Goal: Task Accomplishment & Management: Manage account settings

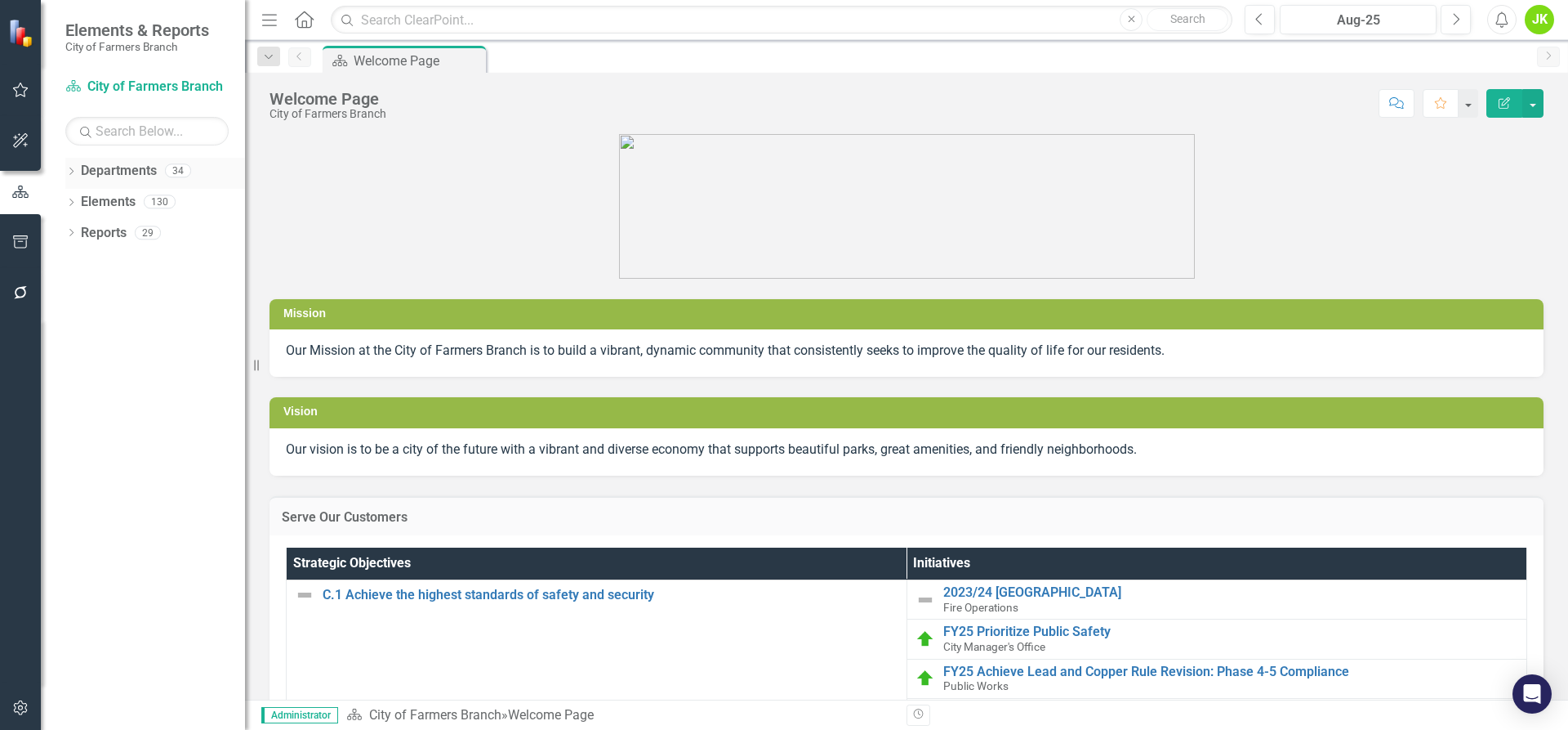
click at [73, 170] on icon "Dropdown" at bounding box center [71, 173] width 11 height 9
click at [85, 195] on div "Dropdown" at bounding box center [79, 202] width 12 height 14
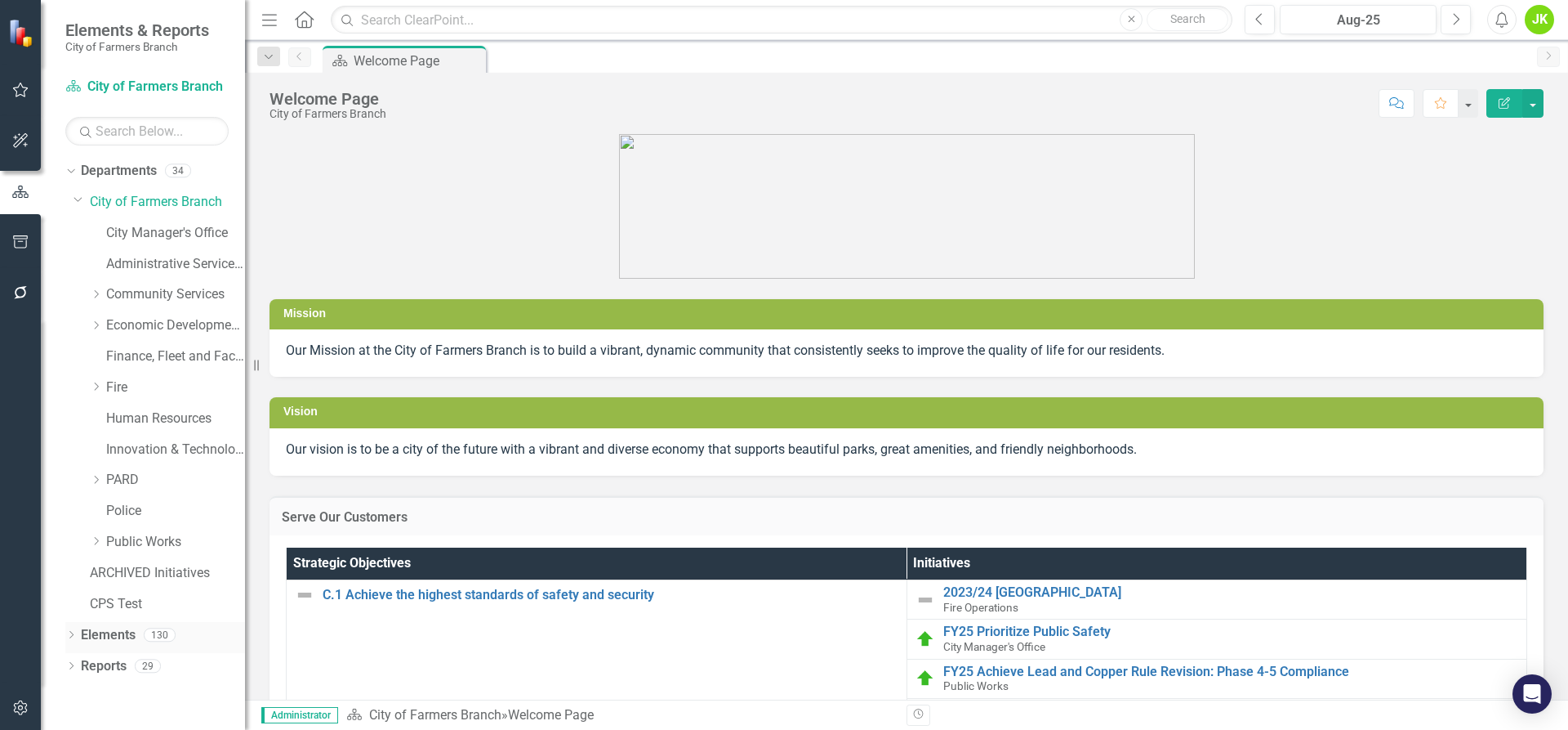
click at [71, 634] on icon "Dropdown" at bounding box center [71, 636] width 11 height 9
click at [108, 512] on link "Police" at bounding box center [176, 511] width 139 height 19
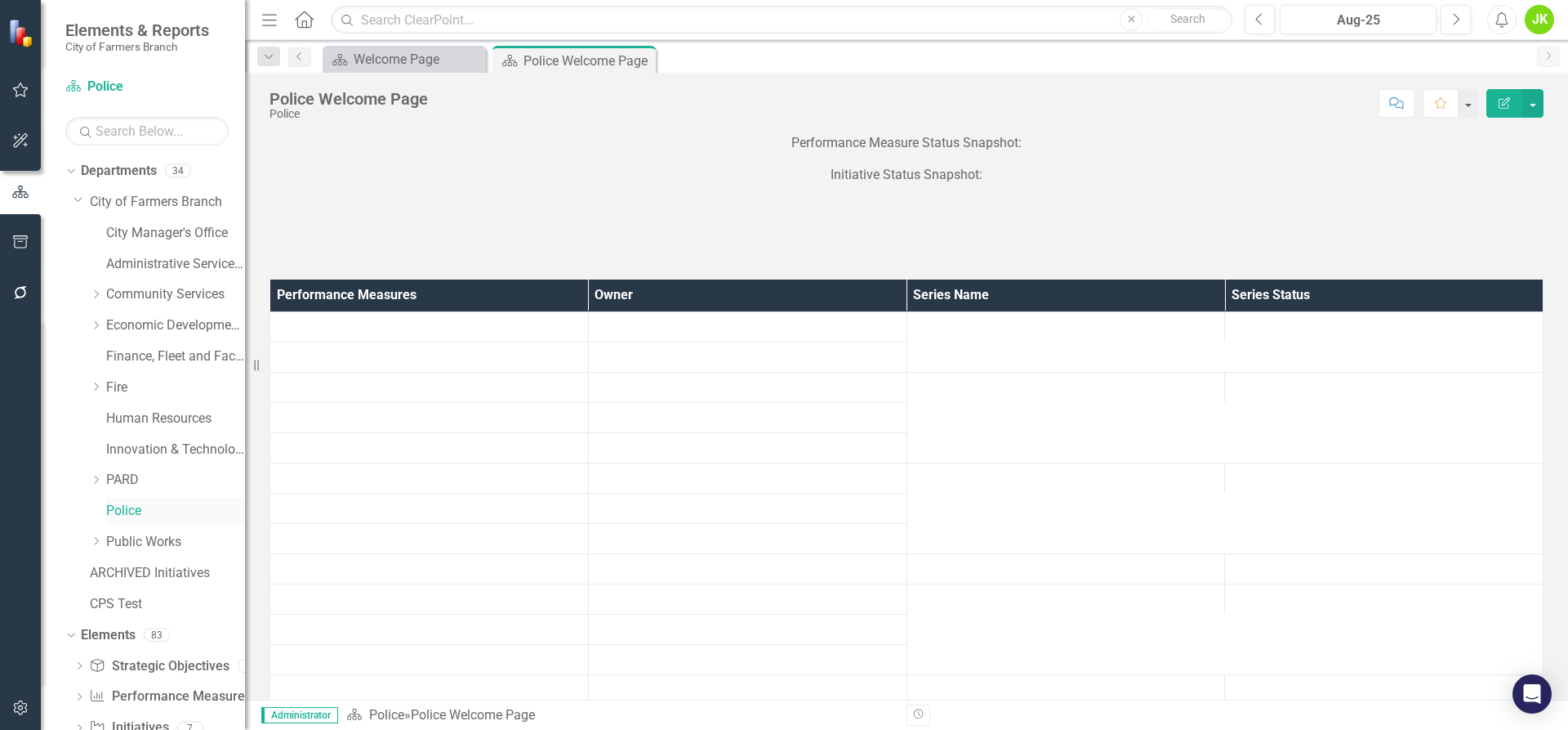
scroll to position [47, 0]
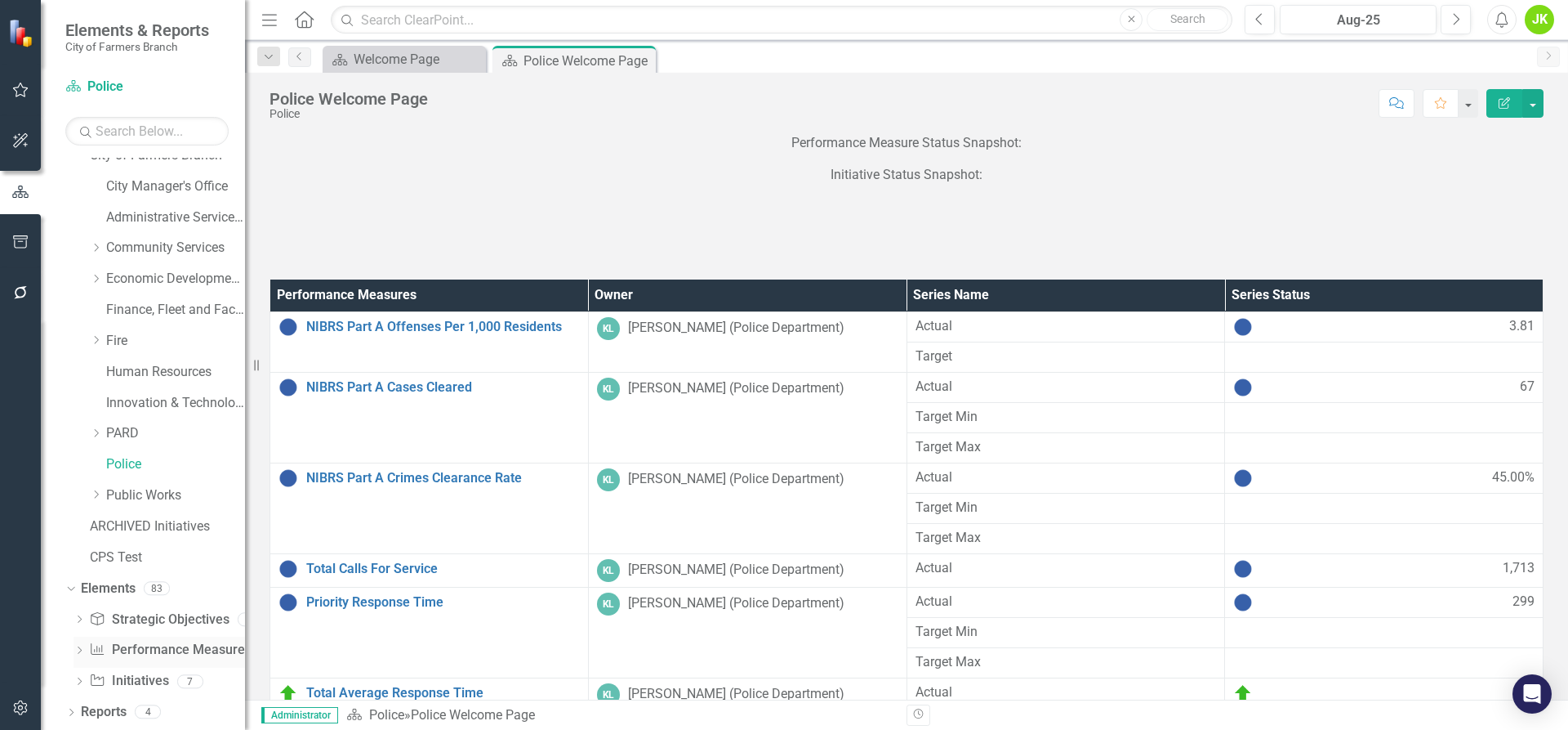
click at [160, 649] on link "Performance Measure Performance Measures" at bounding box center [170, 650] width 161 height 19
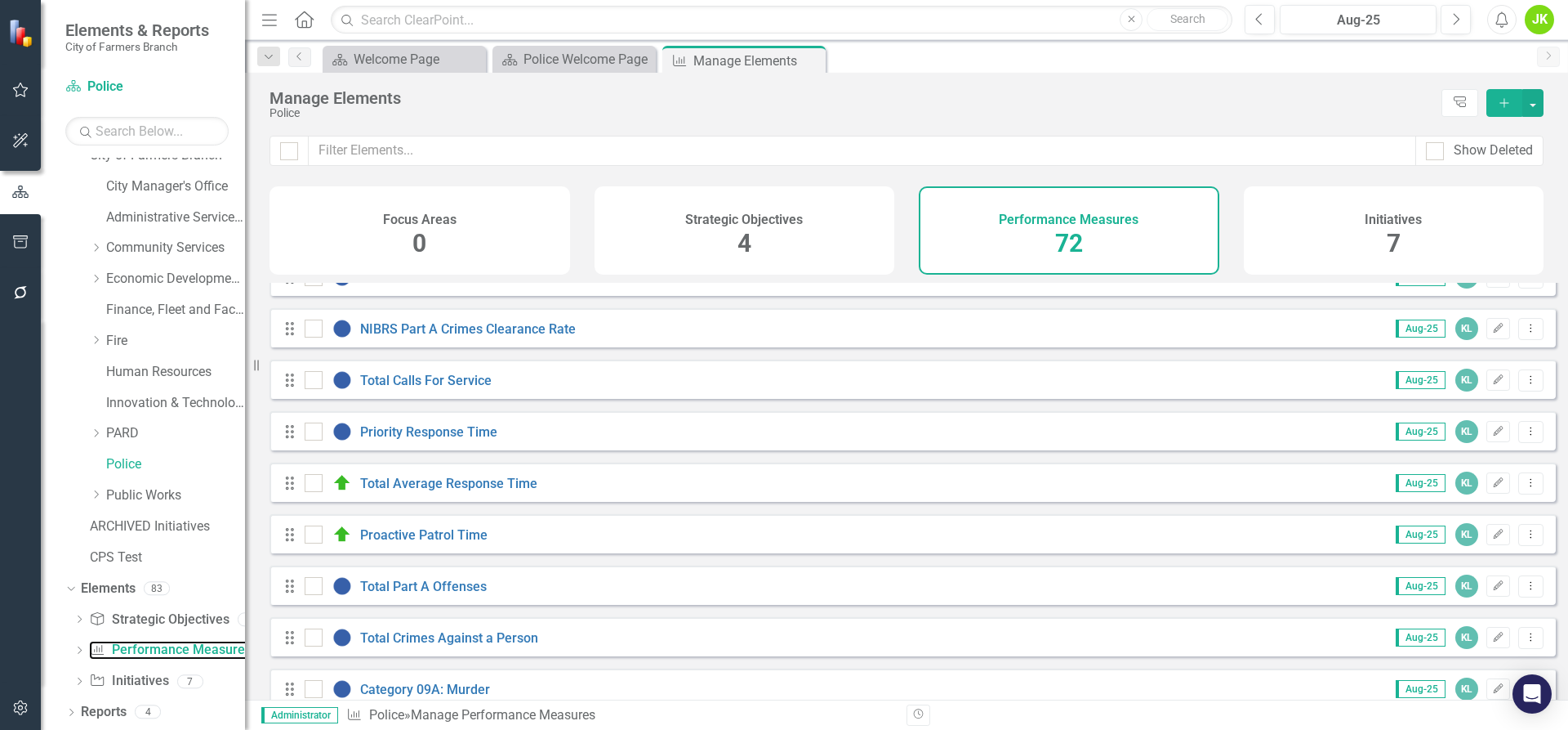
scroll to position [82, 0]
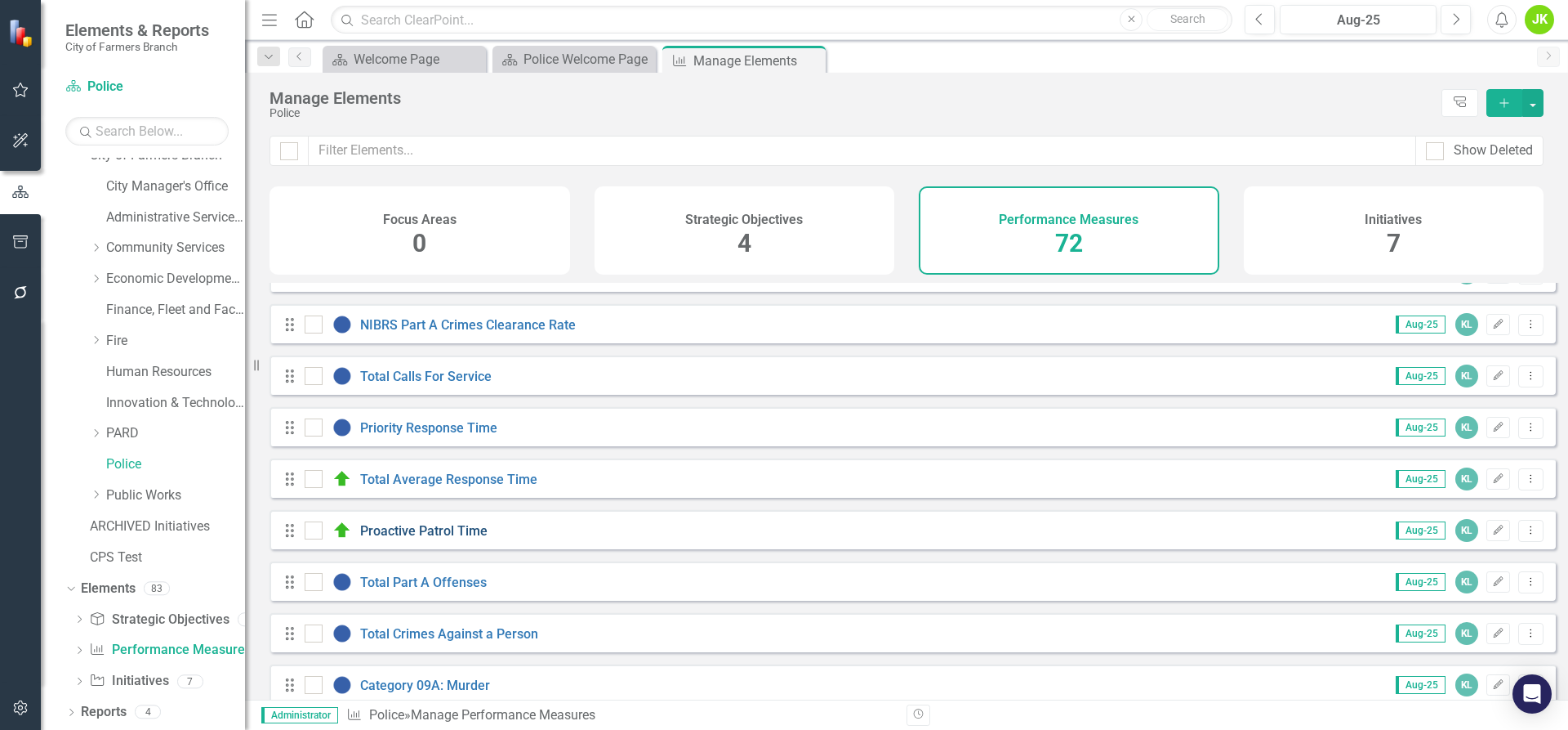
click at [481, 538] on link "Proactive Patrol Time" at bounding box center [424, 531] width 128 height 16
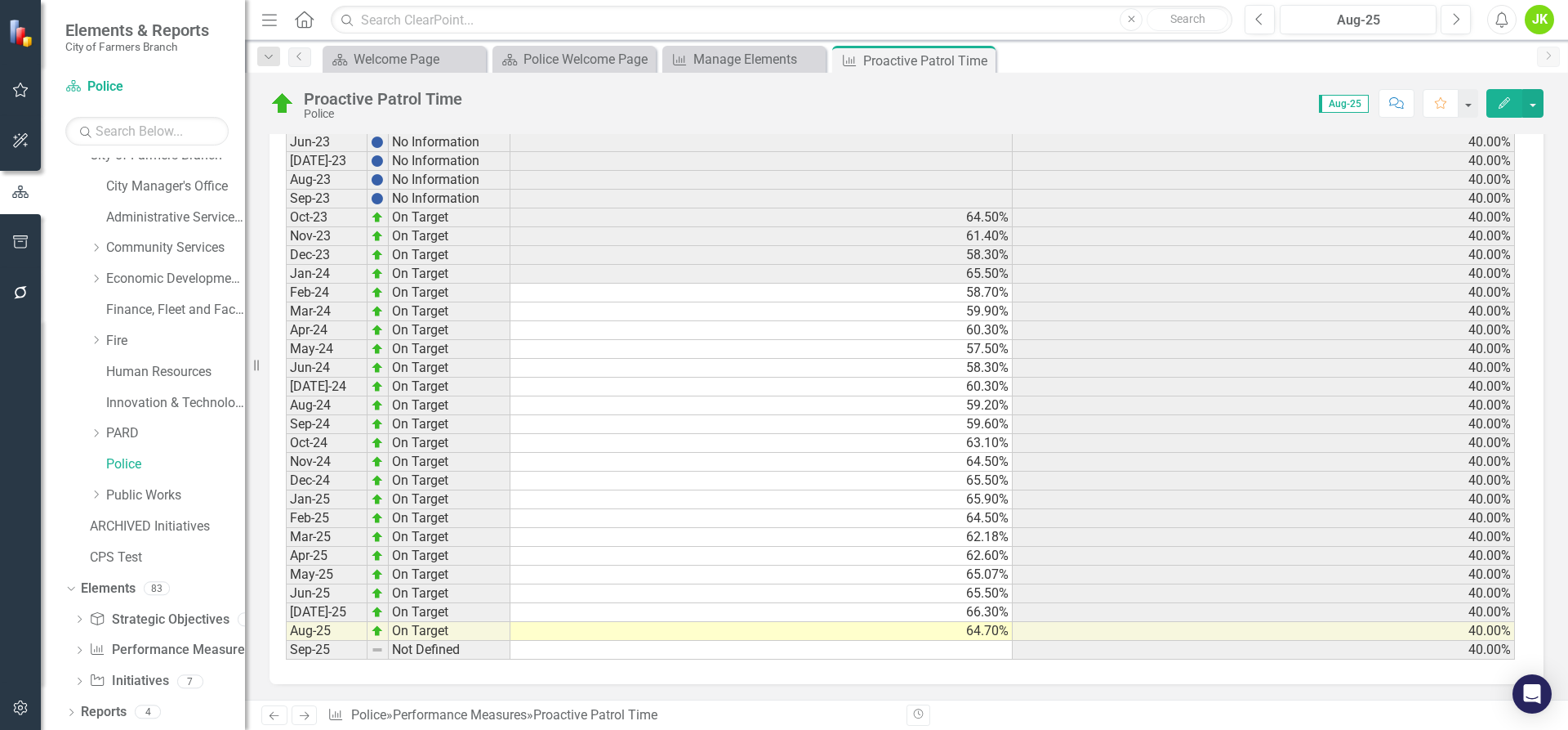
scroll to position [802, 0]
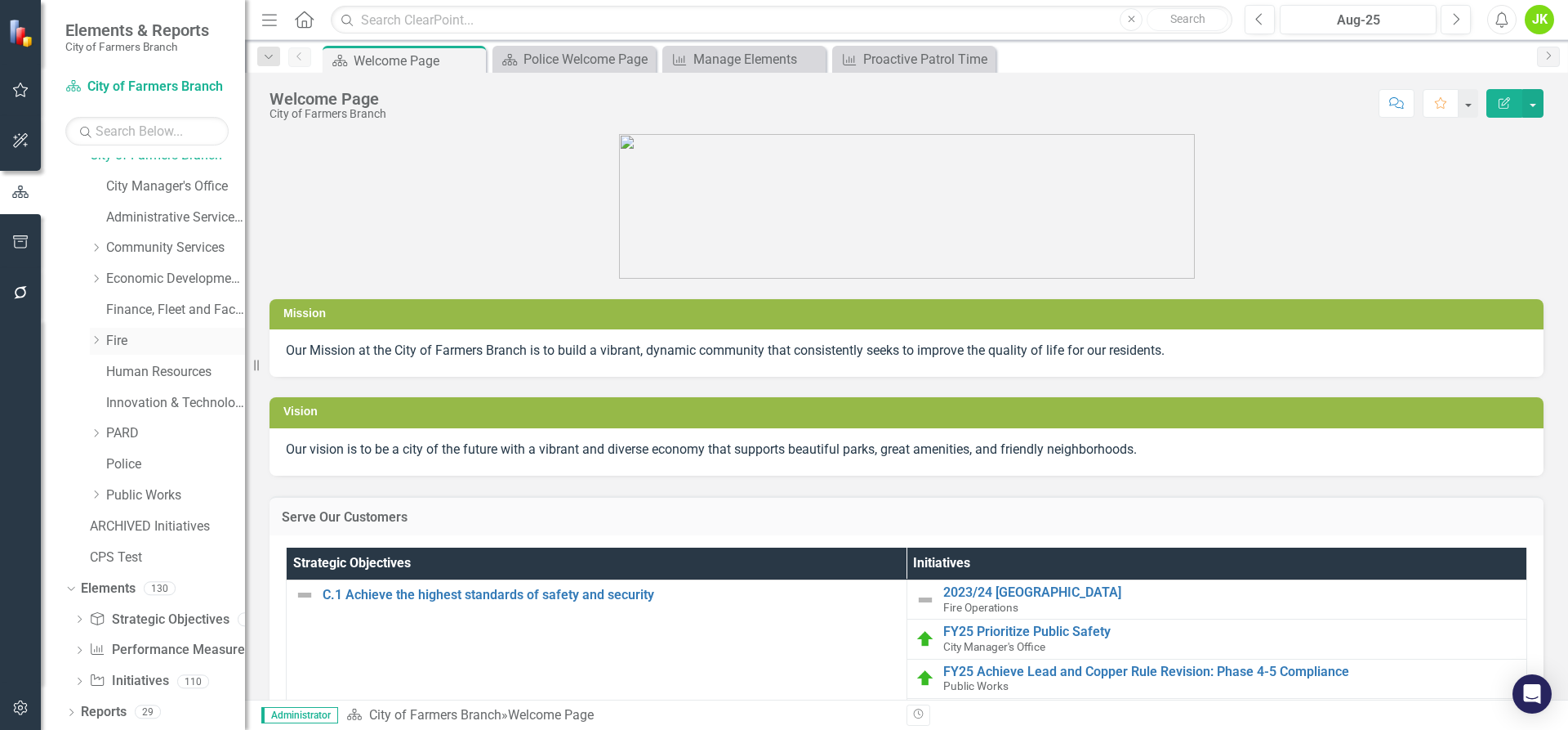
click at [98, 343] on icon "Dropdown" at bounding box center [96, 340] width 12 height 9
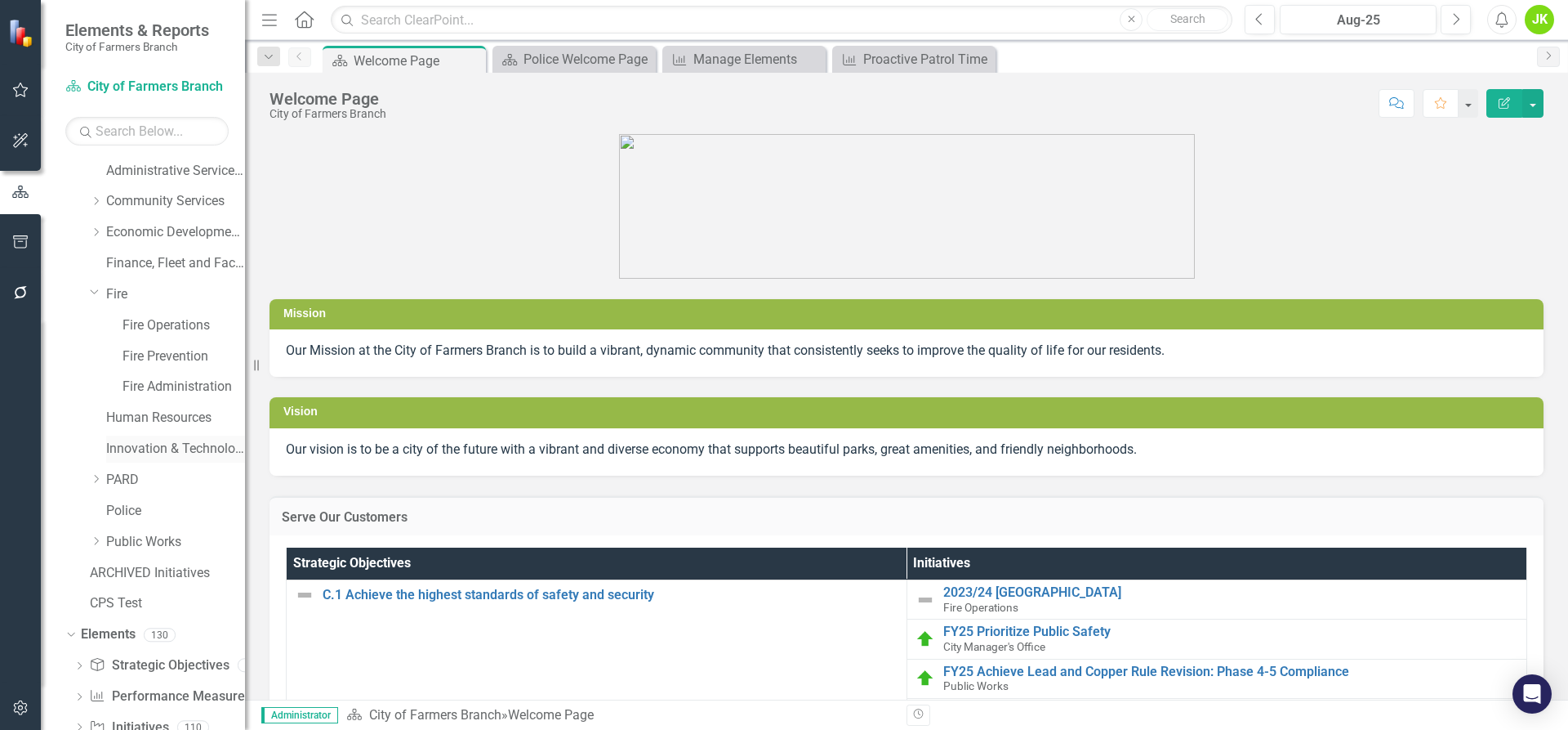
scroll to position [139, 0]
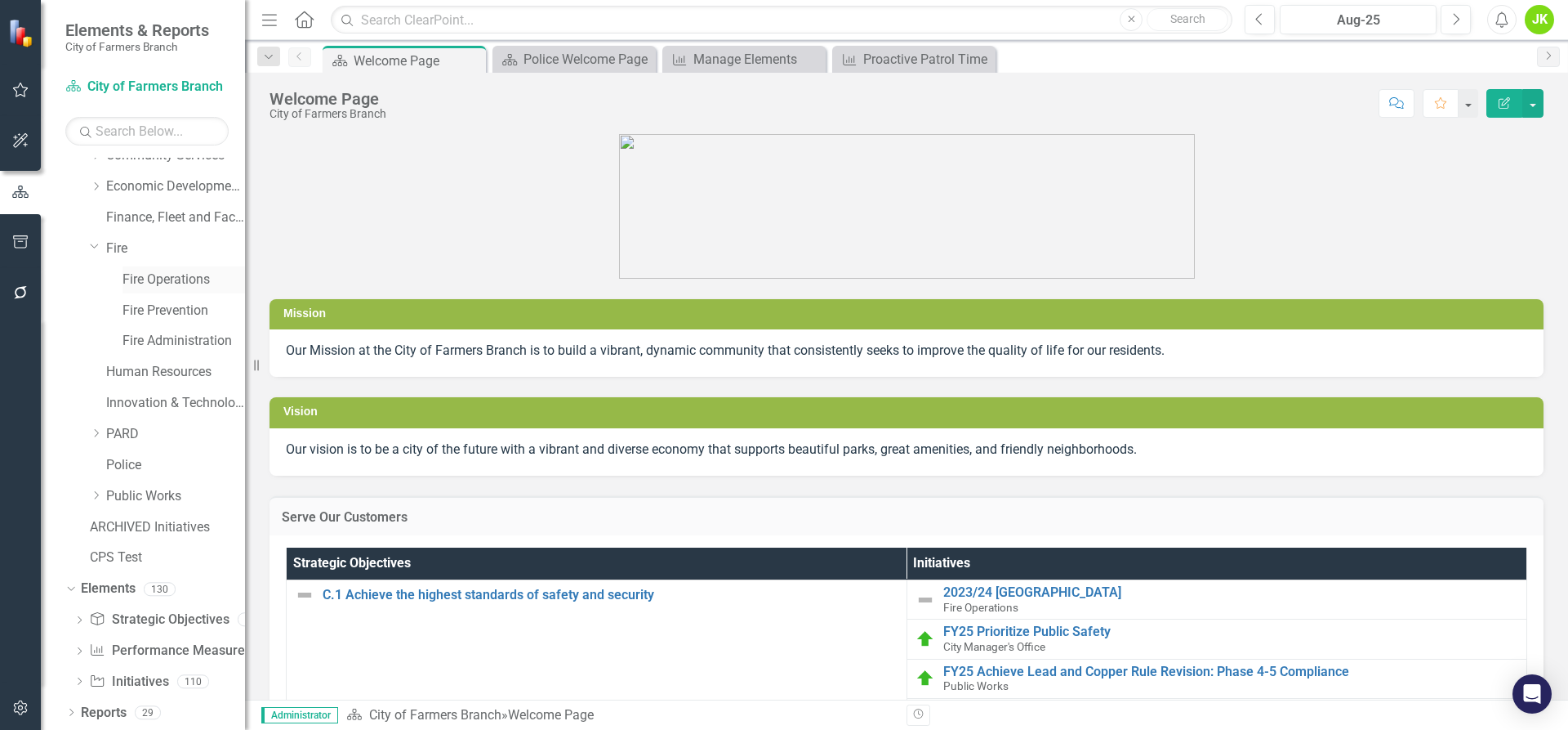
click at [131, 280] on link "Fire Operations" at bounding box center [183, 280] width 122 height 19
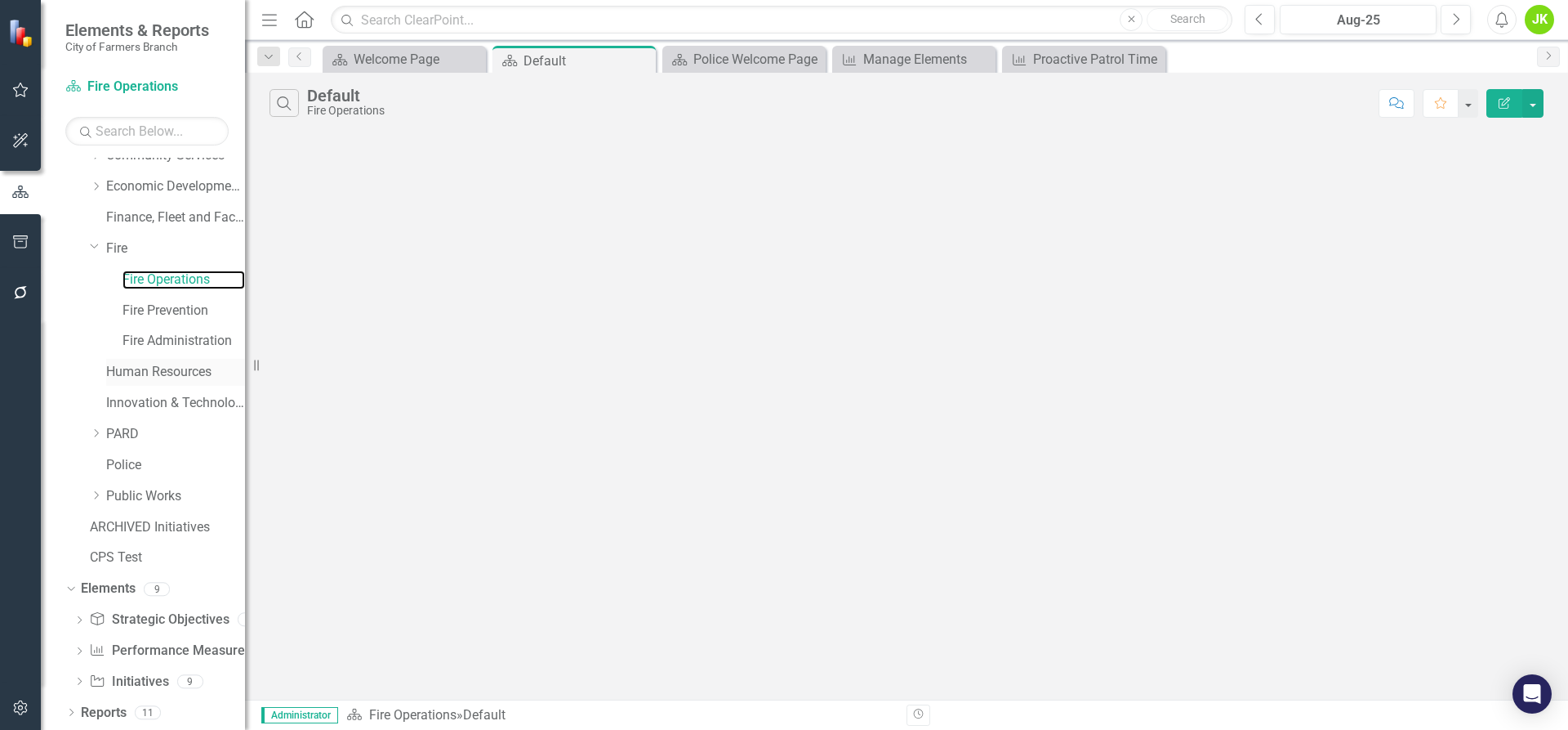
scroll to position [139, 0]
click at [161, 657] on link "Performance Measure Performance Measures" at bounding box center [170, 651] width 161 height 19
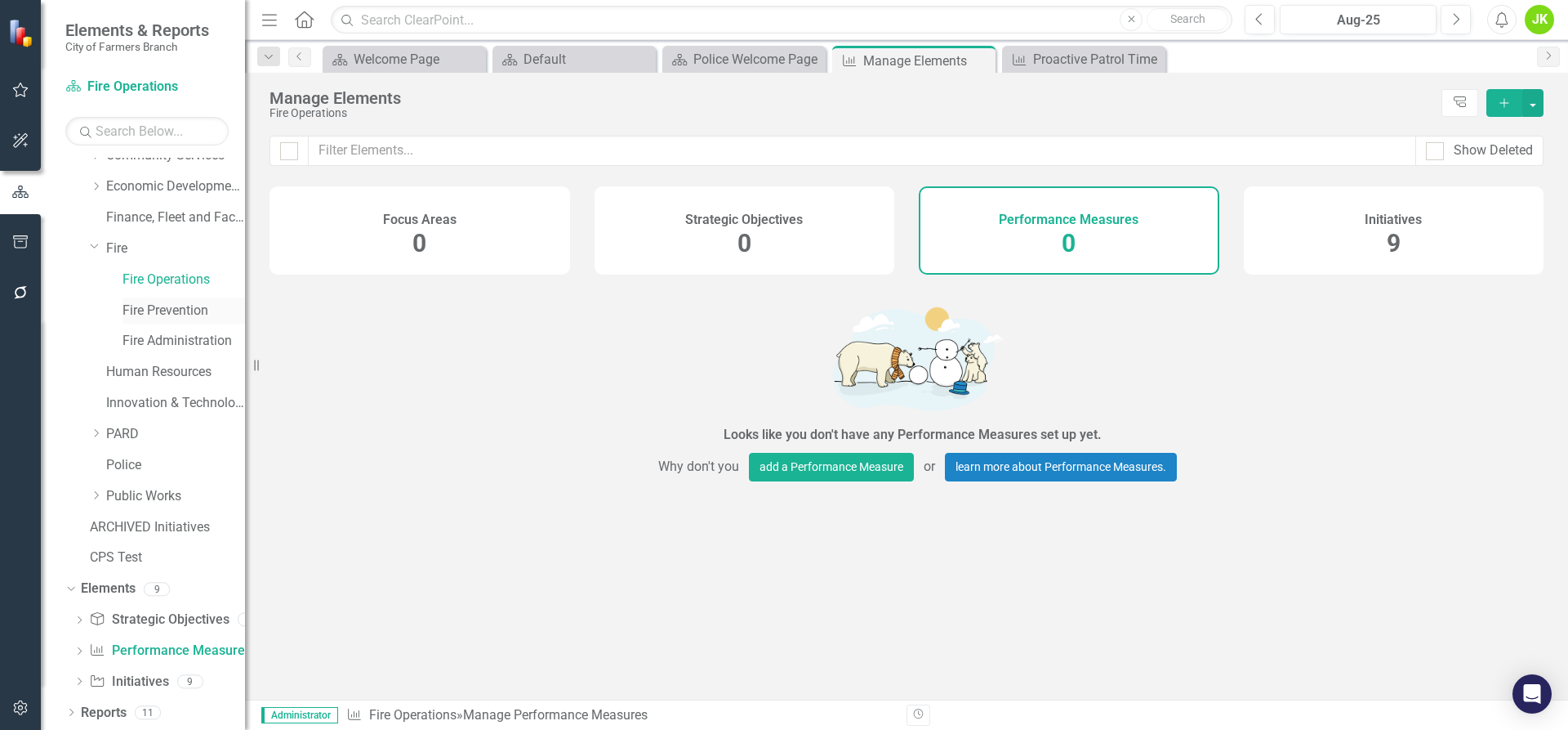
click at [173, 311] on link "Fire Prevention" at bounding box center [183, 311] width 122 height 19
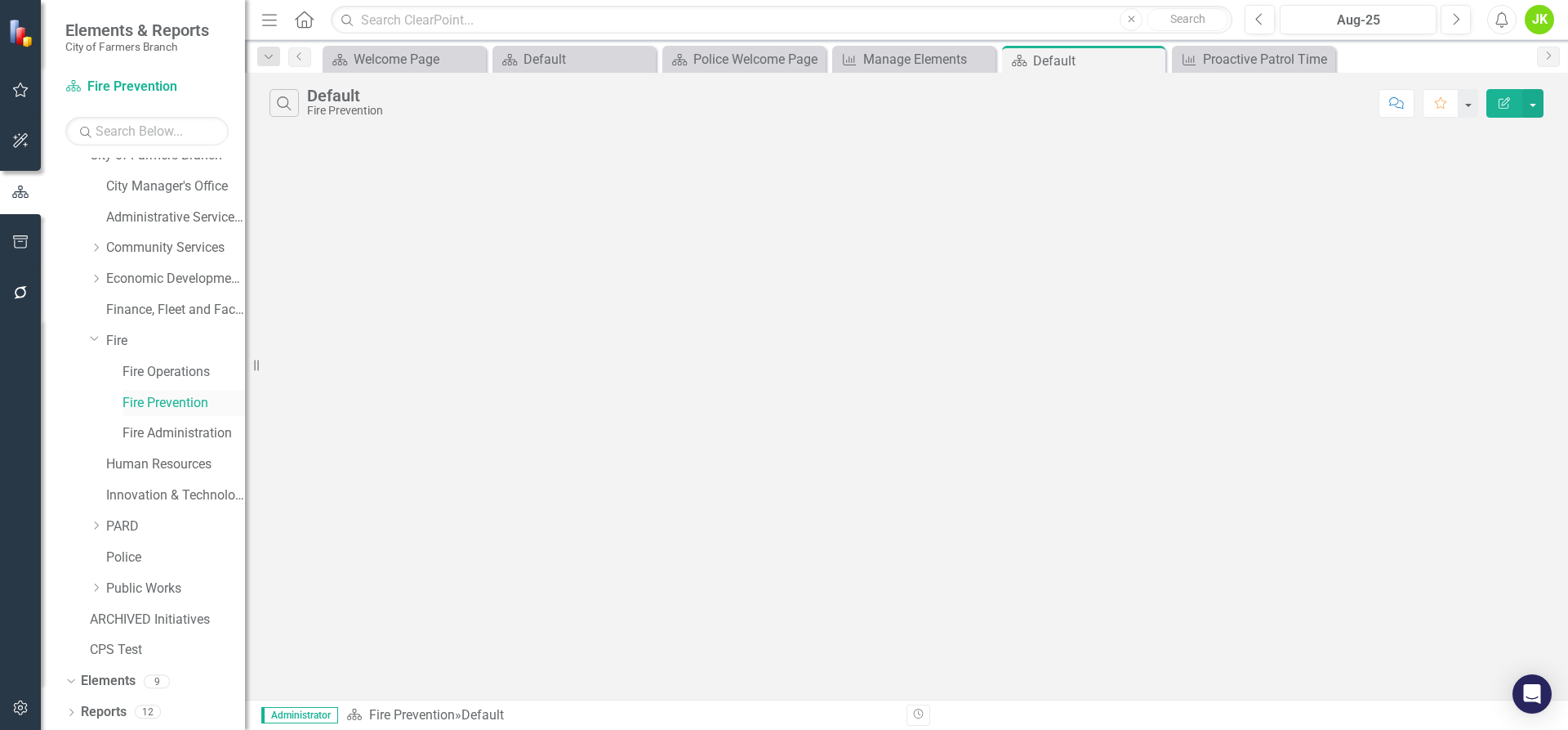
scroll to position [139, 0]
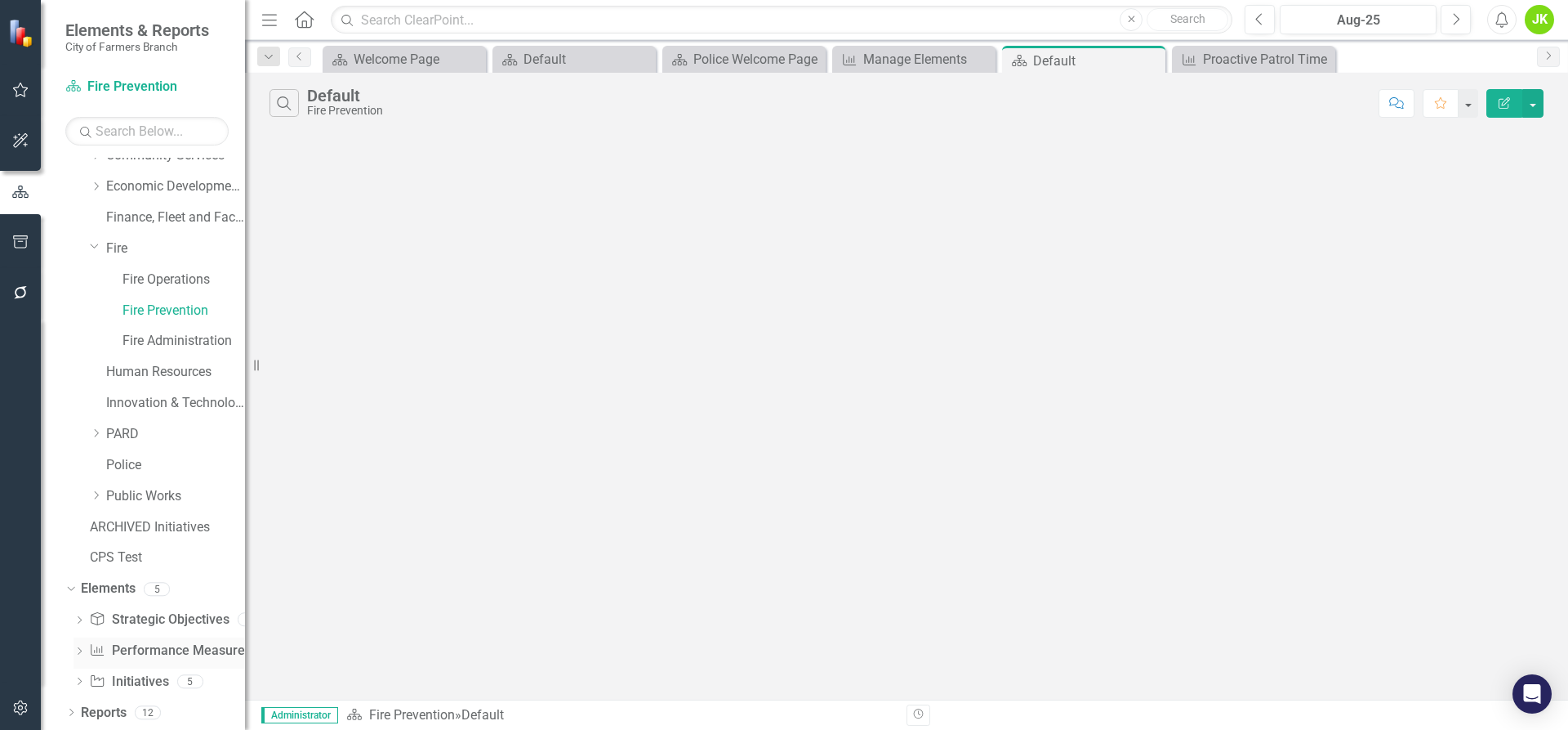
click at [135, 645] on link "Performance Measure Performance Measures" at bounding box center [170, 651] width 161 height 19
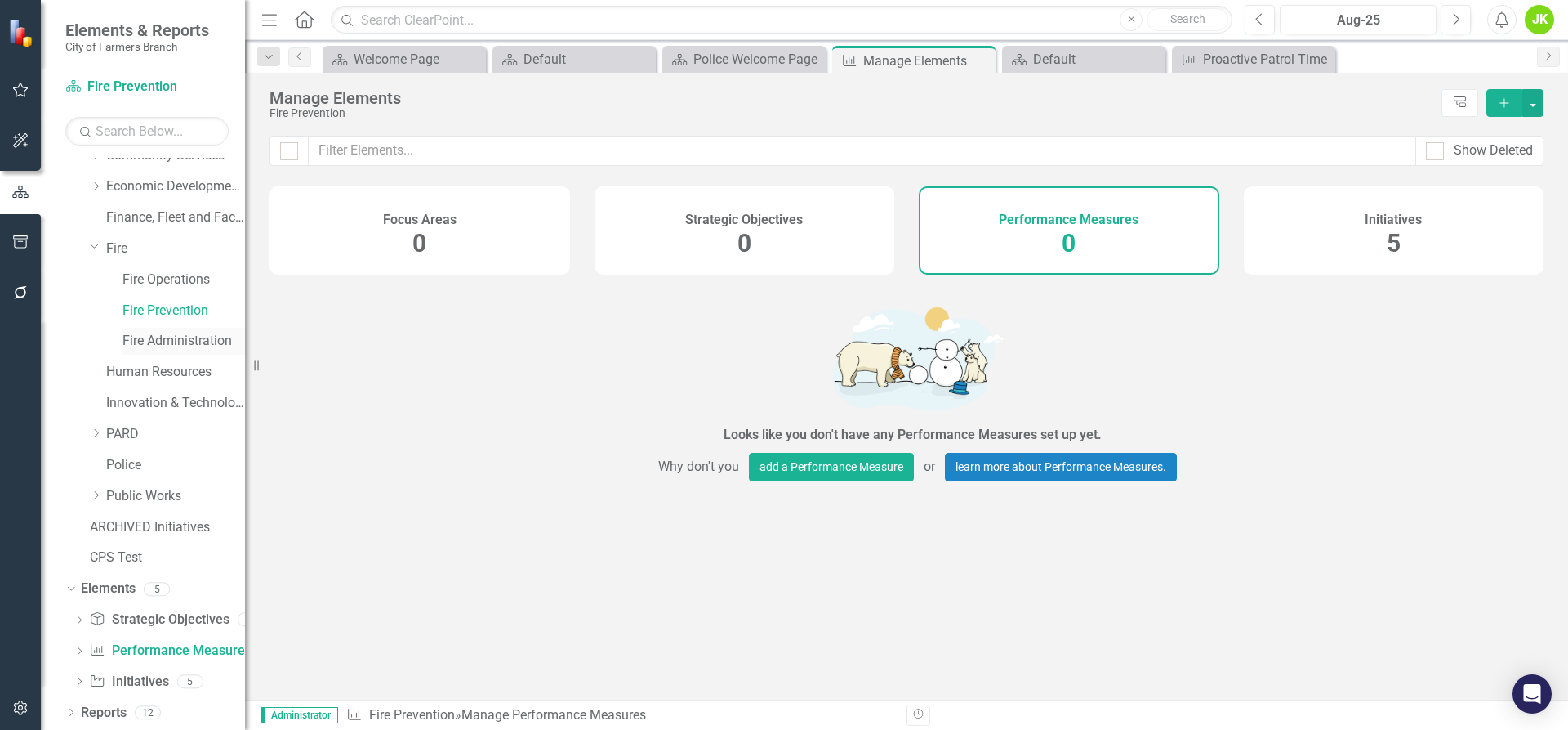
click at [173, 343] on link "Fire Administration" at bounding box center [183, 341] width 122 height 19
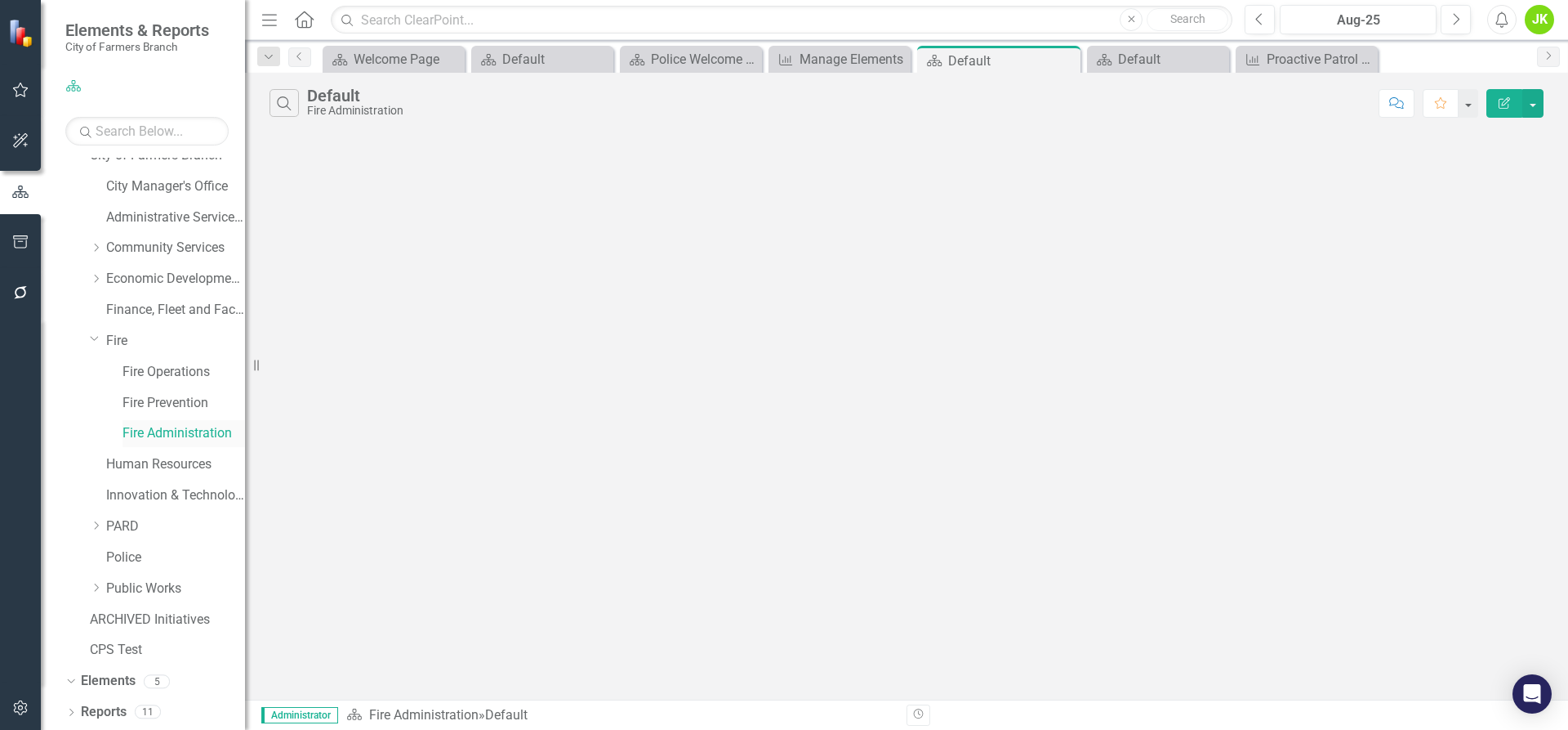
scroll to position [139, 0]
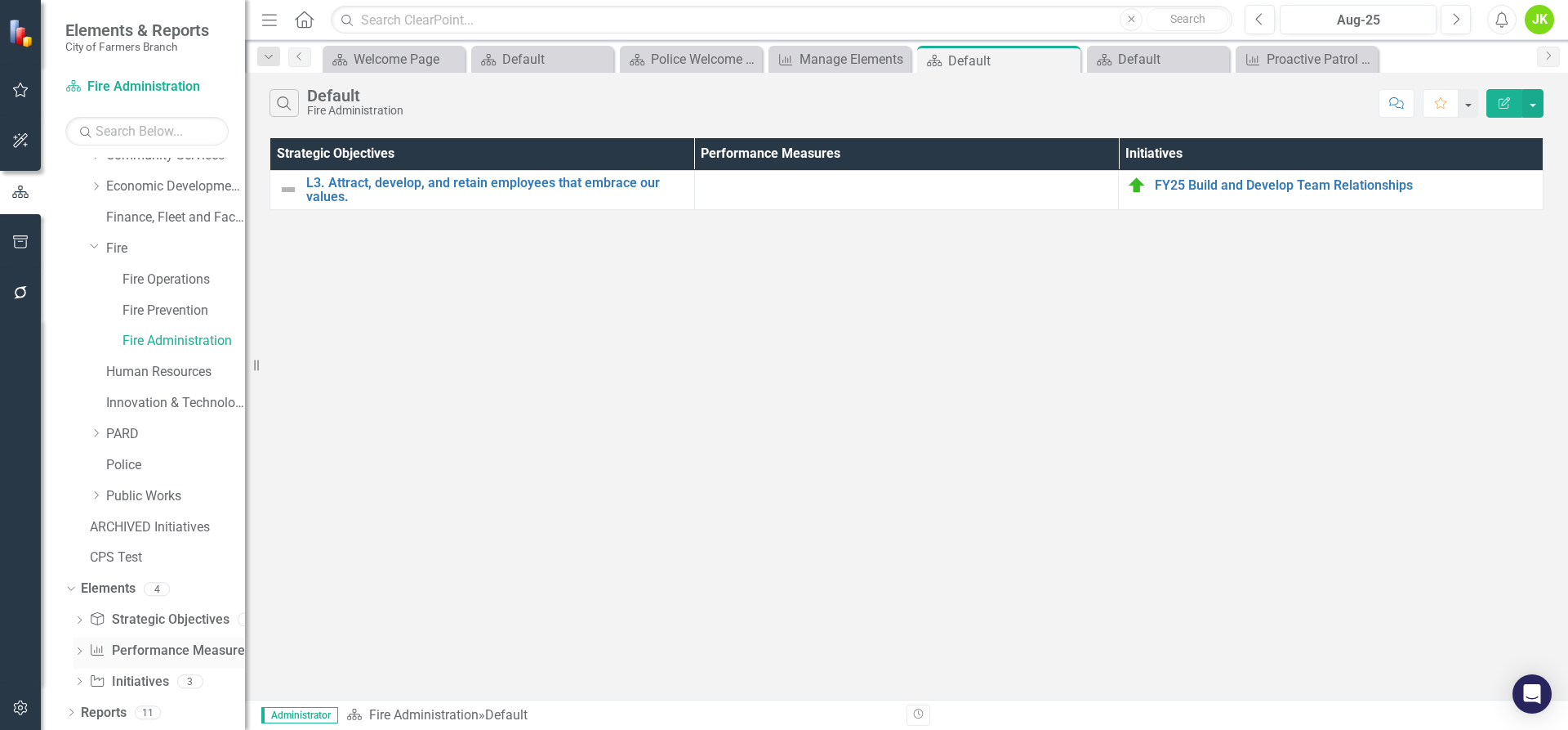
click at [172, 656] on link "Performance Measure Performance Measures" at bounding box center [170, 651] width 161 height 19
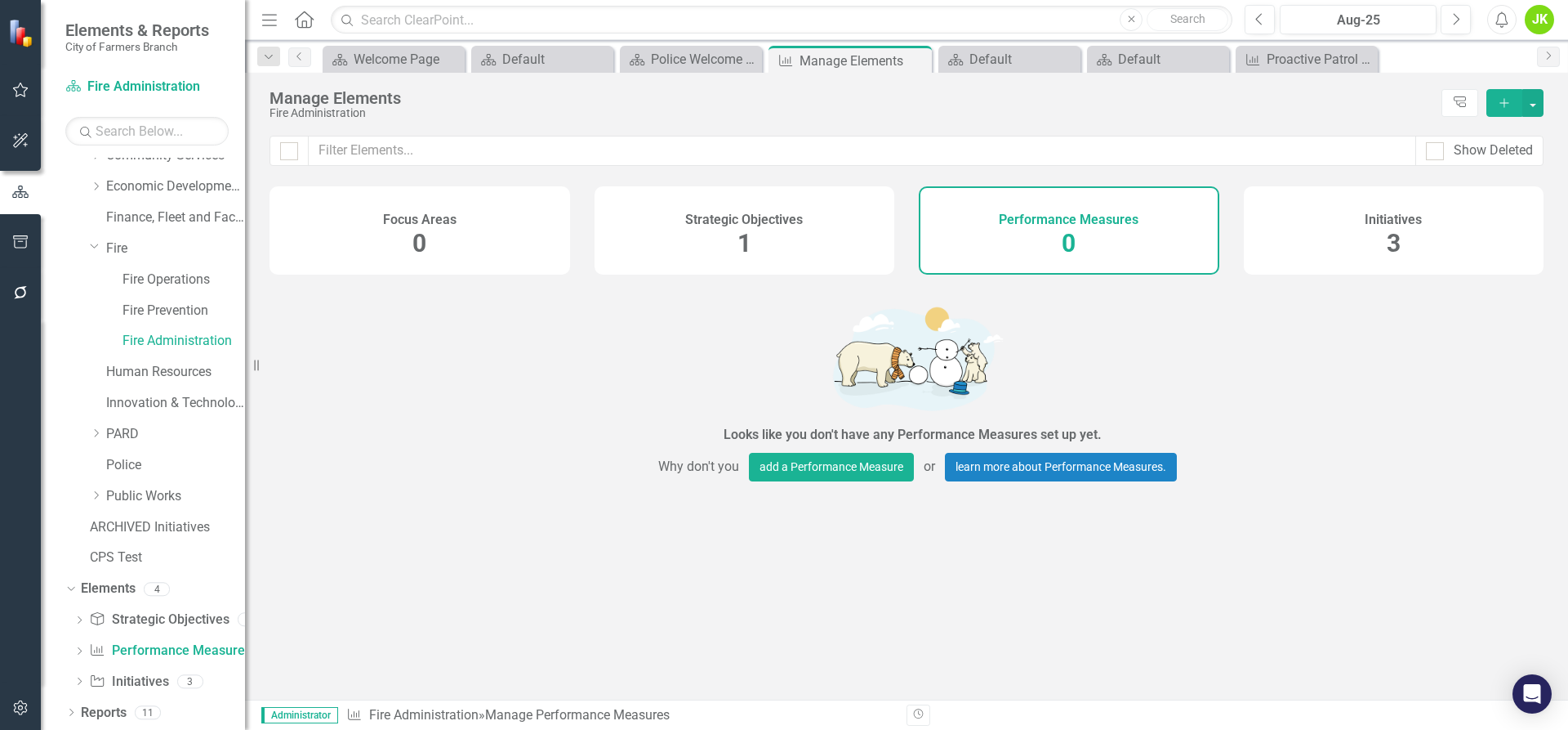
click at [728, 218] on h4 "Strategic Objectives" at bounding box center [744, 220] width 117 height 15
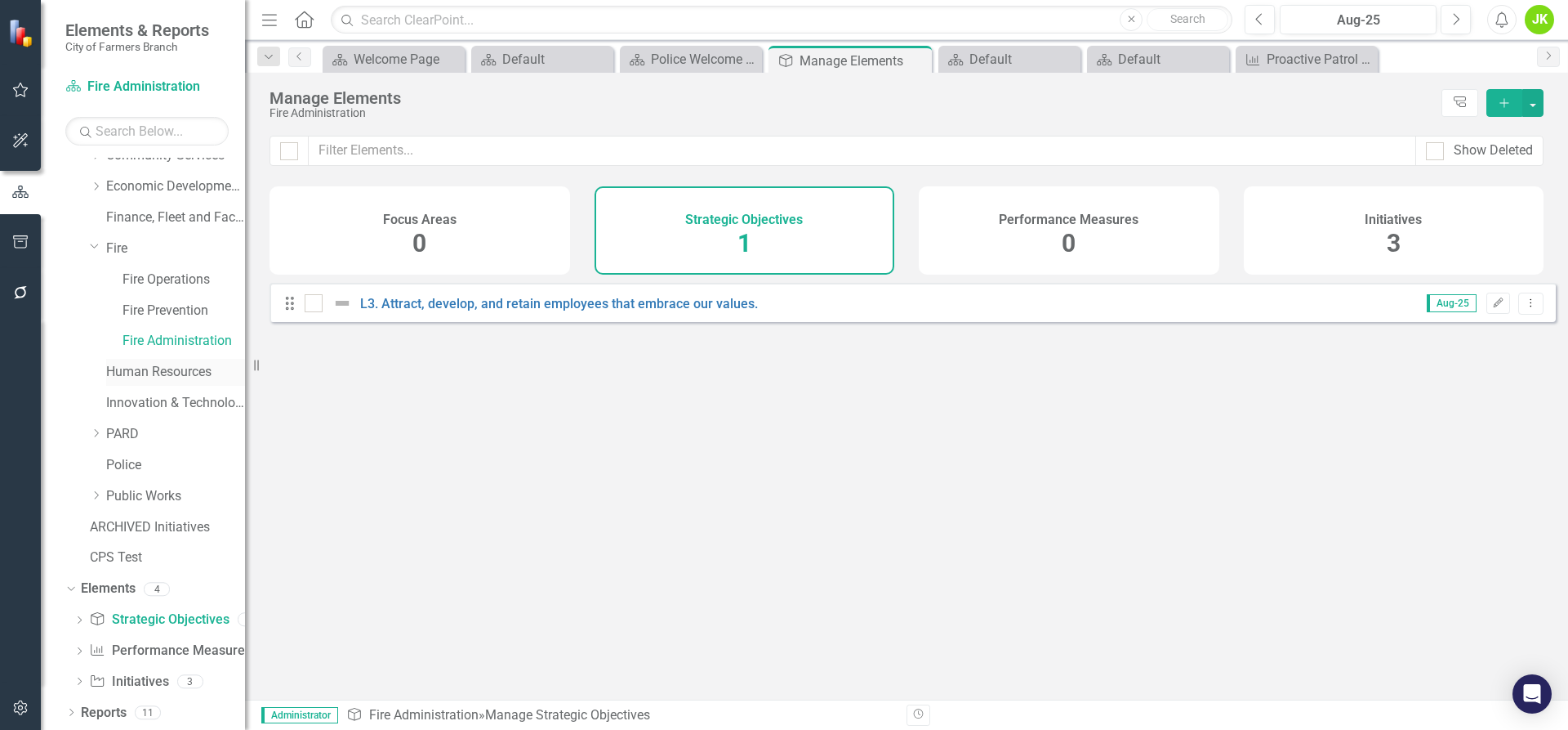
click at [185, 371] on link "Human Resources" at bounding box center [176, 372] width 139 height 19
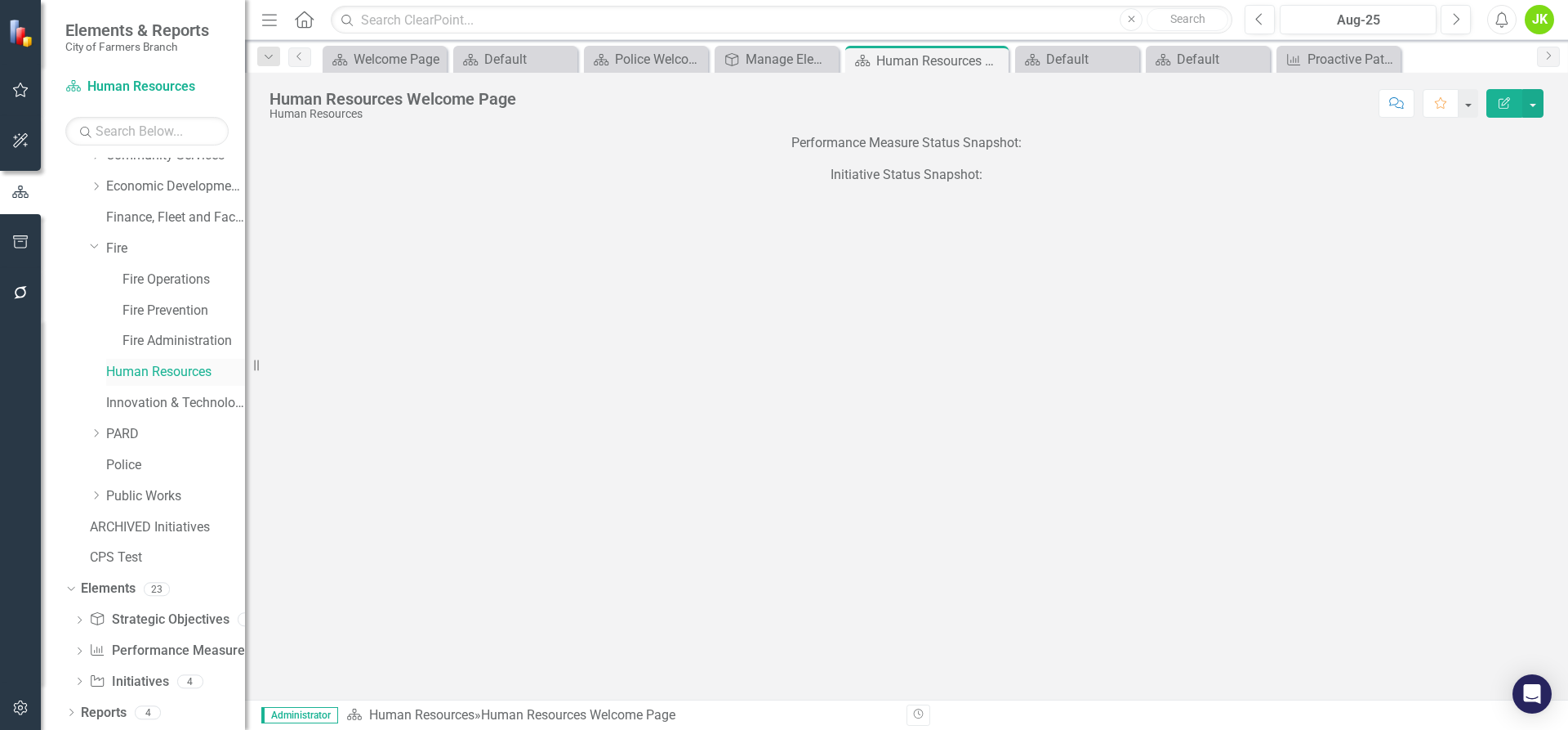
scroll to position [139, 0]
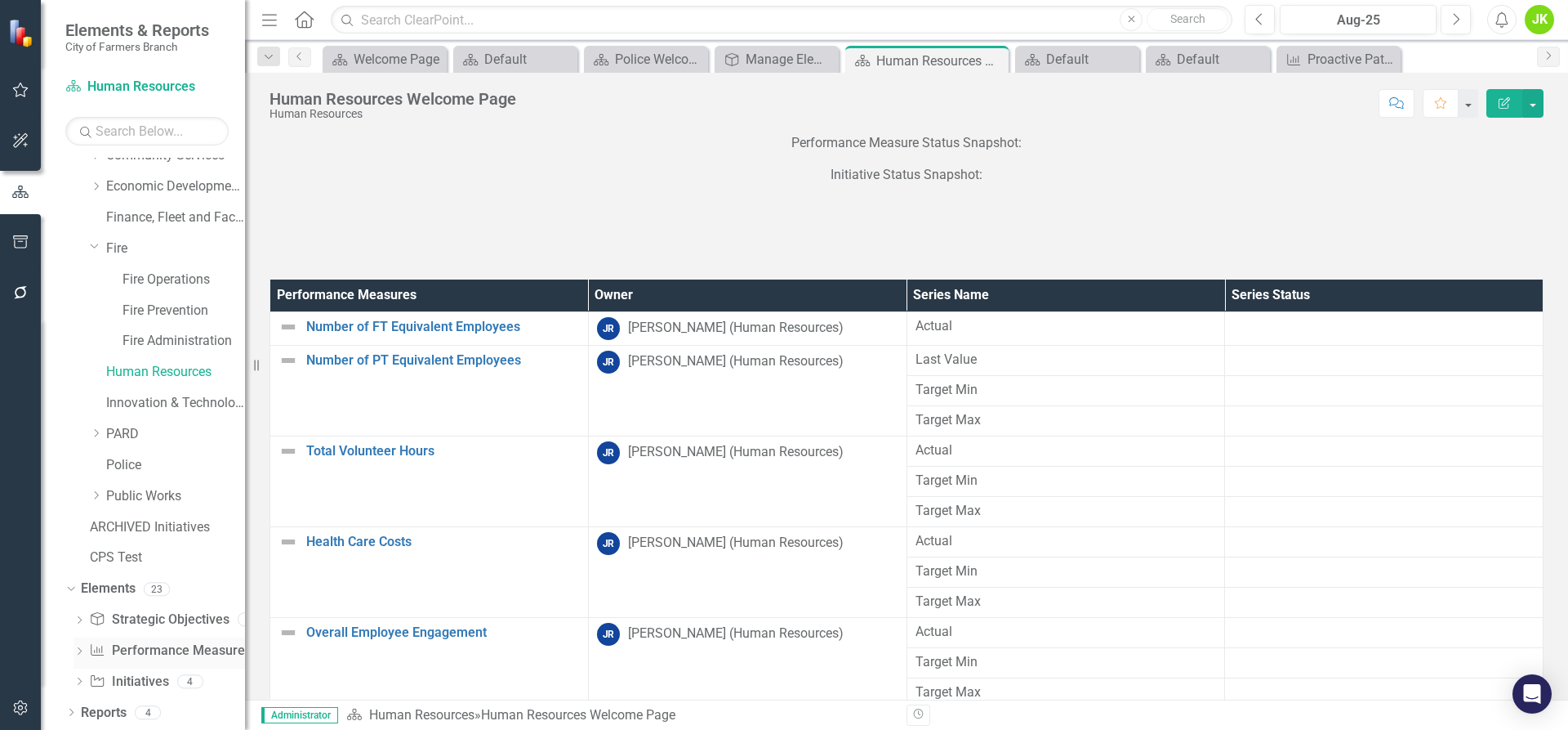
click at [122, 651] on link "Performance Measure Performance Measures" at bounding box center [170, 651] width 161 height 19
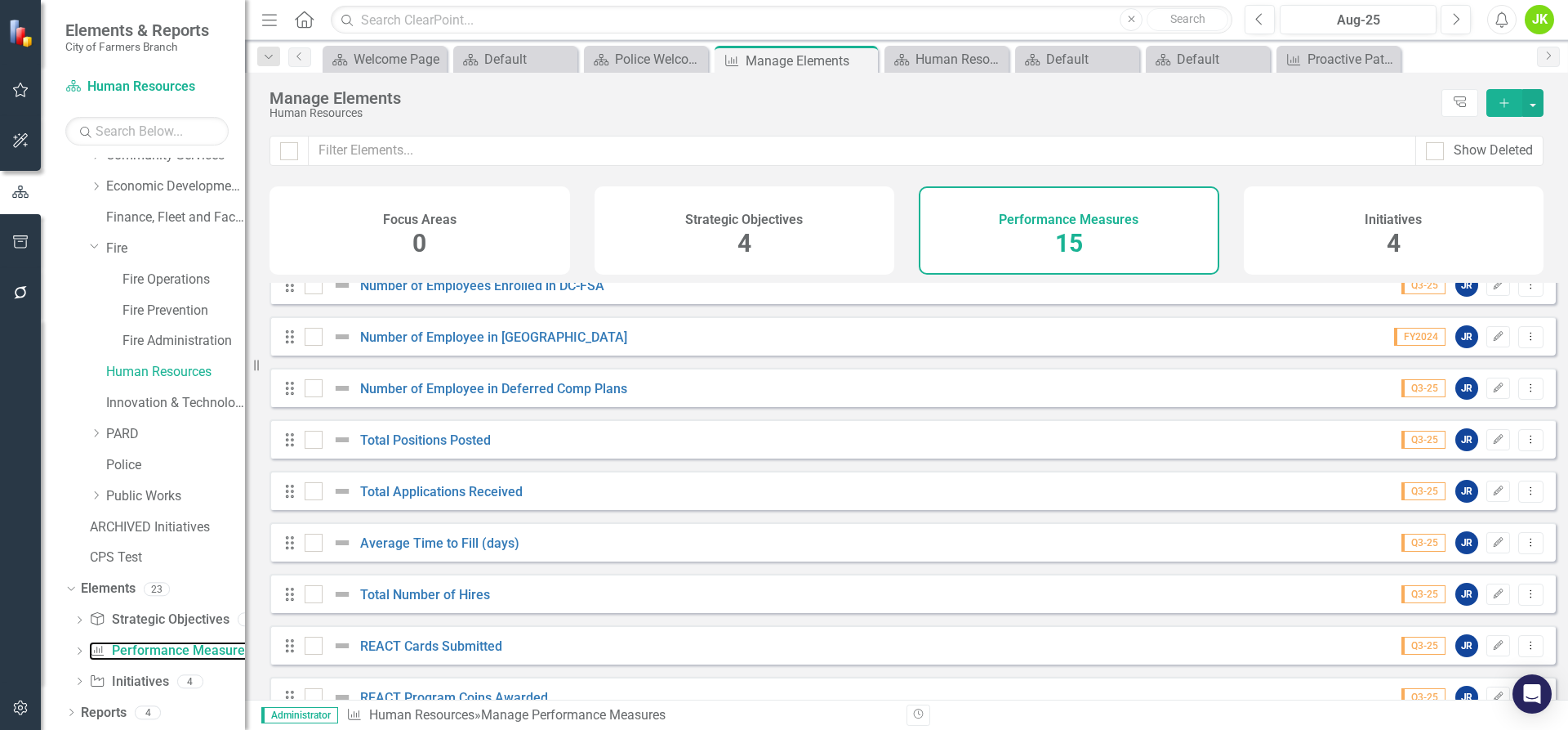
scroll to position [367, 0]
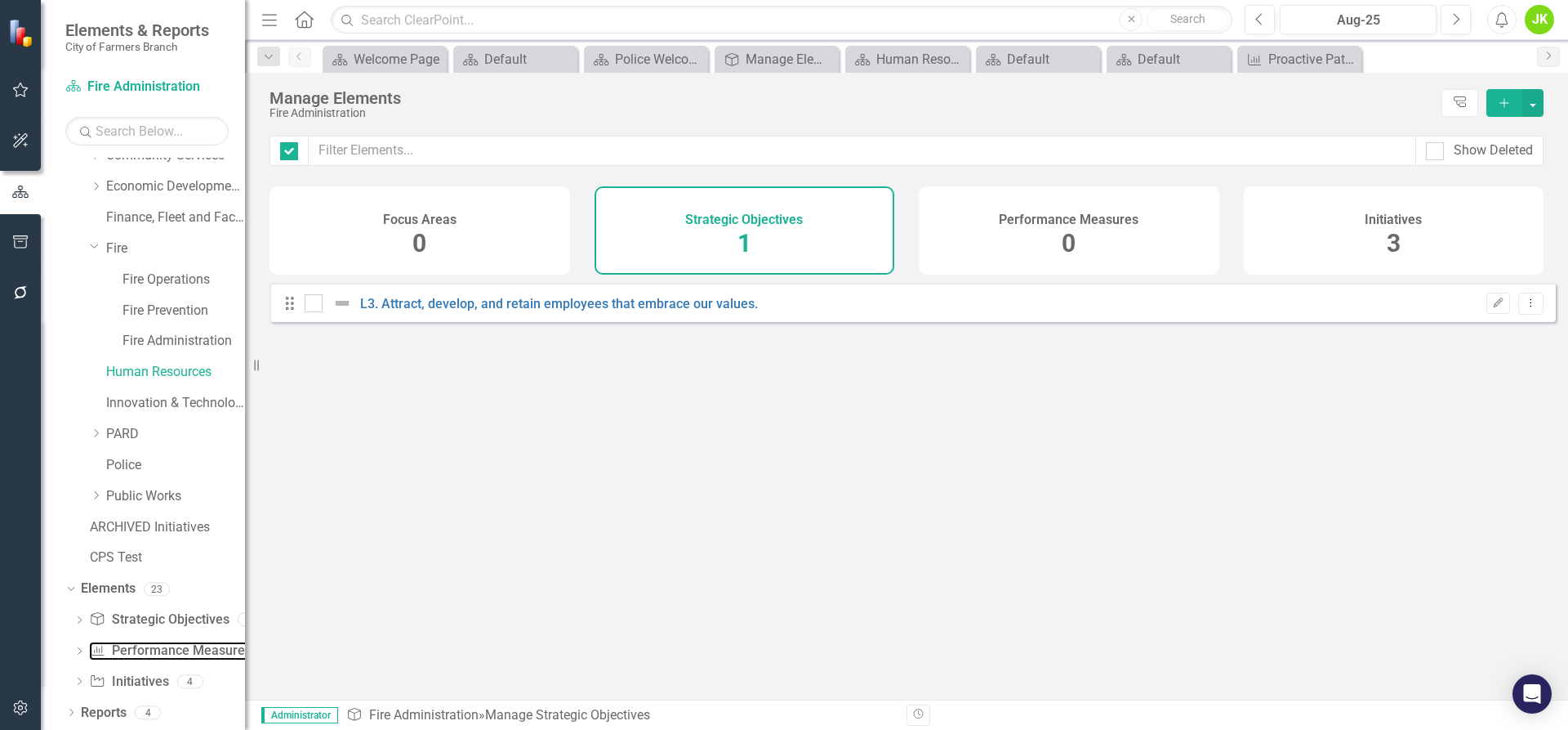
checkbox input "false"
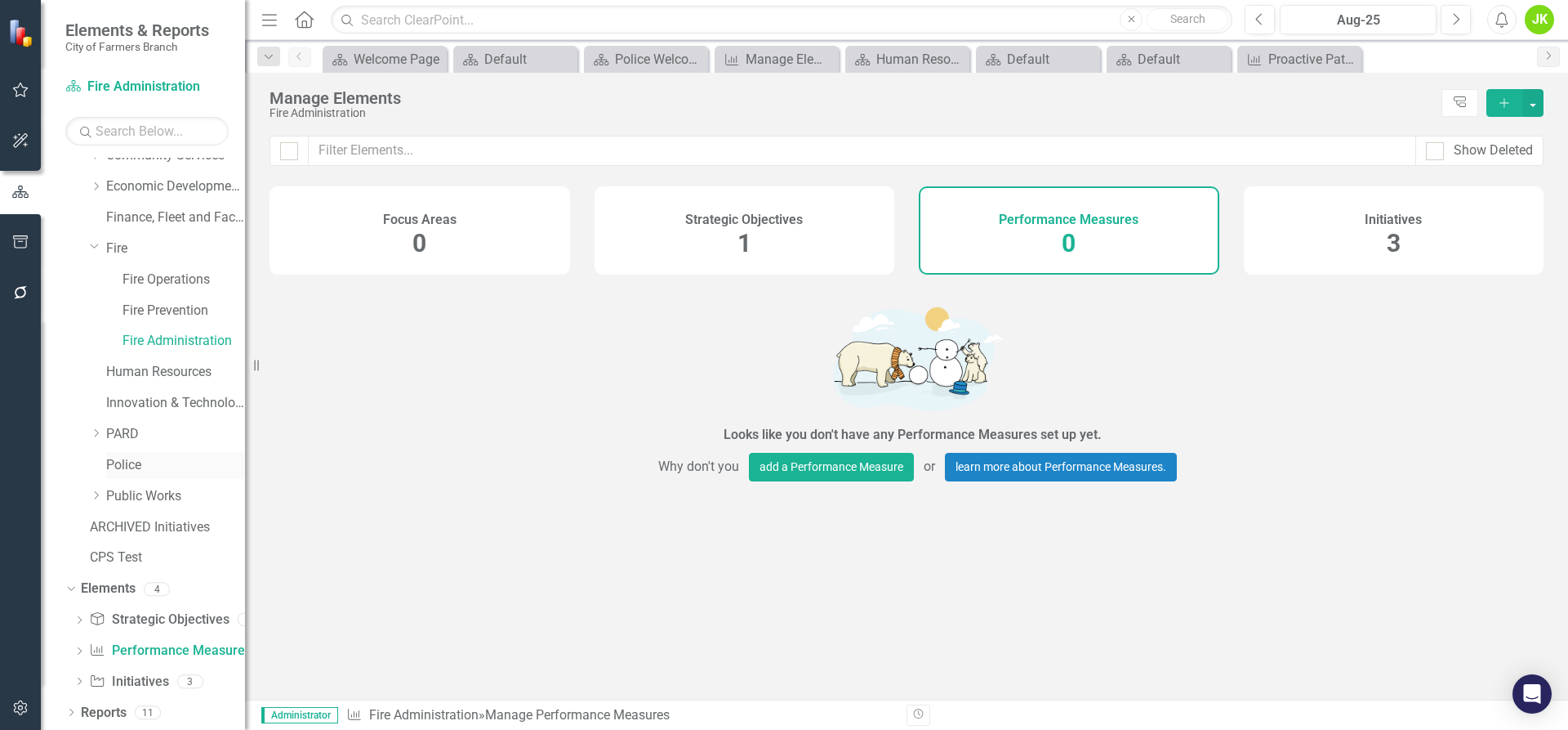
click at [147, 466] on link "Police" at bounding box center [176, 465] width 139 height 19
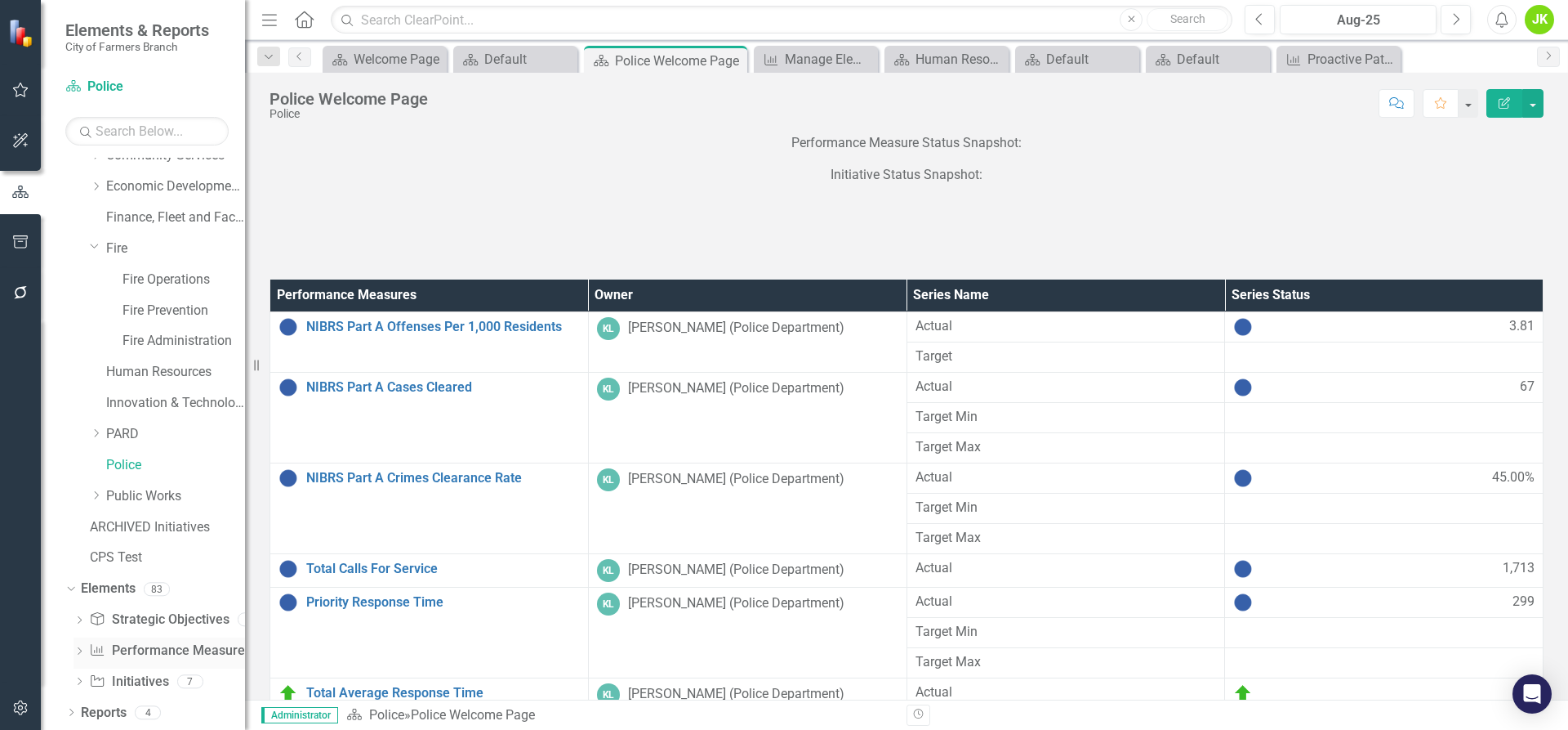
click at [138, 645] on link "Performance Measure Performance Measures" at bounding box center [170, 651] width 161 height 19
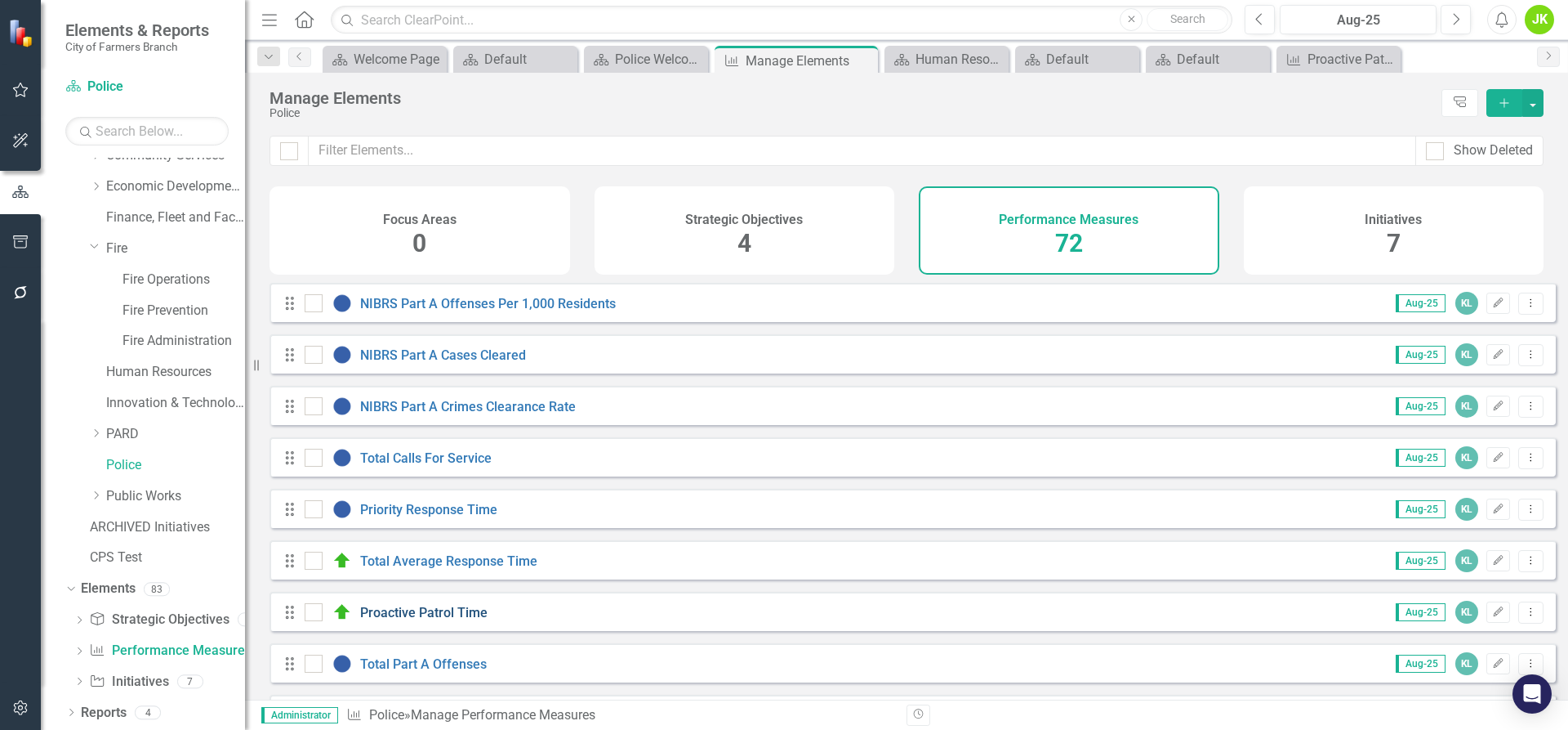
click at [401, 620] on link "Proactive Patrol Time" at bounding box center [424, 613] width 128 height 16
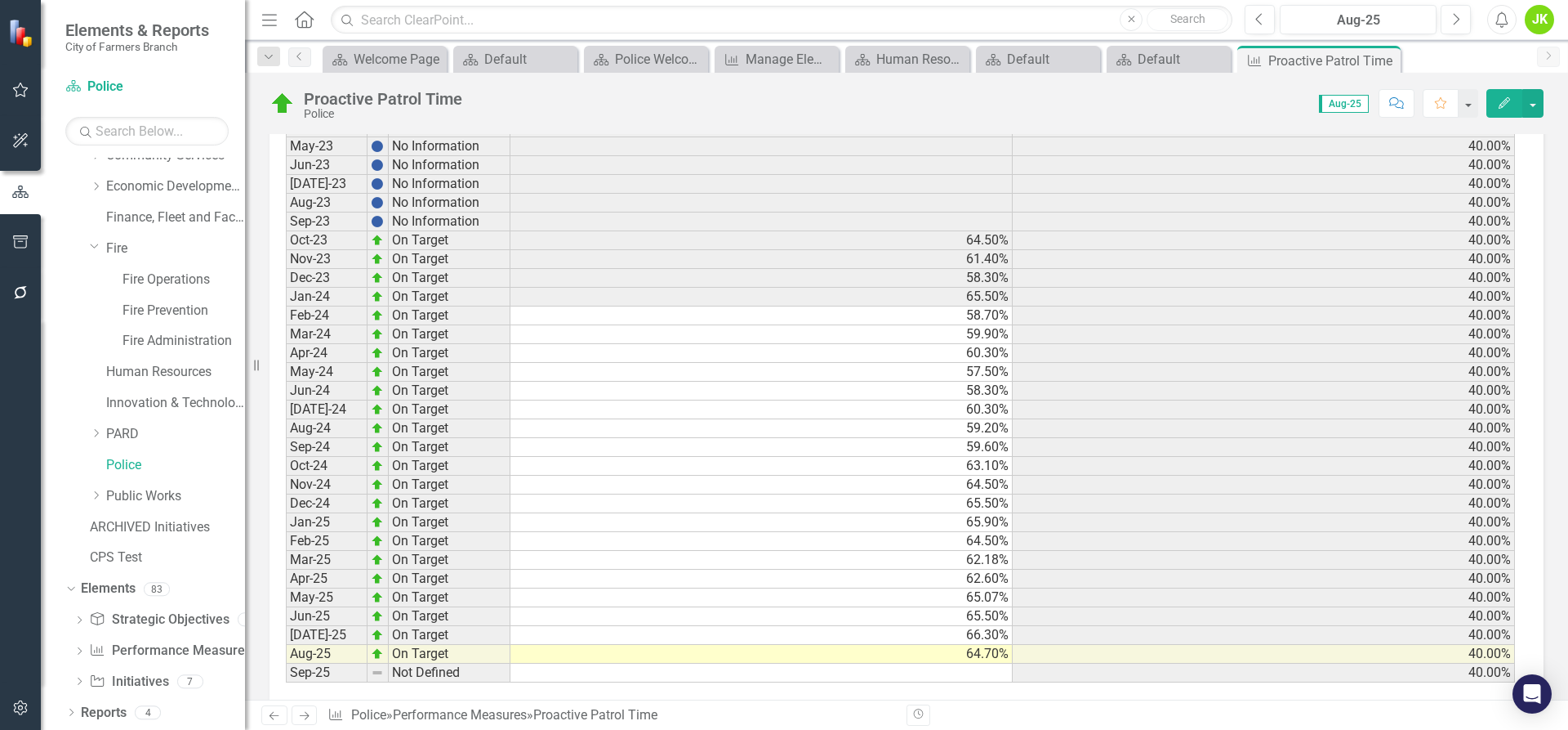
scroll to position [802, 0]
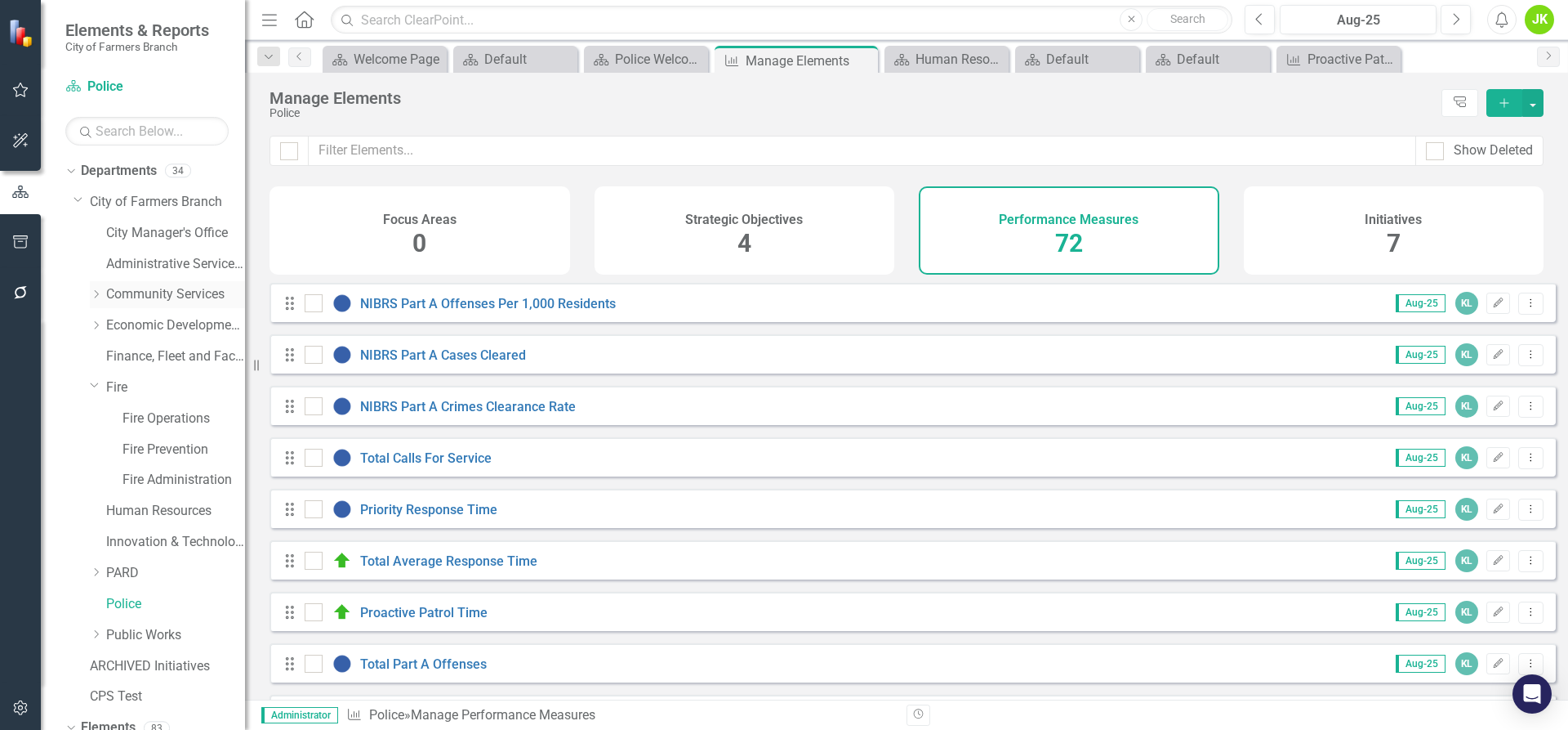
click at [181, 299] on link "Community Services" at bounding box center [176, 295] width 139 height 19
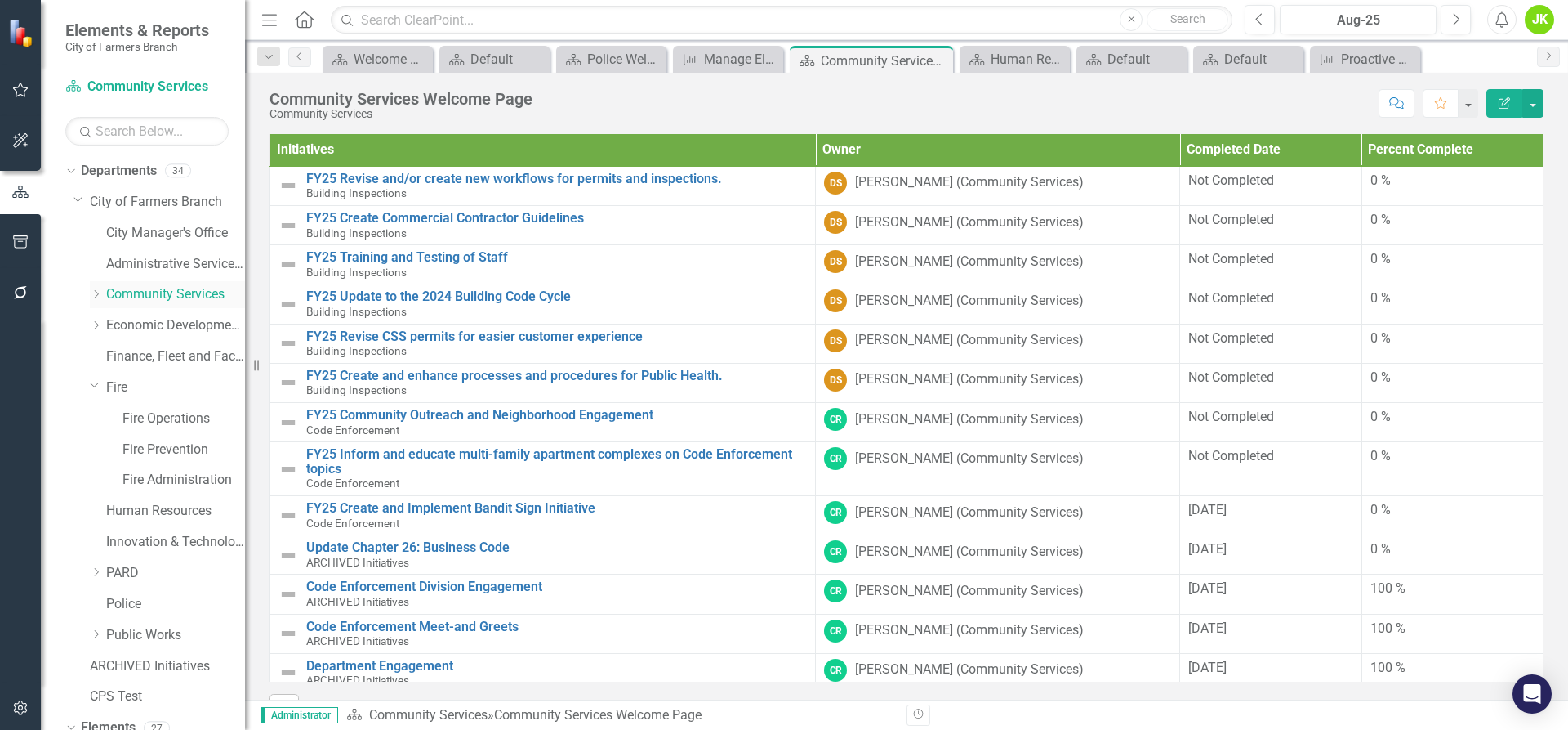
click at [97, 296] on icon at bounding box center [97, 294] width 4 height 8
click at [168, 359] on link "Code Enforcement" at bounding box center [183, 357] width 122 height 19
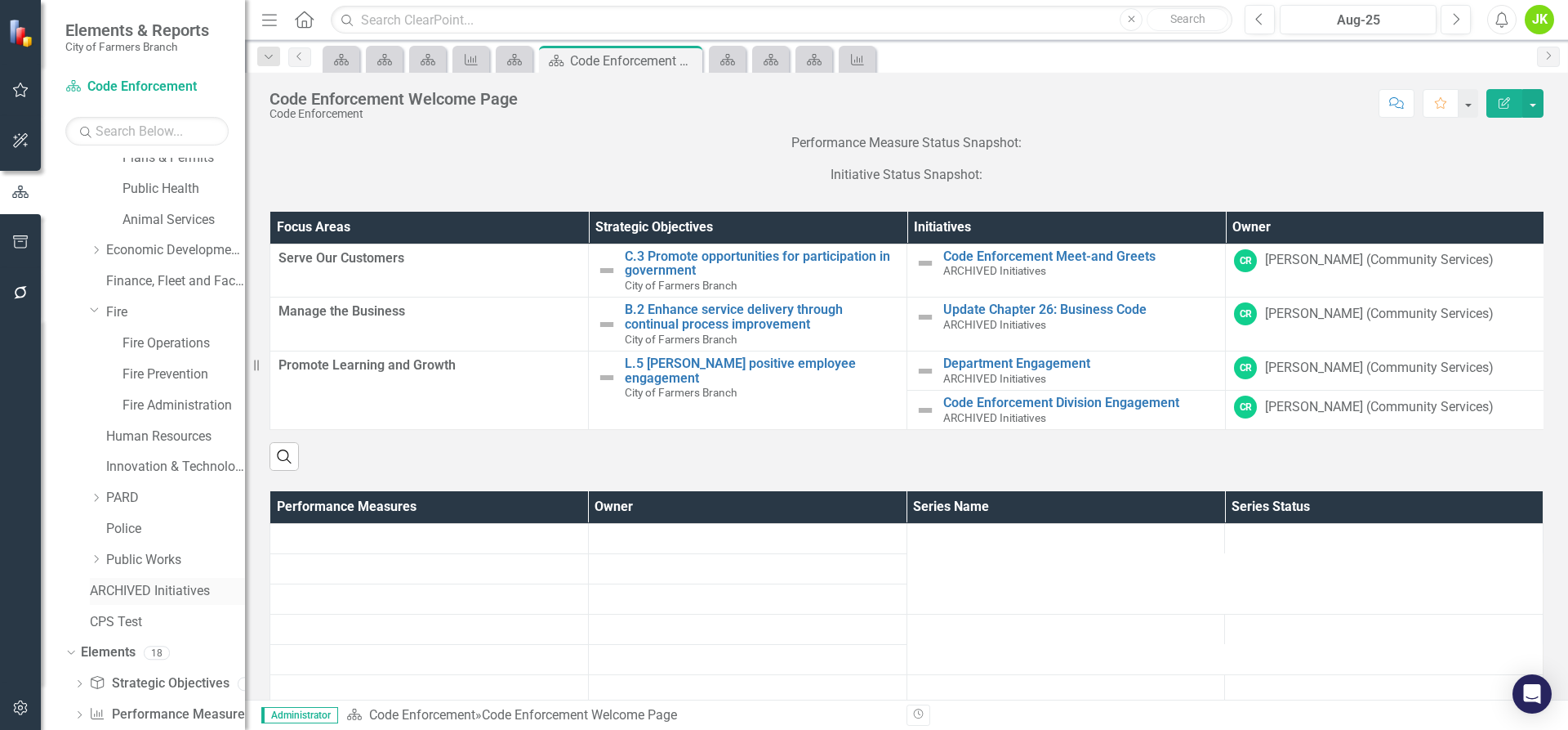
scroll to position [294, 0]
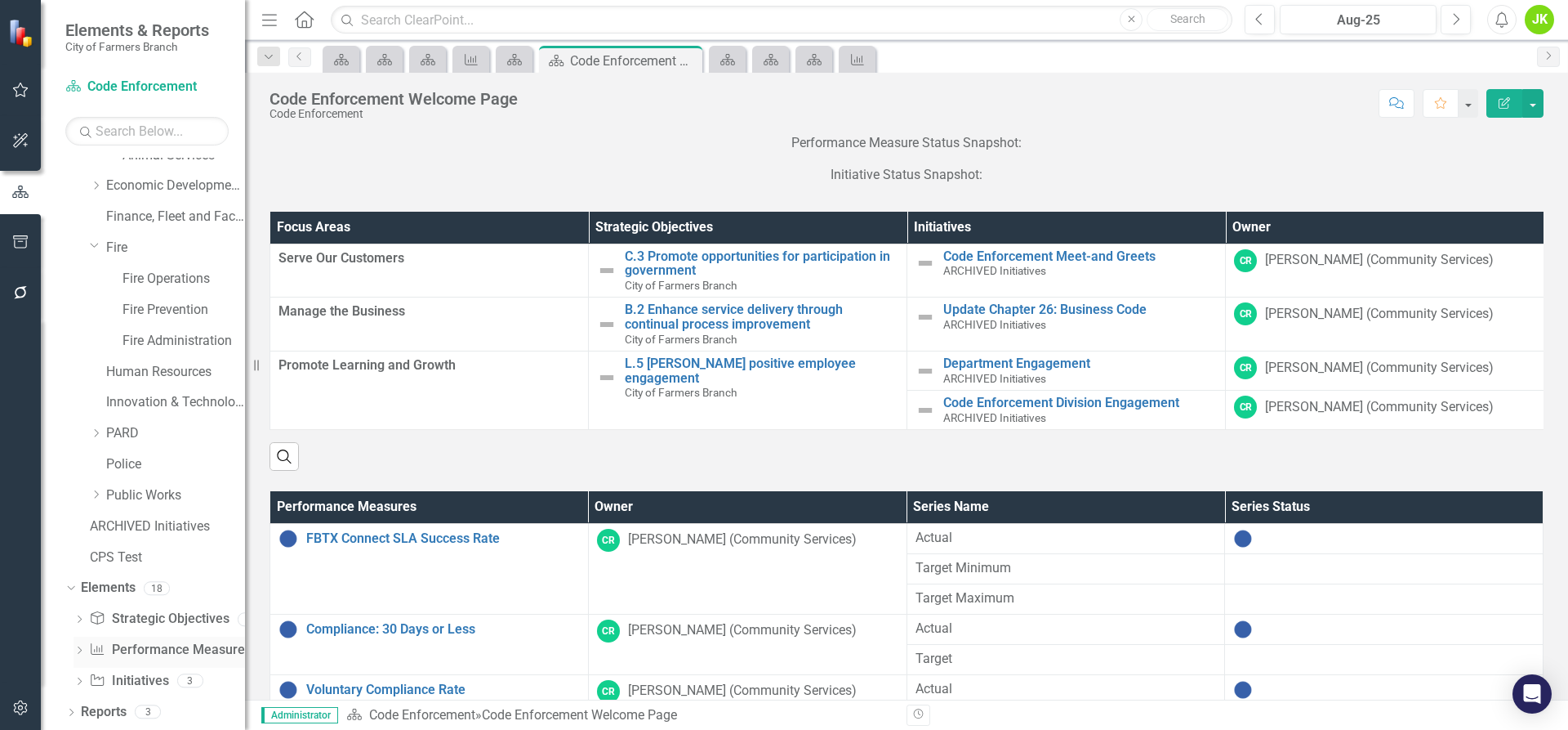
click at [121, 645] on link "Performance Measure Performance Measures" at bounding box center [170, 650] width 161 height 19
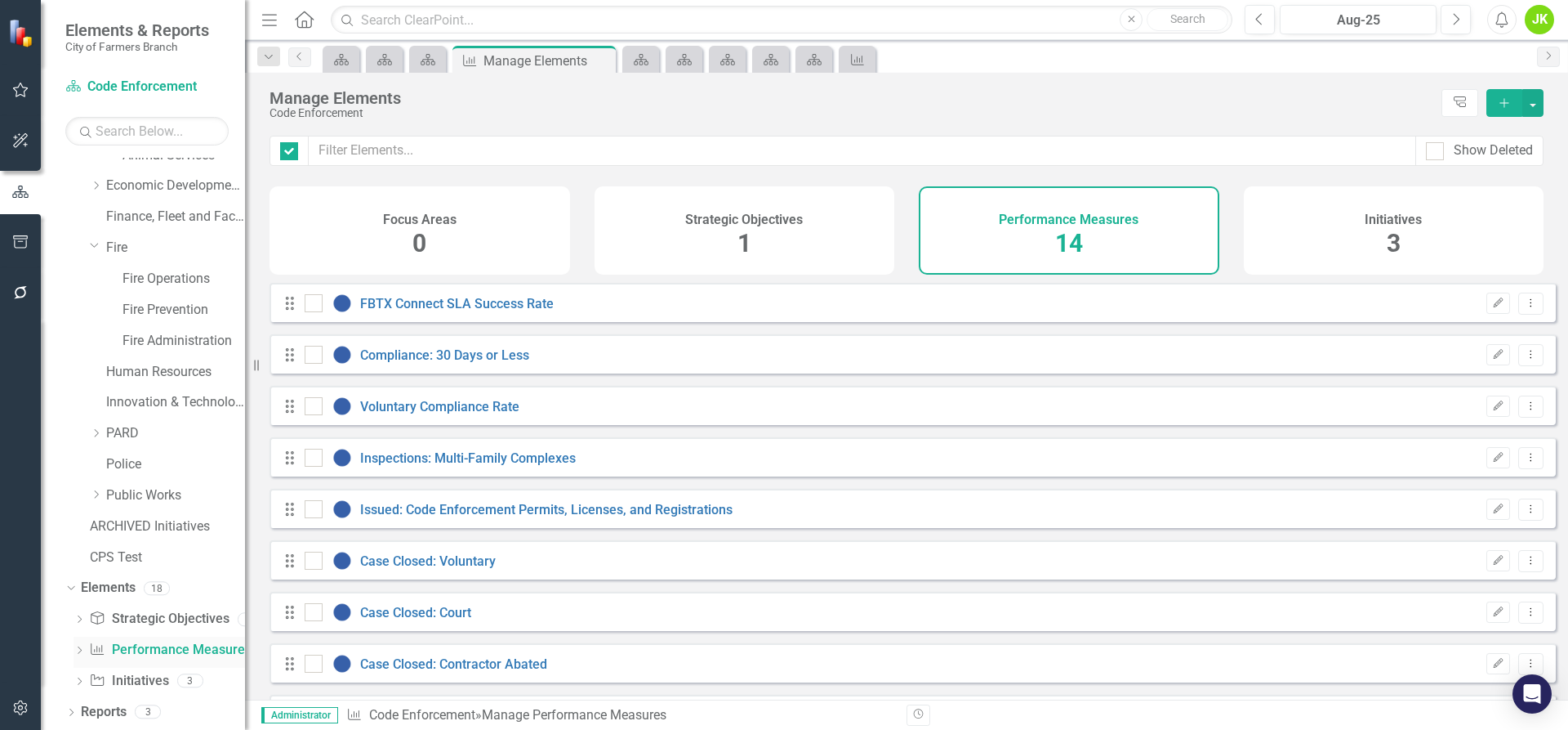
checkbox input "false"
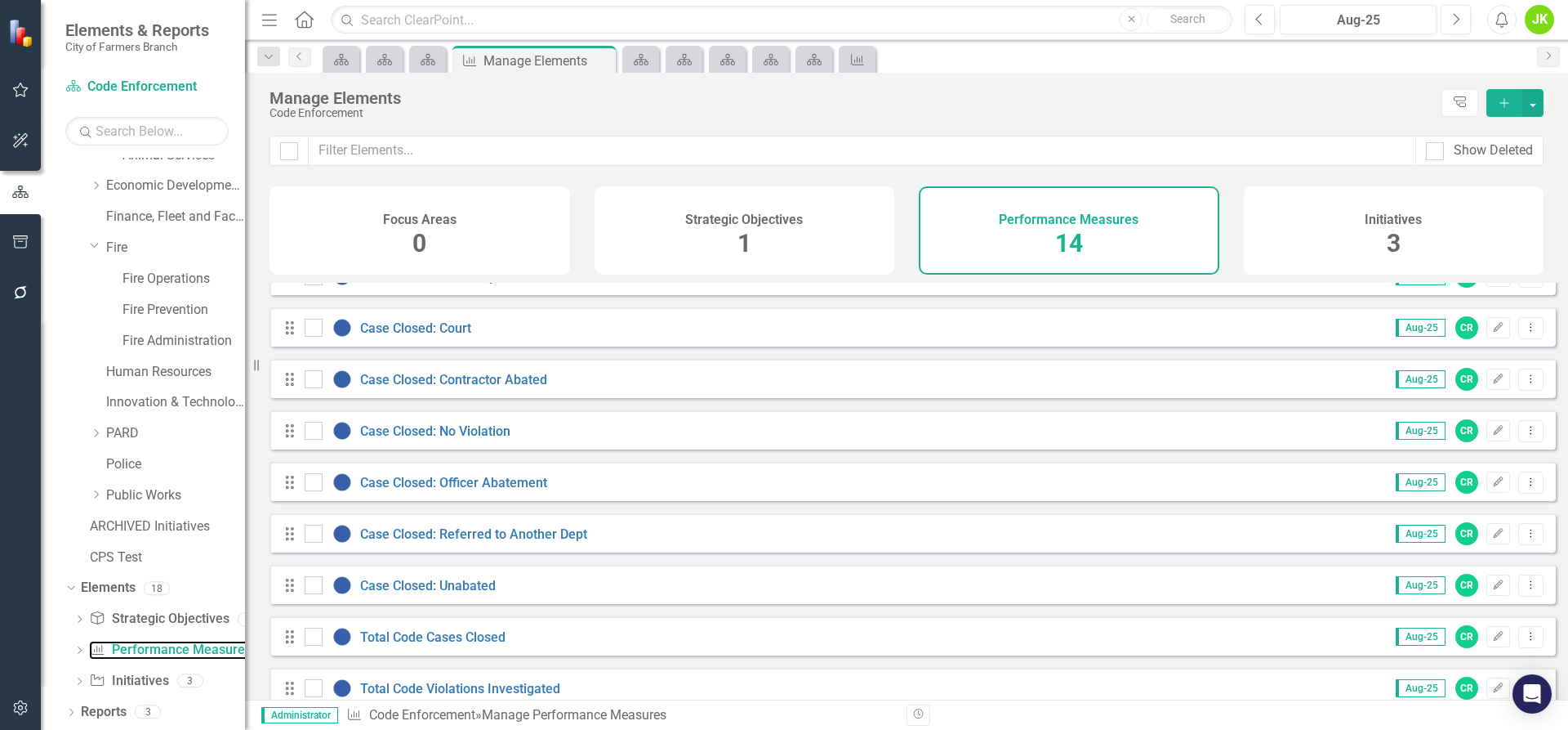
scroll to position [317, 0]
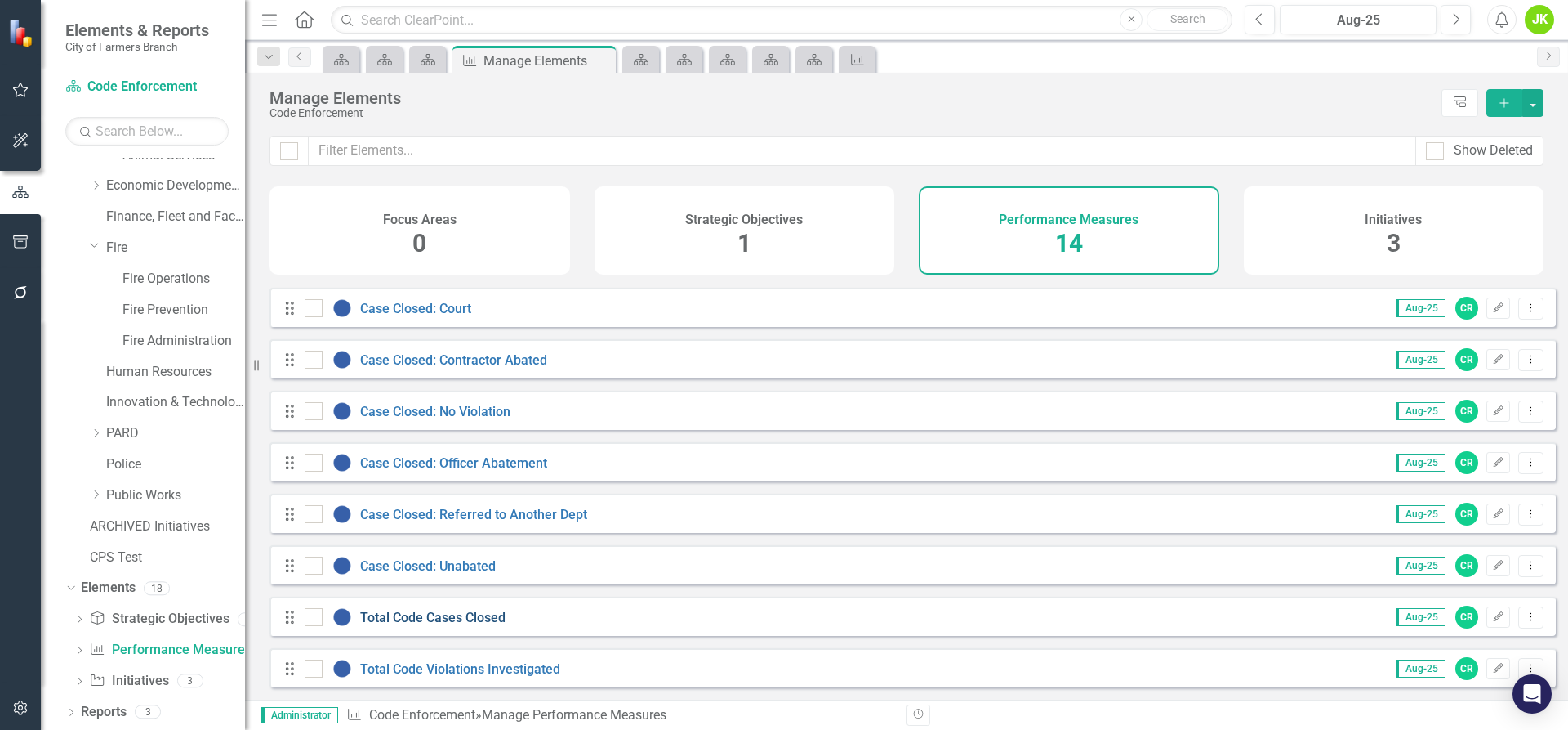
click at [412, 618] on link "Total Code Cases Closed" at bounding box center [433, 617] width 146 height 16
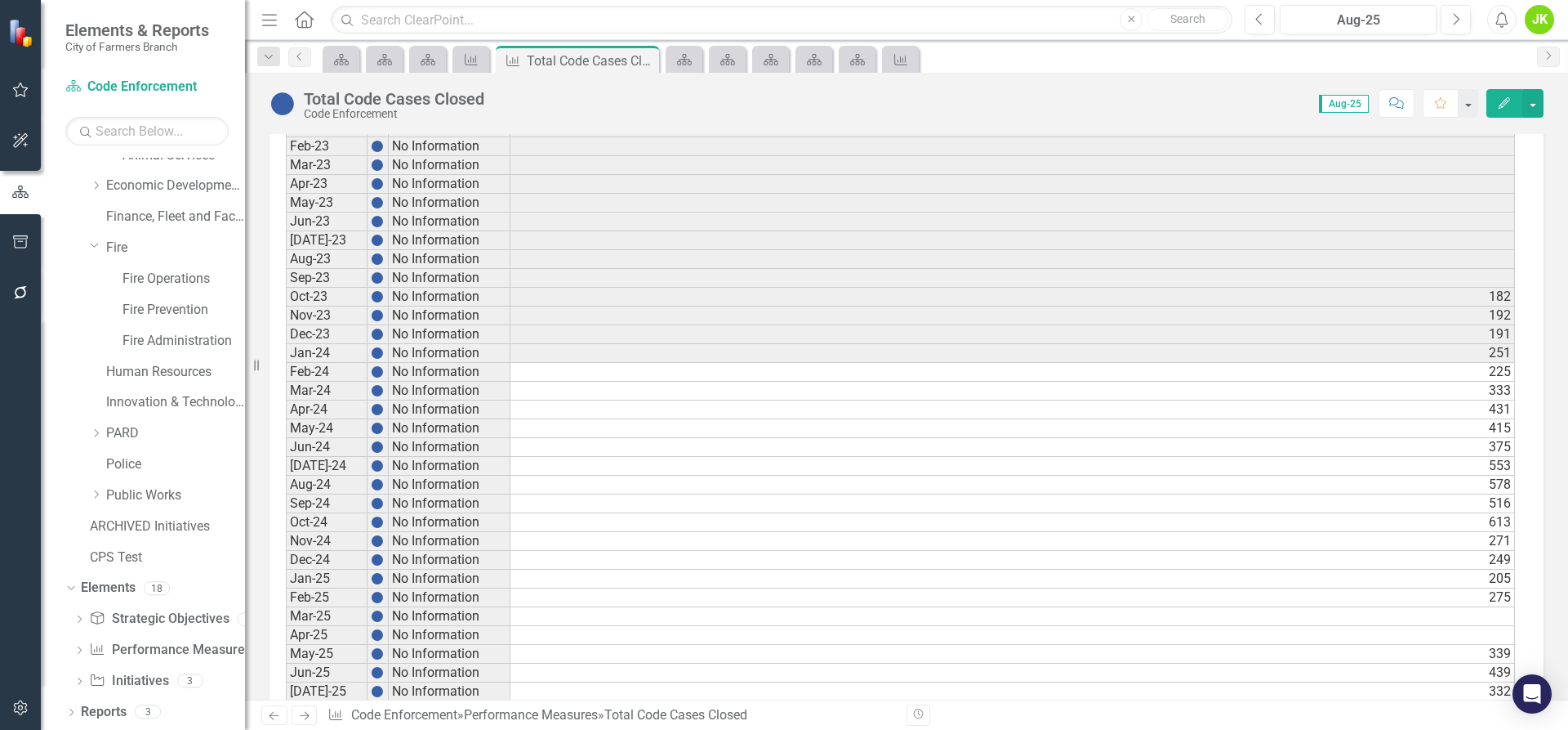
scroll to position [802, 0]
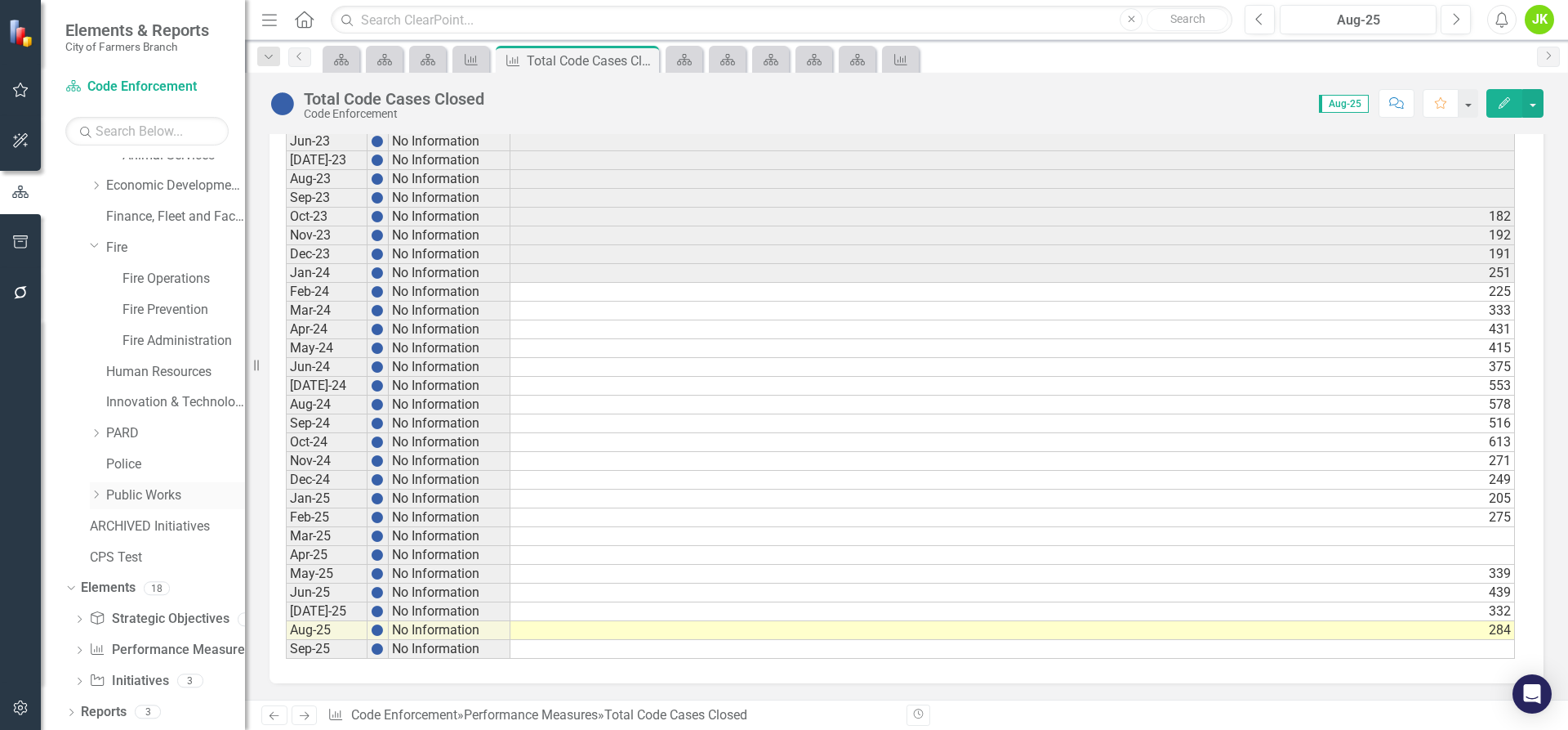
click at [98, 490] on icon "Dropdown" at bounding box center [96, 494] width 12 height 9
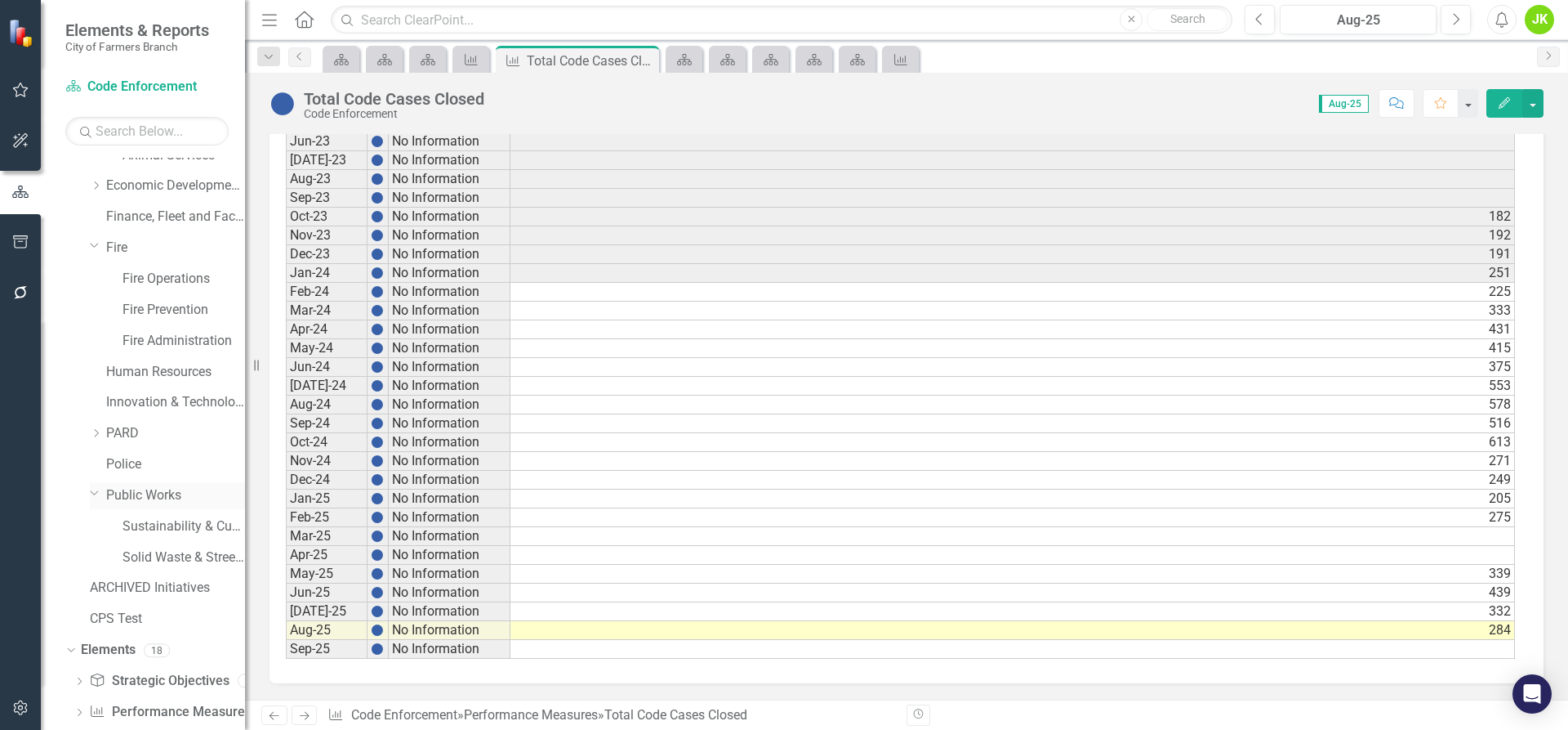
click at [91, 493] on icon "Dropdown" at bounding box center [95, 492] width 9 height 12
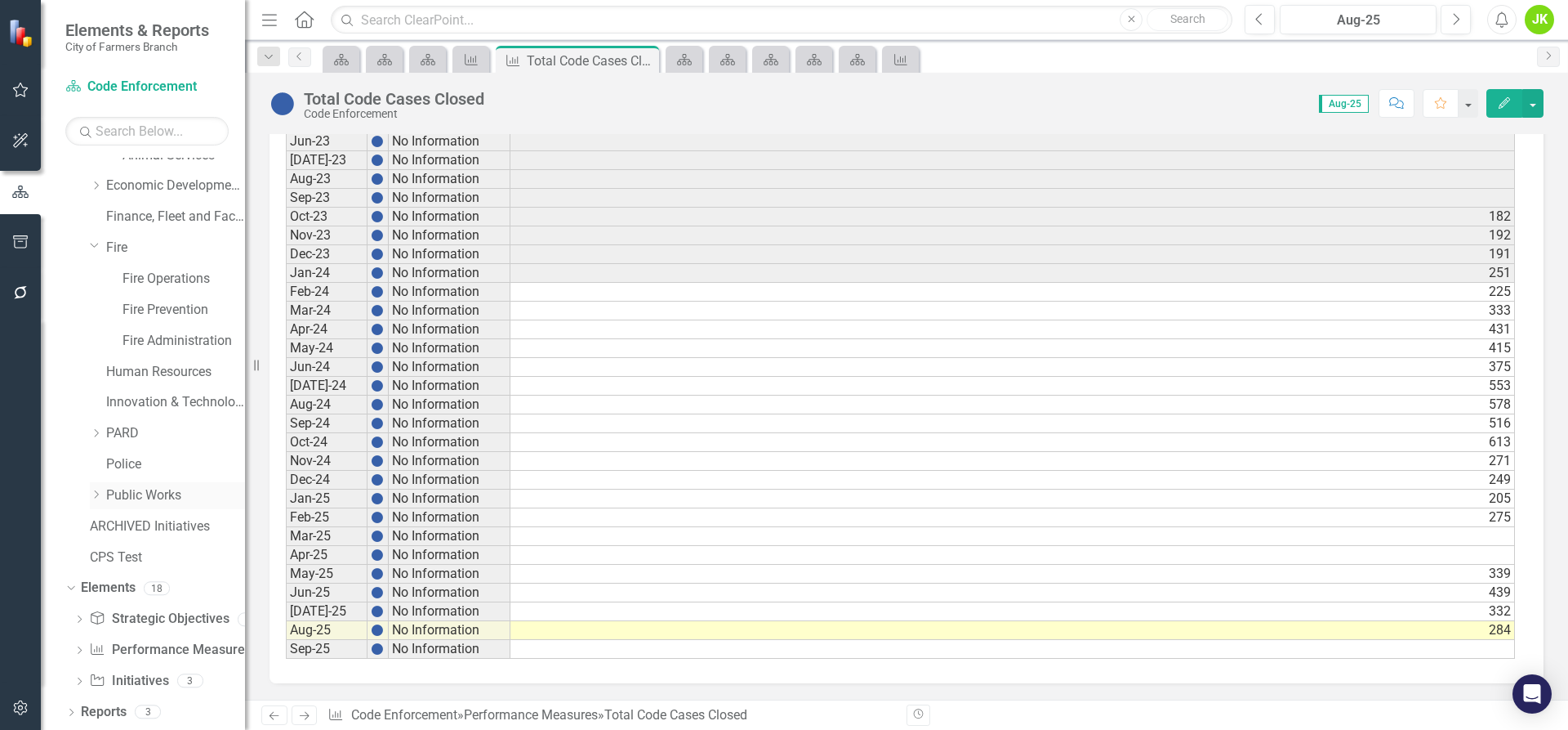
click at [91, 493] on icon "Dropdown" at bounding box center [96, 494] width 12 height 9
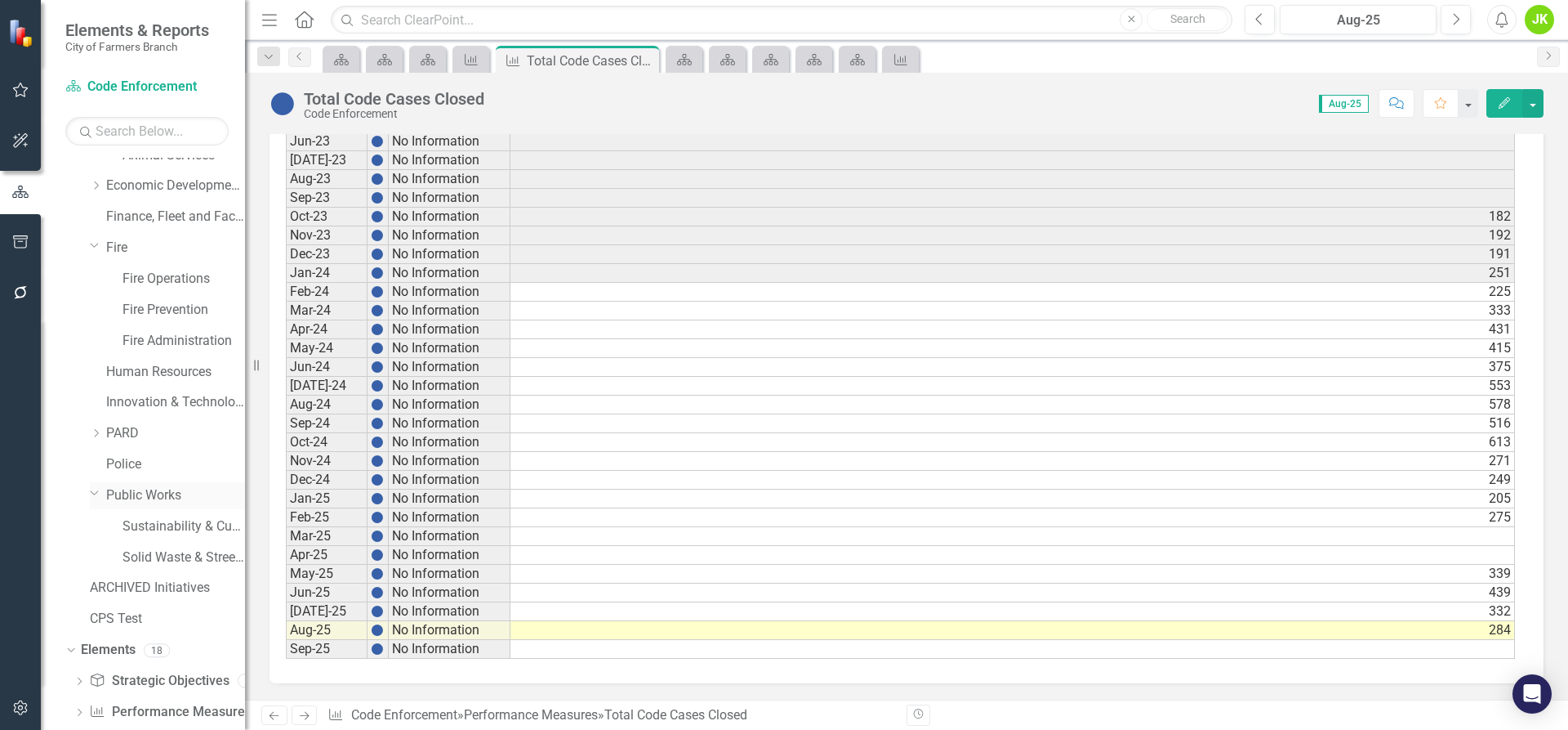
scroll to position [355, 0]
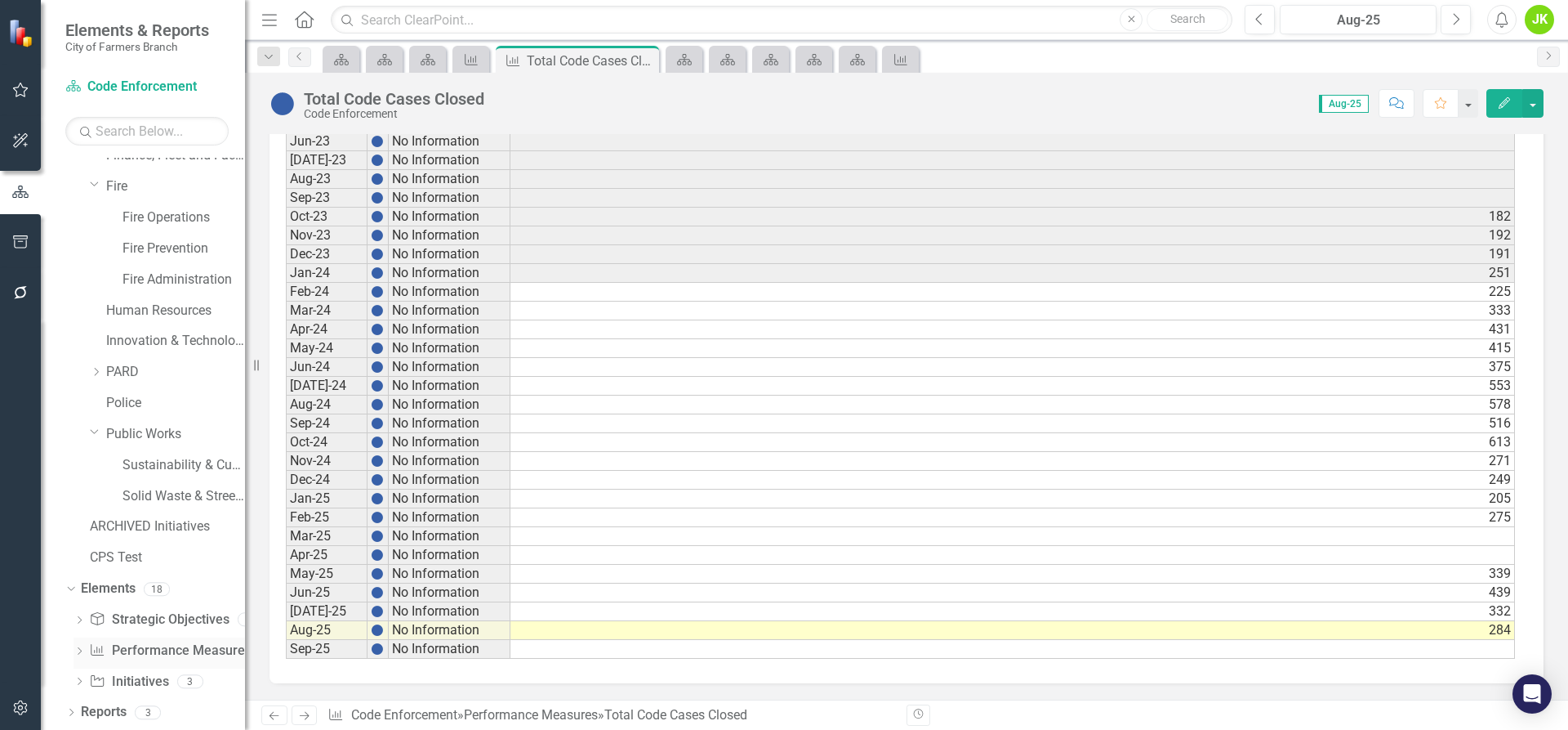
click at [132, 645] on link "Performance Measure Performance Measures" at bounding box center [170, 651] width 161 height 19
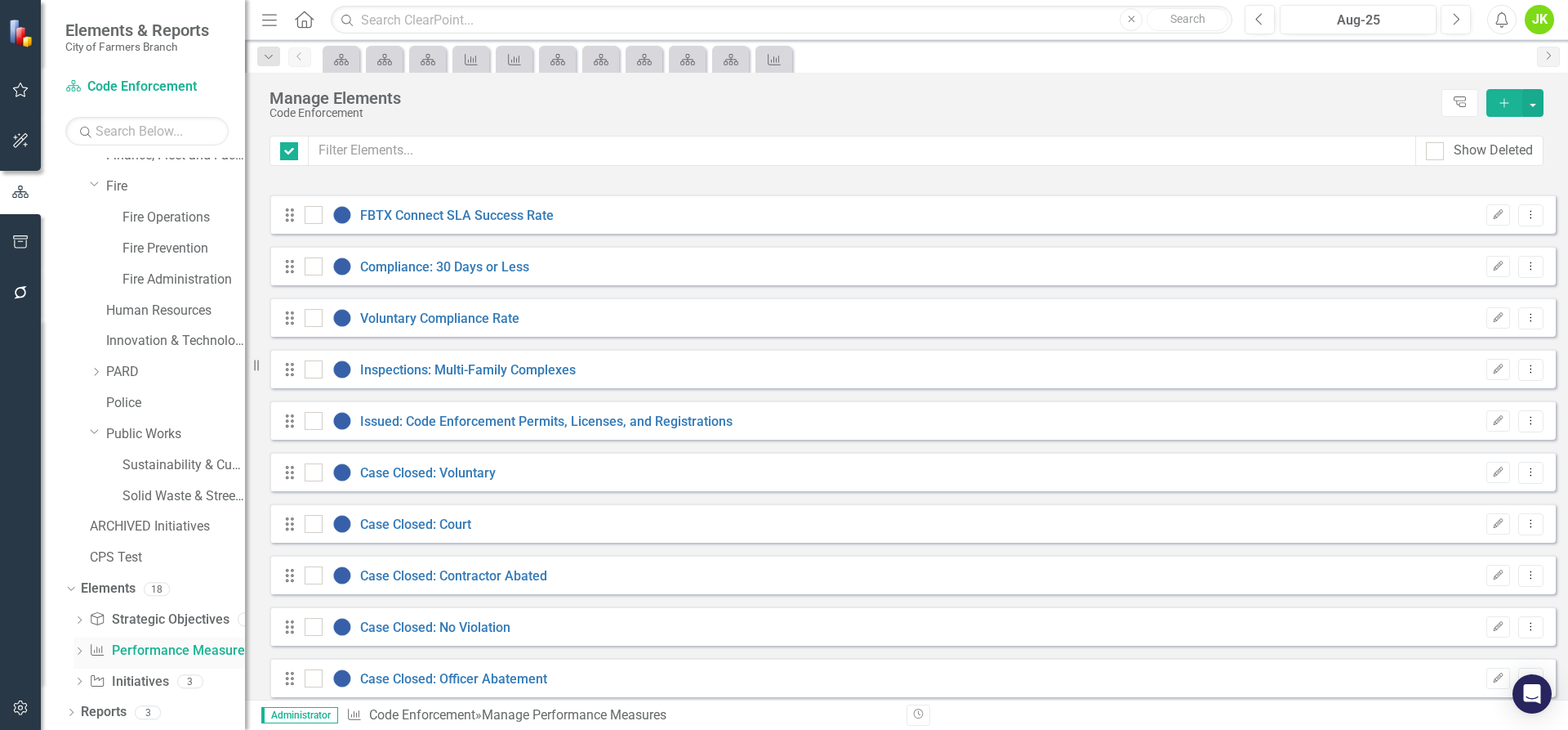
checkbox input "false"
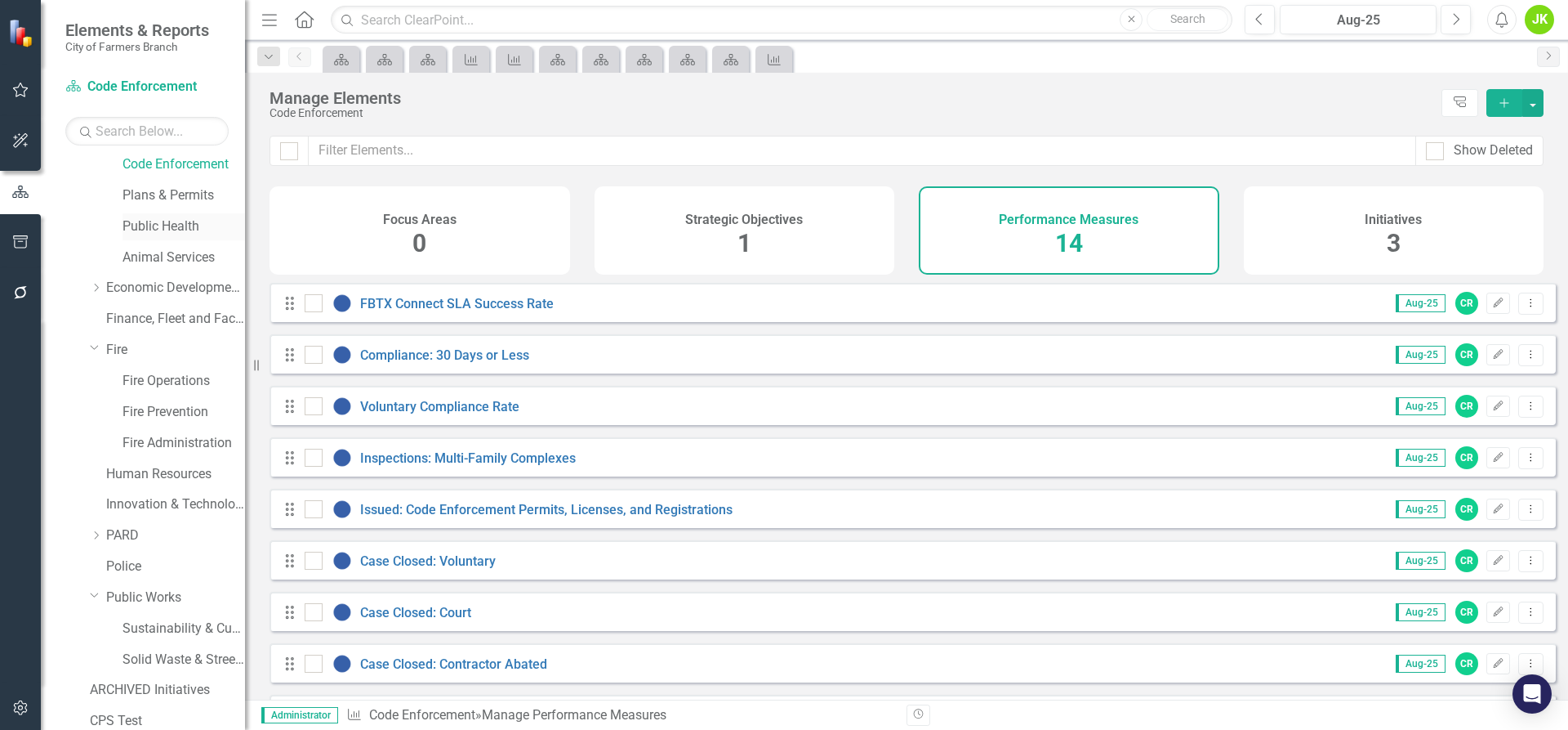
scroll to position [273, 0]
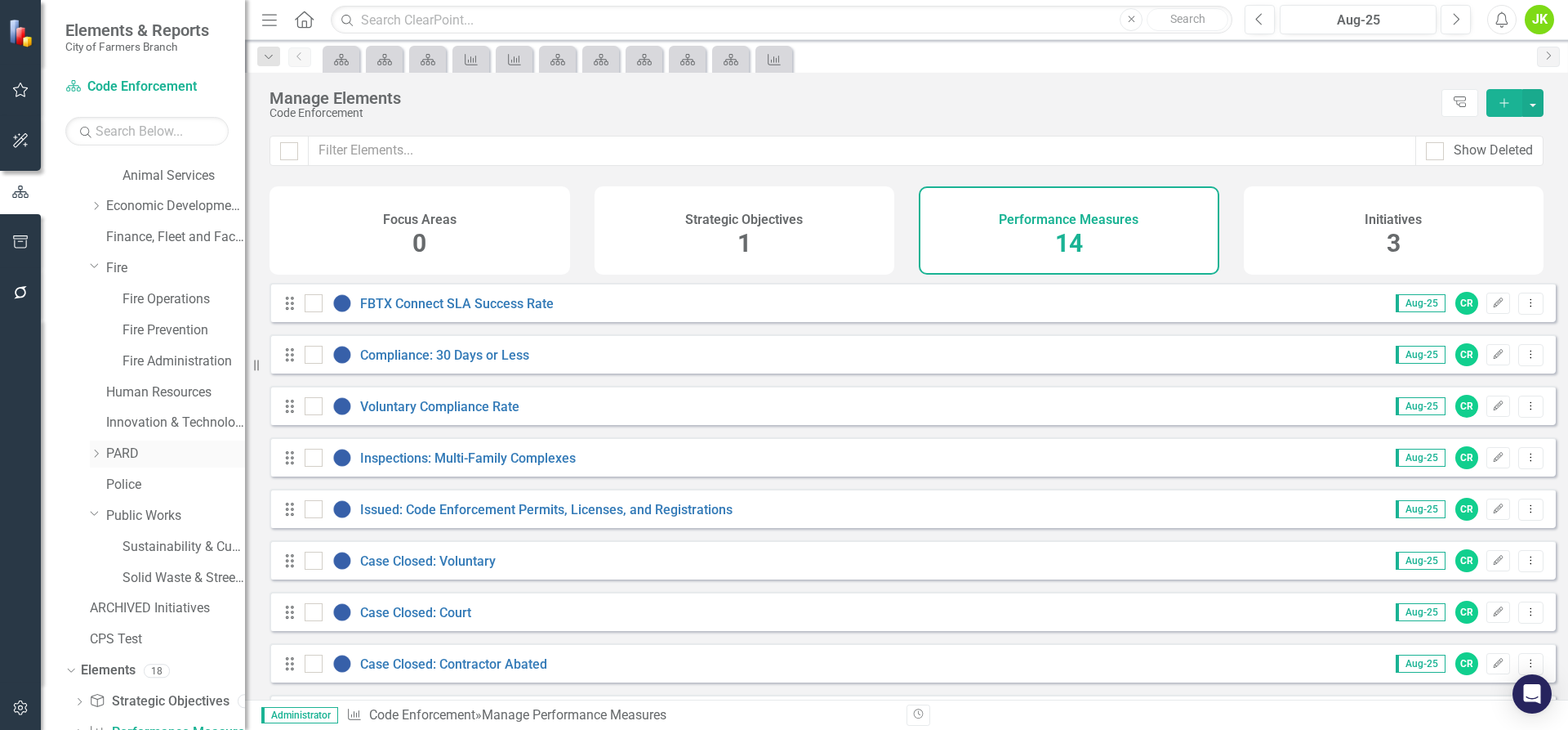
click at [94, 451] on icon "Dropdown" at bounding box center [96, 454] width 12 height 9
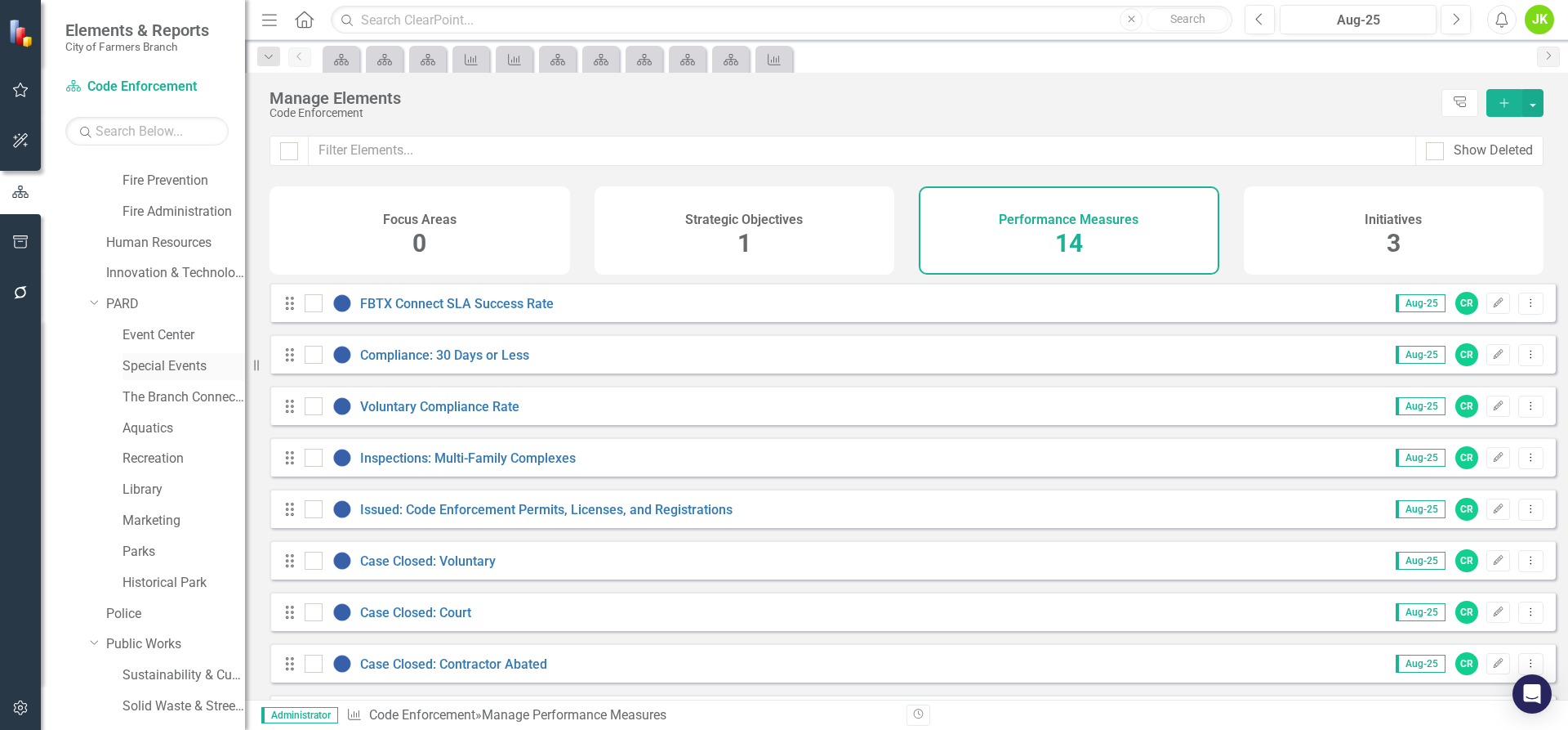
scroll to position [437, 0]
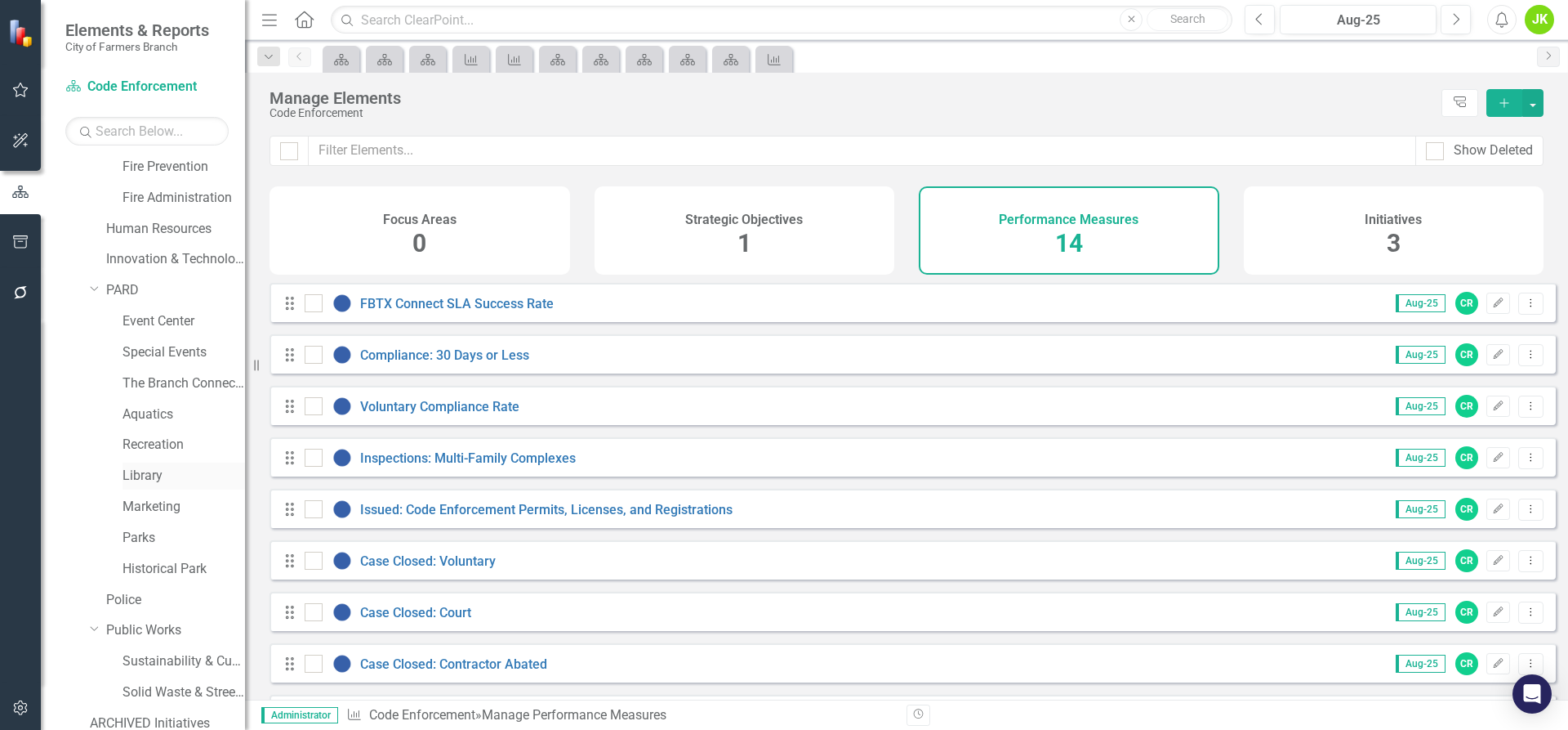
click at [139, 474] on link "Library" at bounding box center [183, 476] width 122 height 19
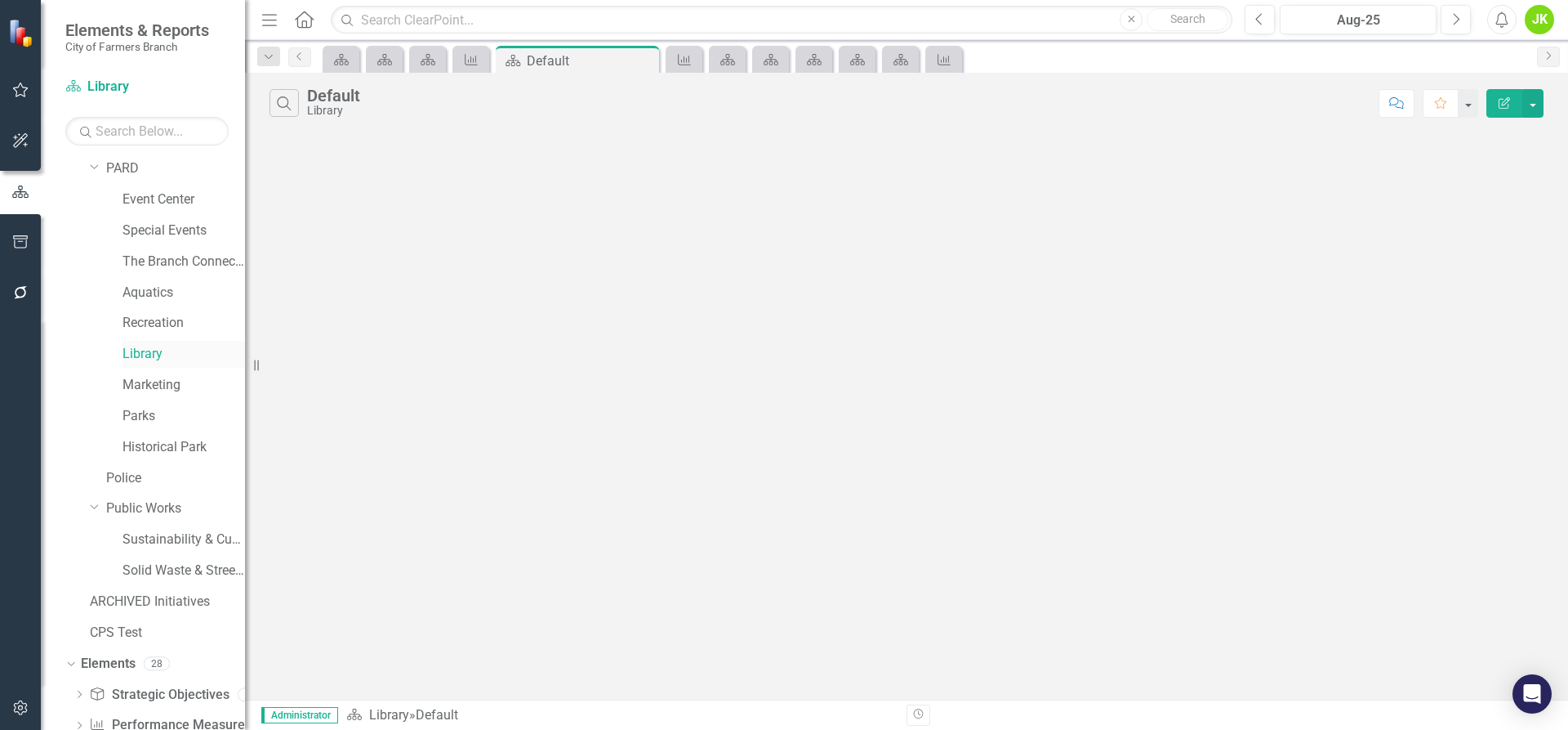
scroll to position [600, 0]
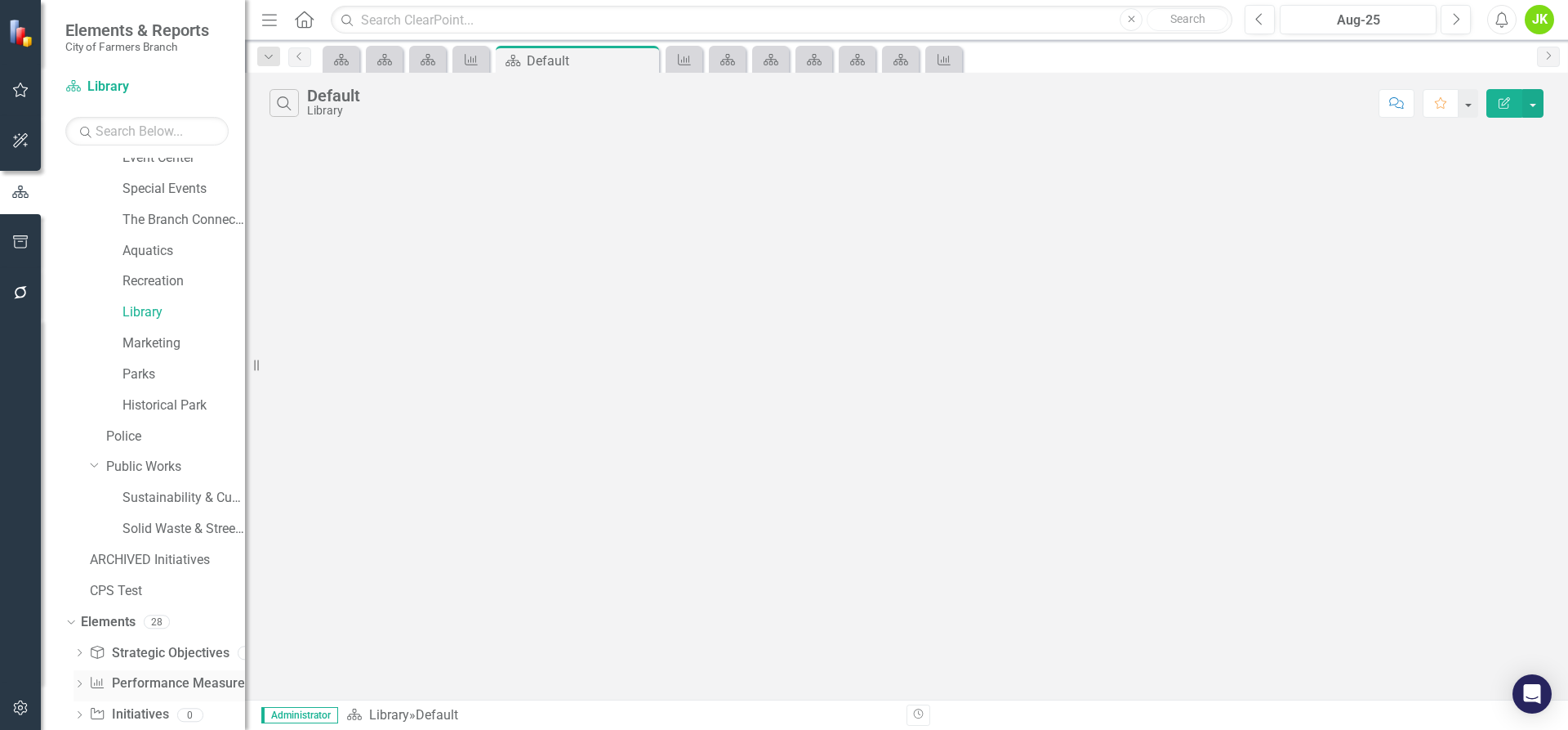
click at [112, 682] on link "Performance Measure Performance Measures" at bounding box center [170, 684] width 161 height 19
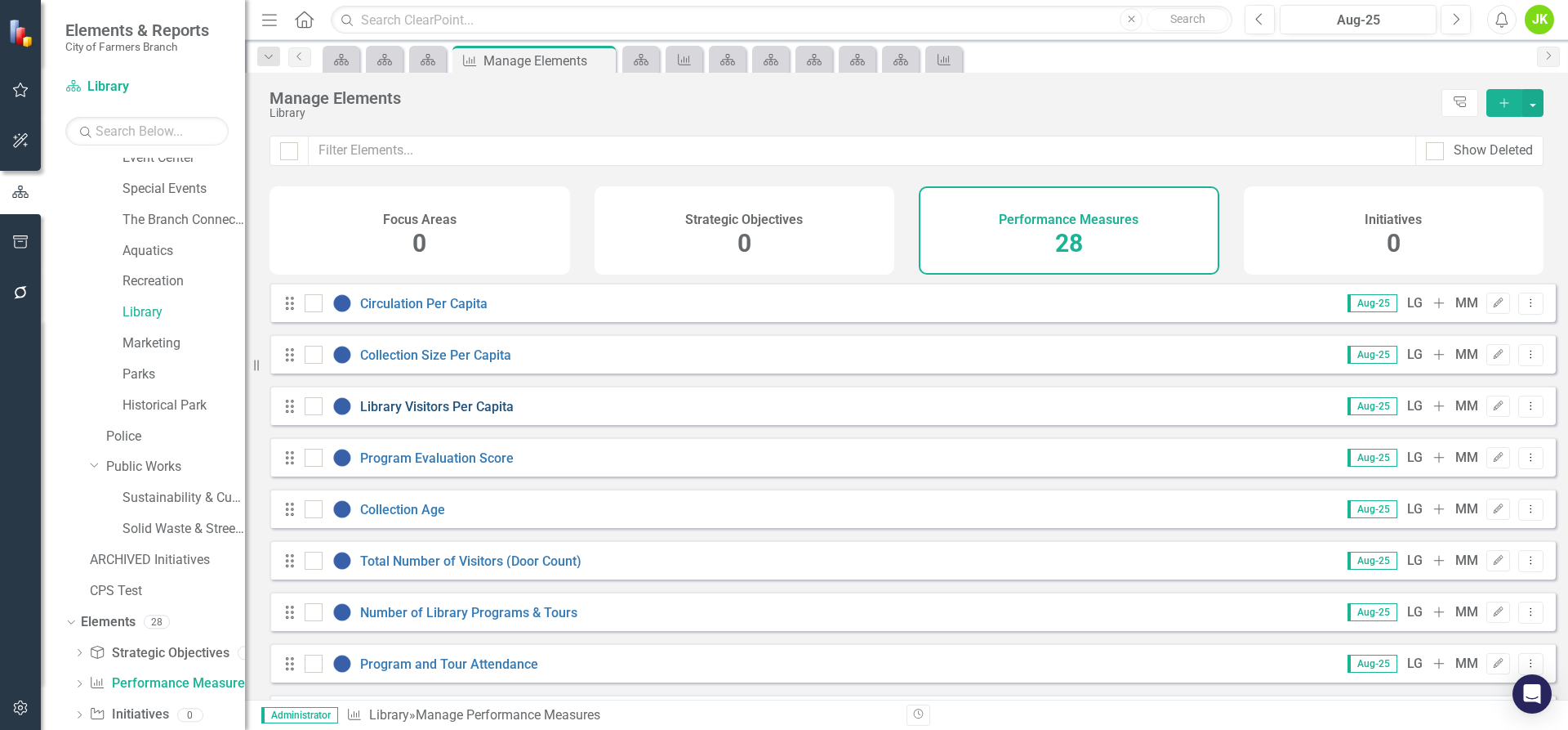
click at [437, 414] on link "Library Visitors Per Capita" at bounding box center [438, 407] width 154 height 16
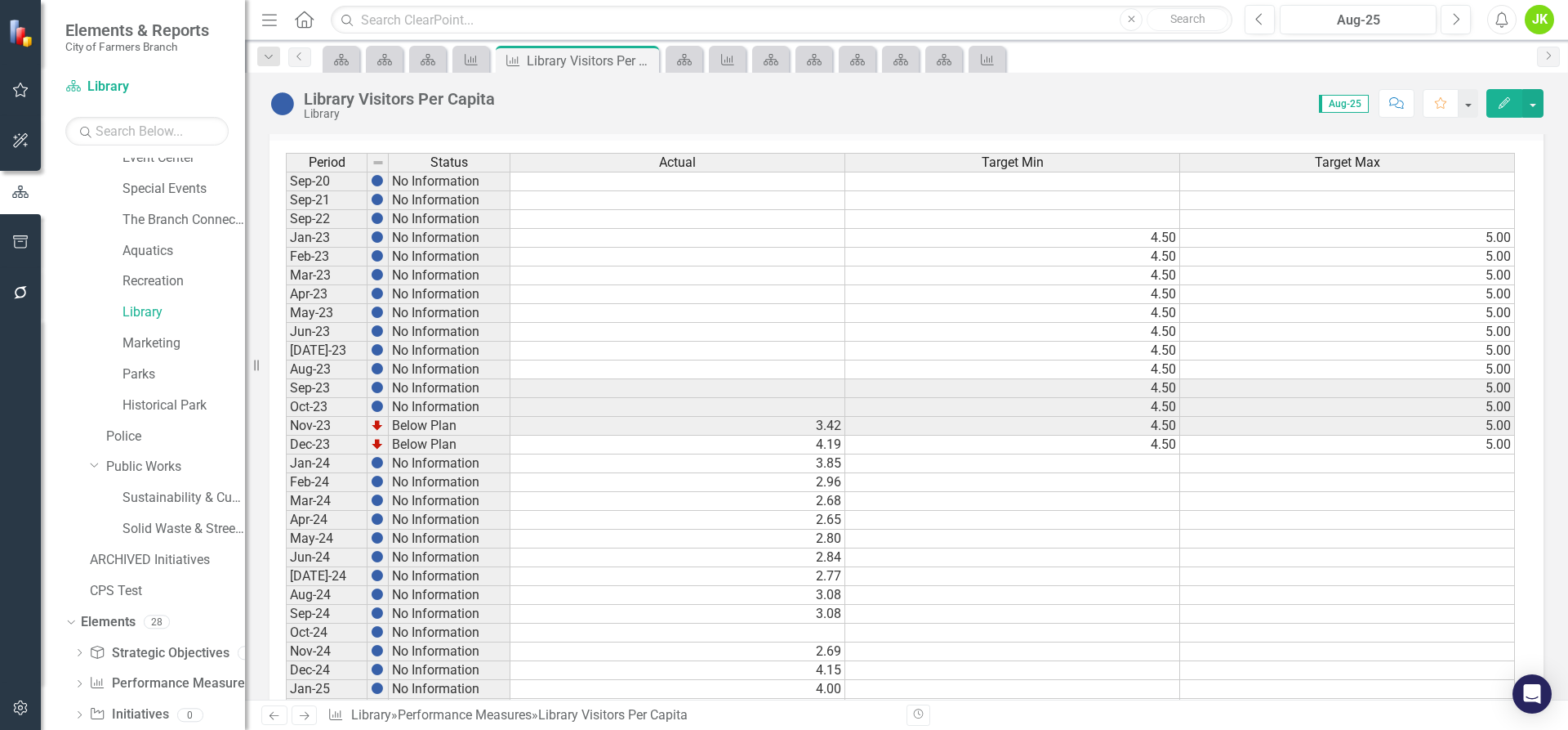
scroll to position [736, 0]
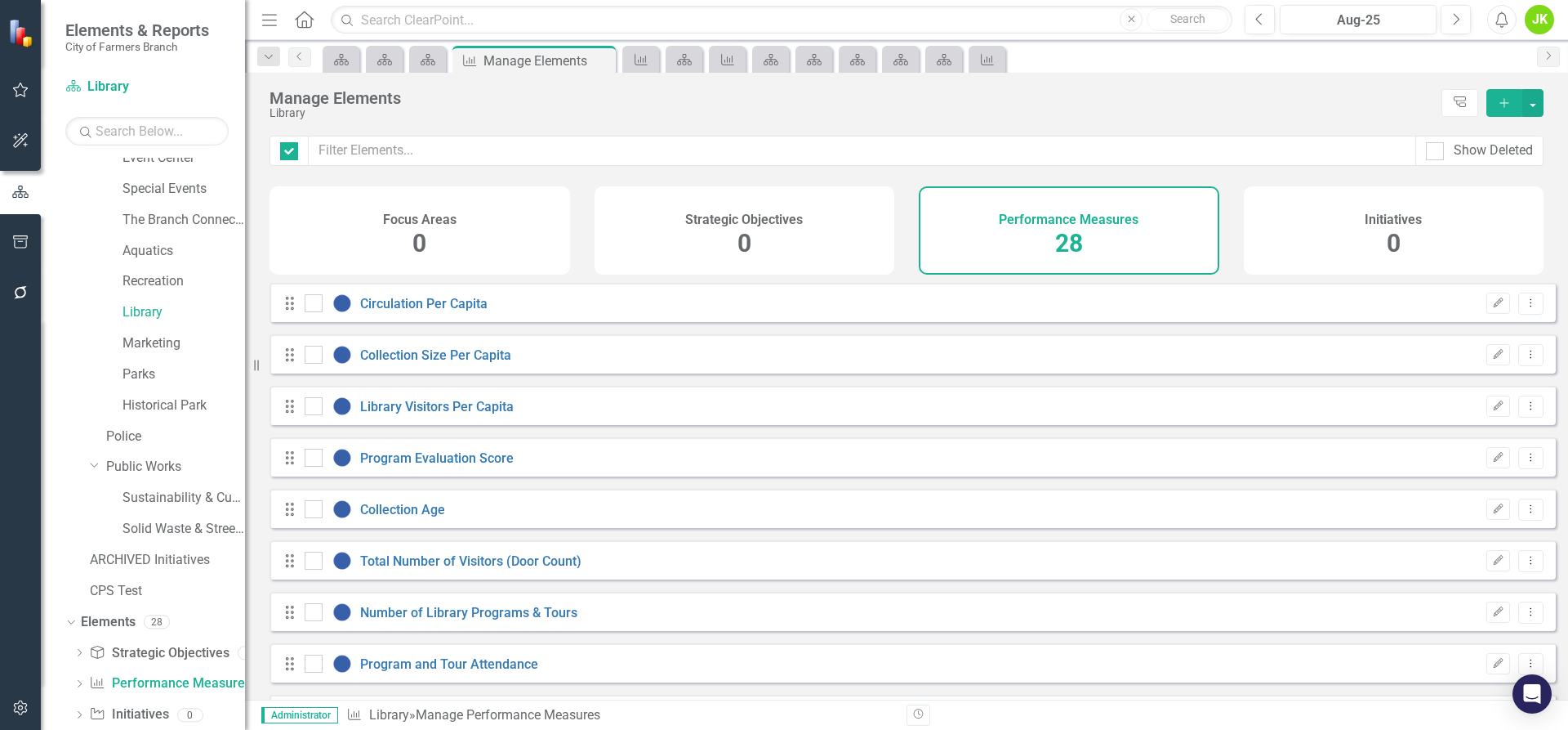
checkbox input "false"
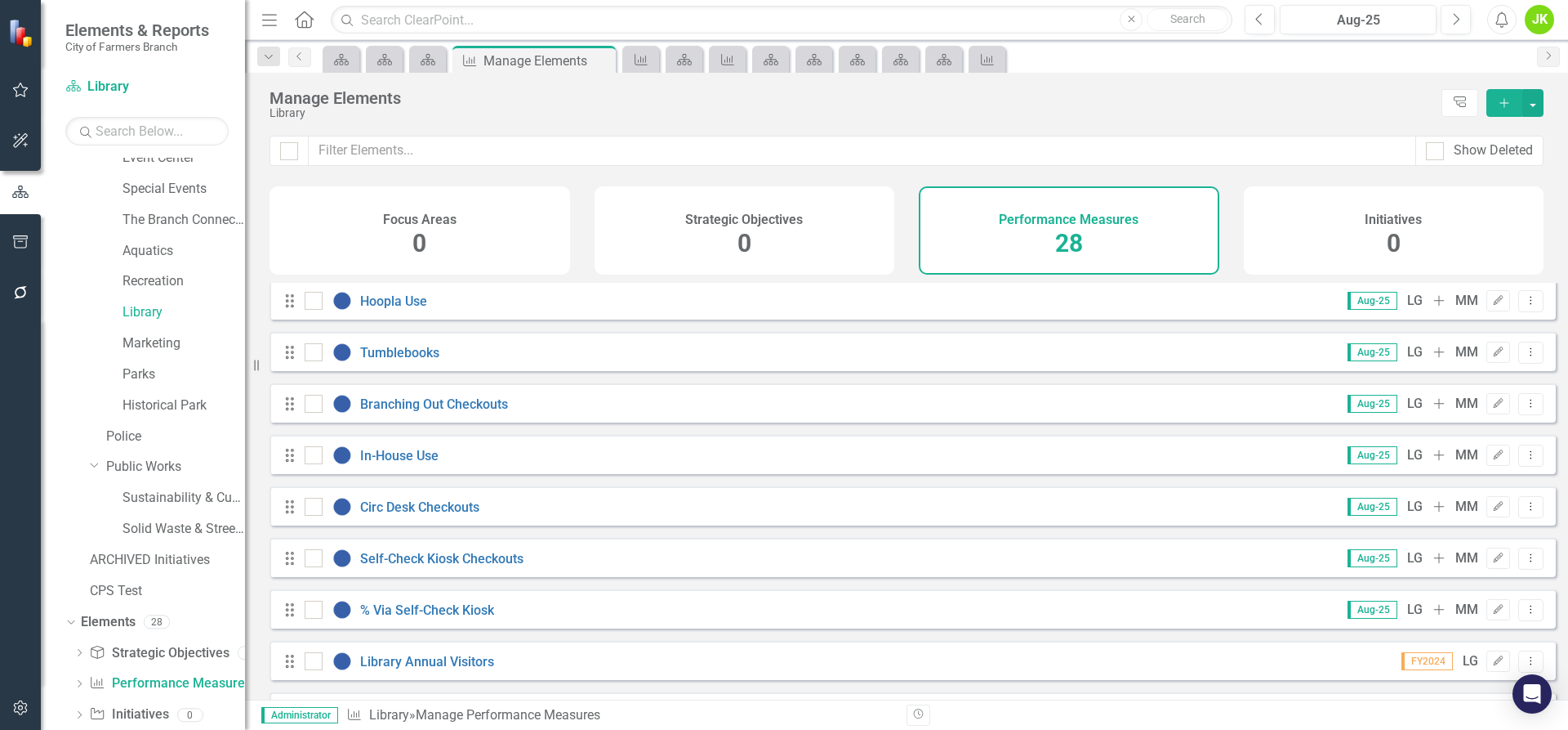
scroll to position [1037, 0]
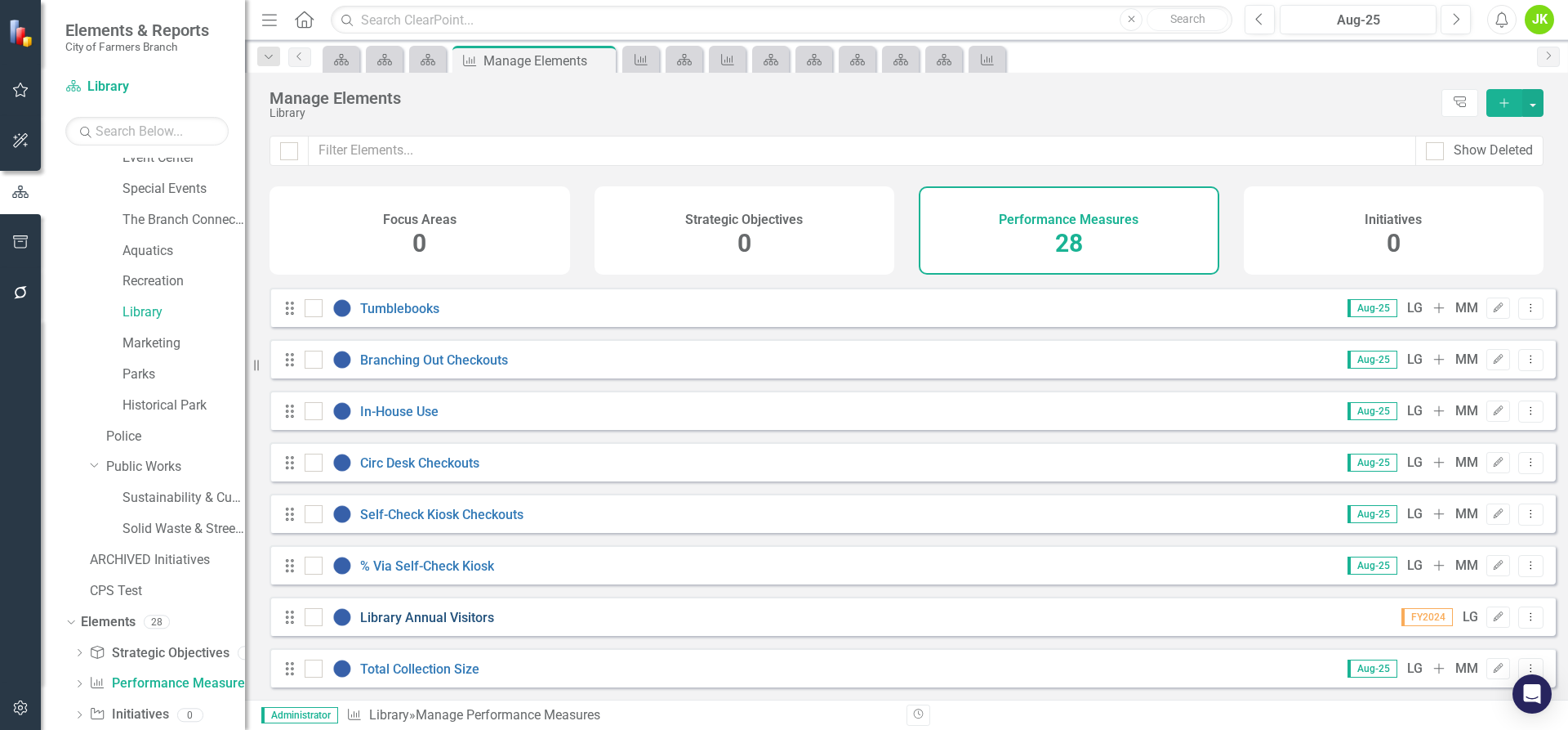
click at [462, 619] on link "Library Annual Visitors" at bounding box center [427, 617] width 134 height 16
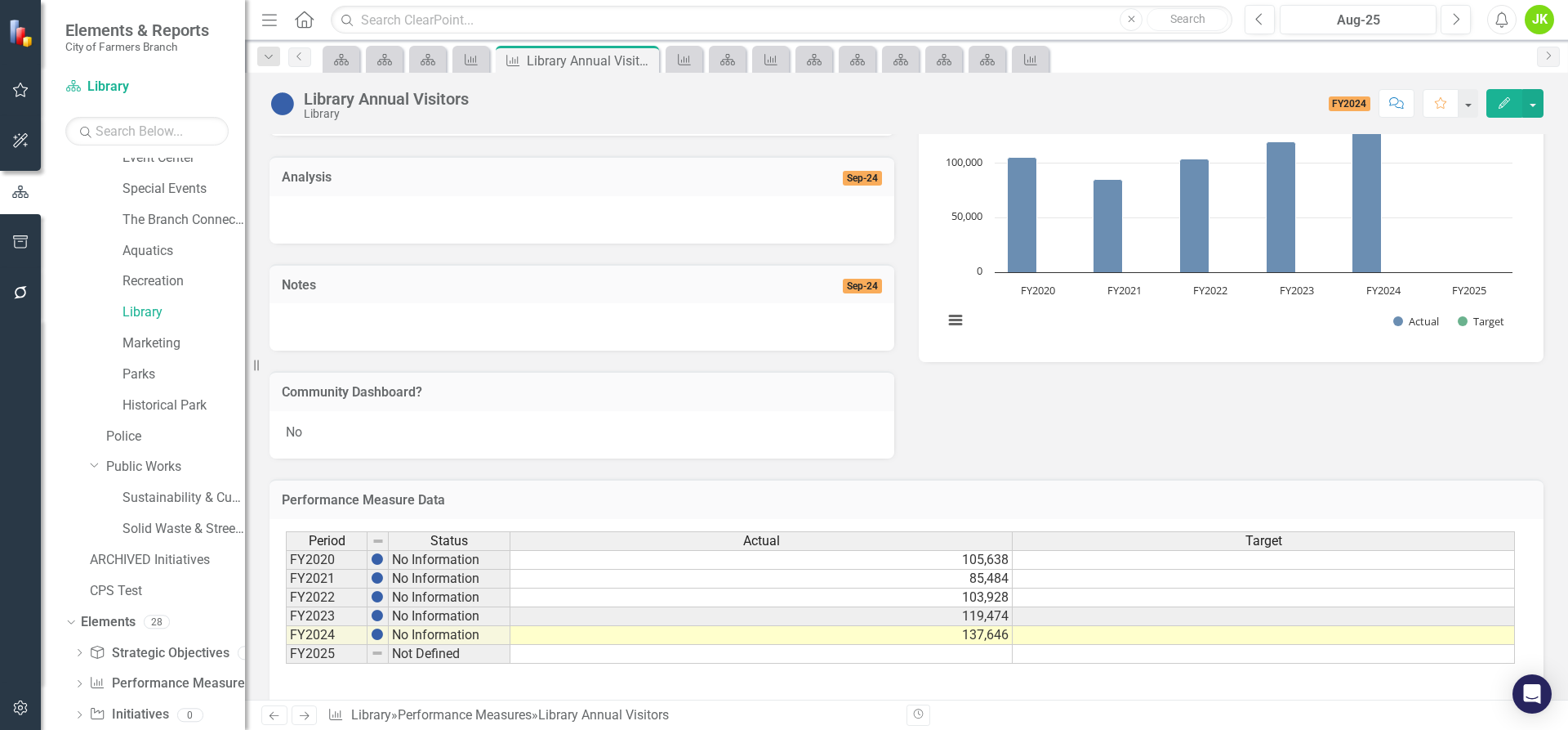
scroll to position [232, 0]
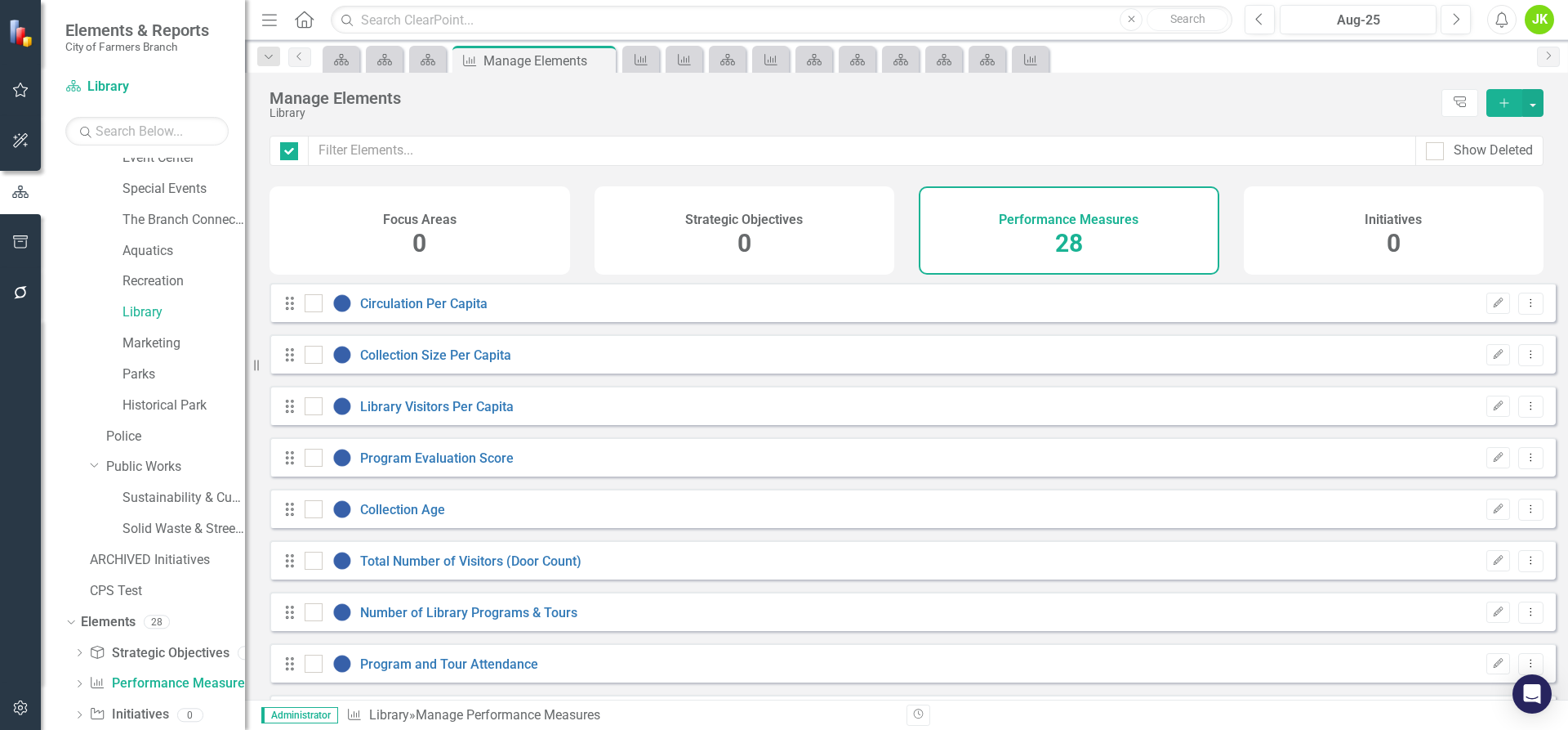
checkbox input "false"
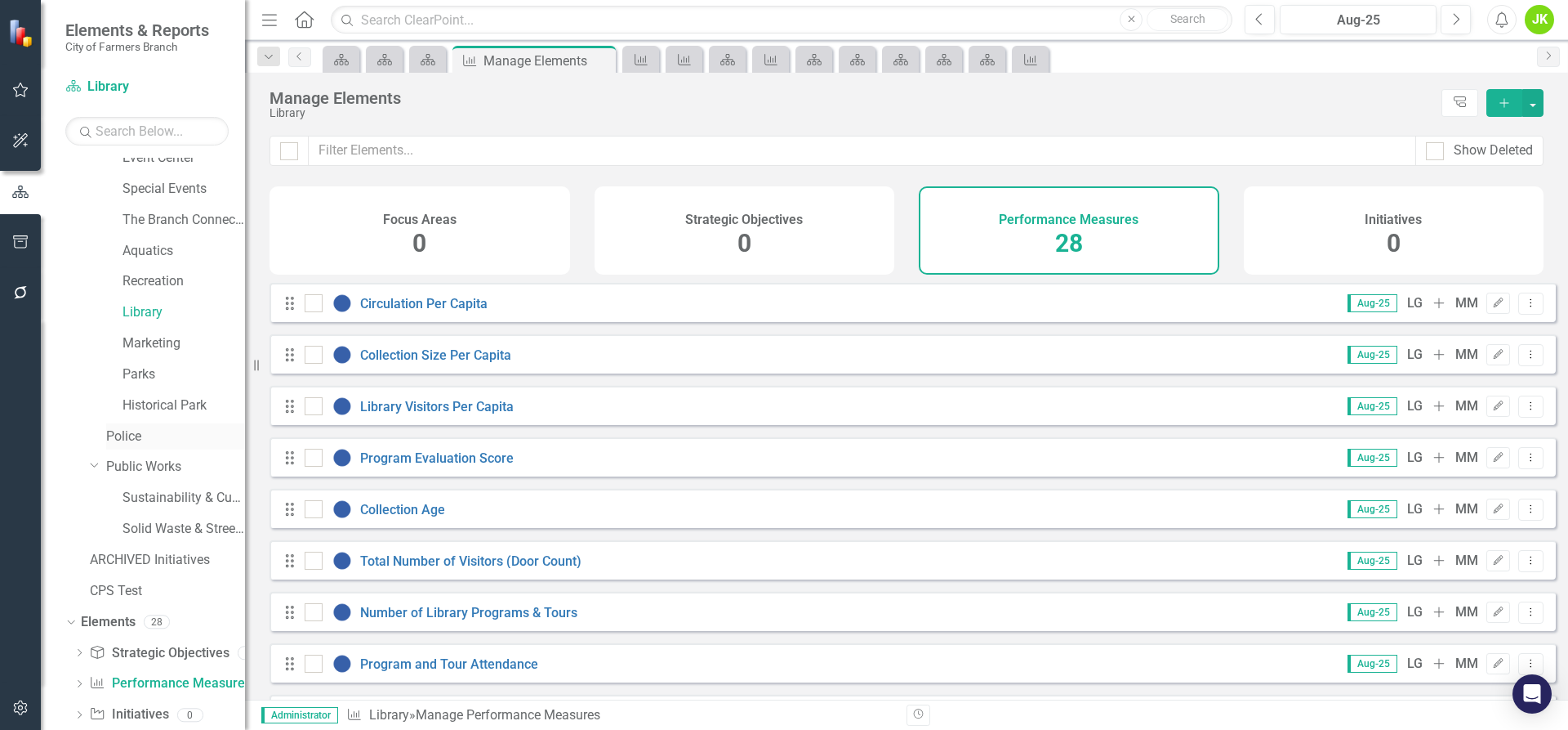
click at [120, 434] on link "Police" at bounding box center [176, 437] width 139 height 19
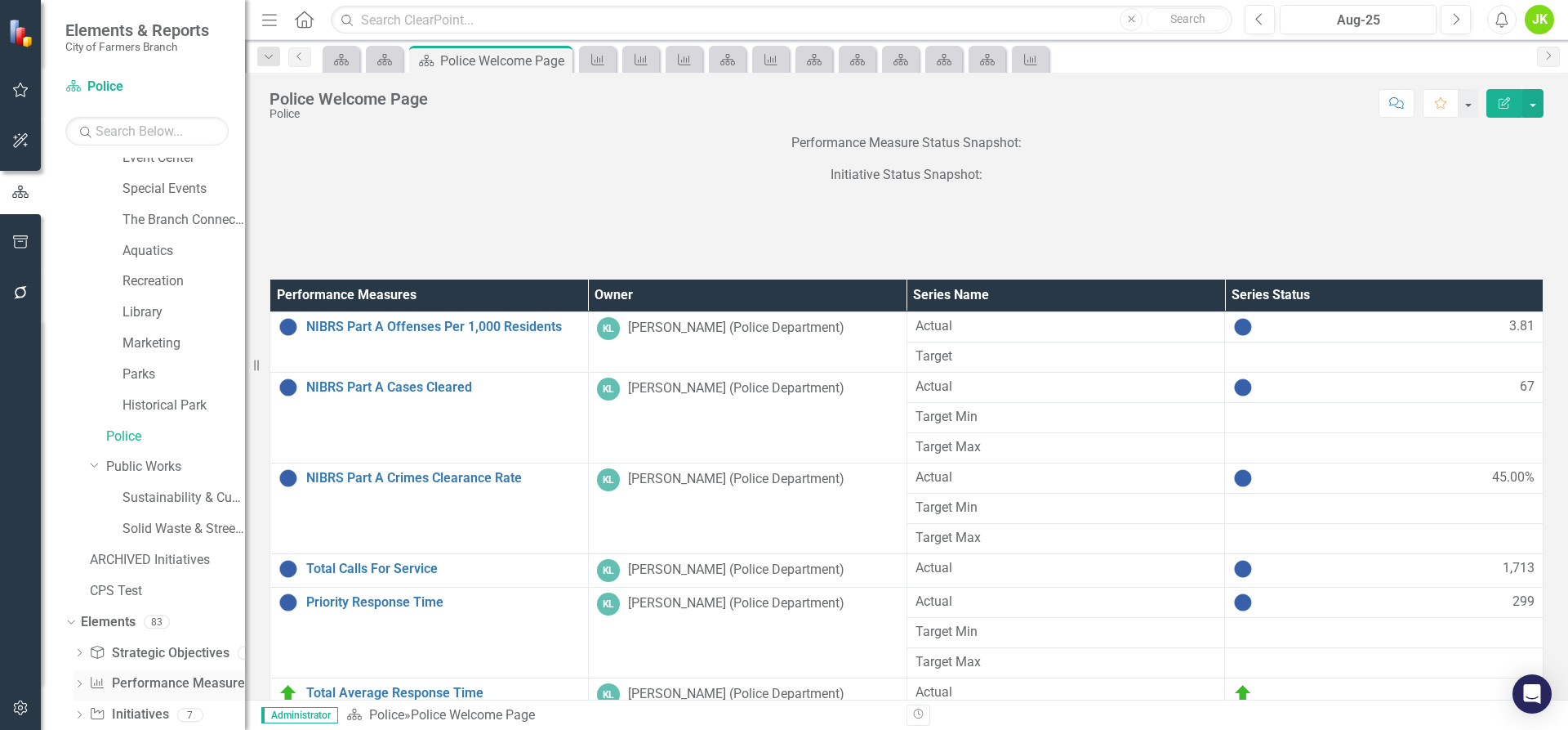
click at [164, 690] on link "Performance Measure Performance Measures" at bounding box center [170, 684] width 161 height 19
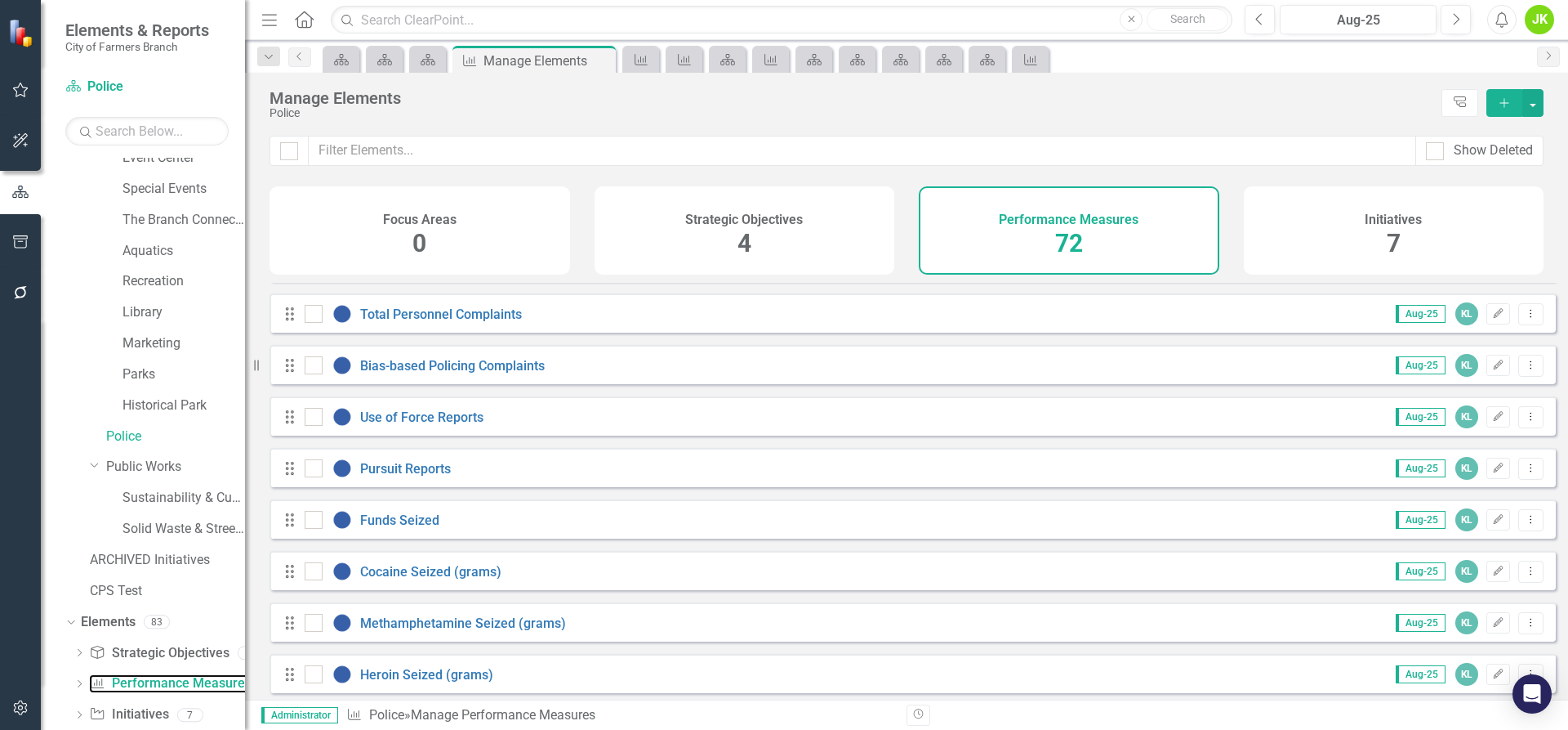
scroll to position [2697, 0]
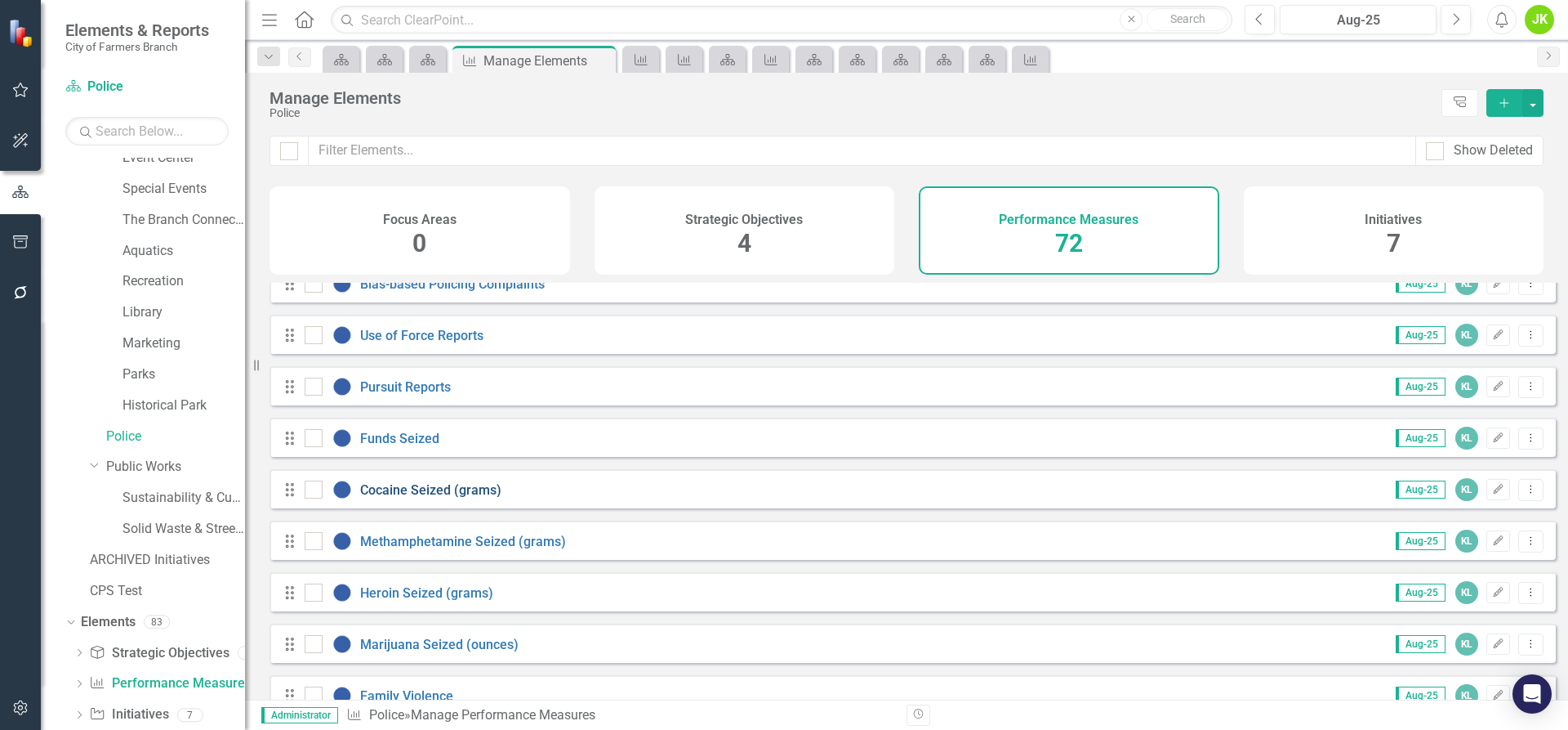
click at [424, 498] on link "Cocaine Seized (grams)" at bounding box center [431, 489] width 142 height 16
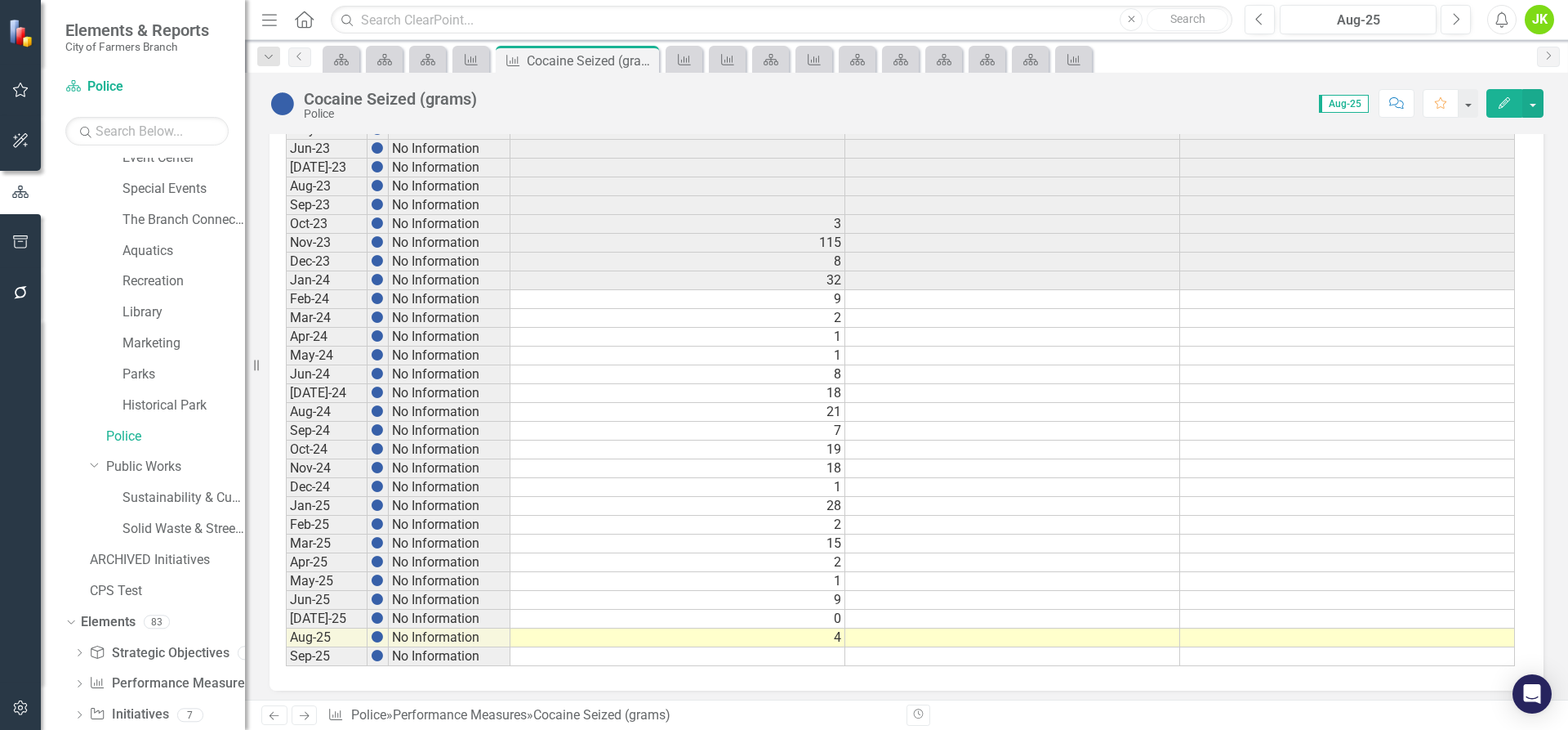
scroll to position [766, 0]
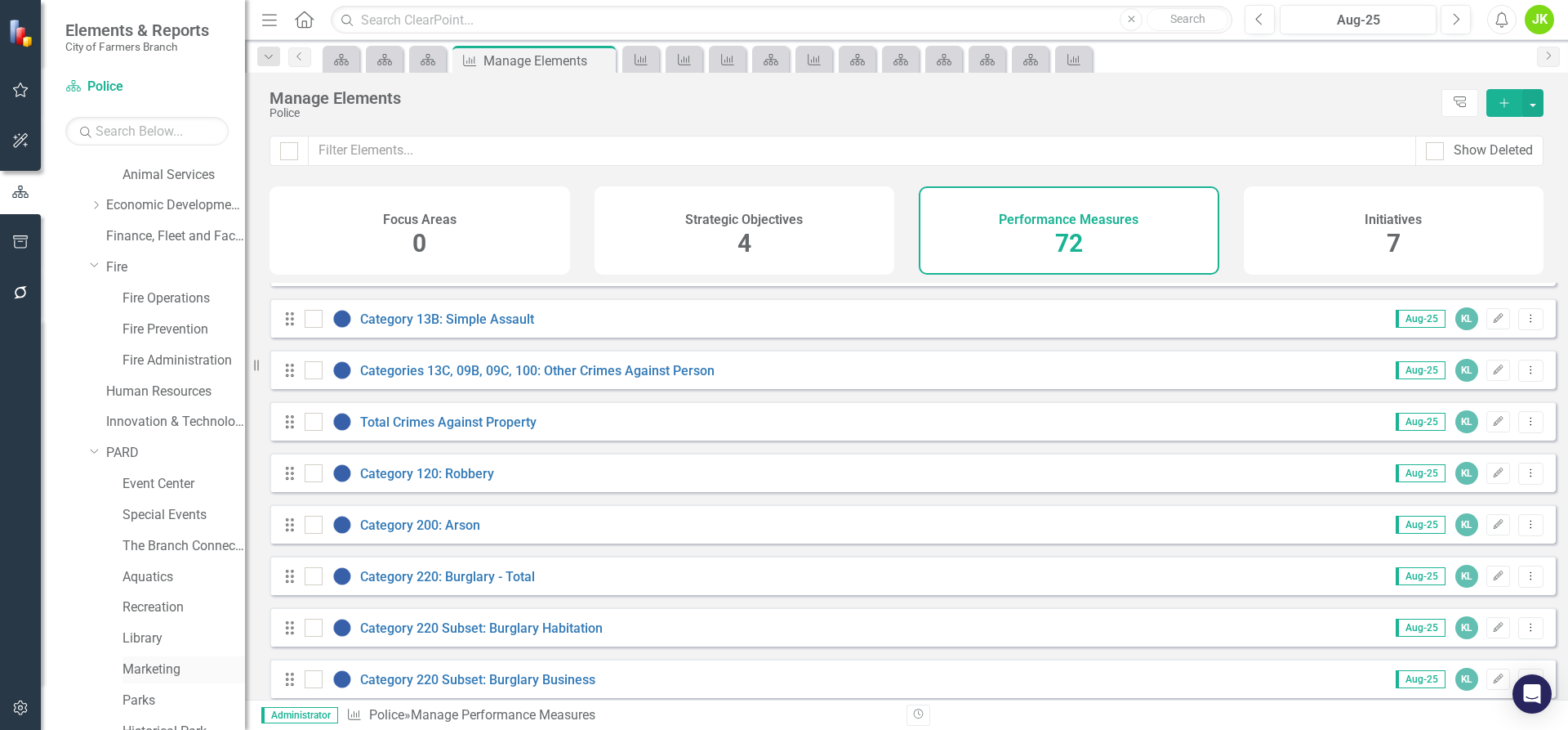
scroll to position [273, 0]
click at [173, 171] on link "Animal Services" at bounding box center [183, 176] width 122 height 19
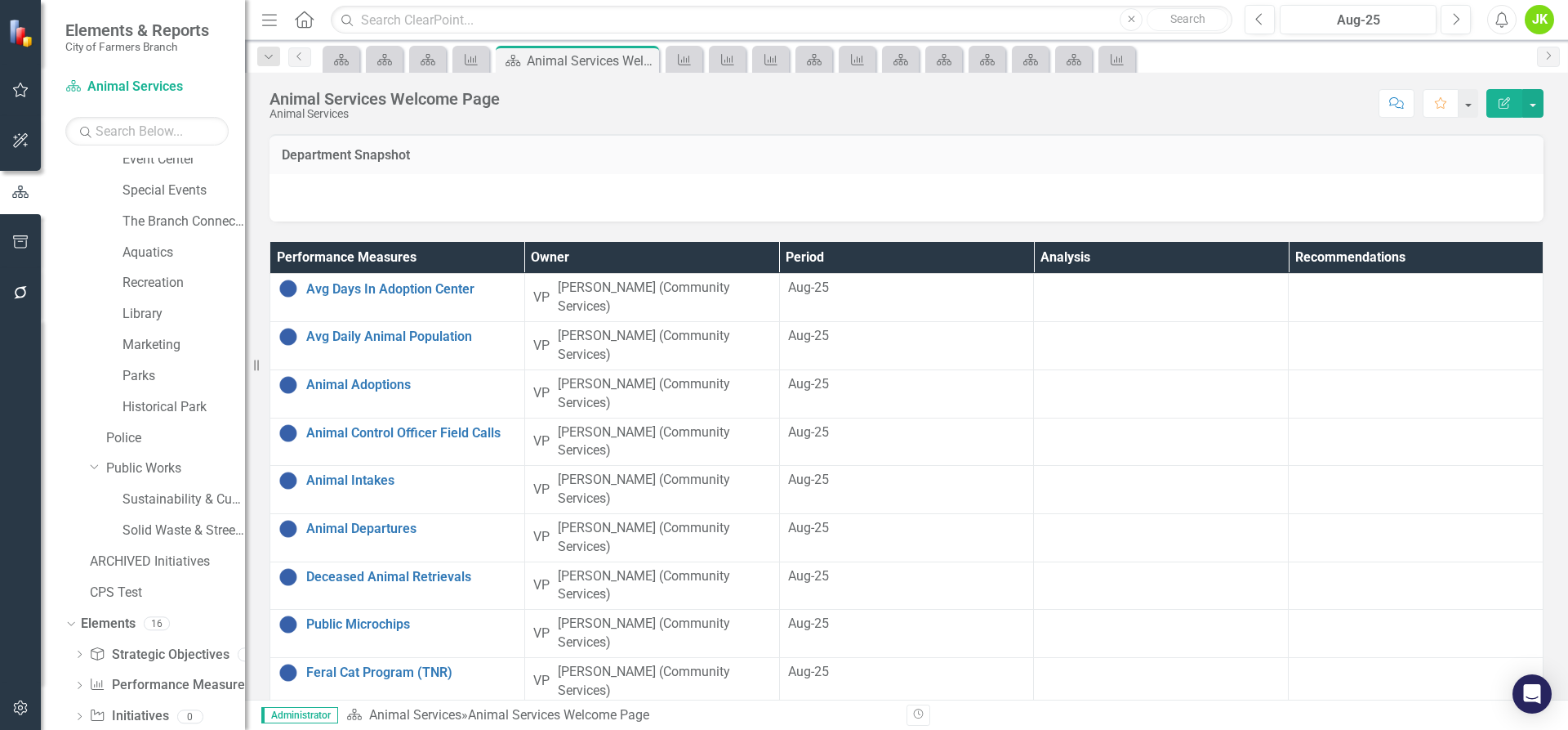
scroll to position [600, 0]
click at [163, 678] on link "Performance Measure Performance Measures" at bounding box center [170, 684] width 161 height 19
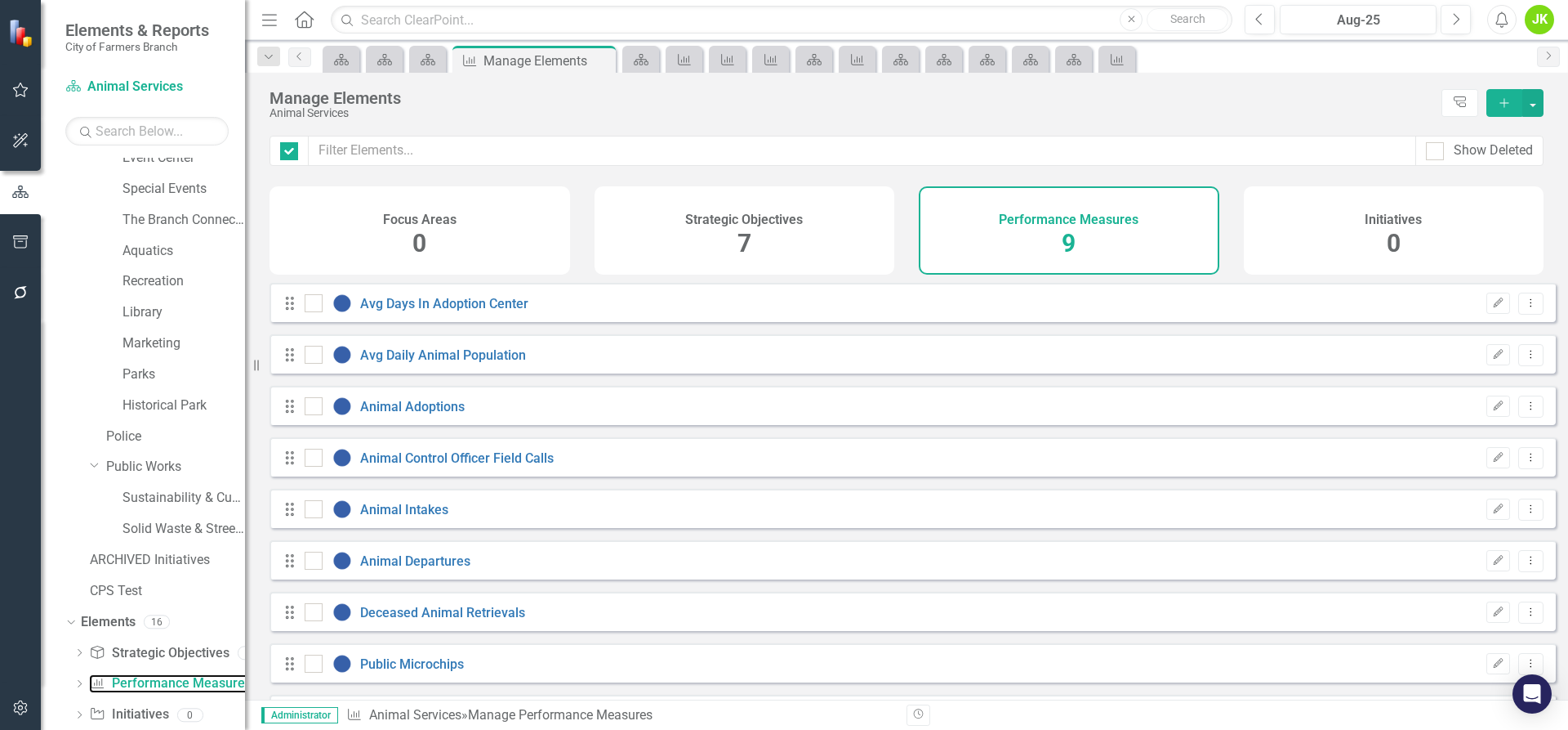
checkbox input "false"
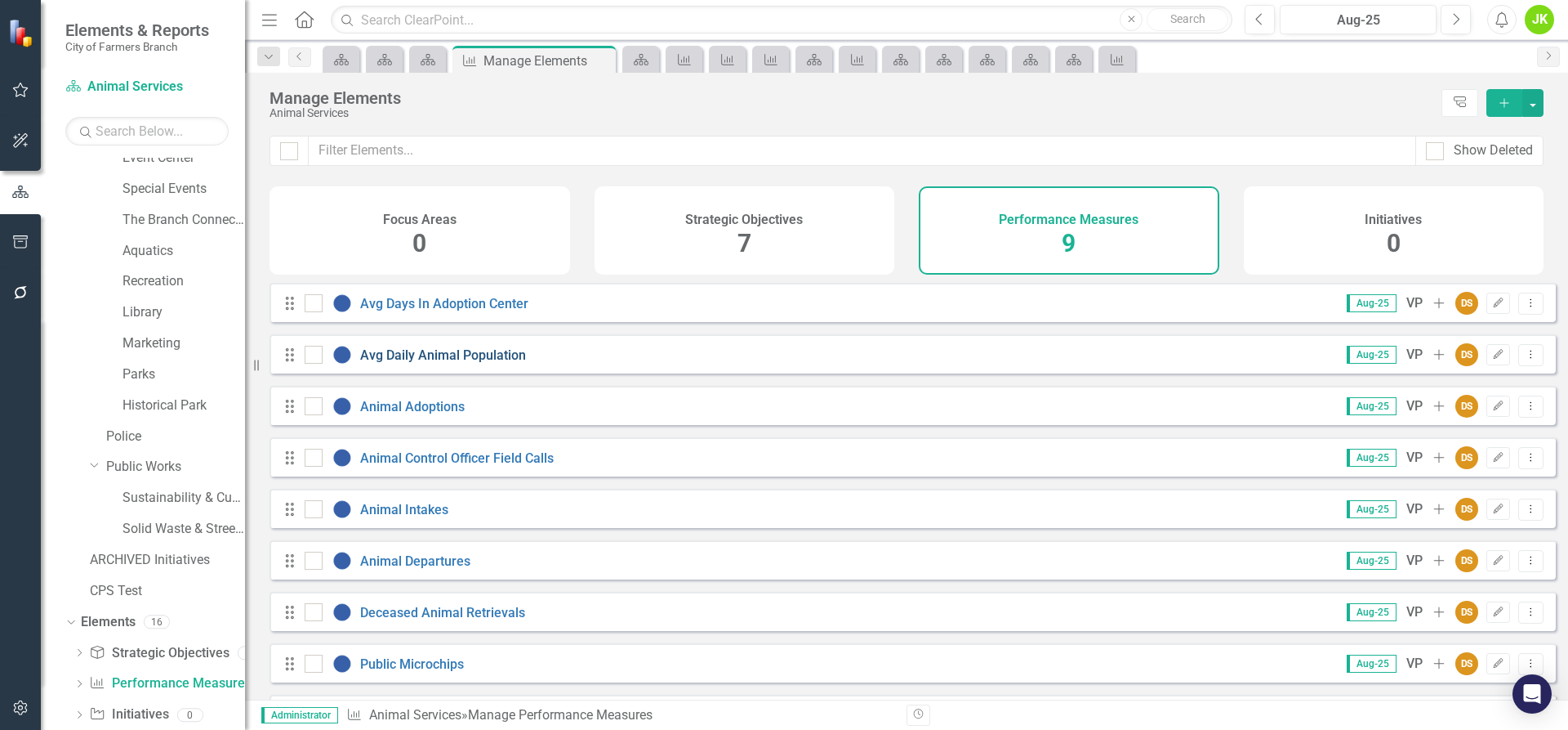
click at [457, 363] on link "Avg Daily Animal Population" at bounding box center [443, 355] width 166 height 16
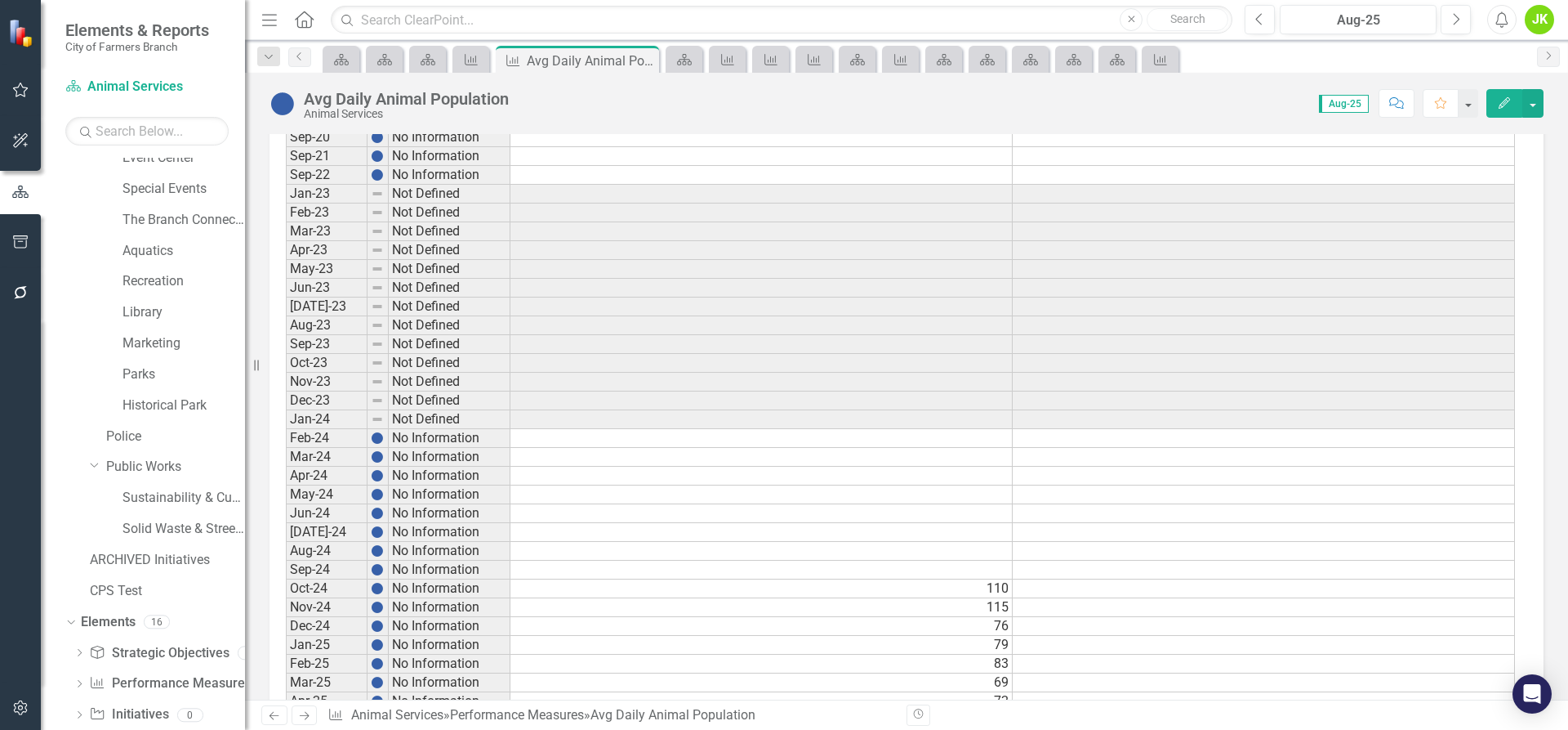
scroll to position [664, 0]
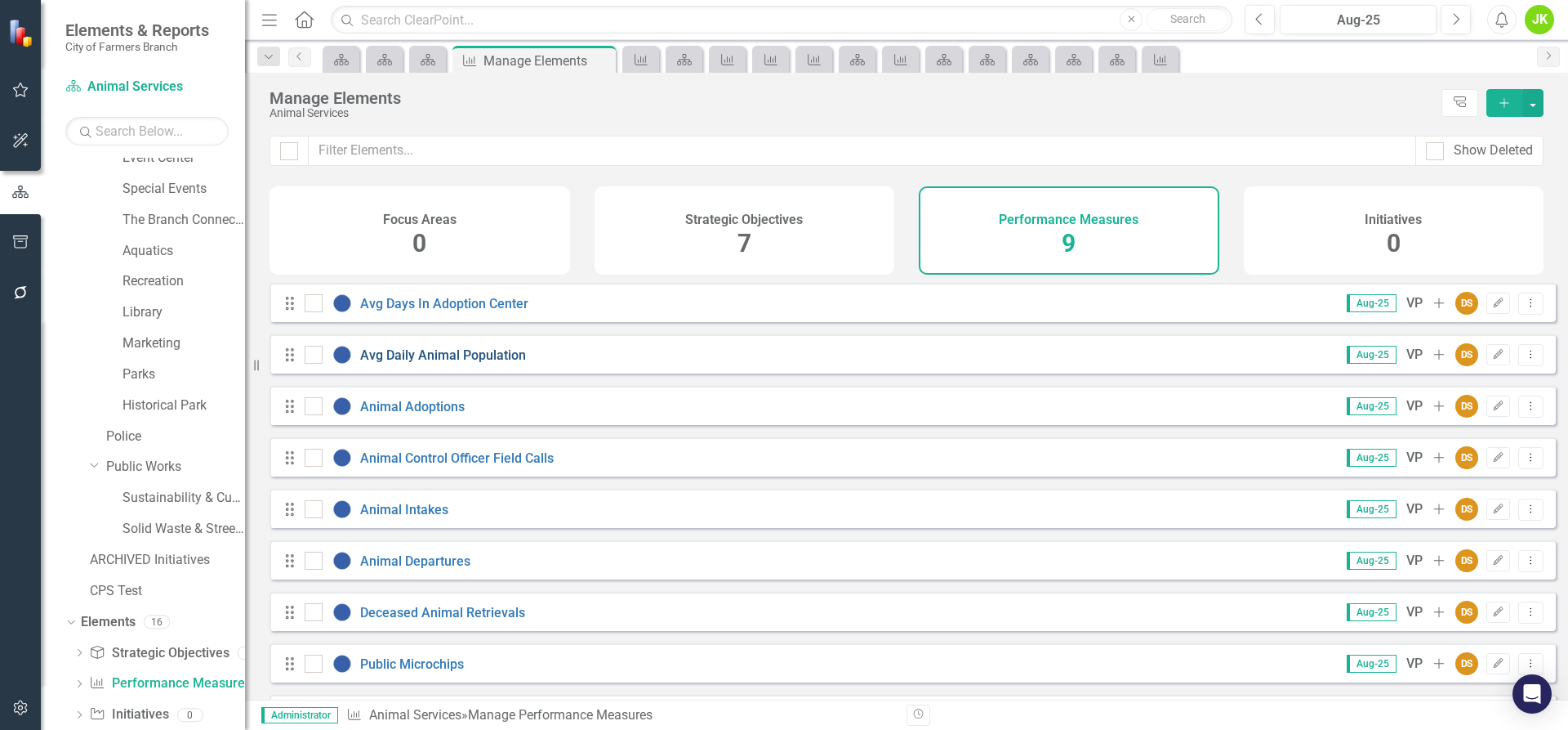
click at [476, 363] on link "Avg Daily Animal Population" at bounding box center [443, 355] width 166 height 16
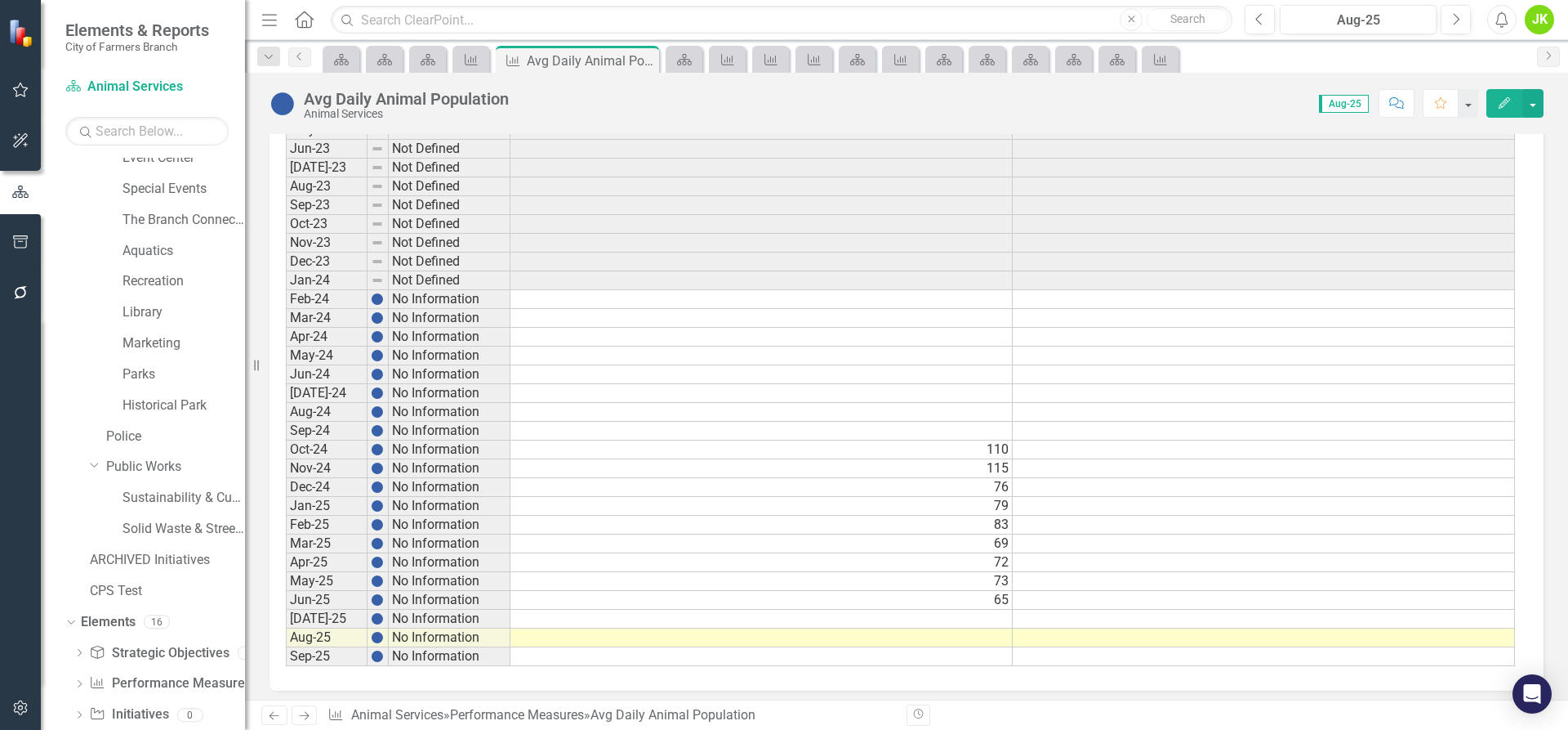
scroll to position [828, 0]
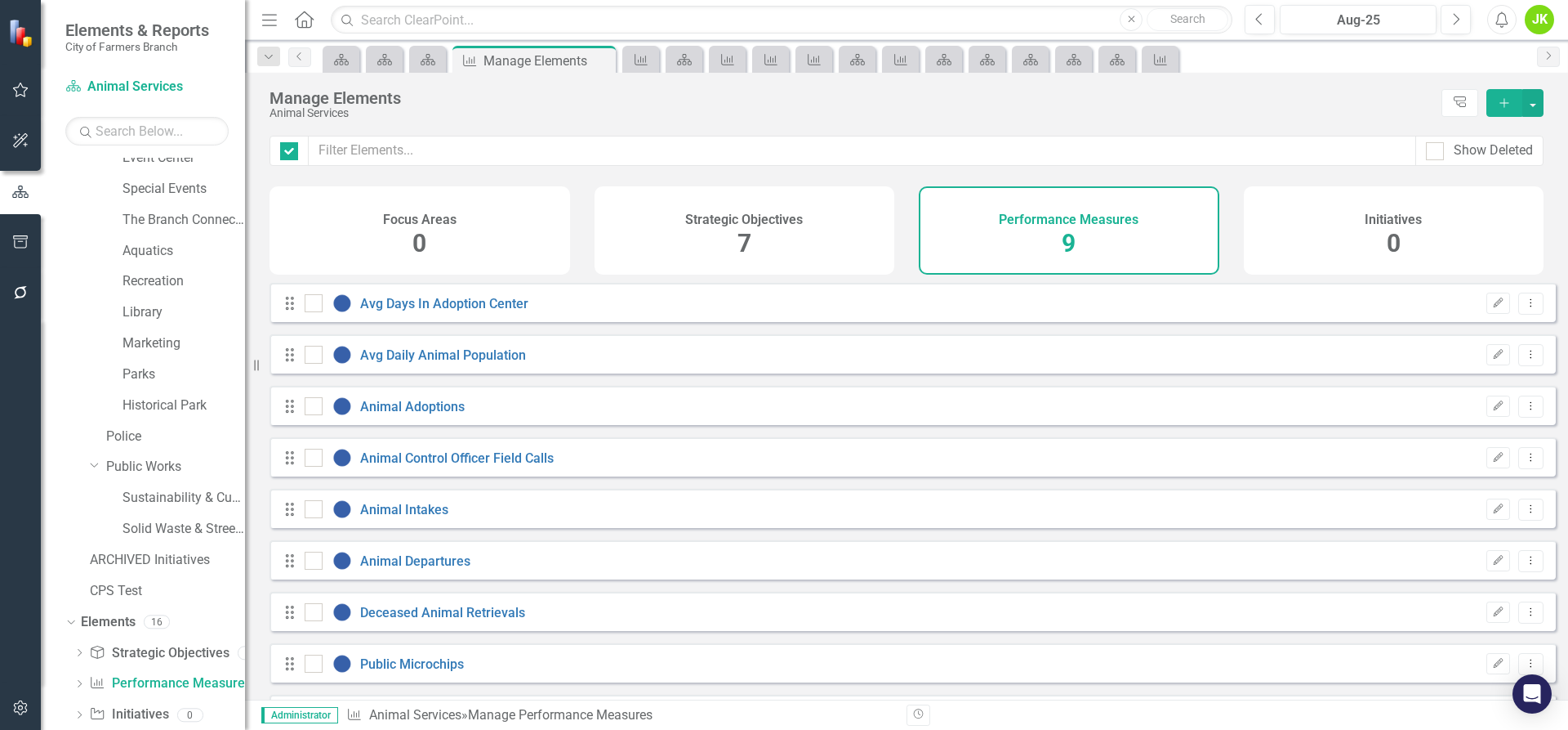
checkbox input "false"
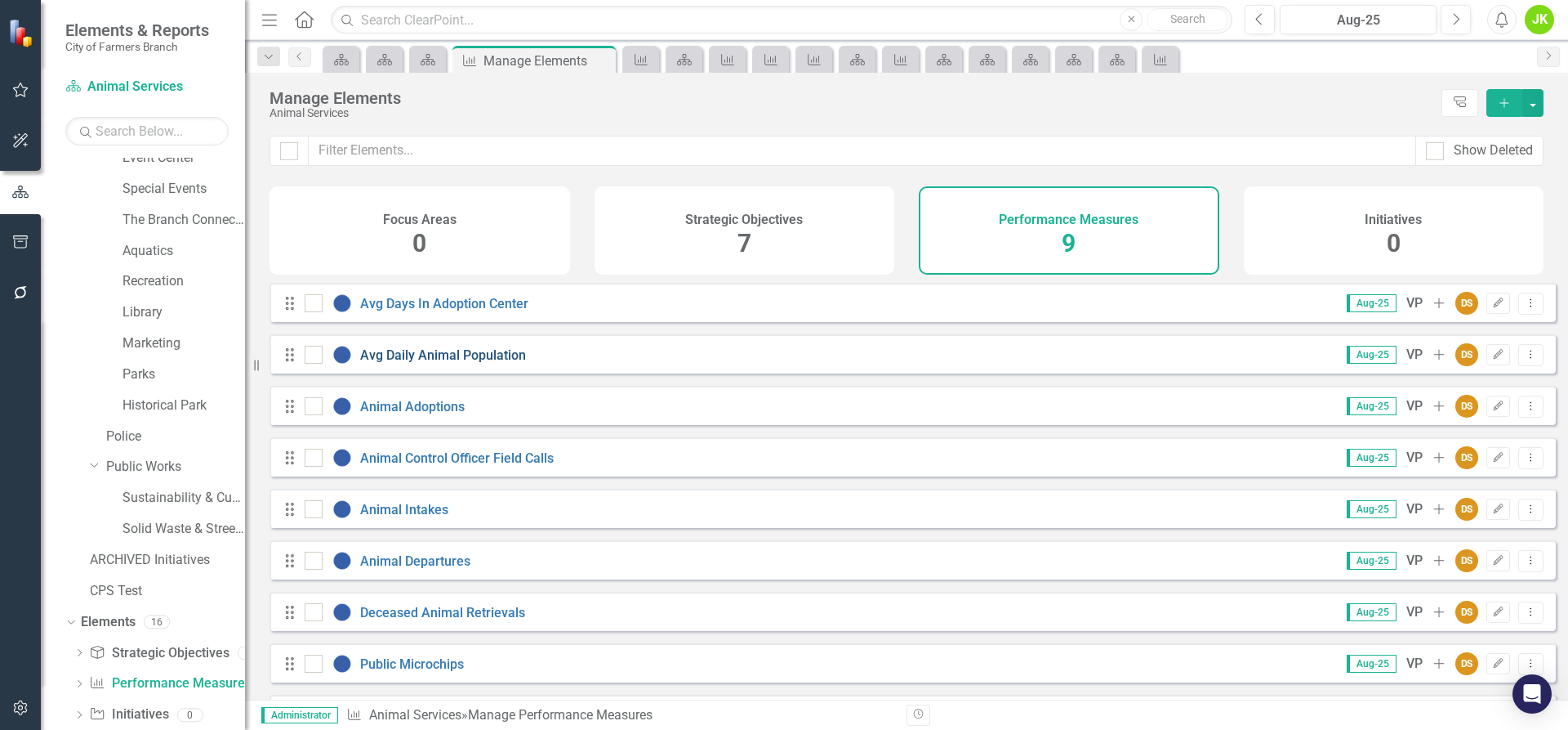
click at [518, 363] on link "Avg Daily Animal Population" at bounding box center [443, 355] width 166 height 16
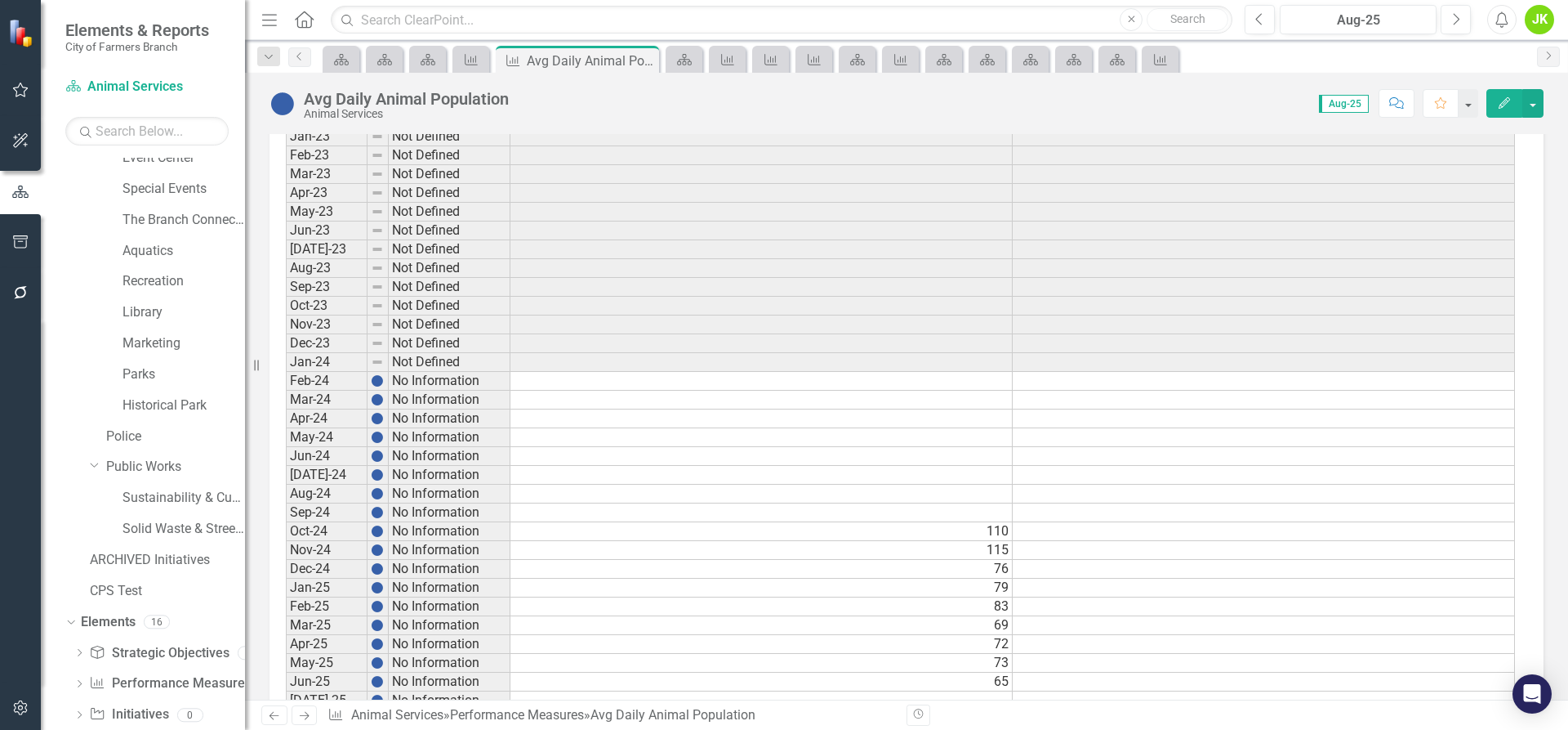
scroll to position [828, 0]
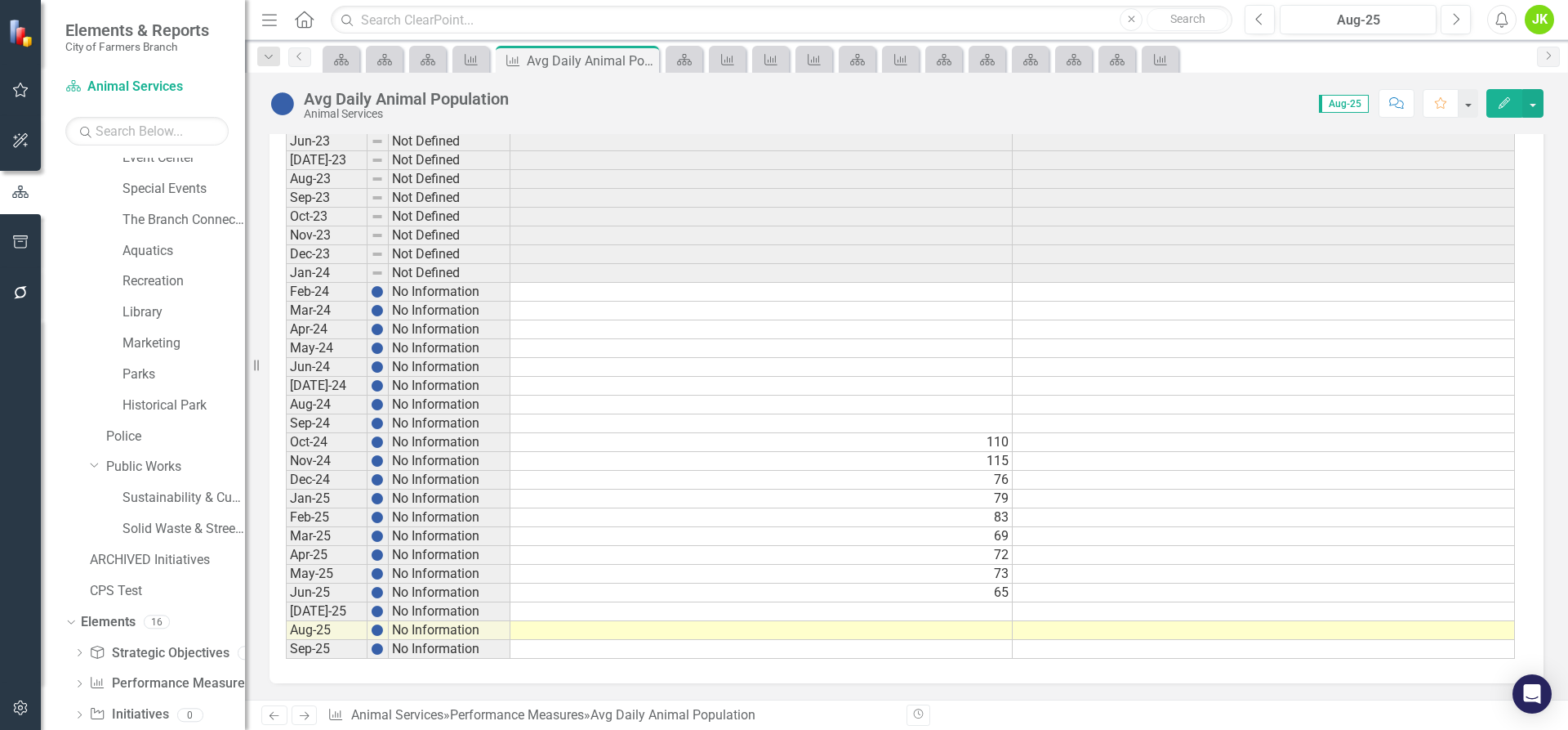
click at [1005, 611] on td at bounding box center [761, 612] width 502 height 19
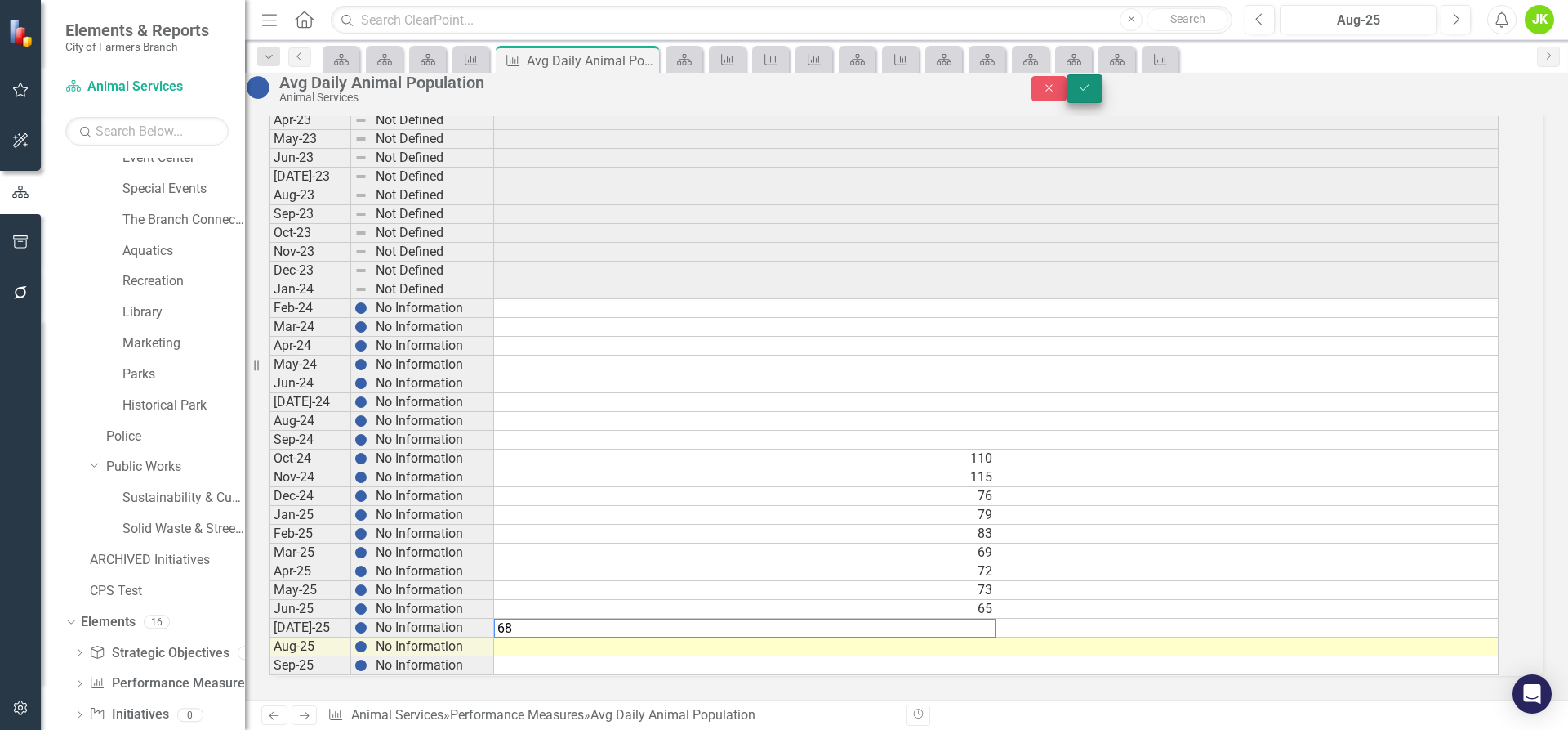
type textarea "68"
click at [1092, 93] on icon "Save" at bounding box center [1085, 87] width 15 height 11
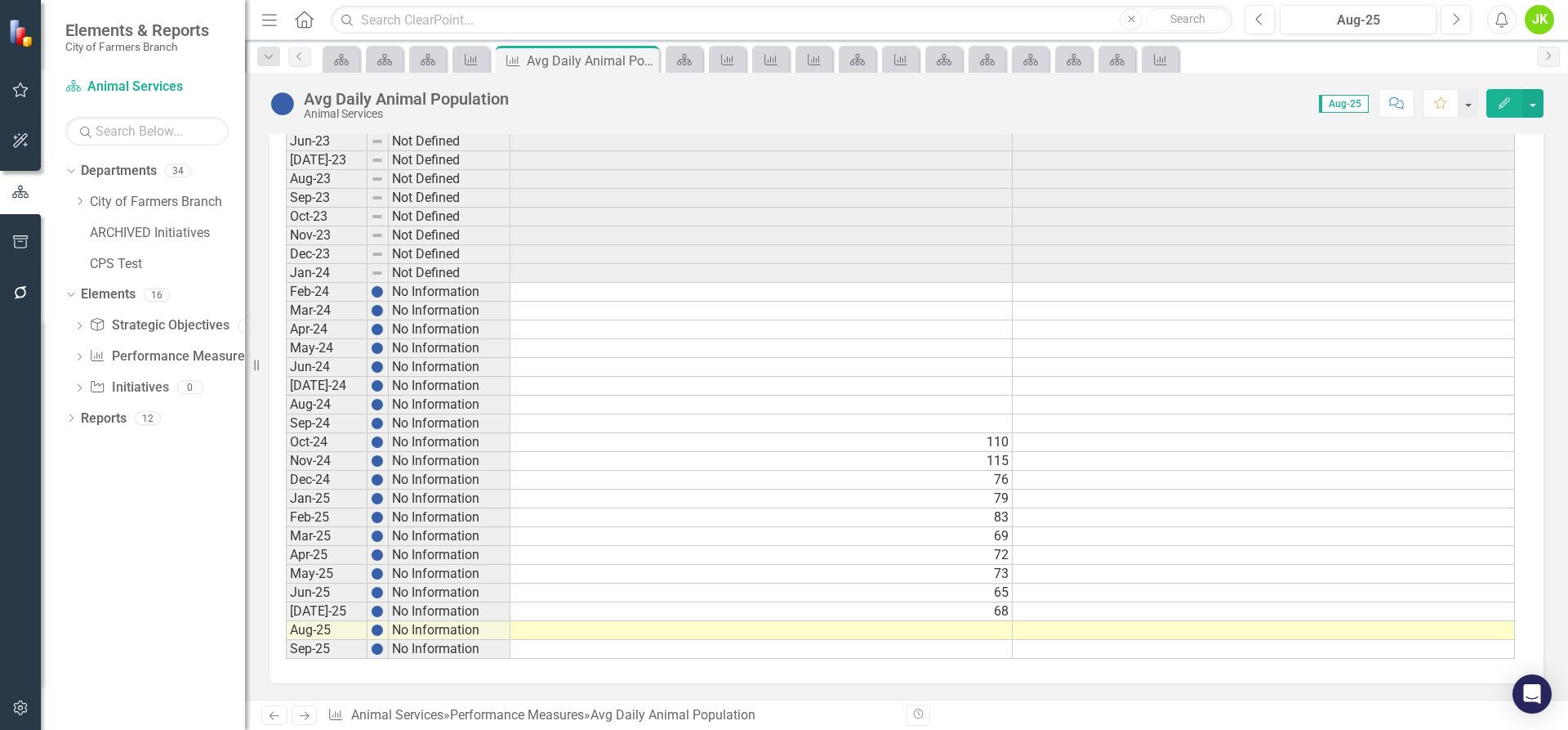
click at [996, 632] on td at bounding box center [761, 630] width 502 height 19
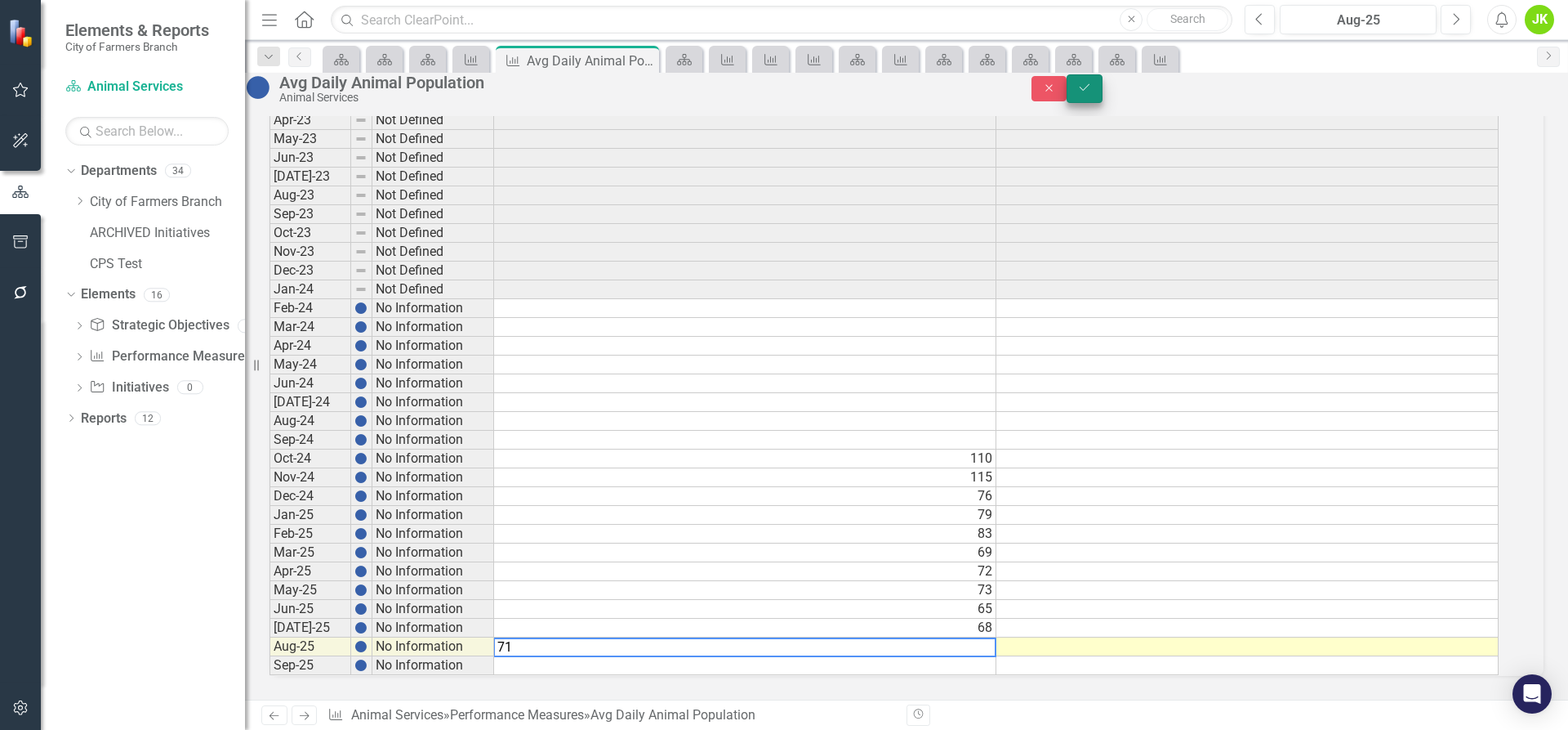
type textarea "71"
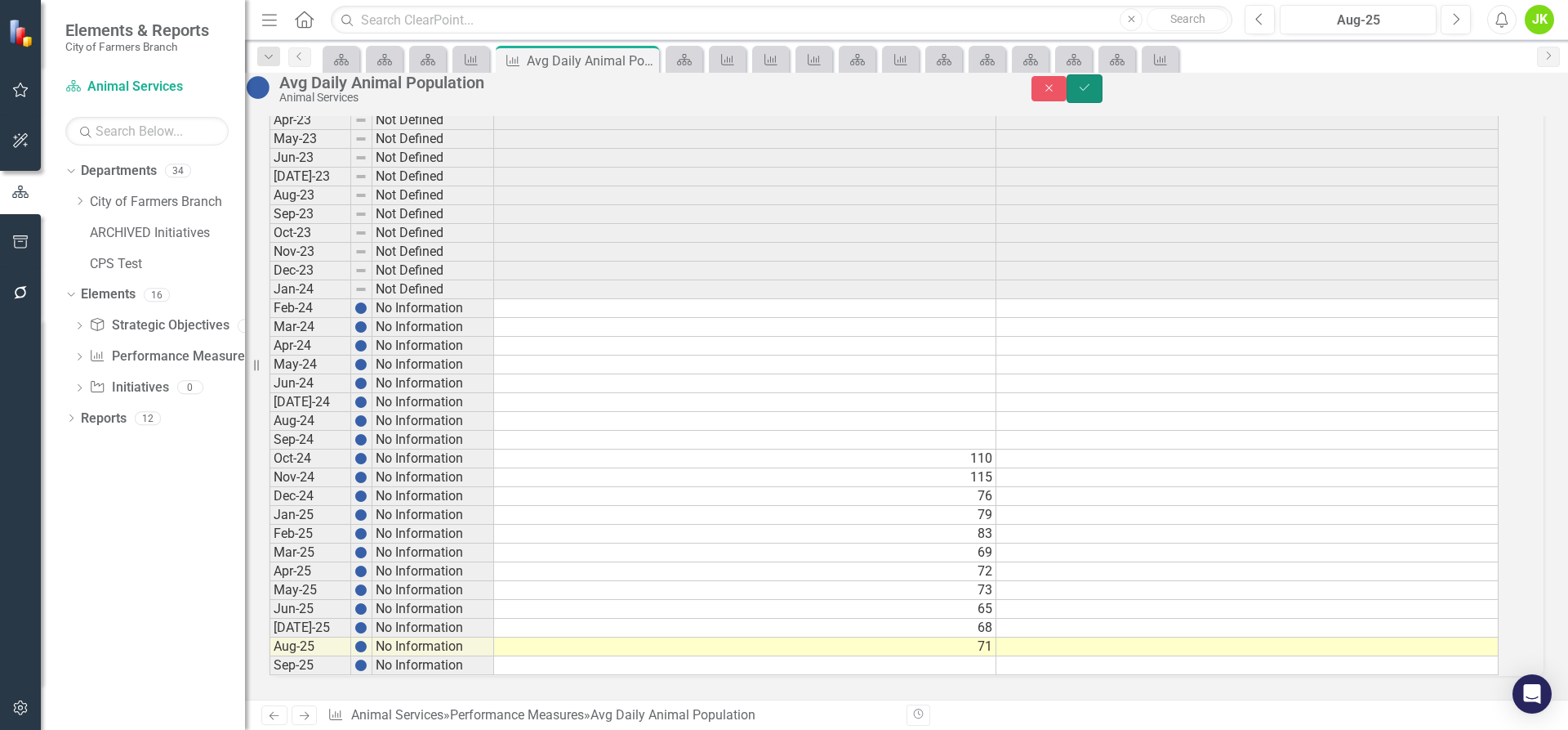
click at [1102, 88] on button "Save" at bounding box center [1084, 88] width 36 height 28
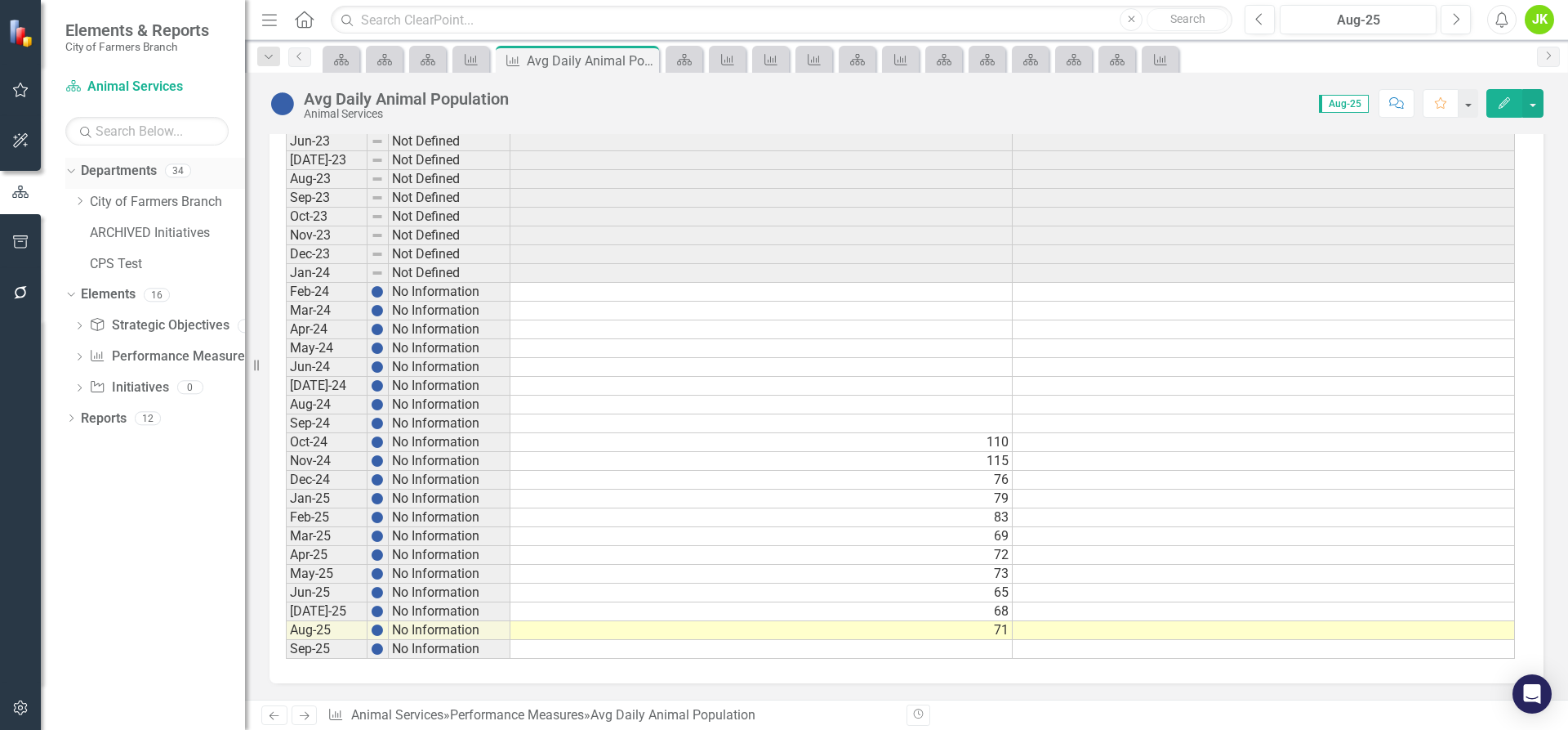
click at [76, 171] on div "Dropdown" at bounding box center [71, 173] width 11 height 8
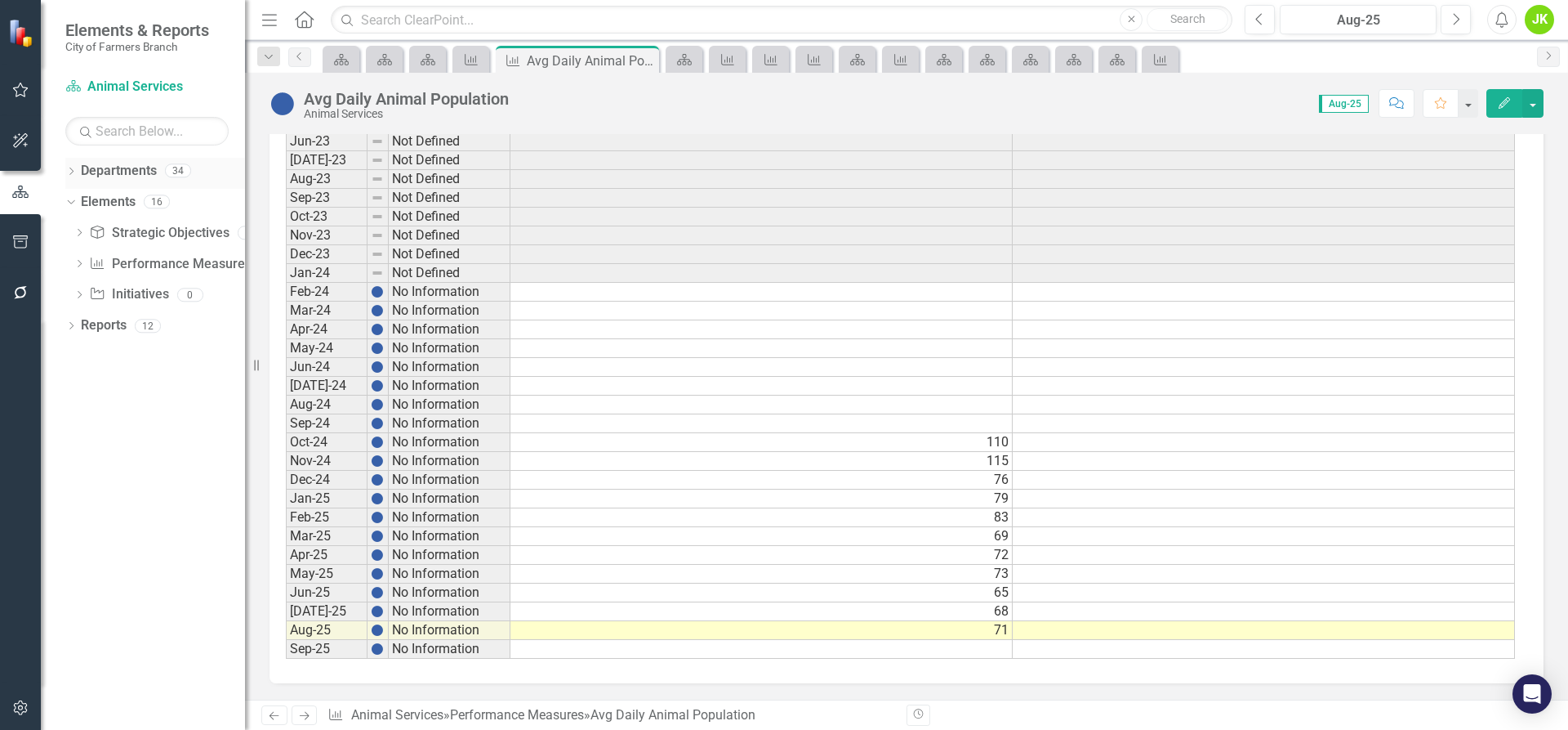
click at [72, 177] on icon "Dropdown" at bounding box center [71, 173] width 11 height 9
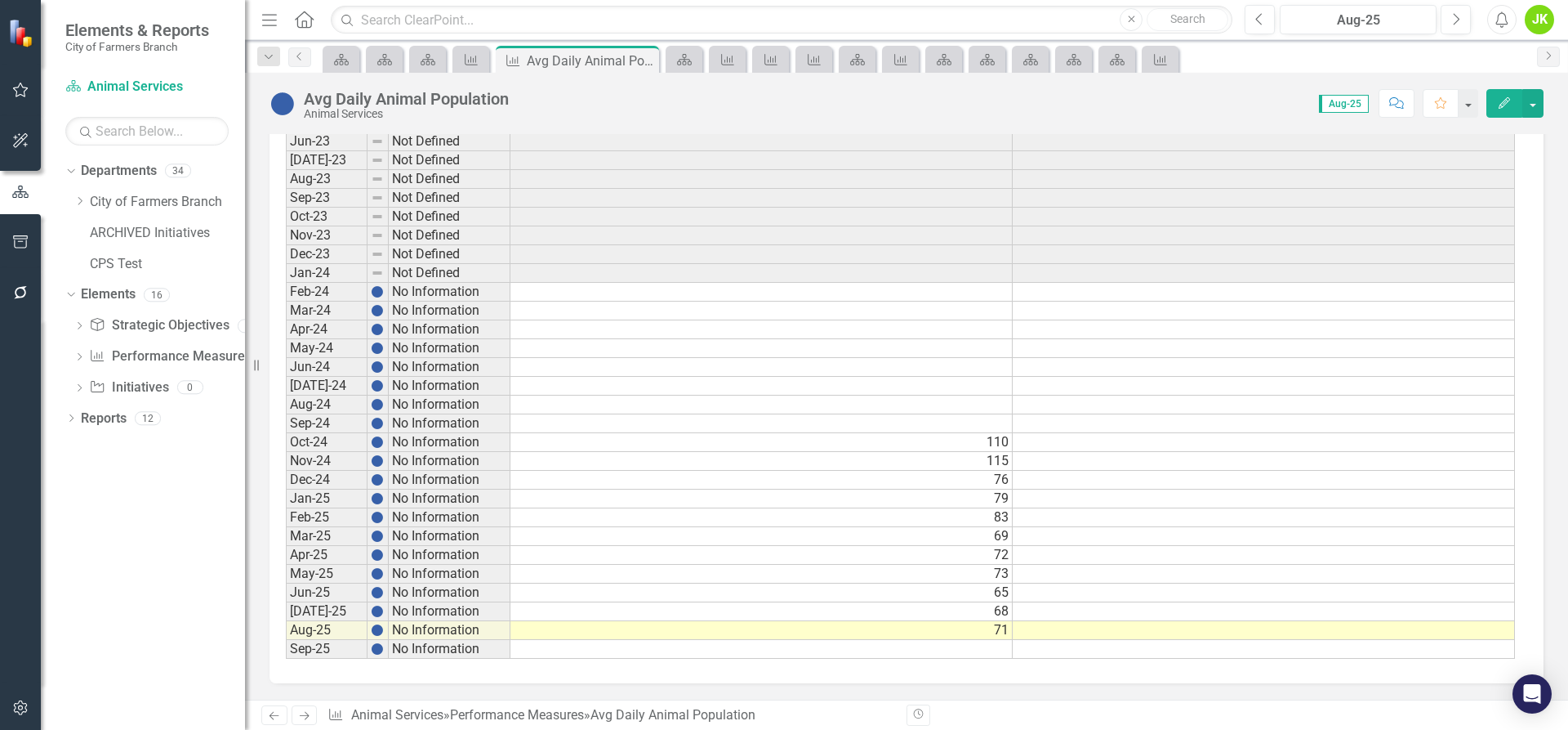
click at [72, 202] on div "Dropdown Departments 34 Dropdown City of Farmers Branch City Manager's Office A…" at bounding box center [155, 219] width 179 height 123
click at [81, 208] on div "Dropdown" at bounding box center [79, 202] width 12 height 14
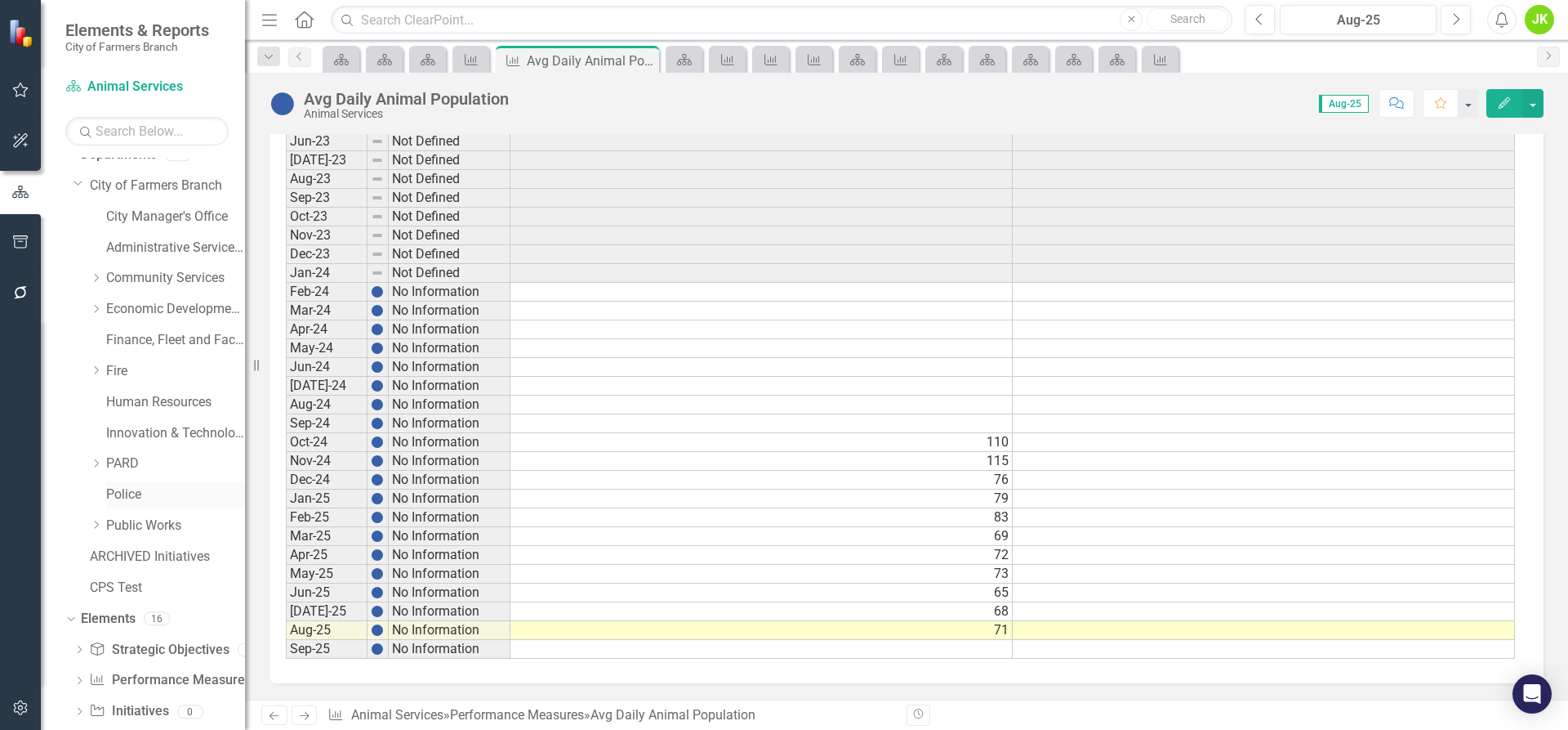
scroll to position [0, 0]
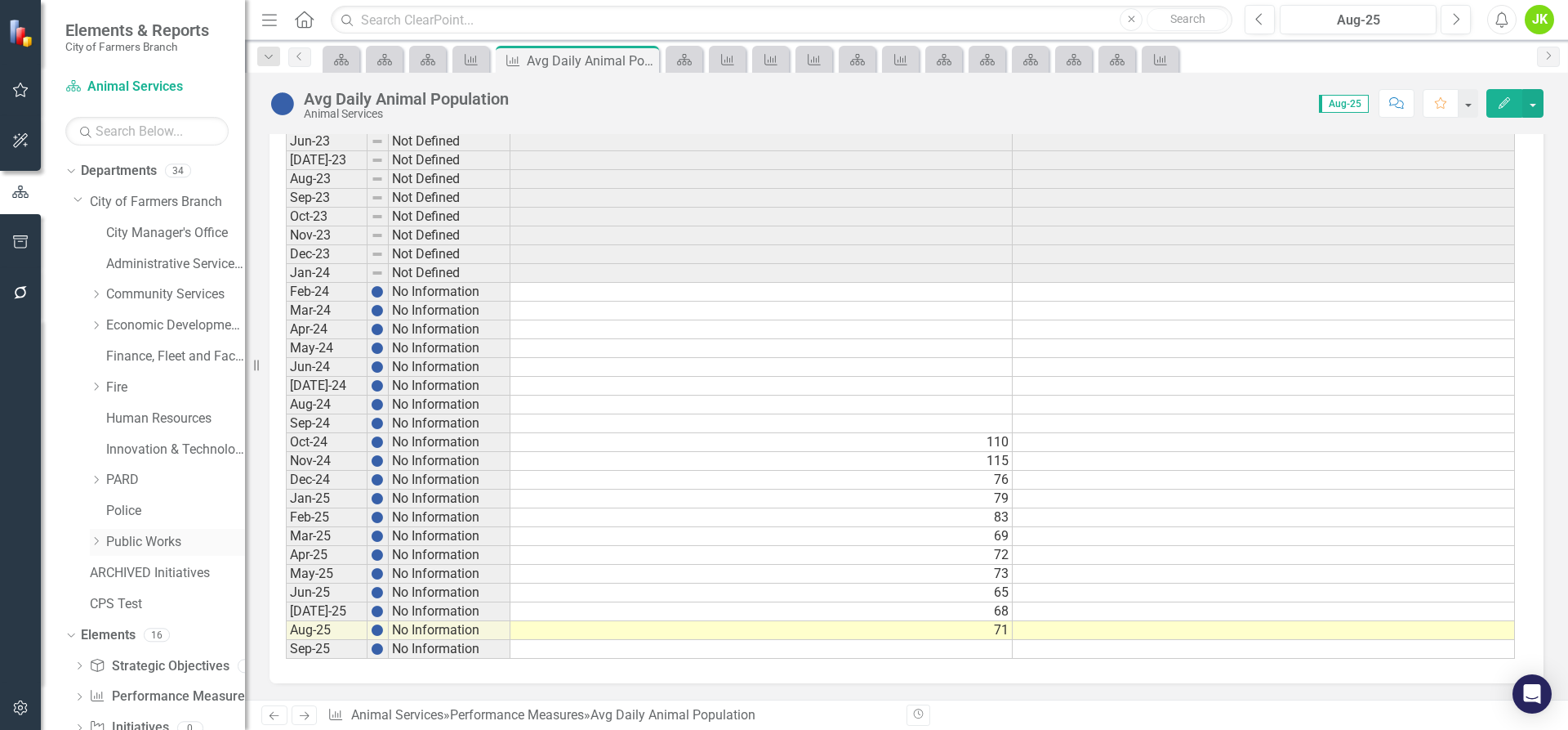
click at [151, 537] on link "Public Works" at bounding box center [176, 542] width 139 height 19
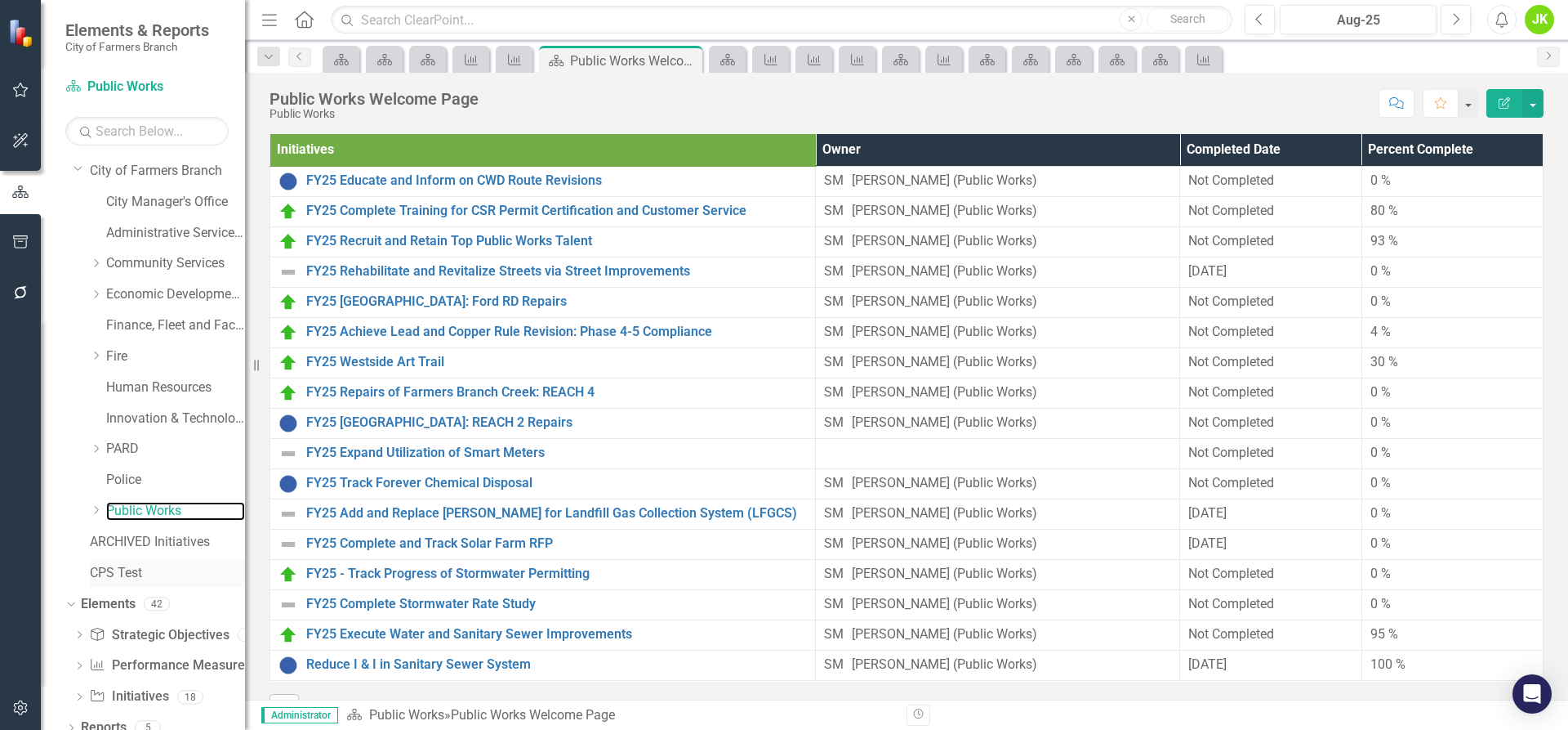
scroll to position [47, 0]
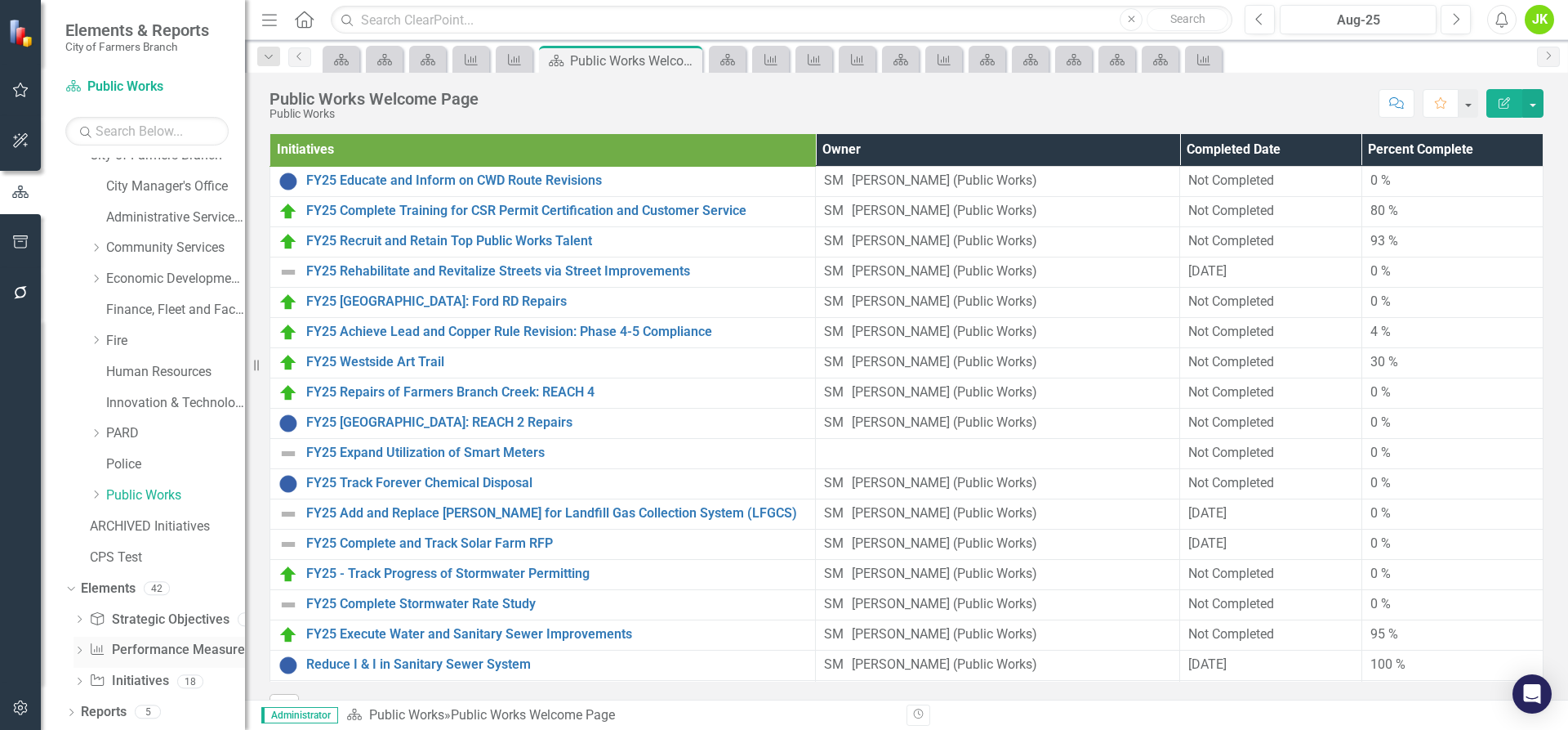
click at [154, 640] on div "Performance Measure Performance Measures" at bounding box center [170, 650] width 161 height 27
click at [146, 643] on link "Performance Measure Performance Measures" at bounding box center [170, 650] width 161 height 19
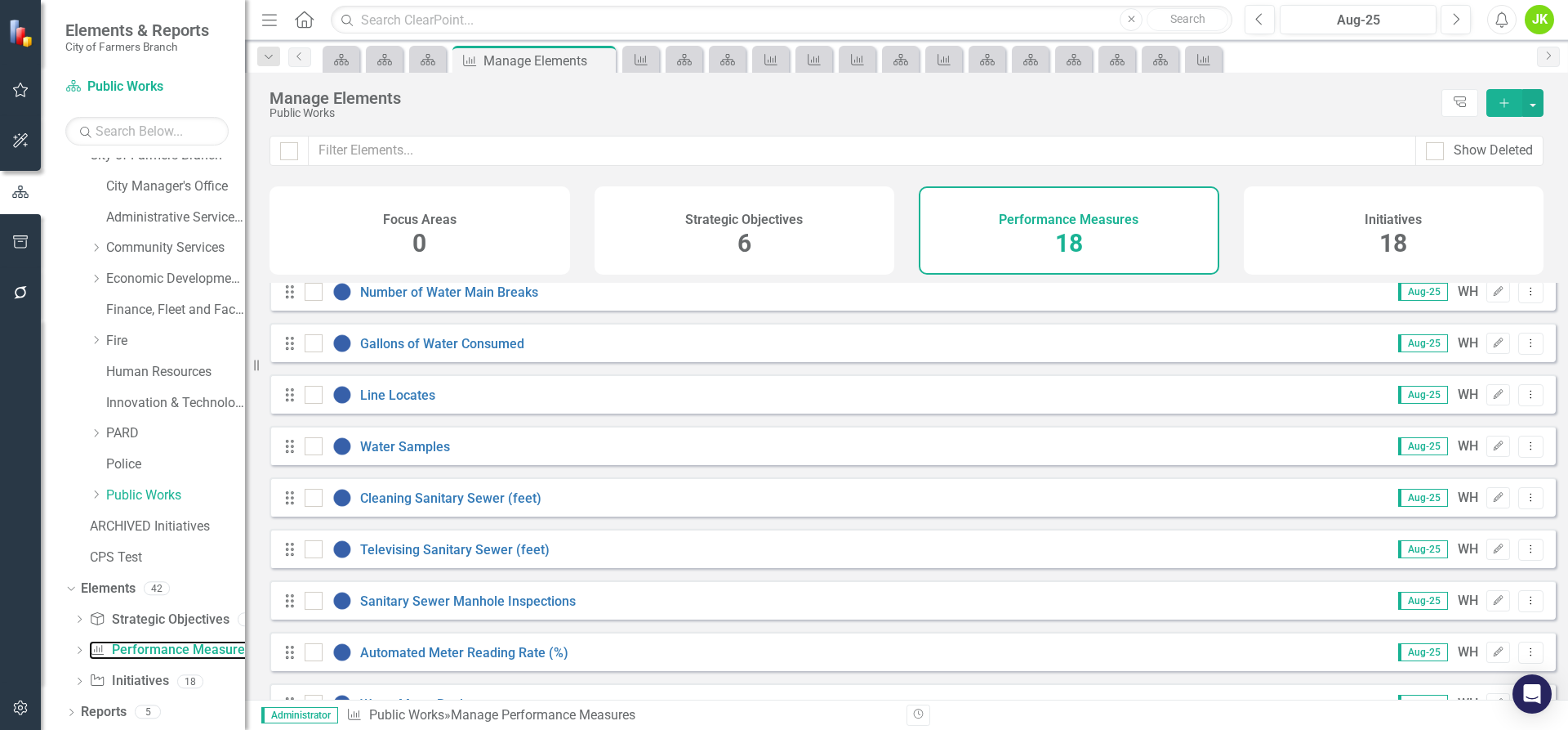
scroll to position [490, 0]
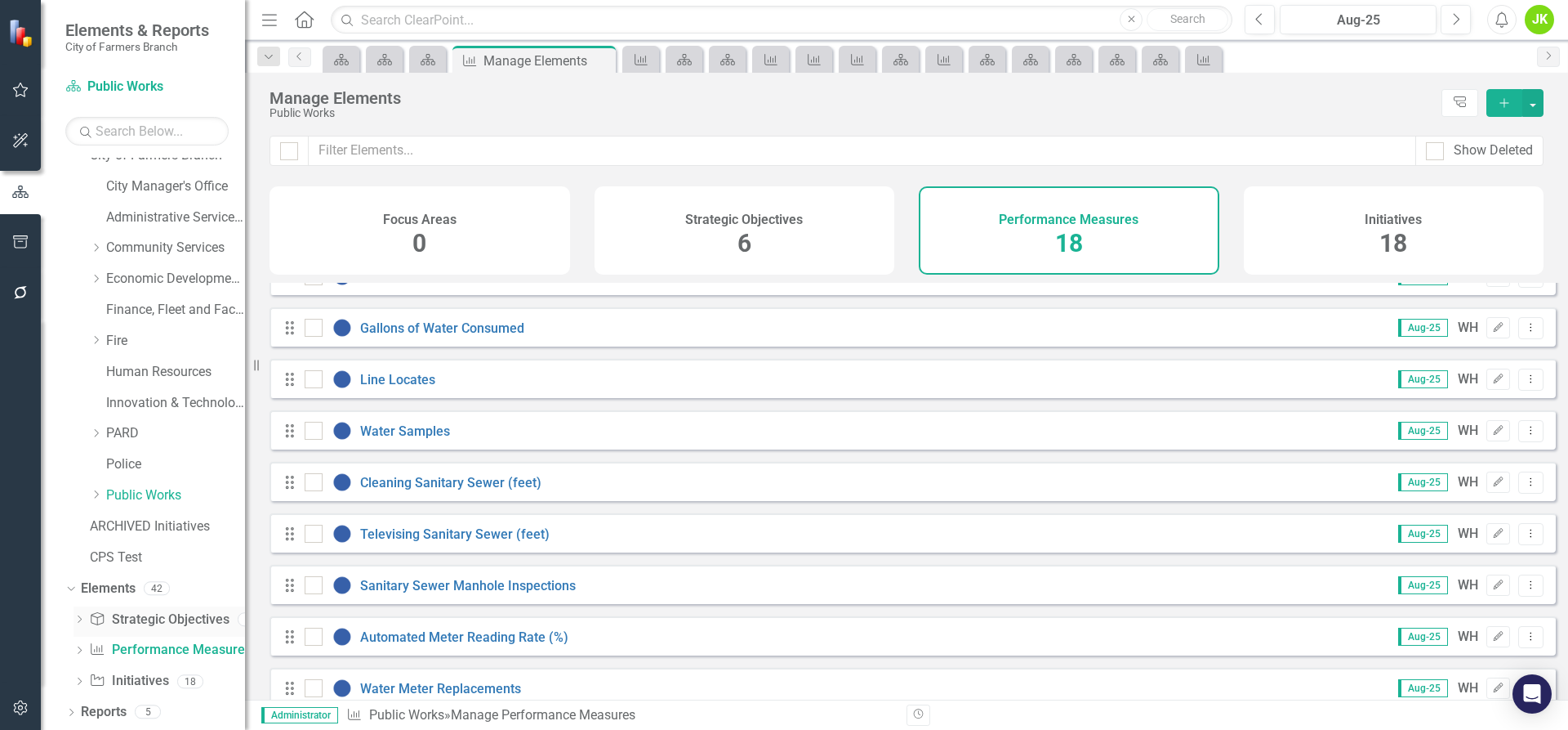
click at [177, 624] on link "Strategic Objective Strategic Objectives" at bounding box center [159, 620] width 140 height 19
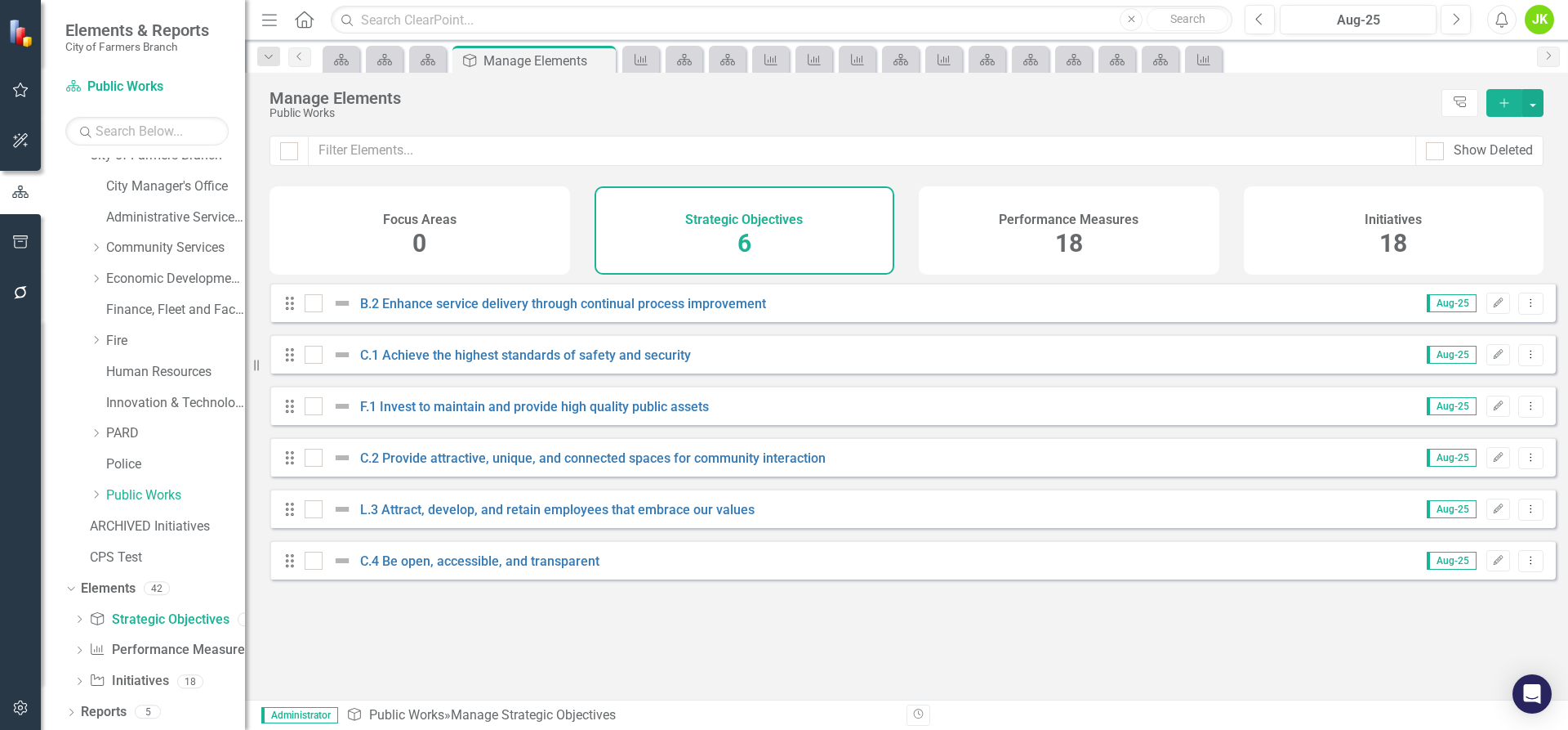
click at [1031, 217] on h4 "Performance Measures" at bounding box center [1068, 220] width 140 height 15
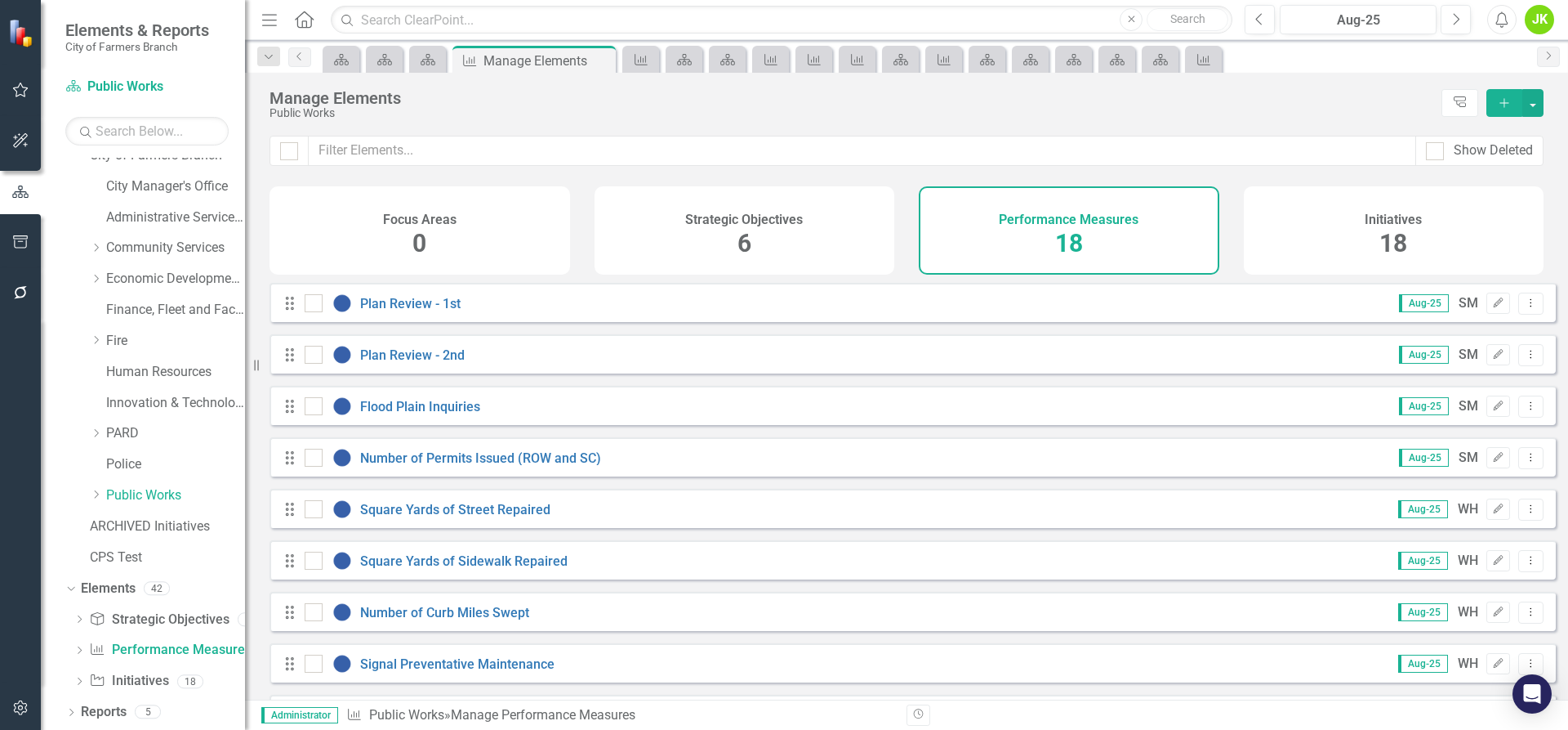
scroll to position [82, 0]
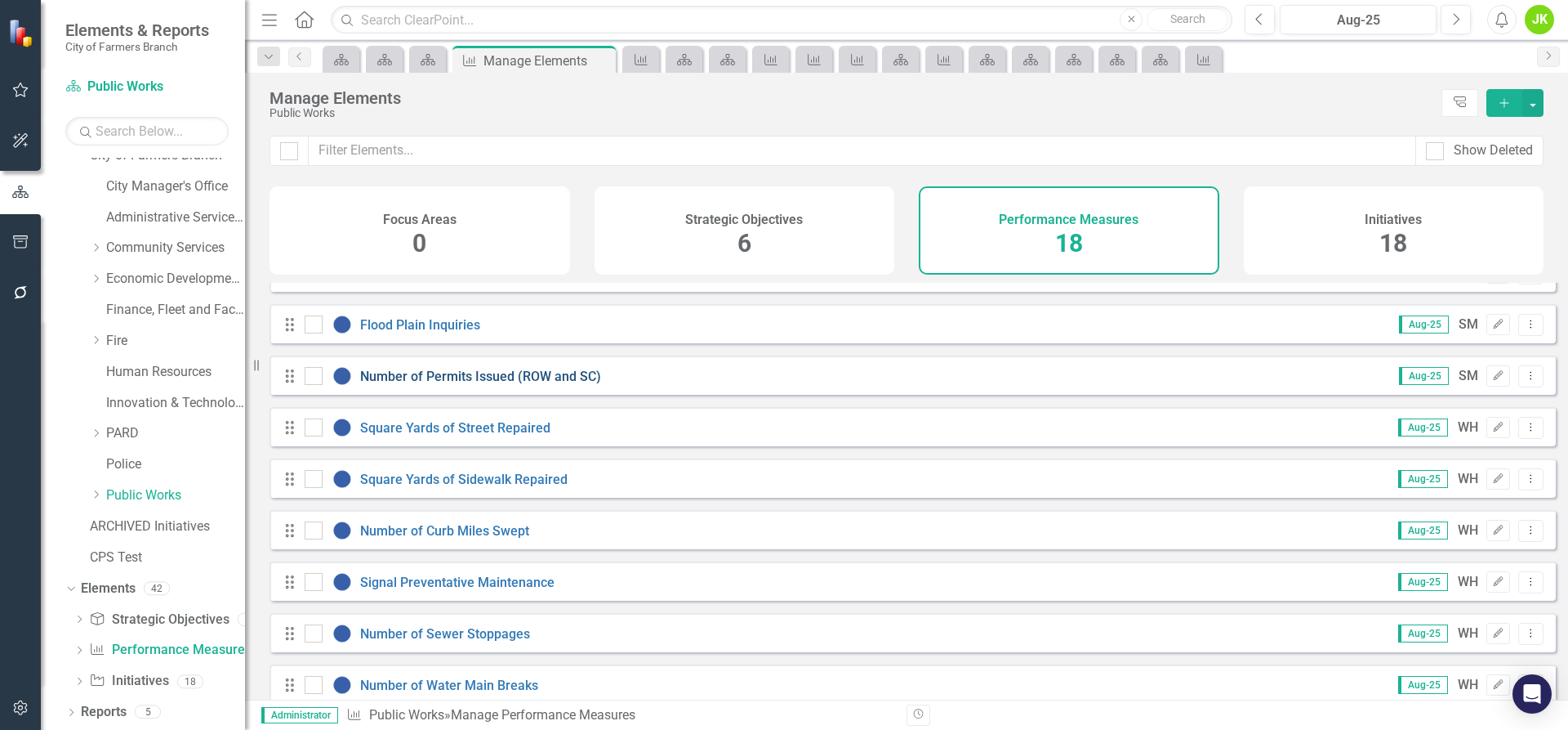
click at [562, 384] on link "Number of Permits Issued (ROW and SC)" at bounding box center [481, 376] width 241 height 16
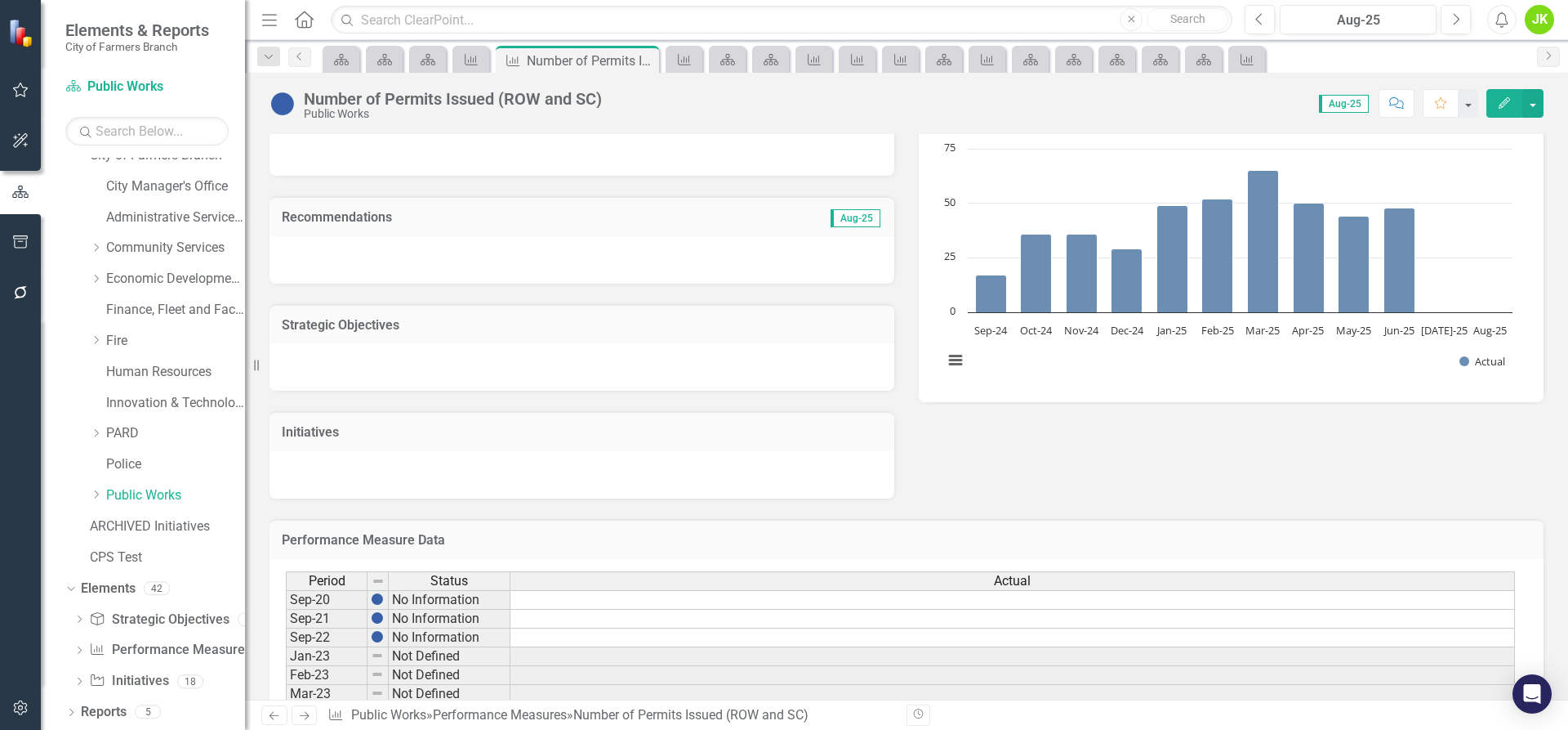
scroll to position [163, 0]
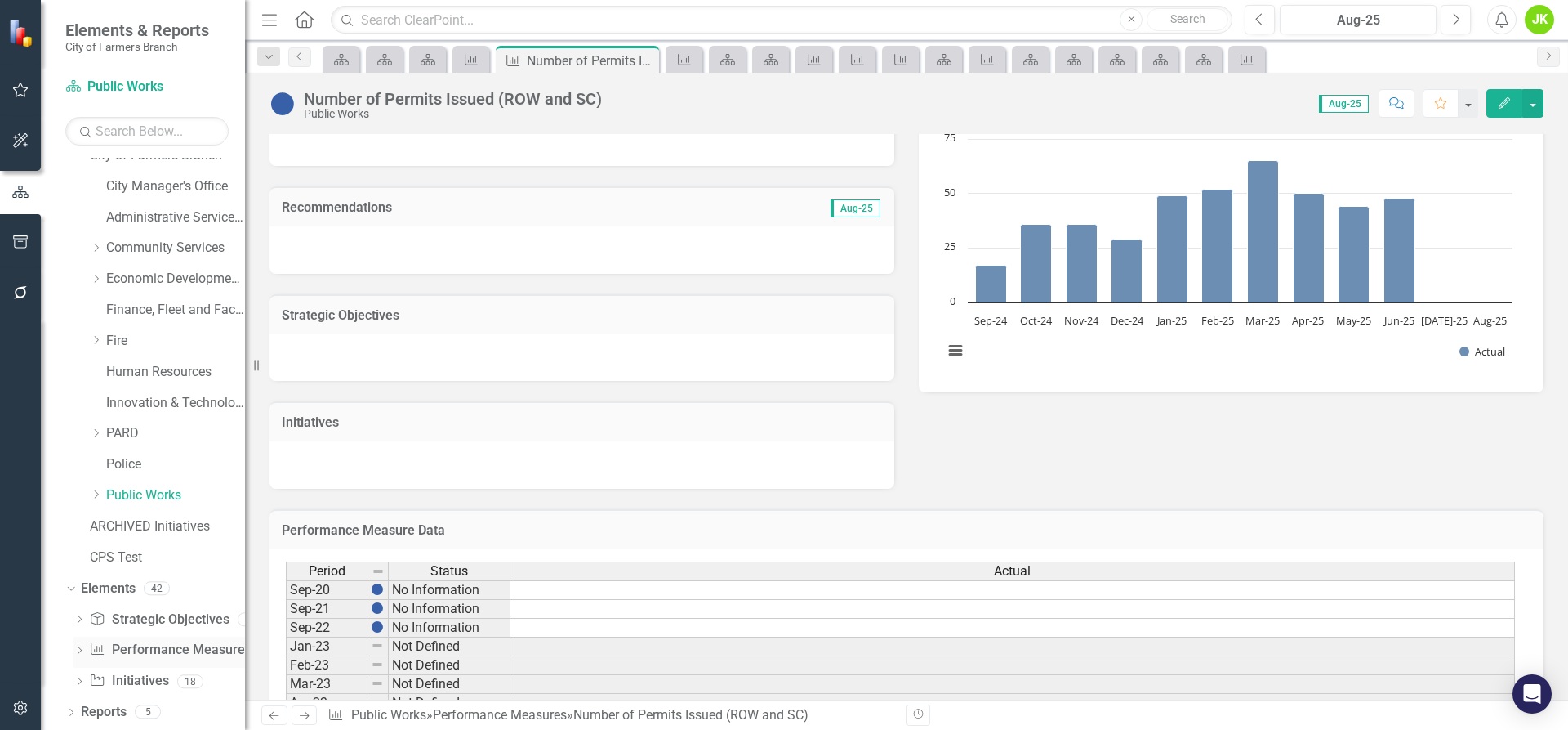
click at [149, 646] on link "Performance Measure Performance Measures" at bounding box center [170, 650] width 161 height 19
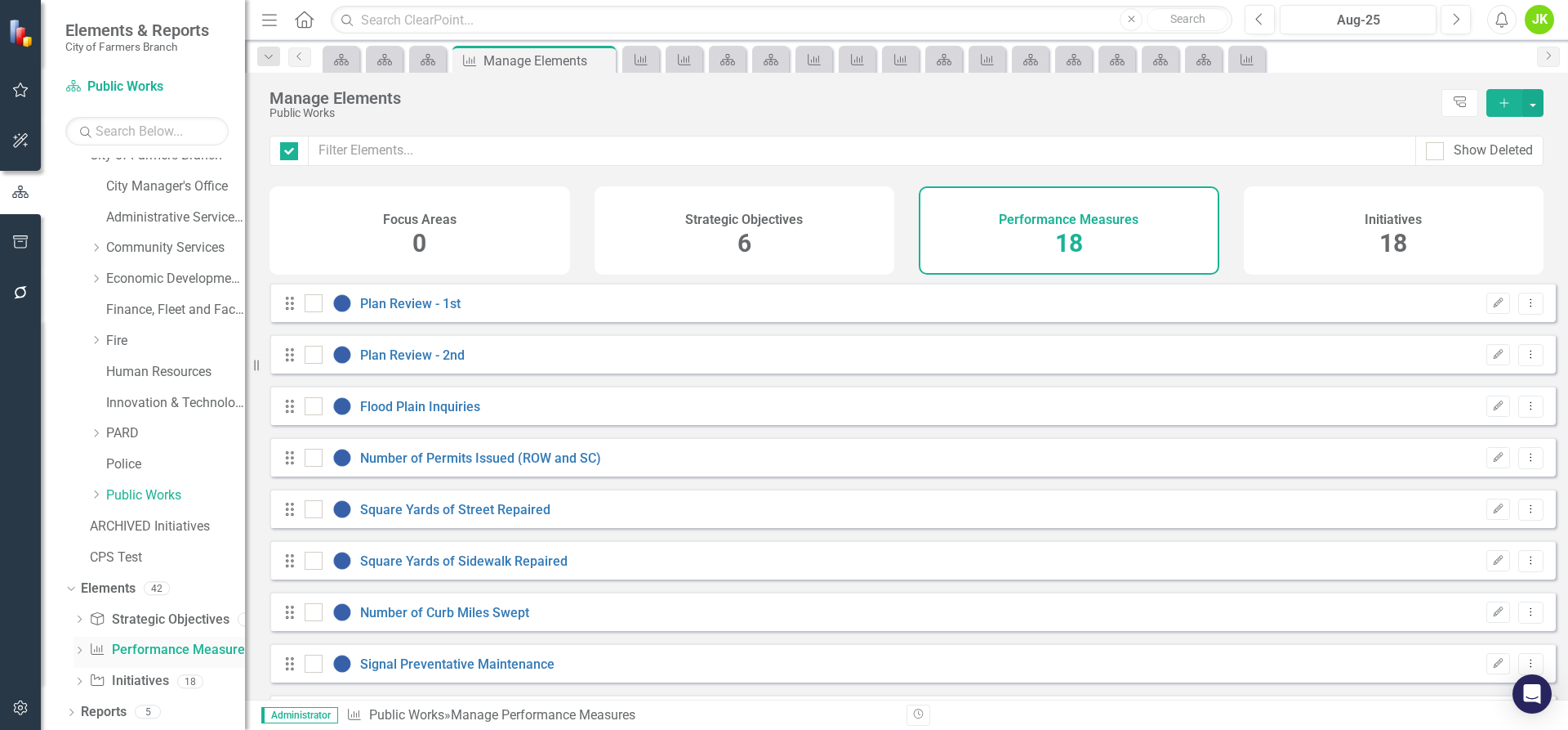
checkbox input "false"
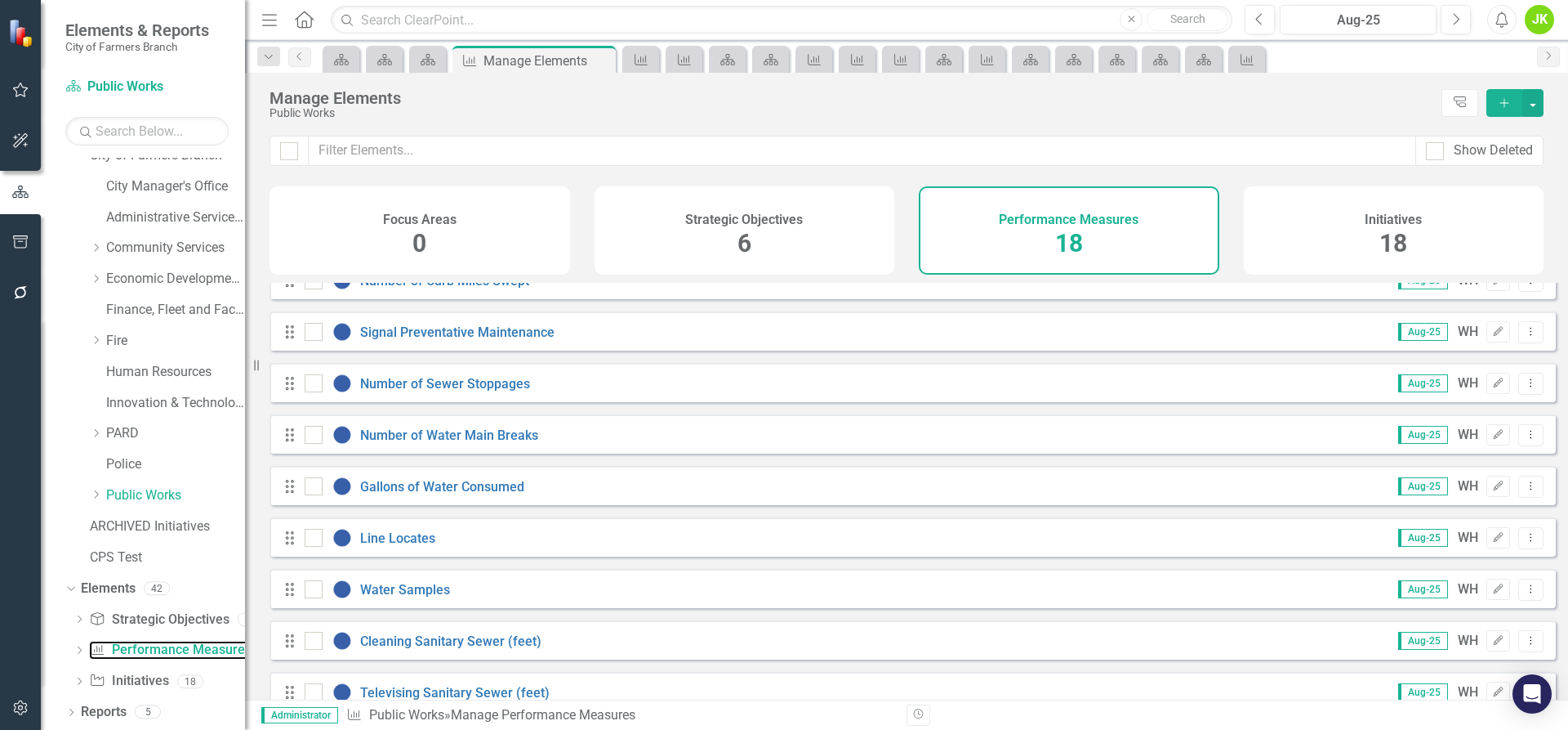
scroll to position [195, 0]
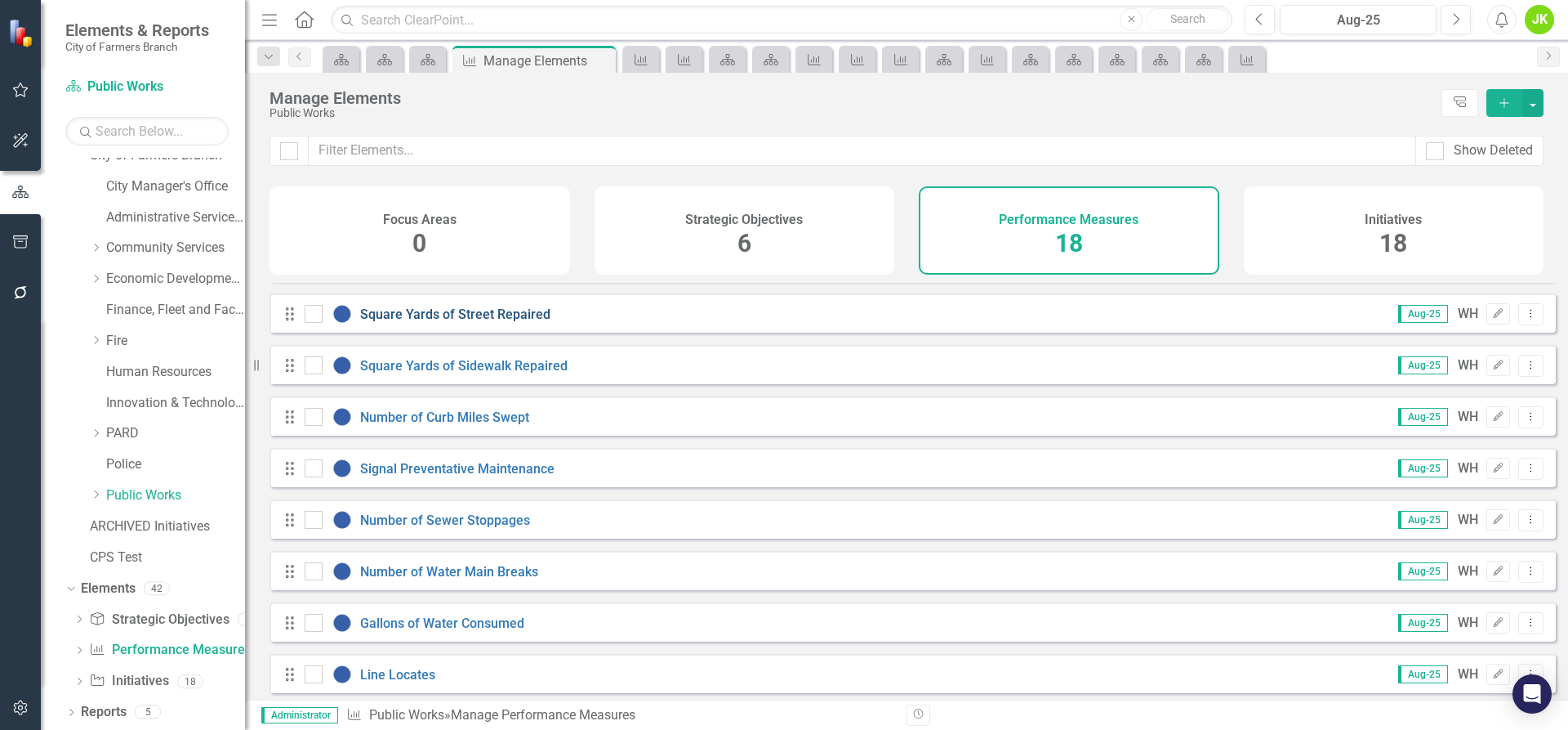
click at [512, 322] on link "Square Yards of Street Repaired" at bounding box center [455, 314] width 191 height 16
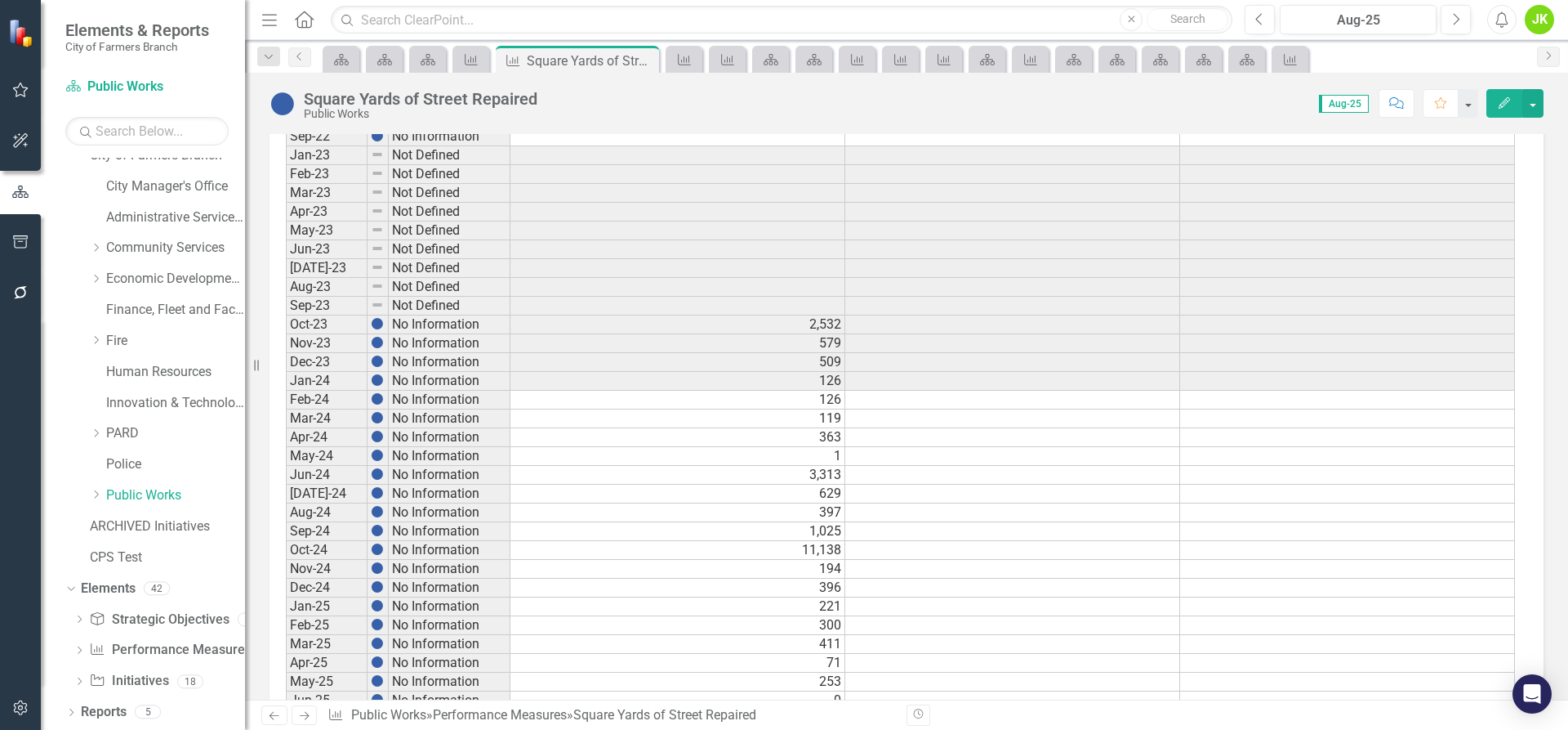
scroll to position [766, 0]
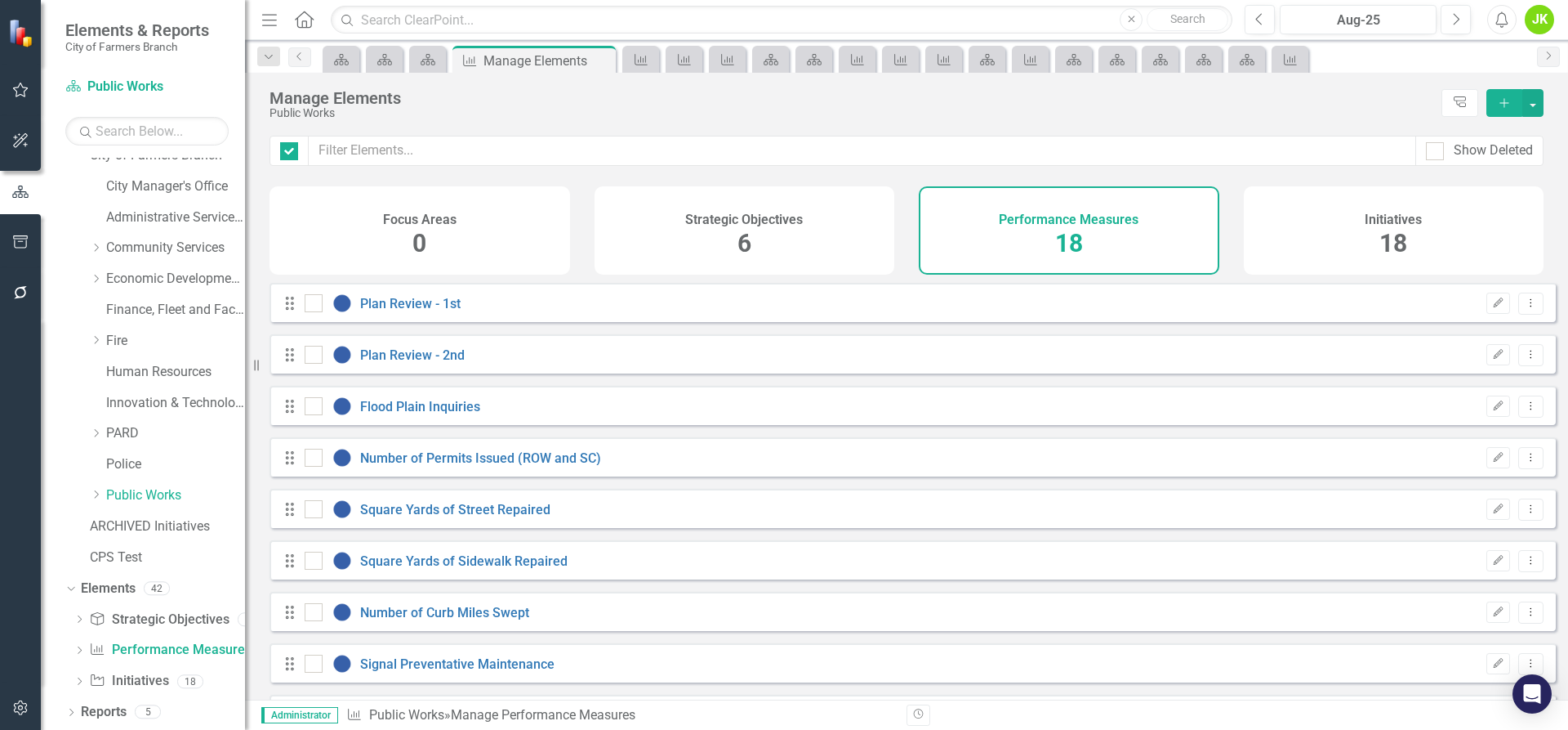
checkbox input "false"
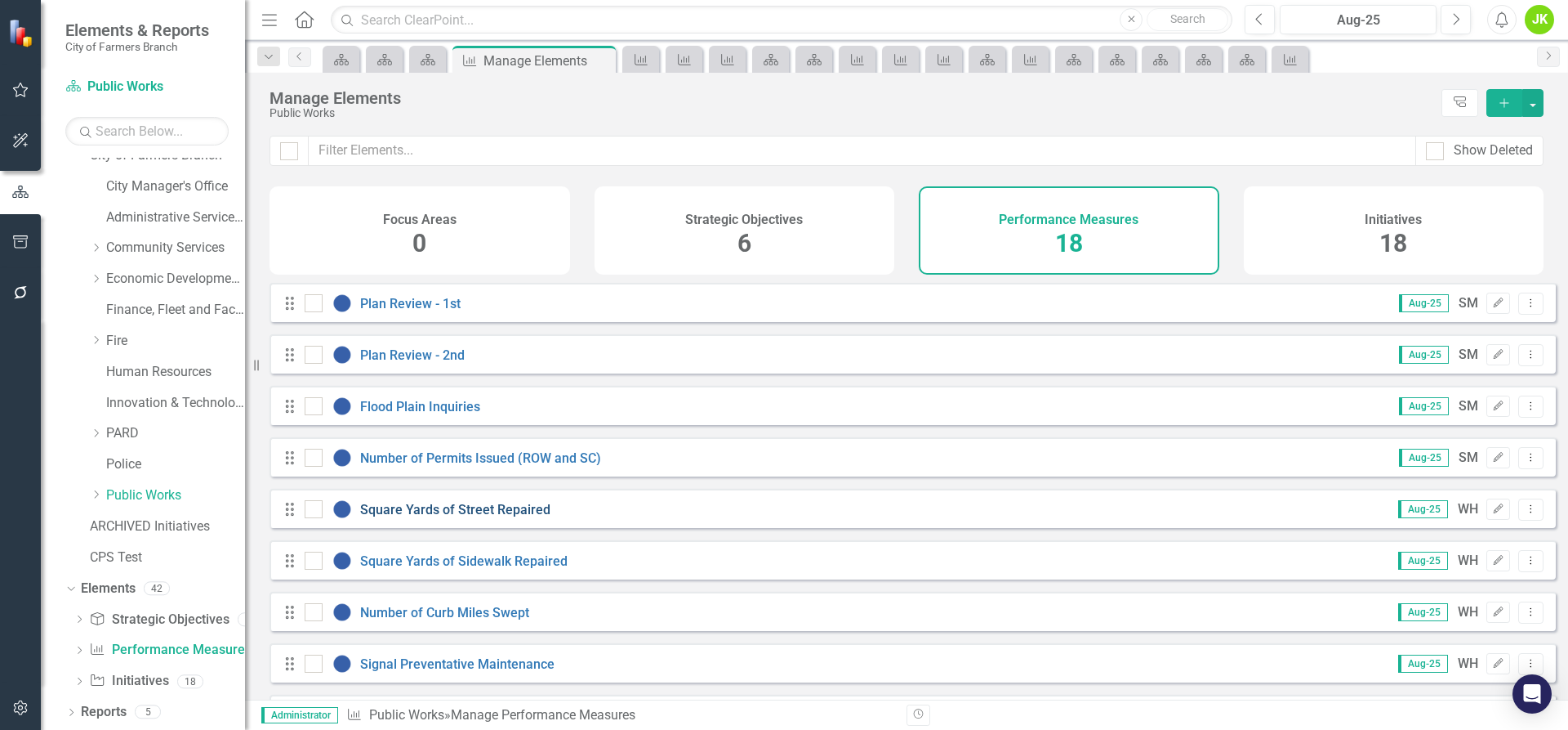
click at [496, 518] on link "Square Yards of Street Repaired" at bounding box center [455, 509] width 191 height 16
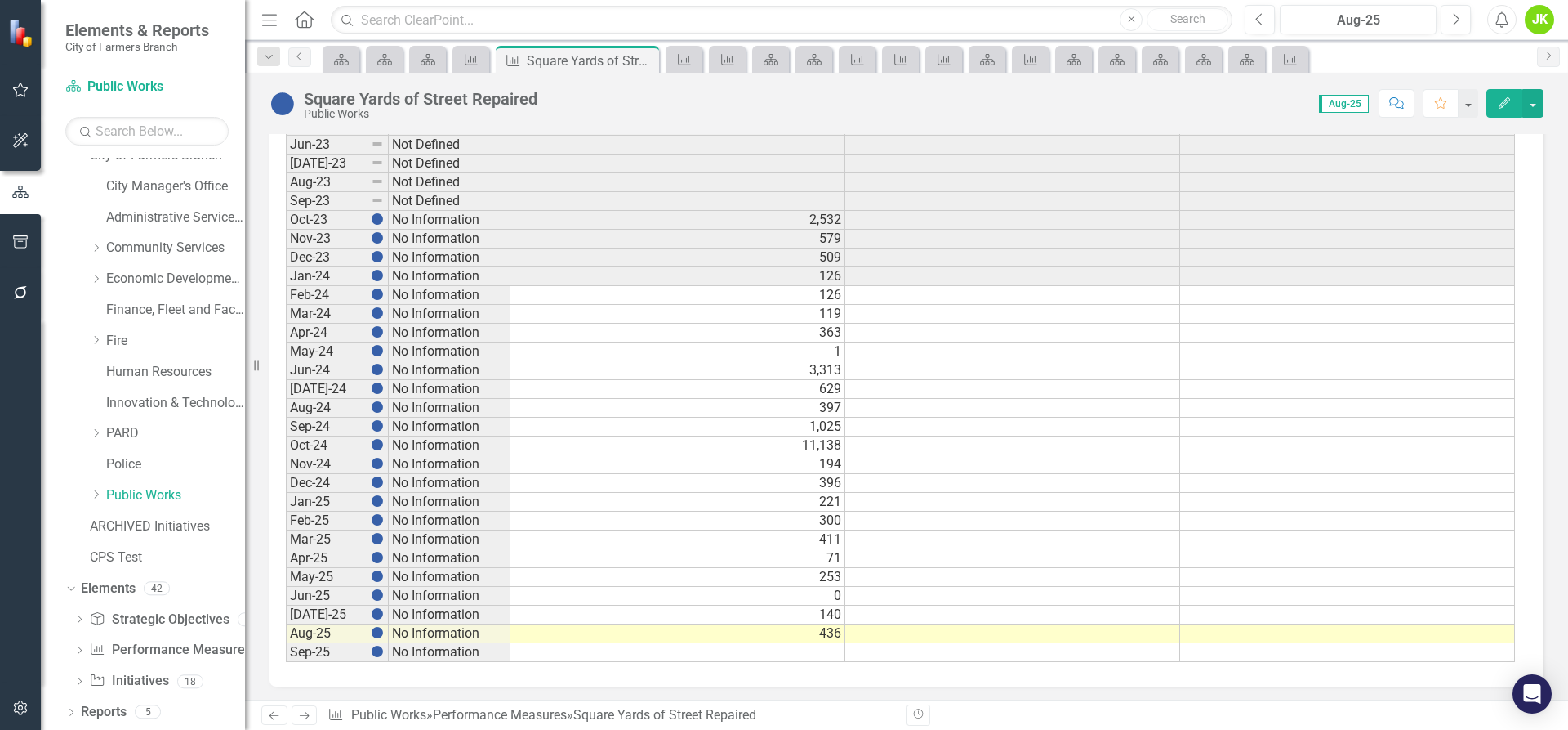
scroll to position [766, 0]
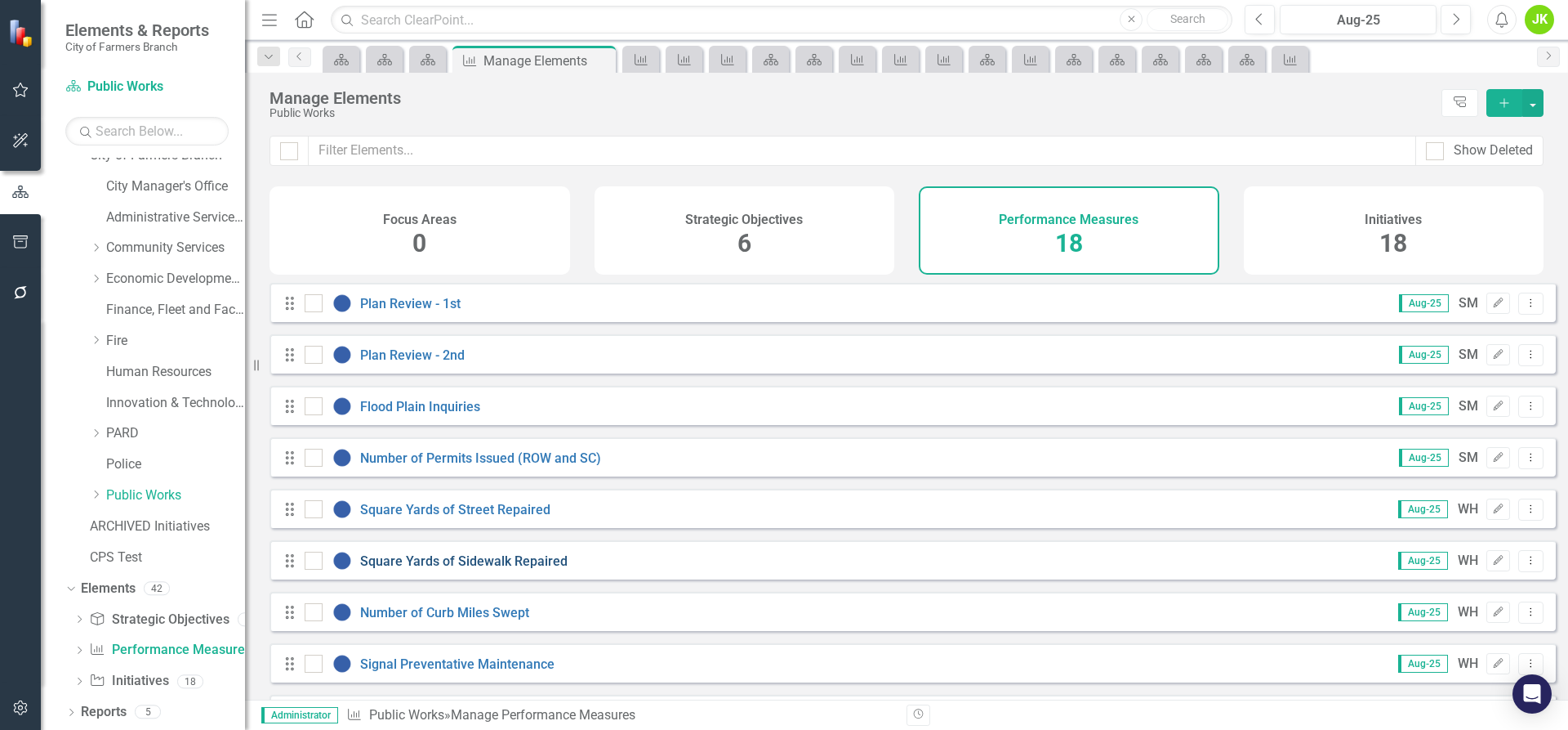
click at [539, 569] on link "Square Yards of Sidewalk Repaired" at bounding box center [464, 561] width 208 height 16
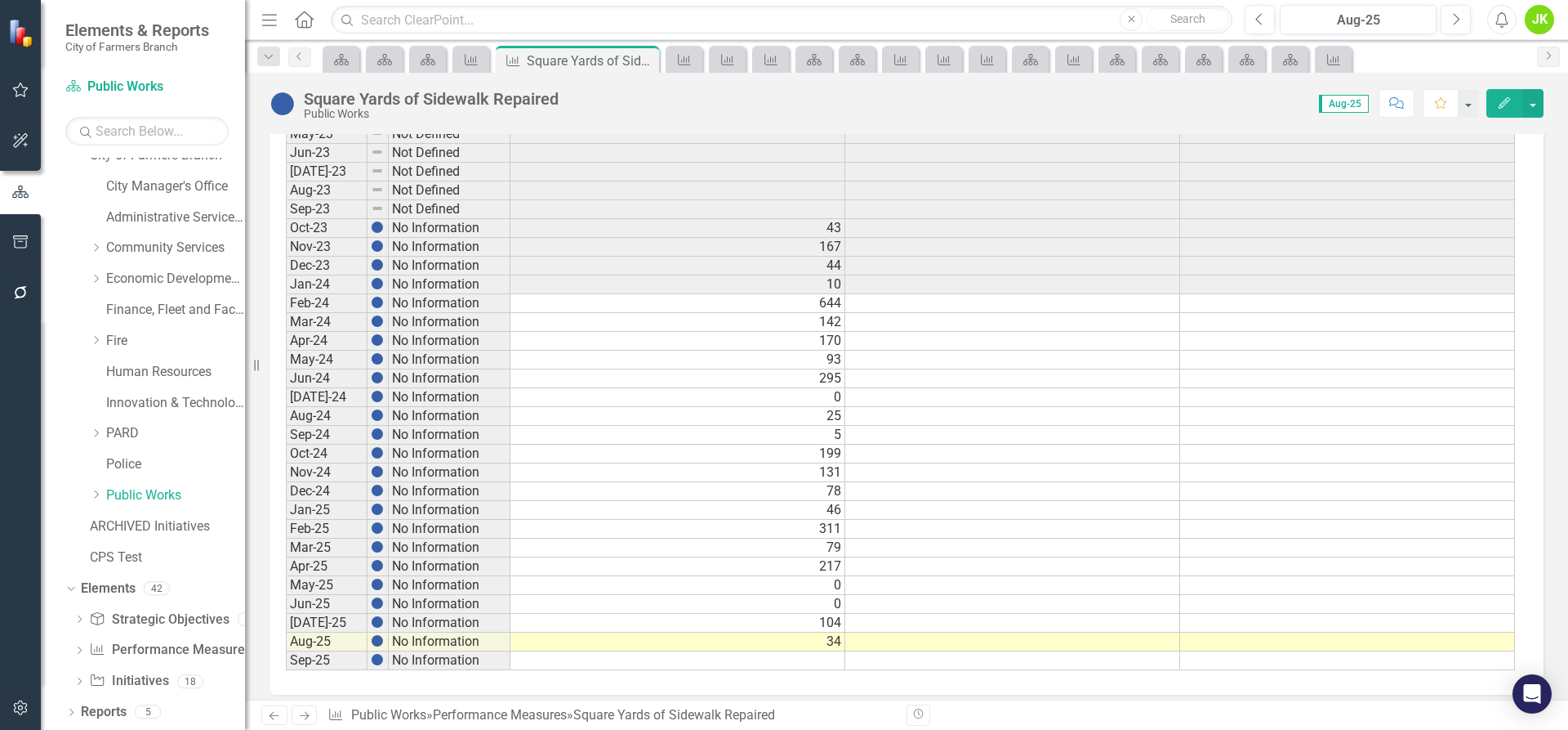
scroll to position [766, 0]
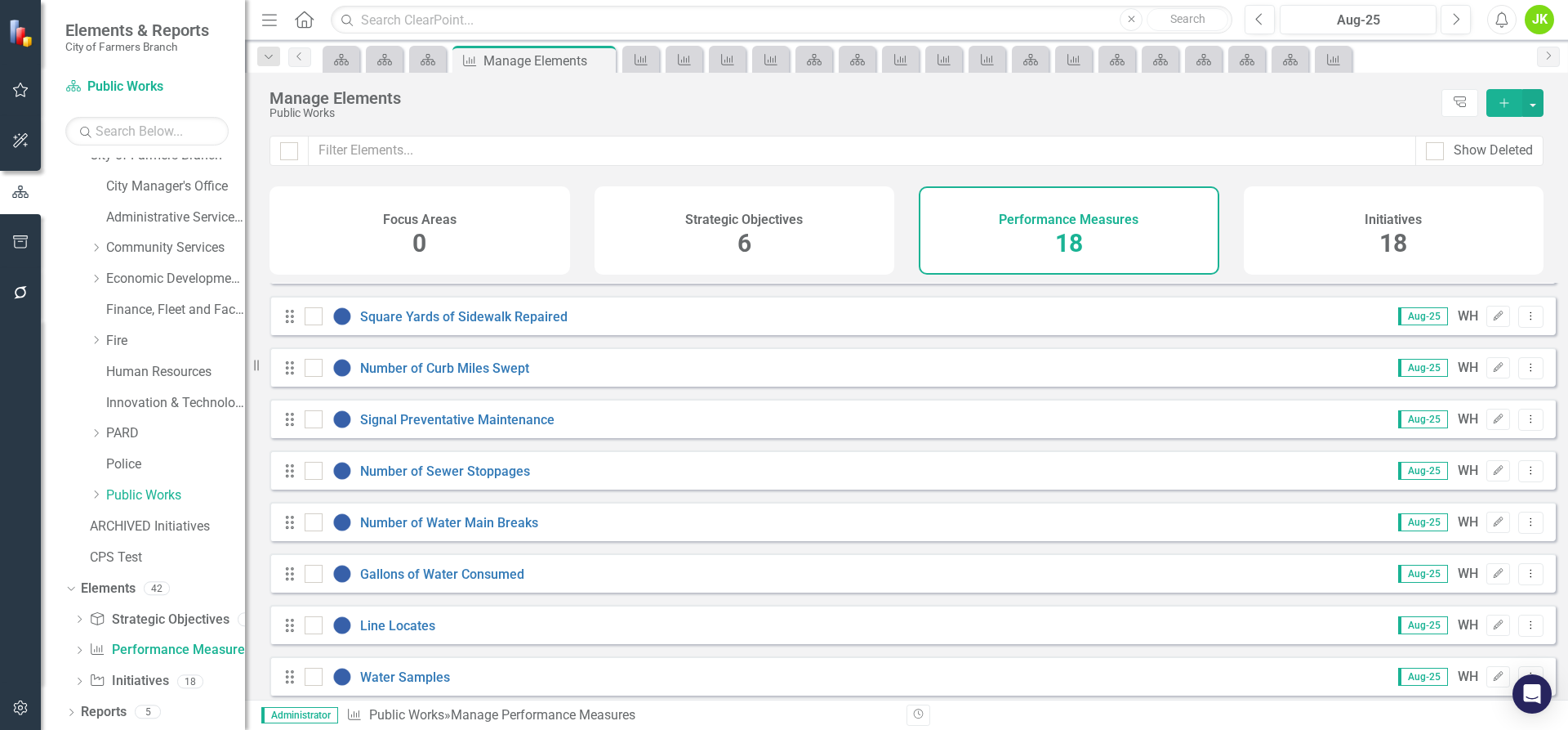
scroll to position [245, 0]
click at [469, 531] on div "Number of Water Main Breaks" at bounding box center [423, 521] width 238 height 20
click at [471, 530] on link "Number of Water Main Breaks" at bounding box center [450, 521] width 178 height 16
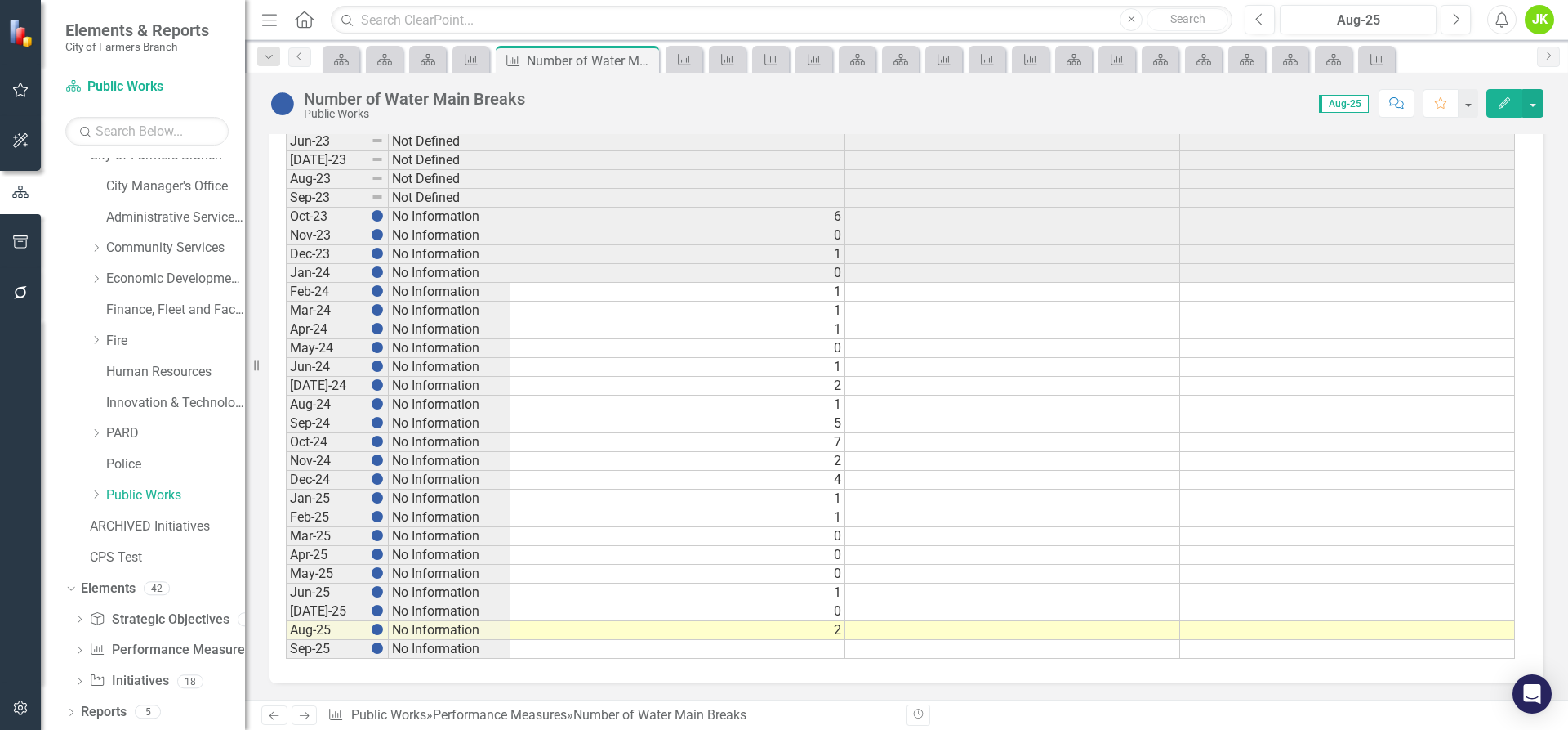
scroll to position [766, 0]
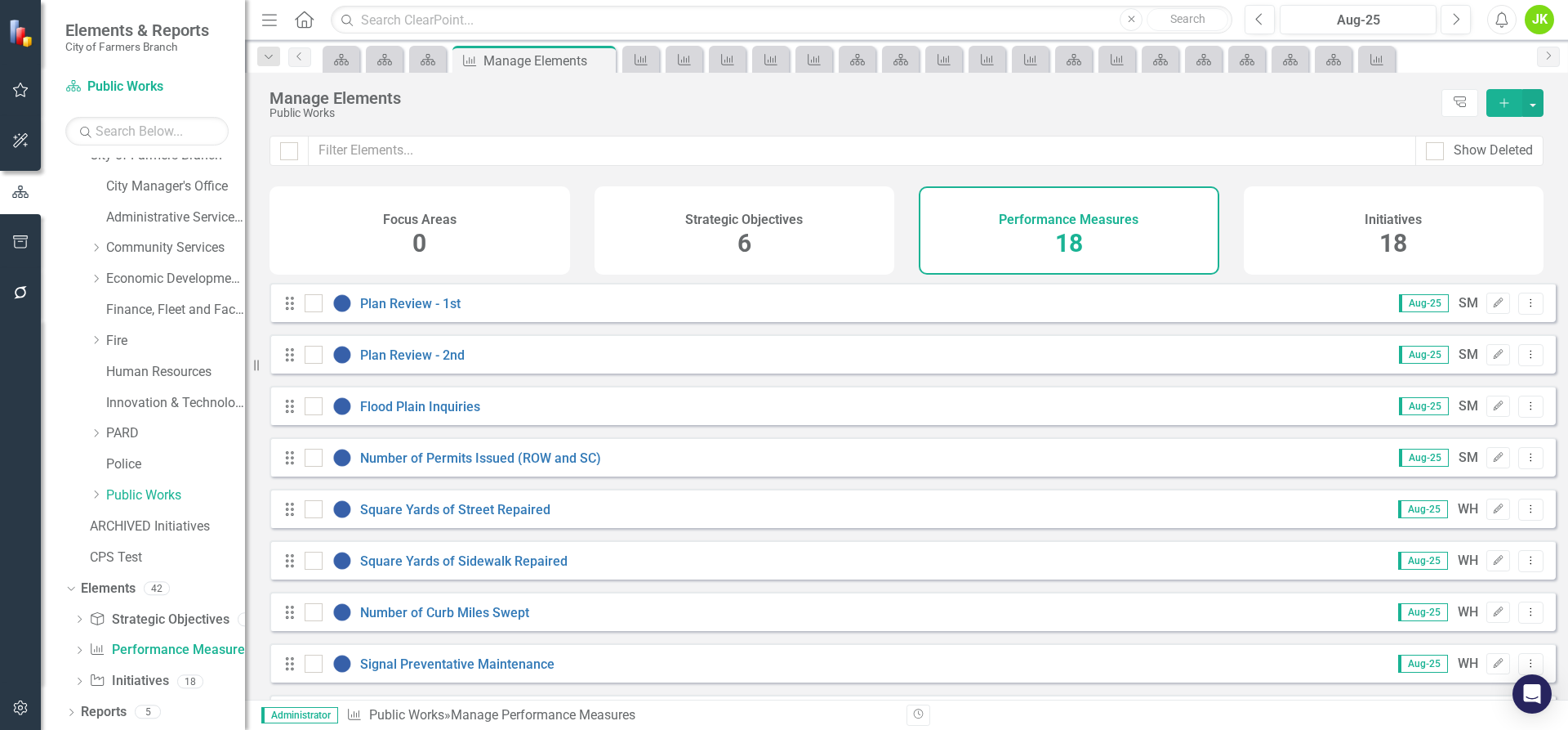
click at [535, 468] on div "Number of Permits Issued (ROW and SC)" at bounding box center [455, 458] width 300 height 20
click at [540, 466] on link "Number of Permits Issued (ROW and SC)" at bounding box center [481, 458] width 241 height 16
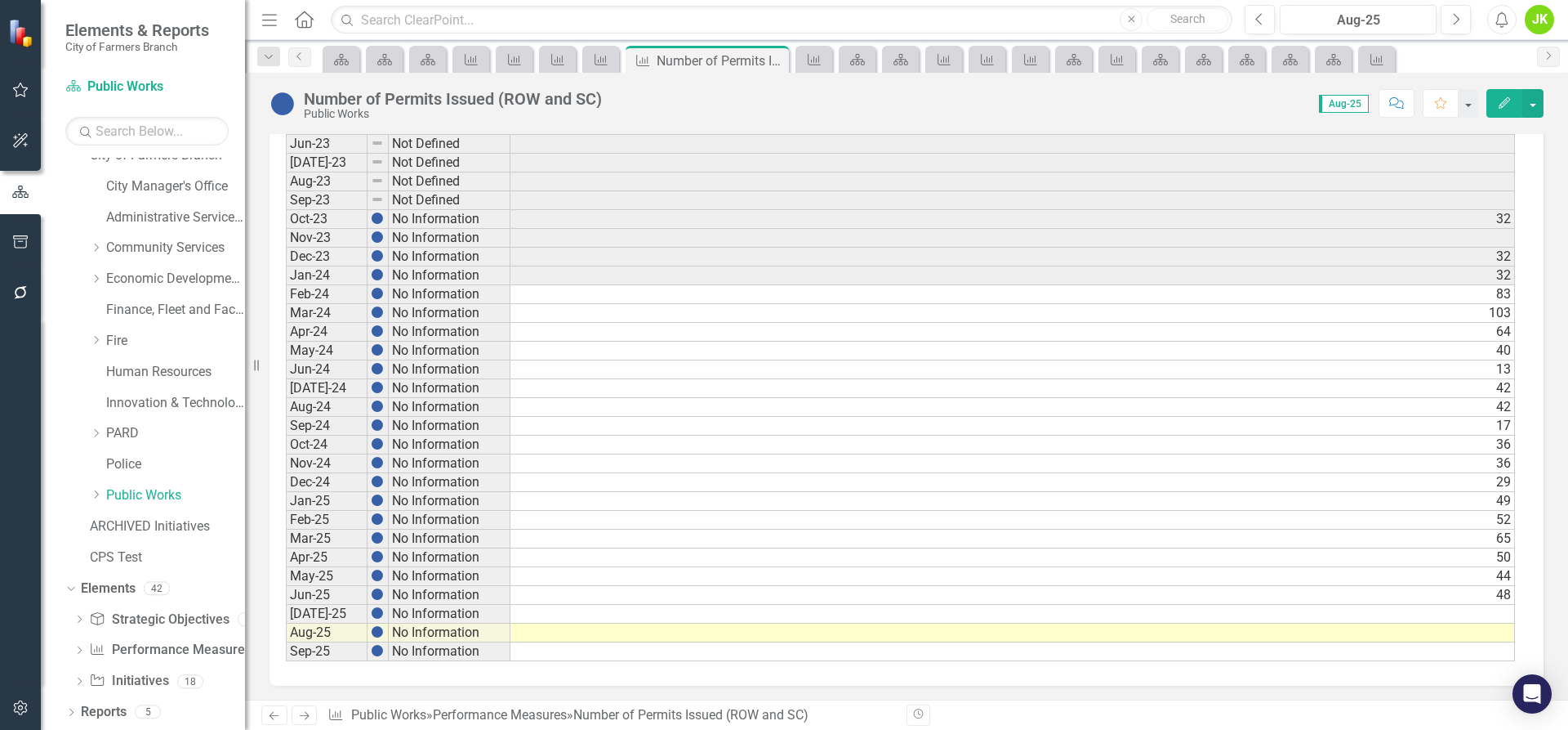
scroll to position [766, 0]
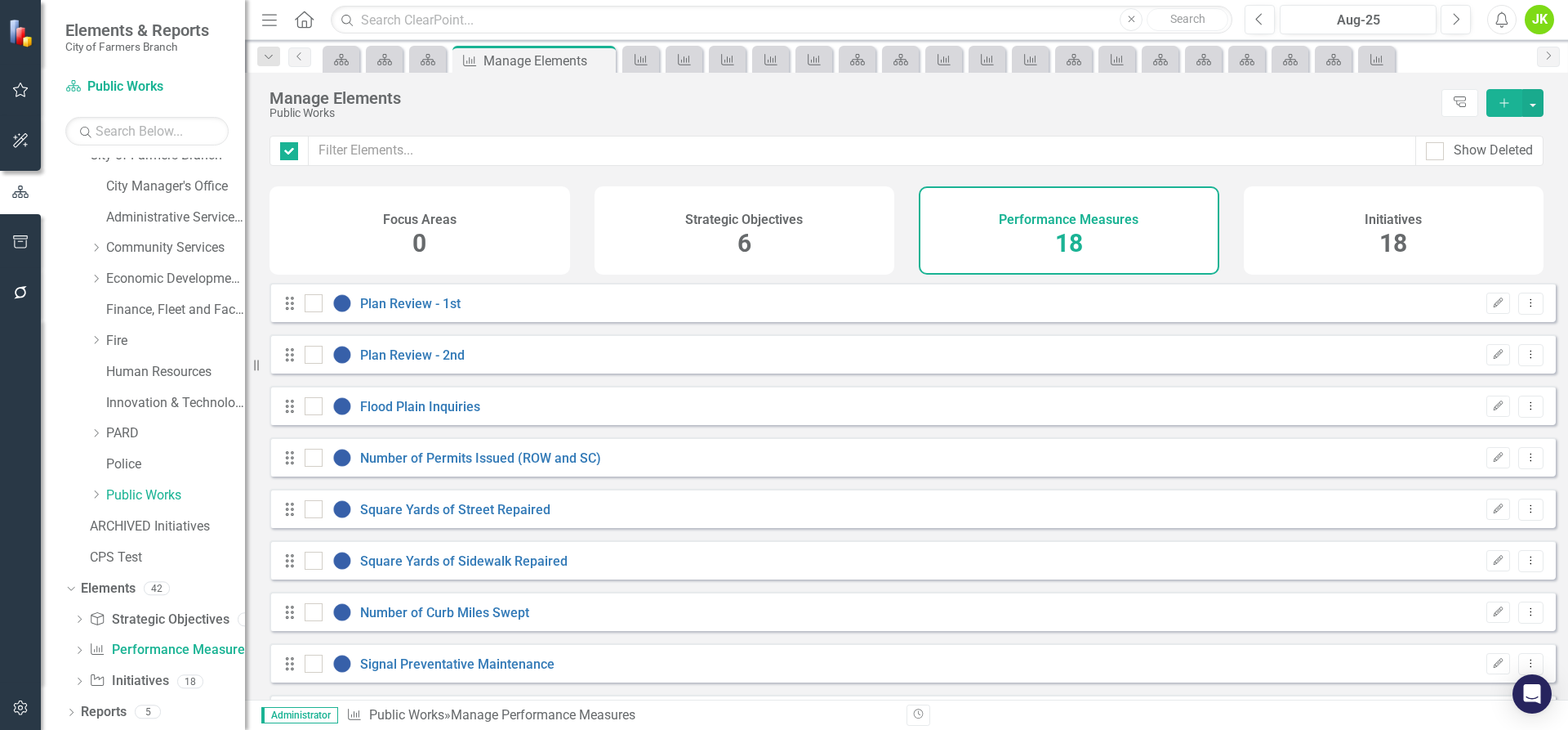
checkbox input "false"
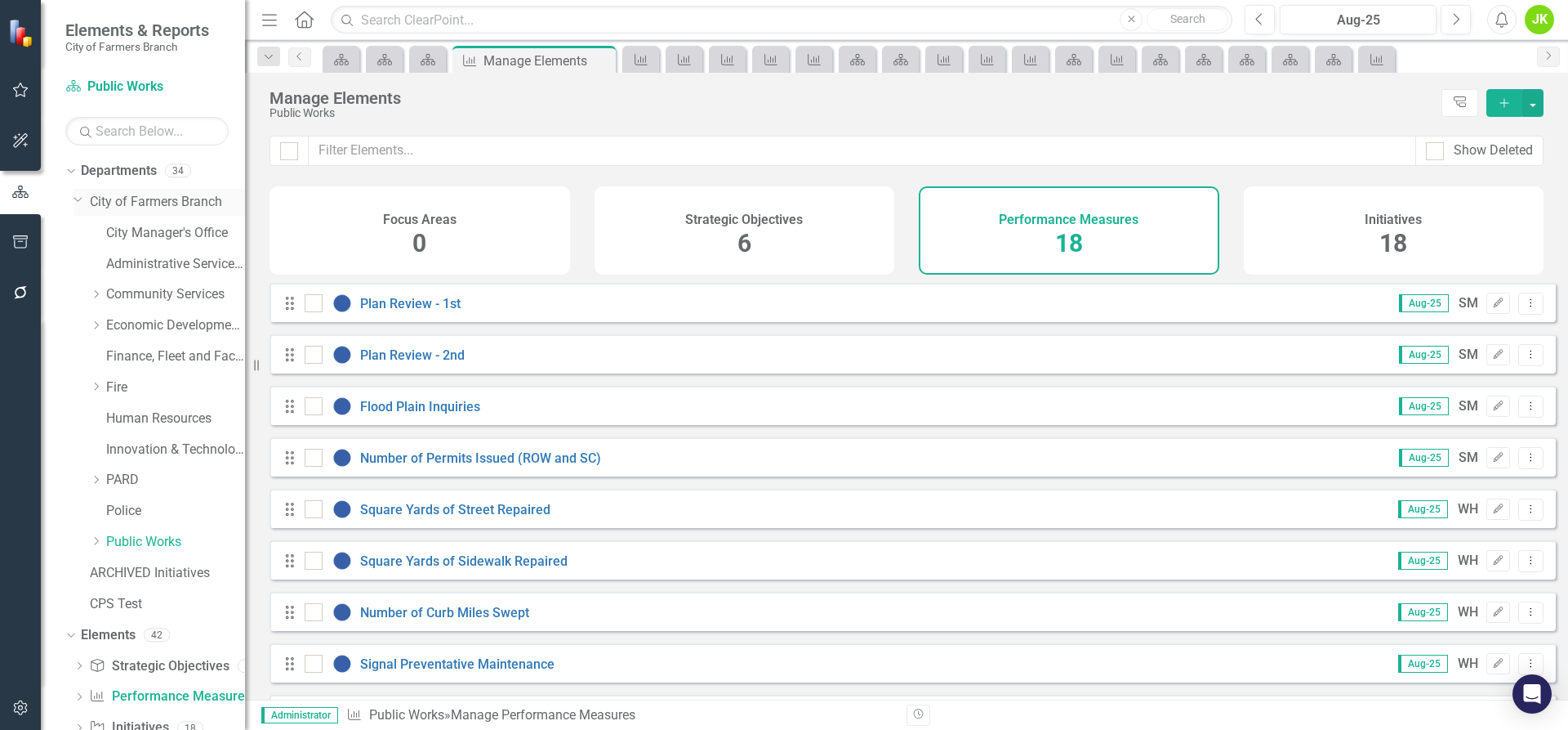
click at [78, 198] on icon "Dropdown" at bounding box center [78, 198] width 9 height 12
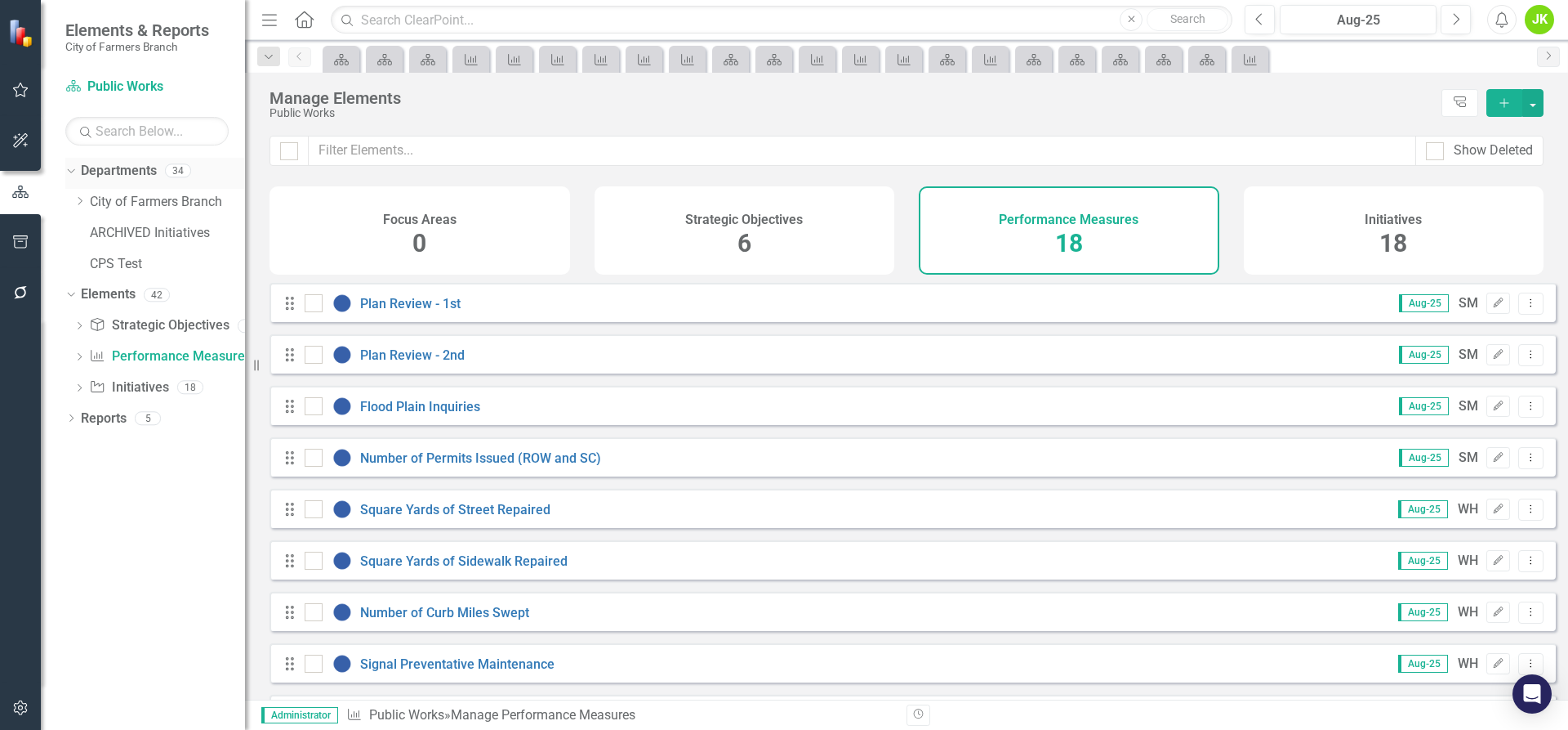
click at [75, 167] on div "Dropdown" at bounding box center [68, 170] width 14 height 11
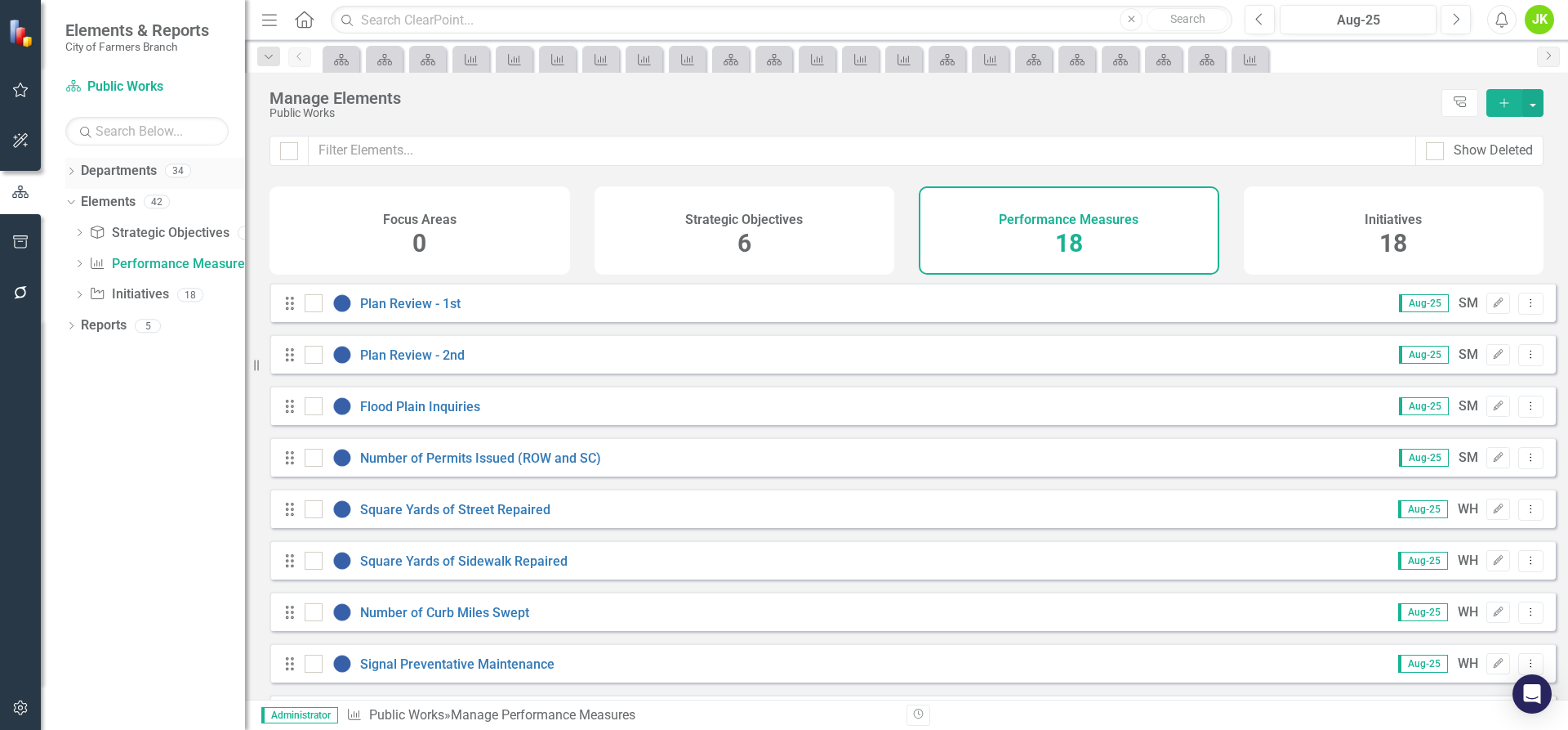
click at [70, 165] on div "Dropdown Departments 34" at bounding box center [155, 173] width 179 height 31
click at [84, 170] on link "Departments" at bounding box center [118, 171] width 76 height 19
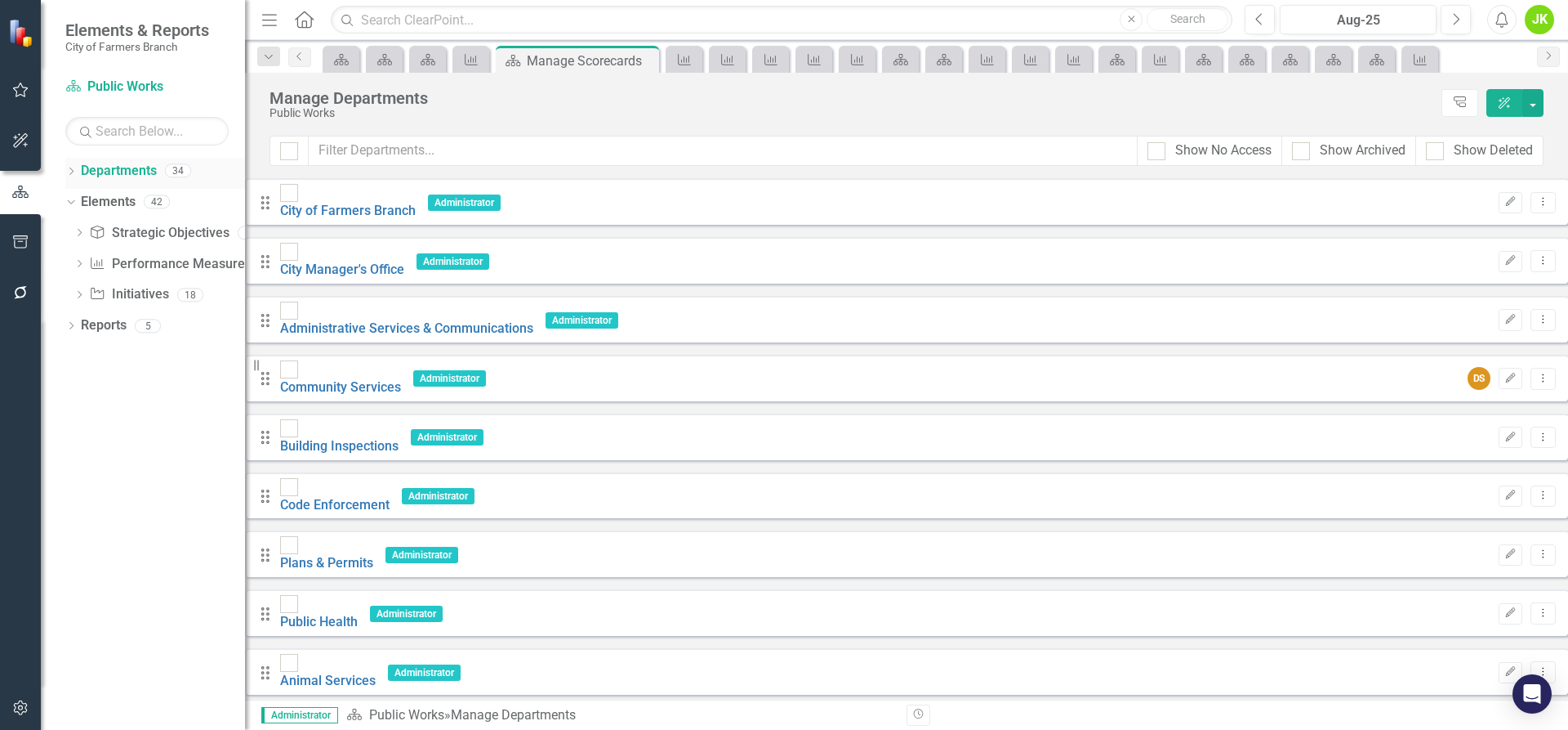
click at [69, 169] on icon "Dropdown" at bounding box center [71, 173] width 11 height 9
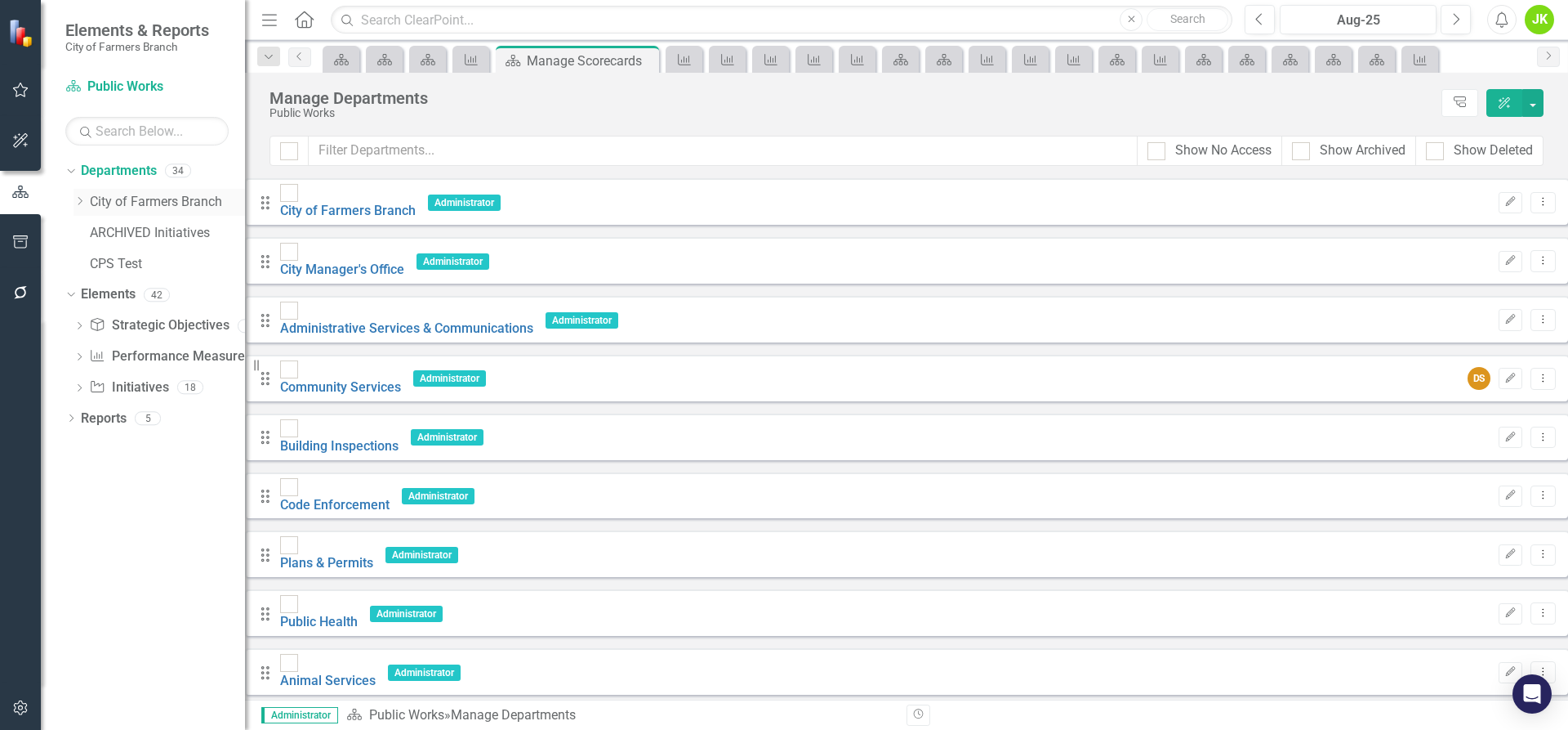
click at [76, 195] on div "Dropdown" at bounding box center [79, 202] width 12 height 14
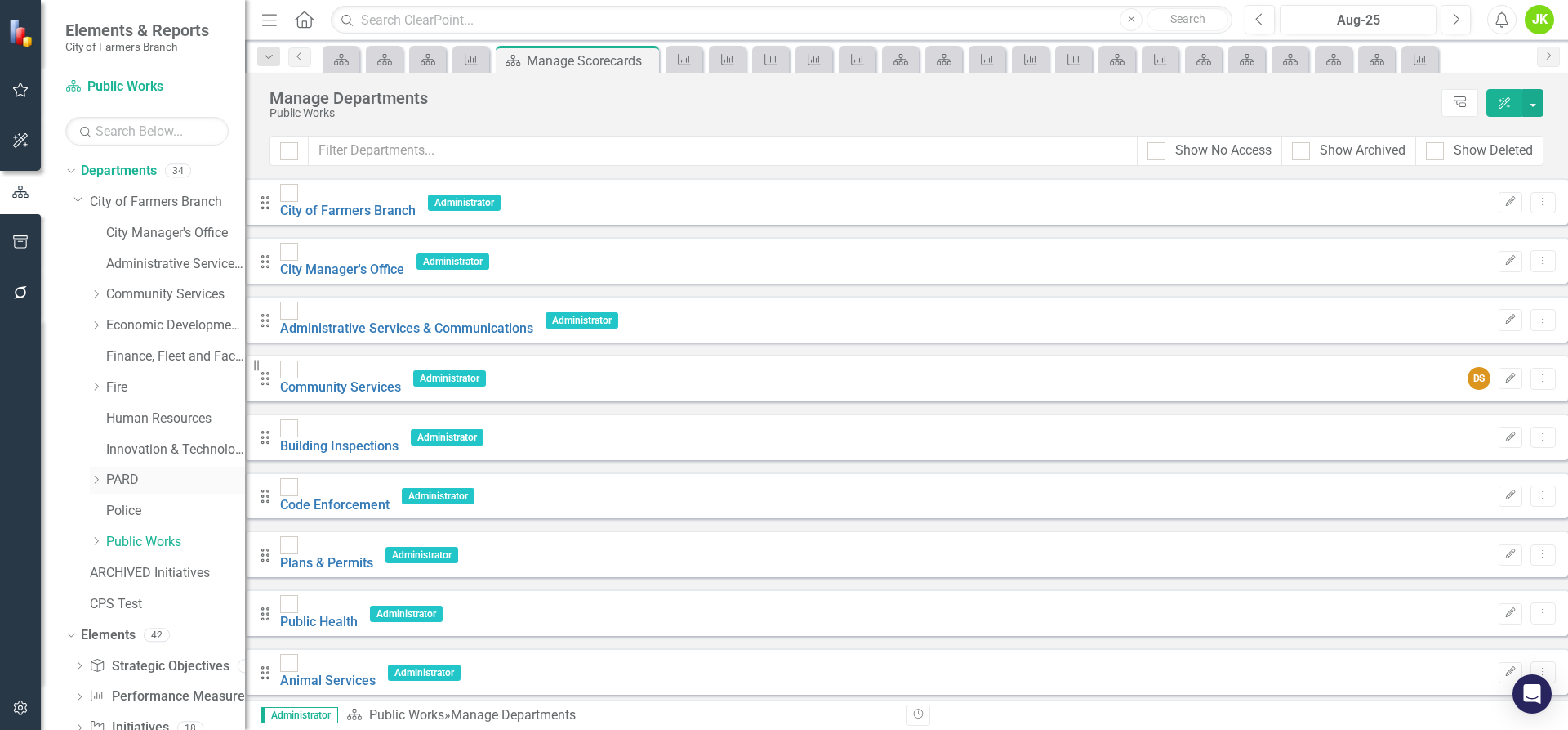
click at [100, 476] on icon "Dropdown" at bounding box center [96, 479] width 12 height 9
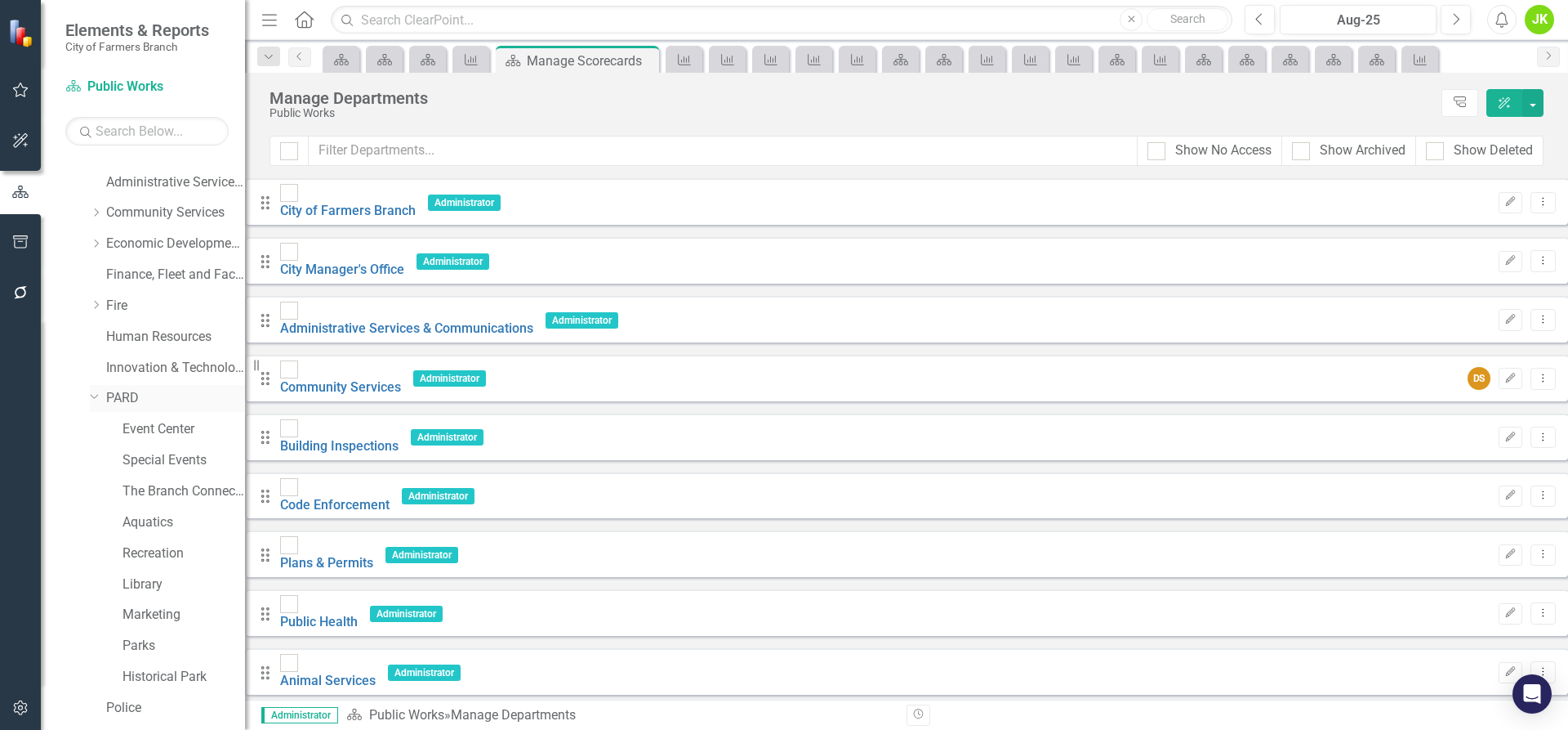
scroll to position [163, 0]
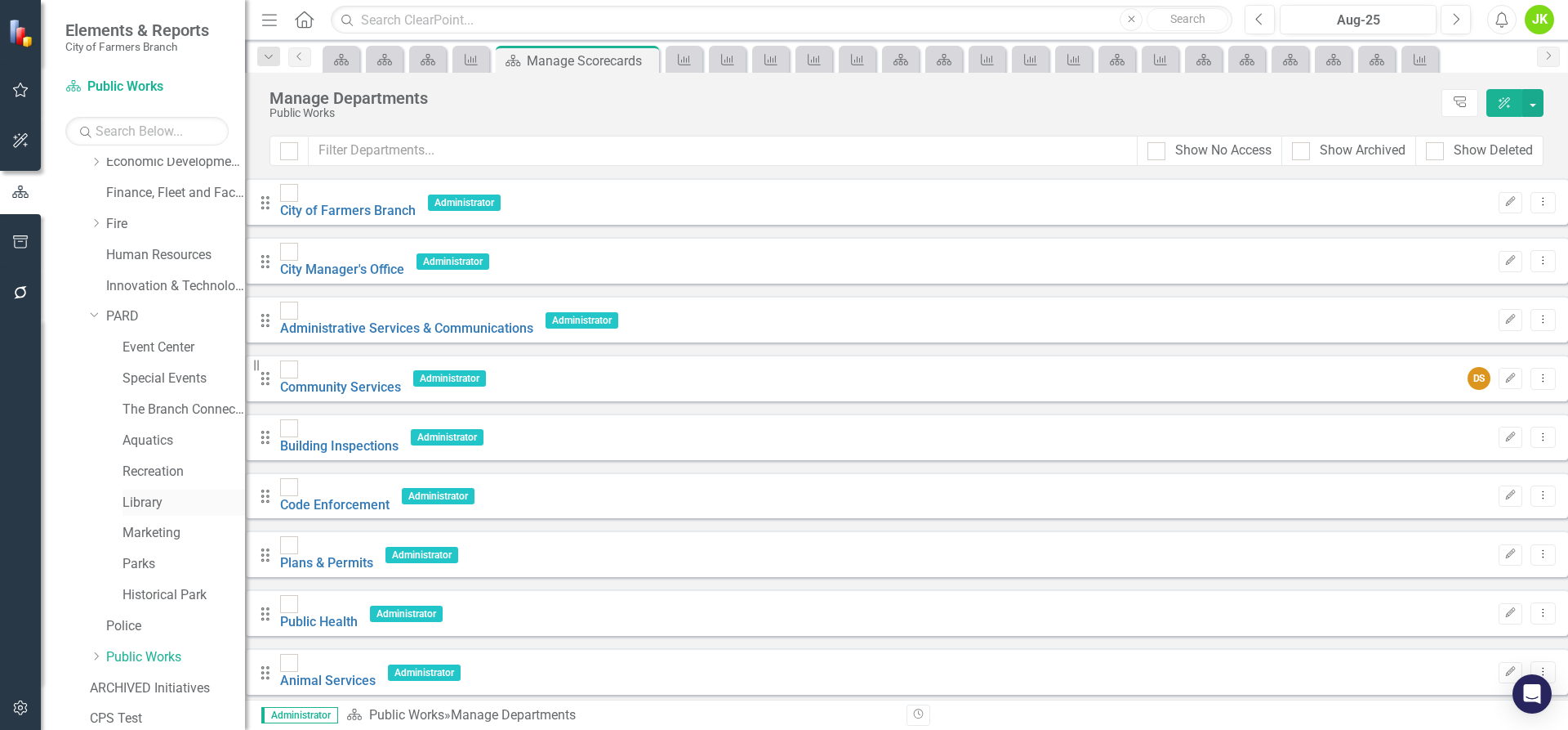
click at [146, 496] on link "Library" at bounding box center [183, 503] width 122 height 19
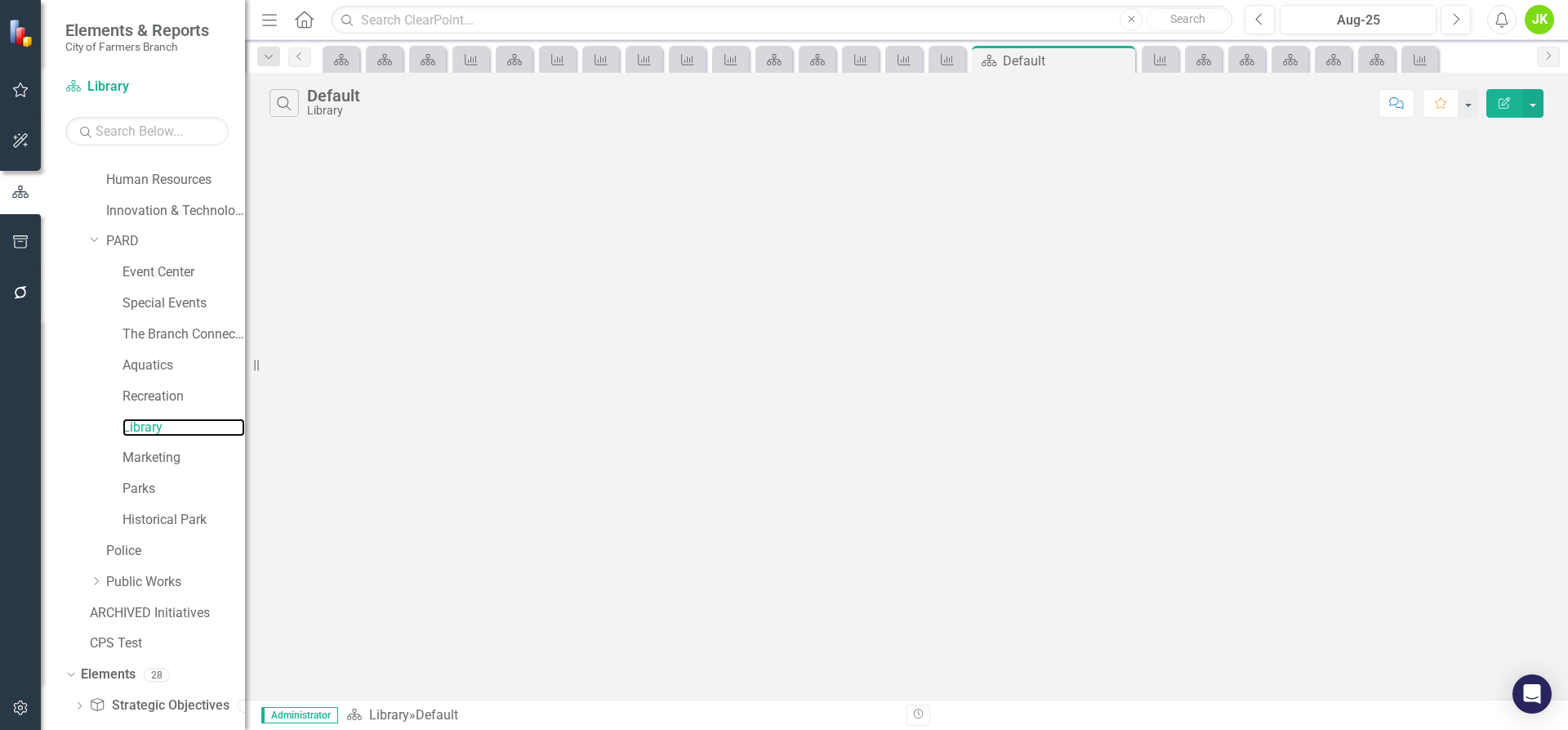
scroll to position [324, 0]
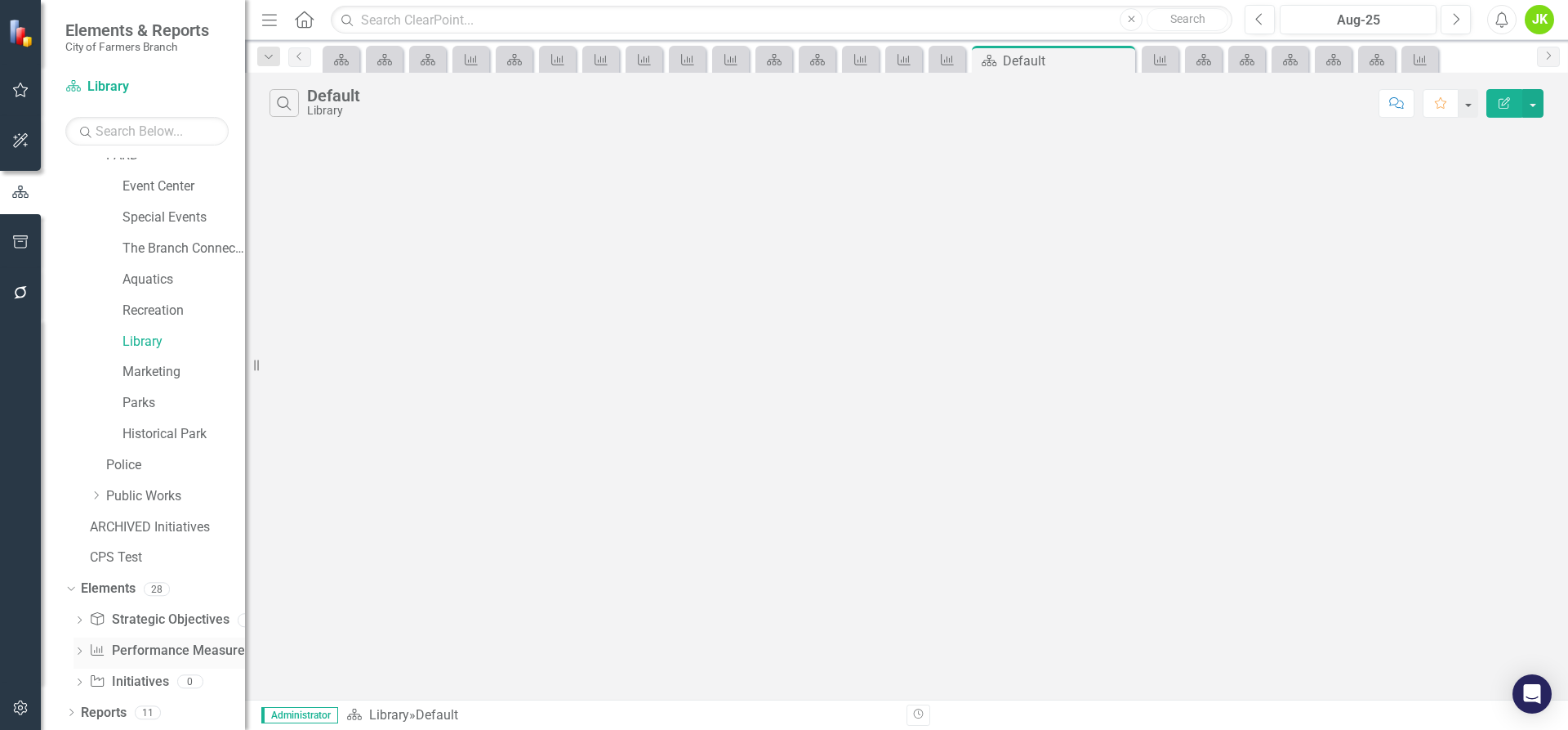
click at [160, 653] on link "Performance Measure Performance Measures" at bounding box center [170, 651] width 161 height 19
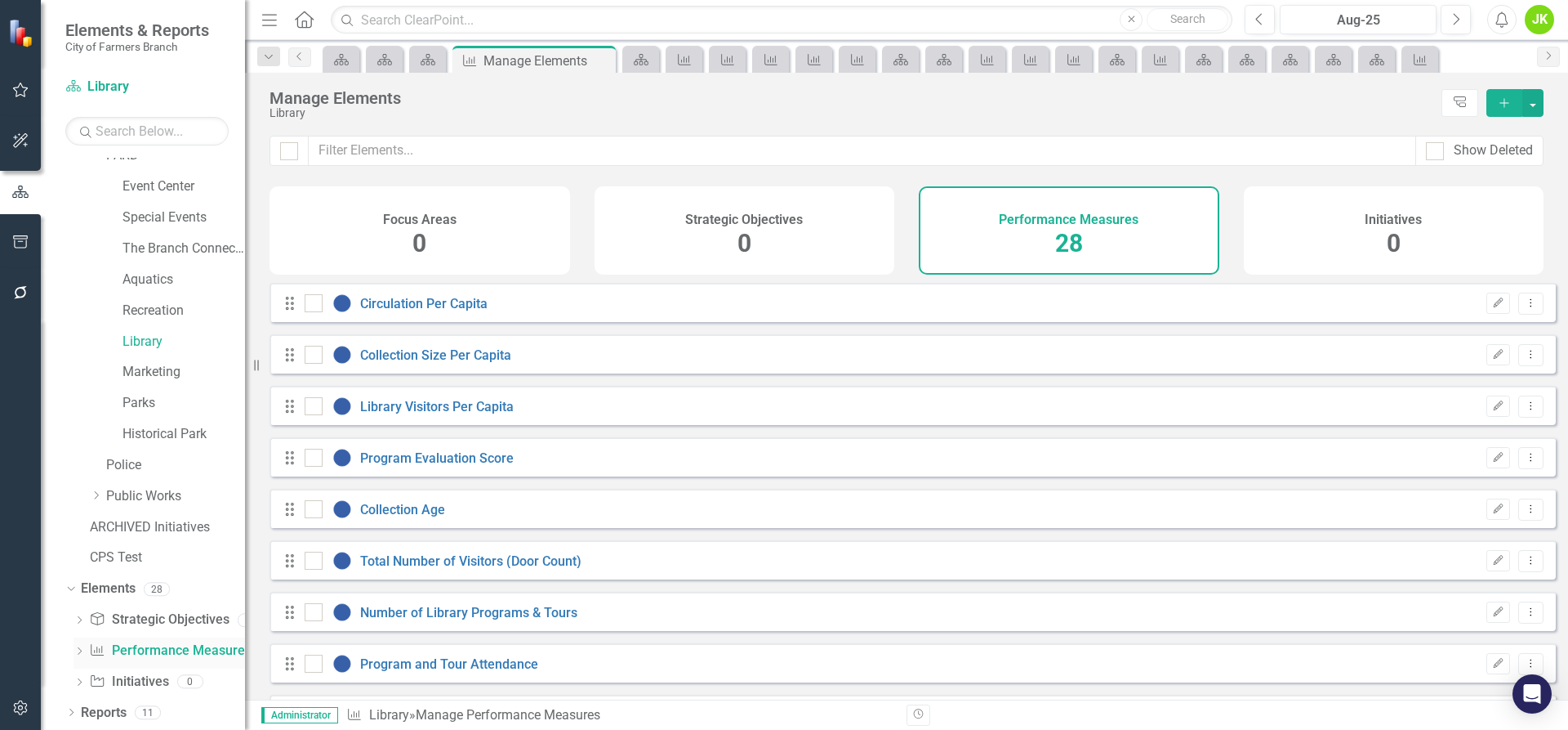
checkbox input "false"
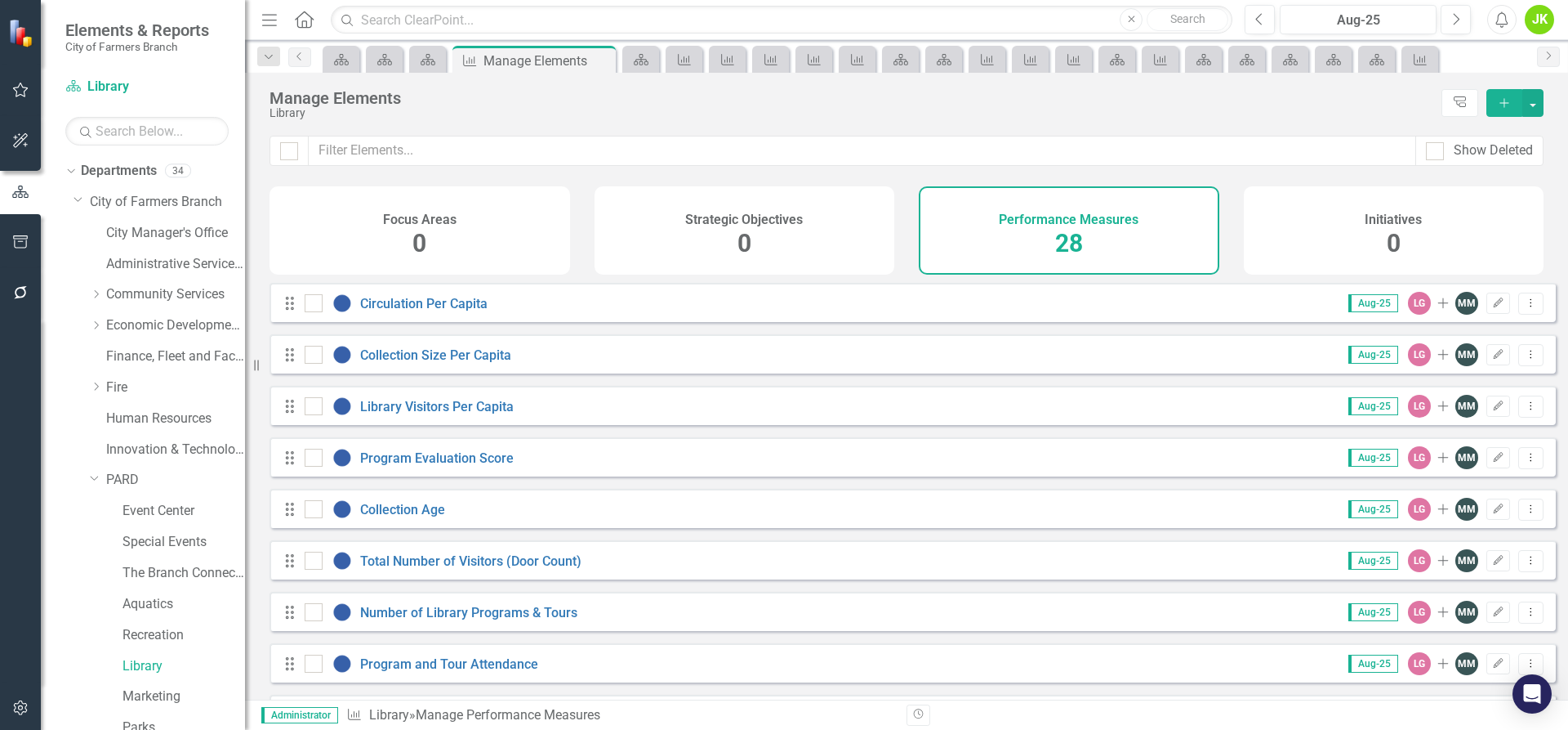
scroll to position [324, 0]
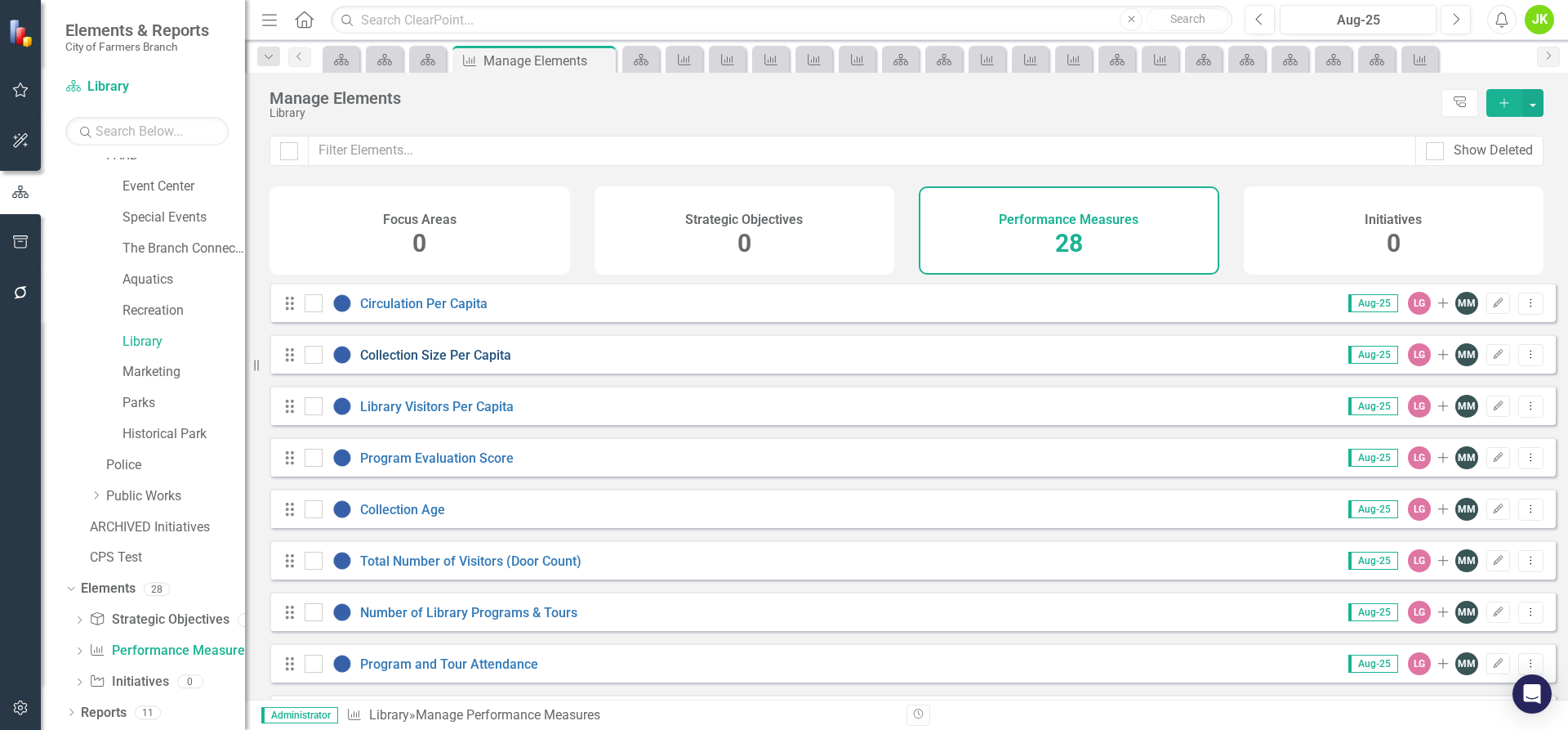
click at [471, 363] on link "Collection Size Per Capita" at bounding box center [436, 355] width 151 height 16
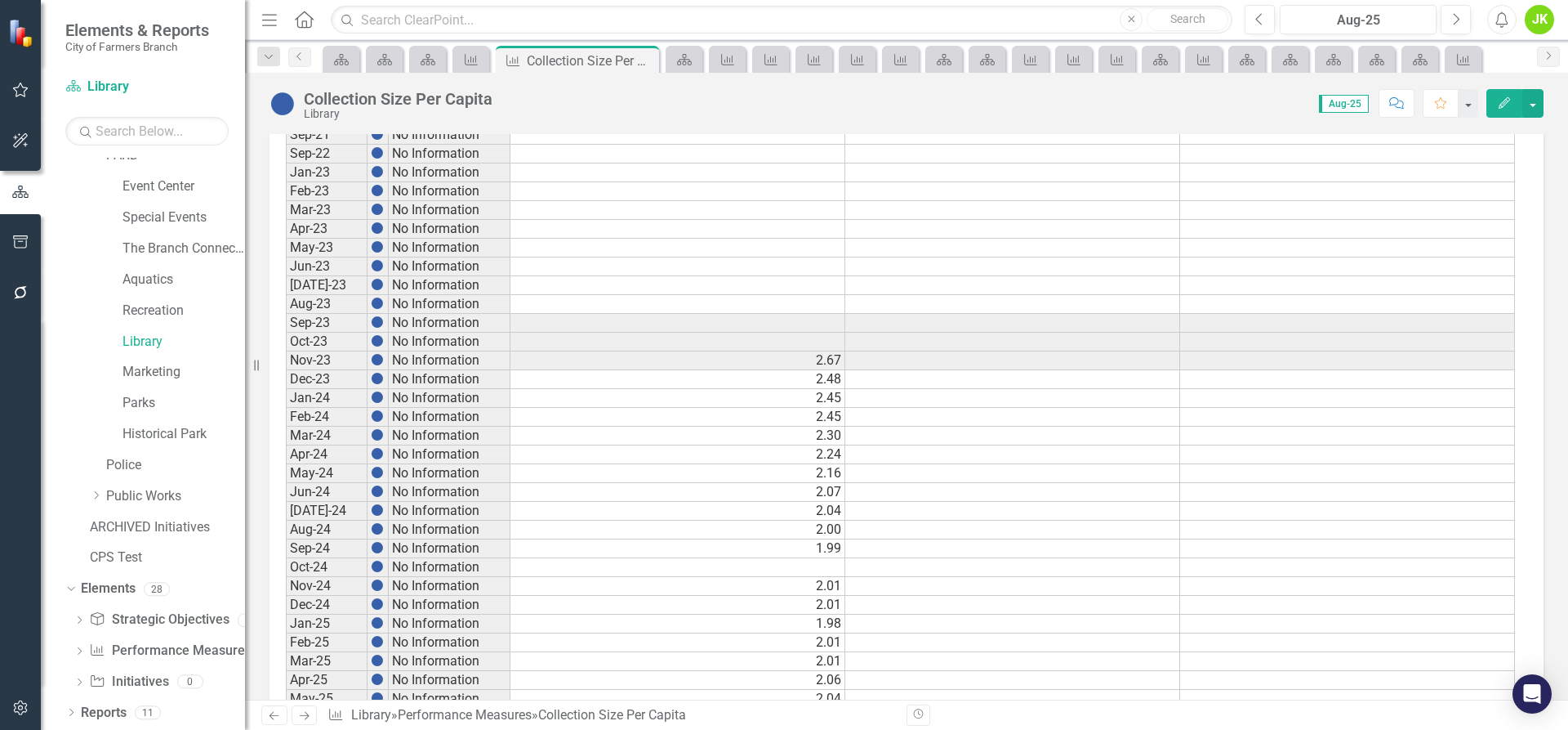
scroll to position [766, 0]
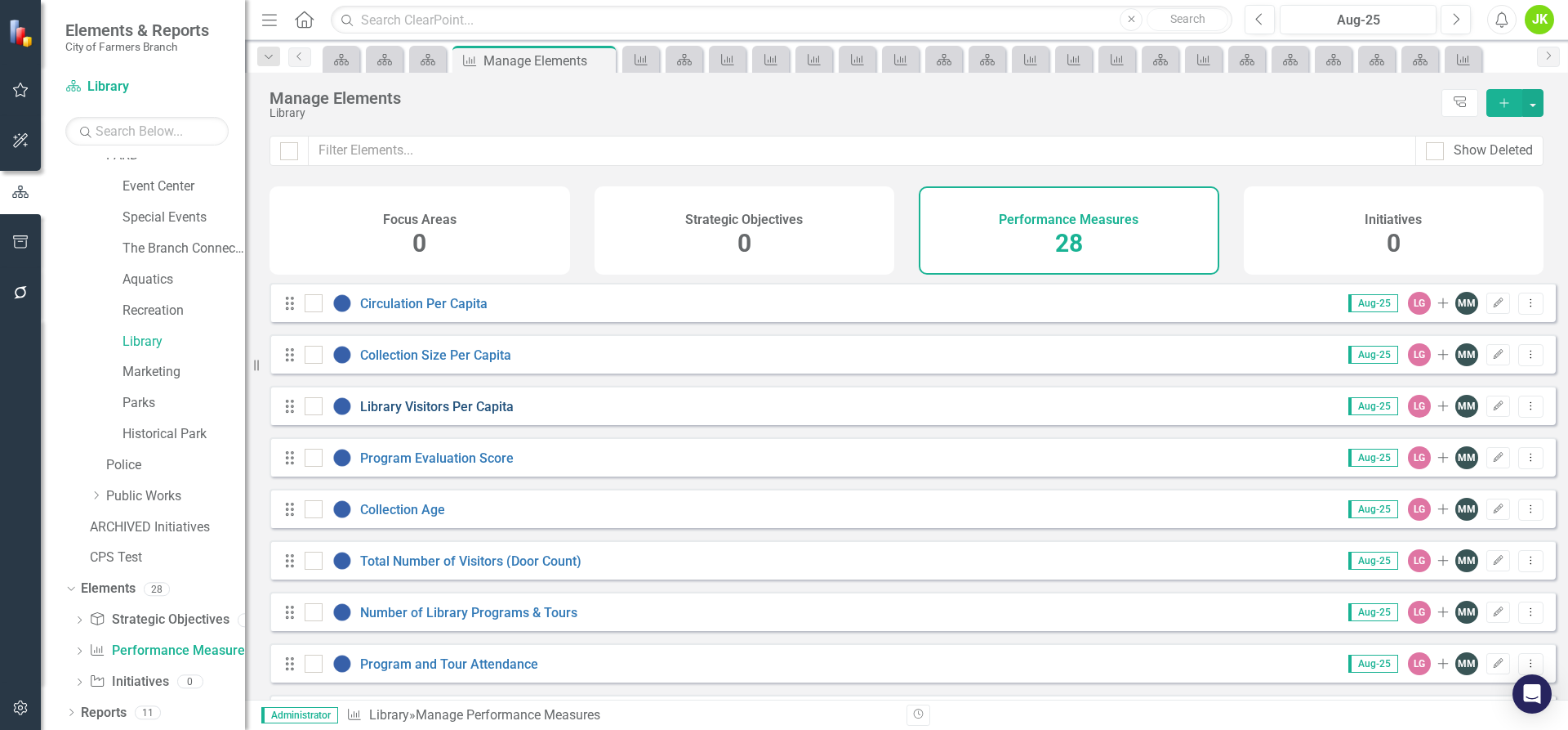
click at [462, 414] on link "Library Visitors Per Capita" at bounding box center [438, 407] width 154 height 16
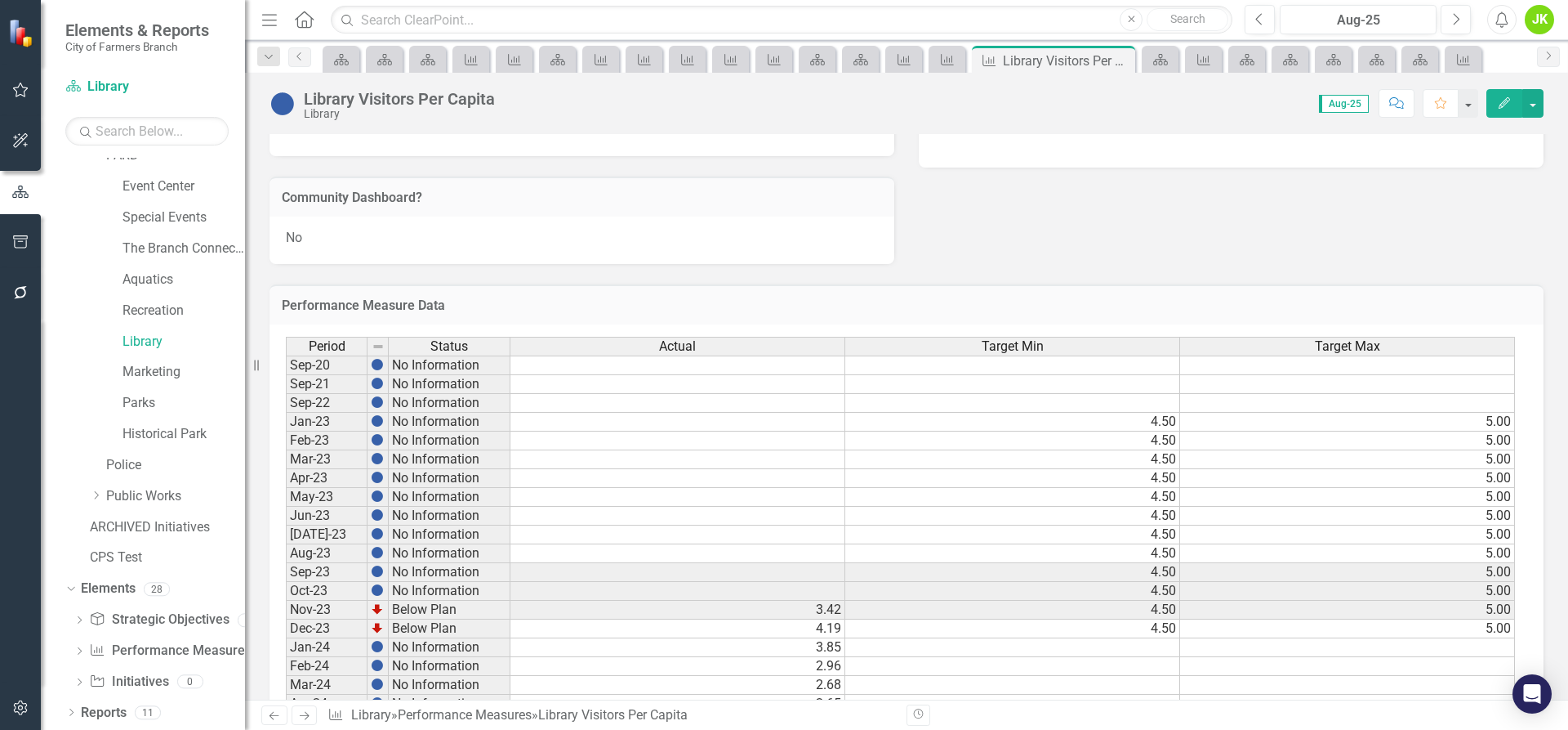
scroll to position [409, 0]
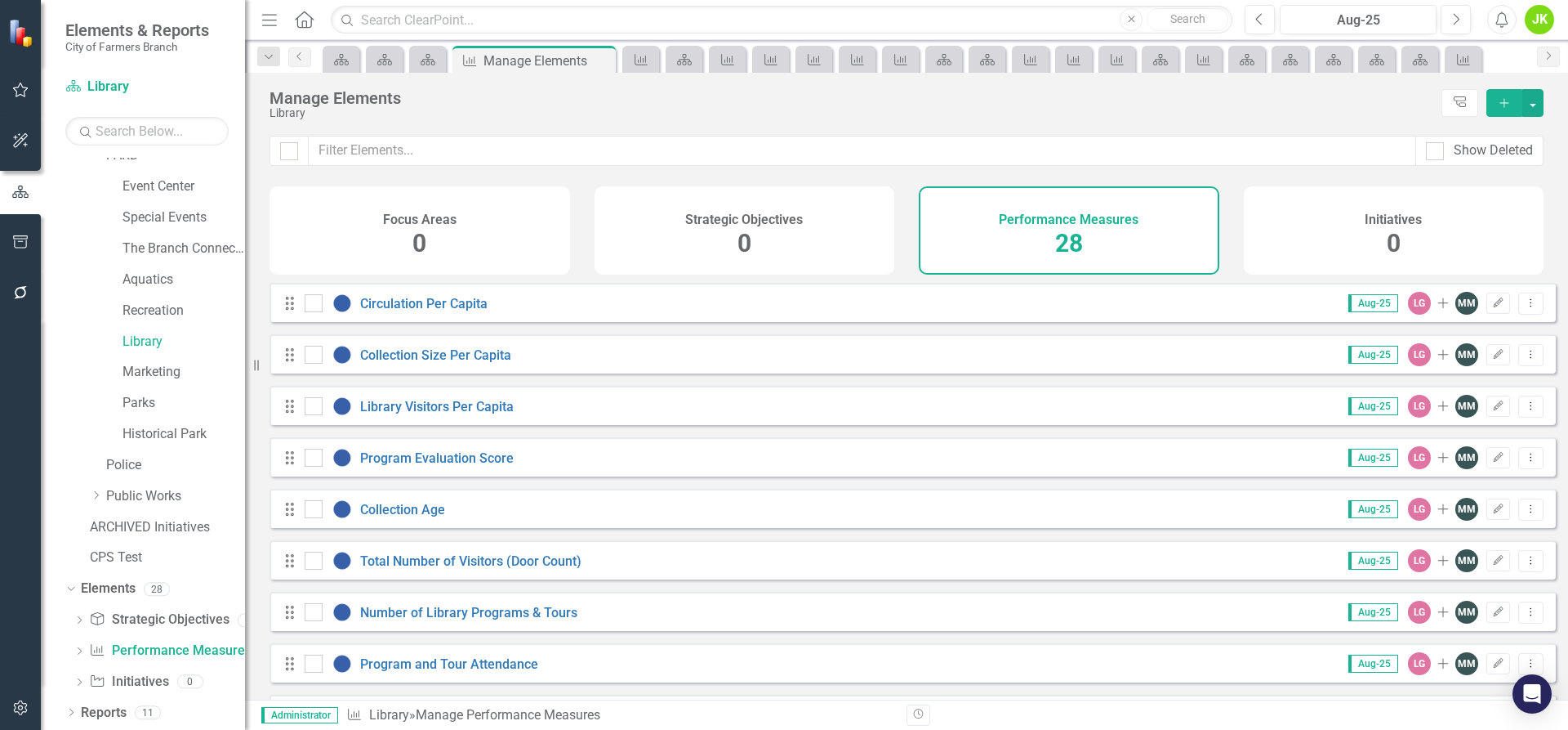
scroll to position [82, 0]
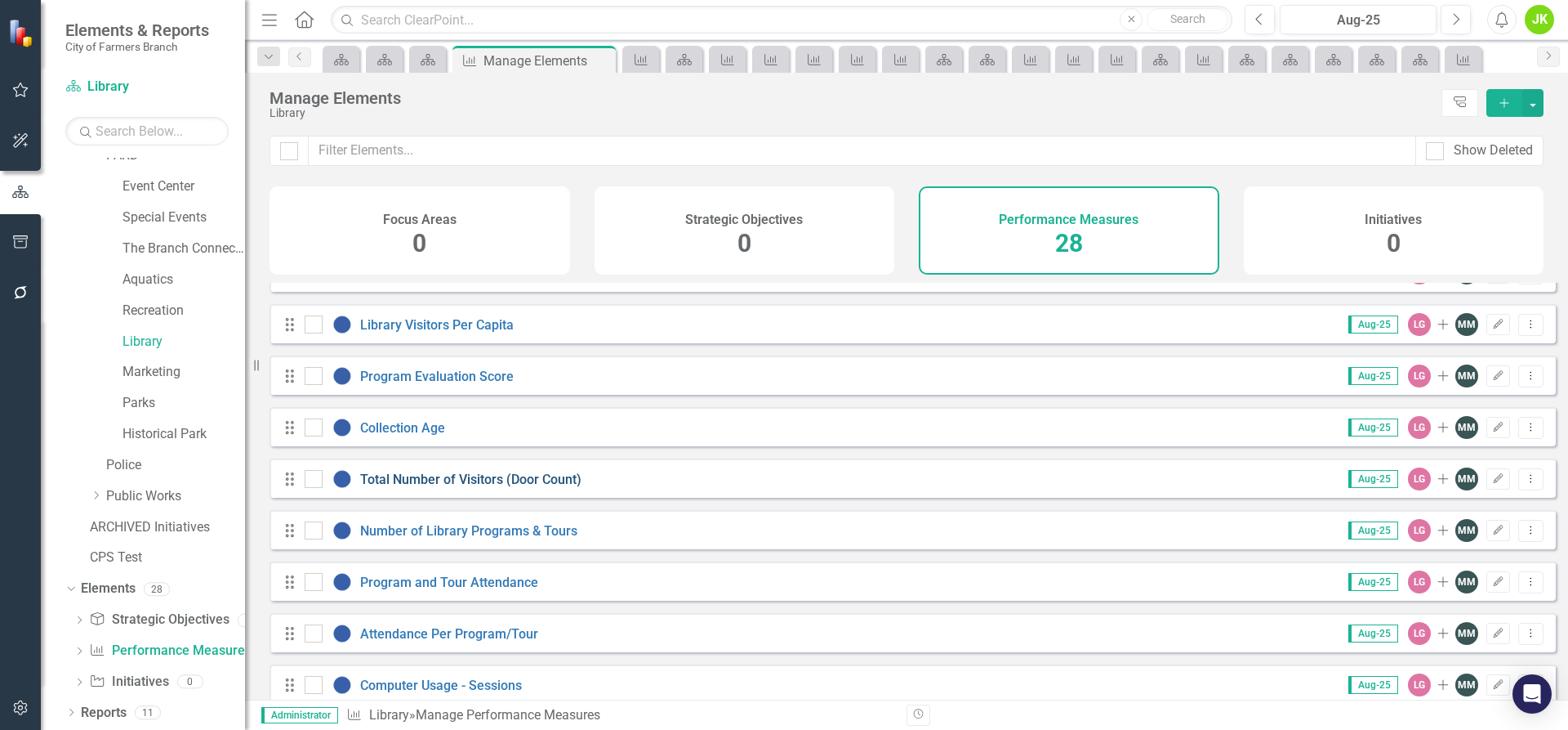
click at [436, 488] on link "Total Number of Visitors (Door Count)" at bounding box center [471, 479] width 222 height 16
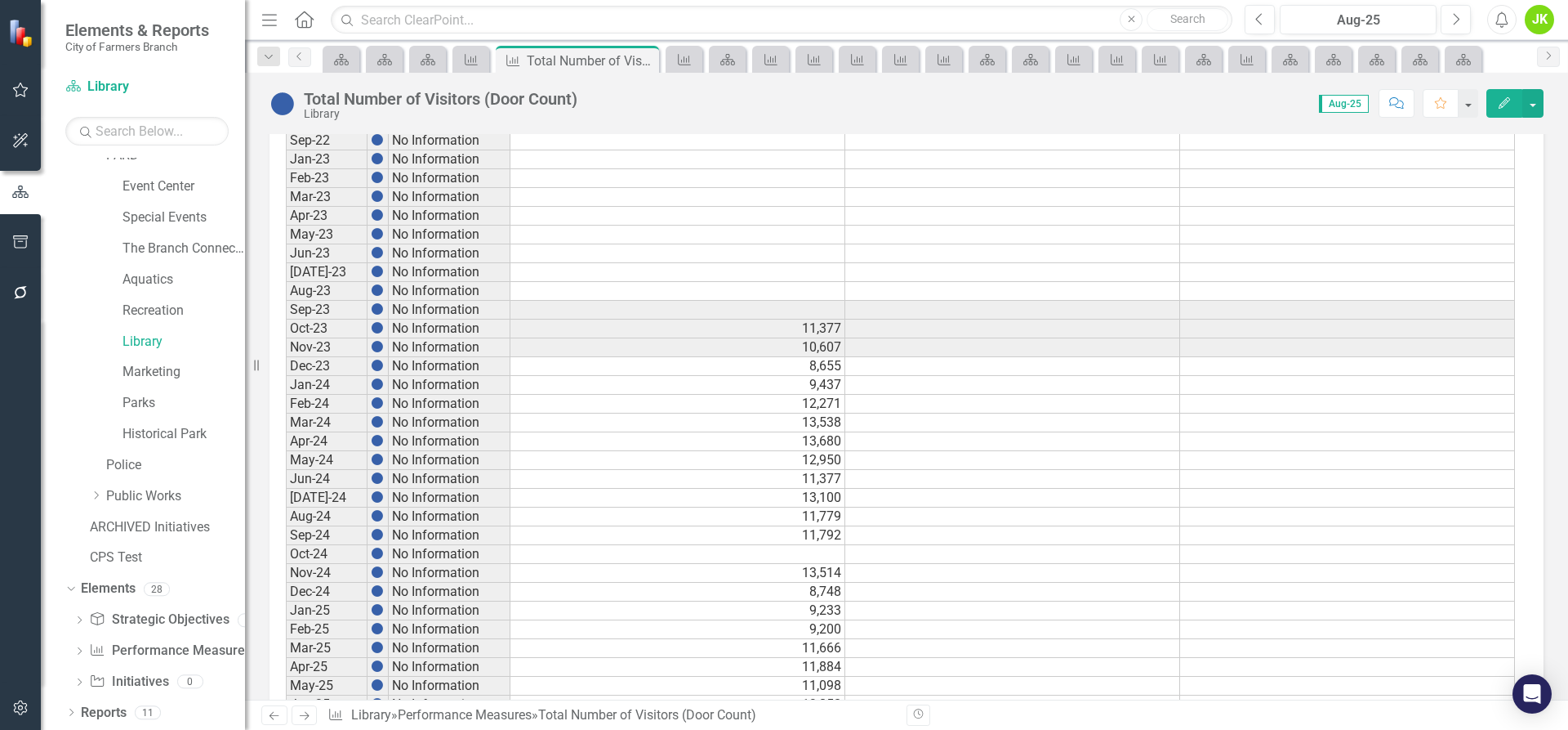
scroll to position [766, 0]
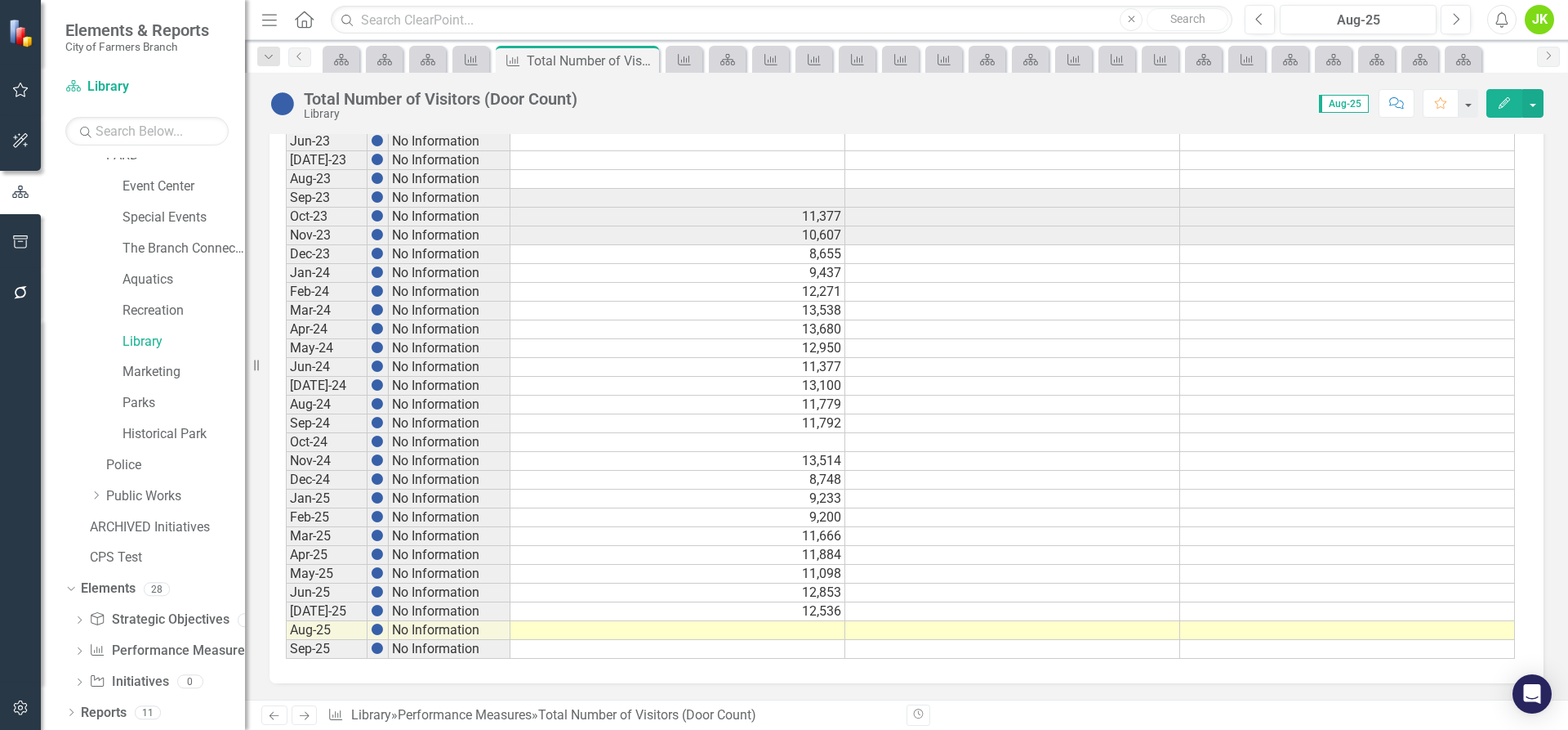
click at [784, 631] on td at bounding box center [678, 630] width 335 height 19
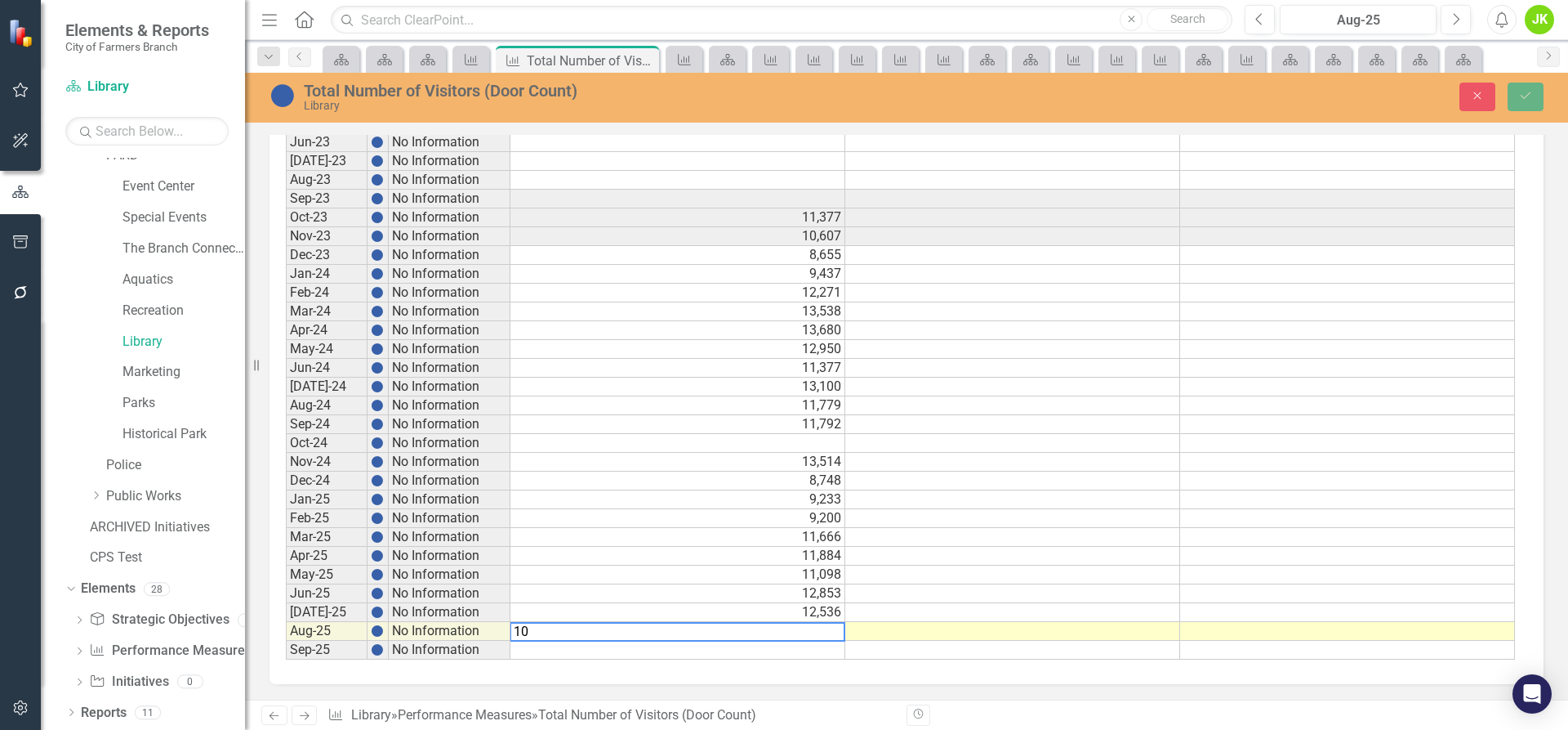
type textarea "1"
type textarea "10611"
drag, startPoint x: 1524, startPoint y: 104, endPoint x: 1522, endPoint y: 96, distance: 8.2
click at [1522, 96] on icon "Save" at bounding box center [1526, 96] width 15 height 11
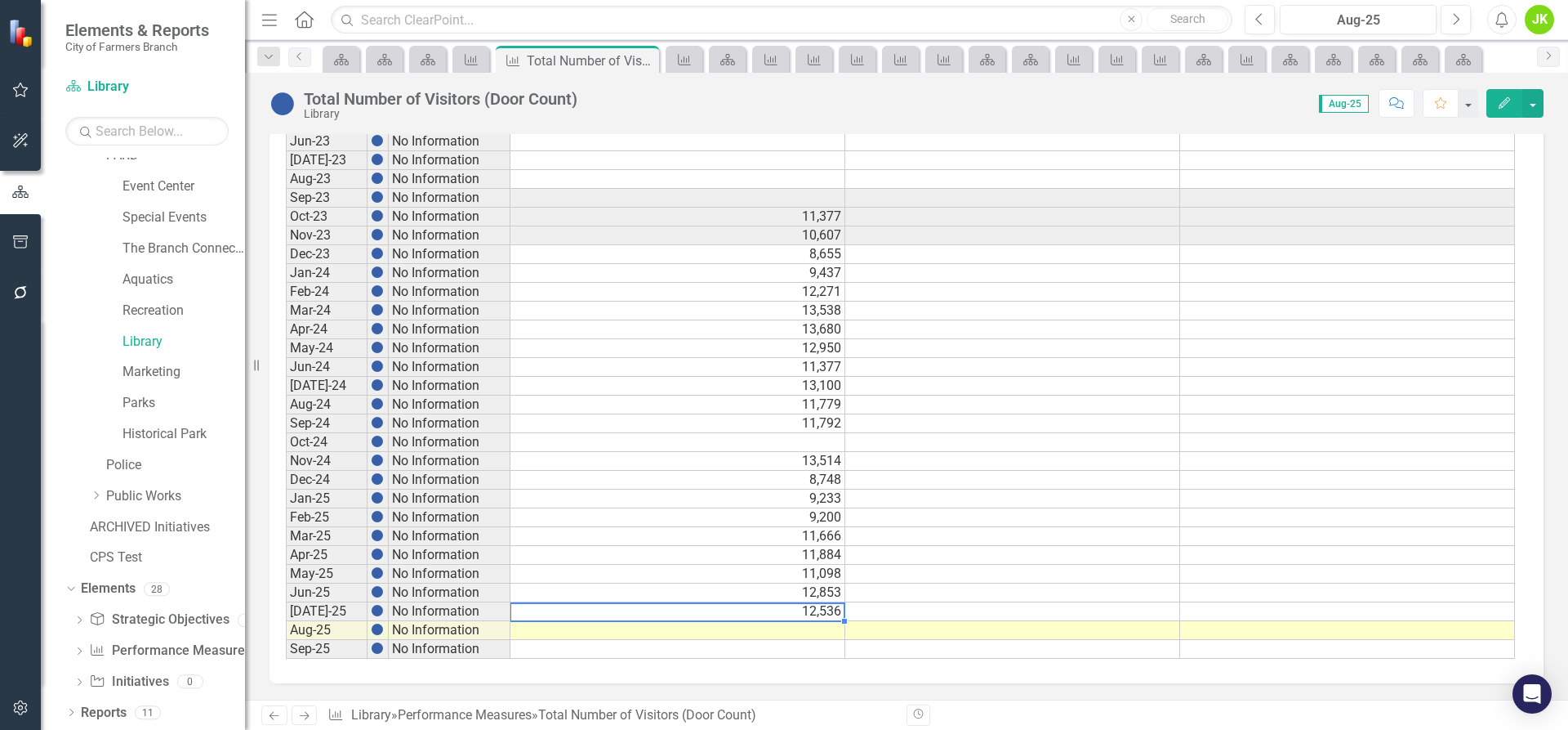
click at [820, 614] on td "12,536" at bounding box center [678, 612] width 335 height 19
click at [802, 631] on td at bounding box center [678, 630] width 335 height 19
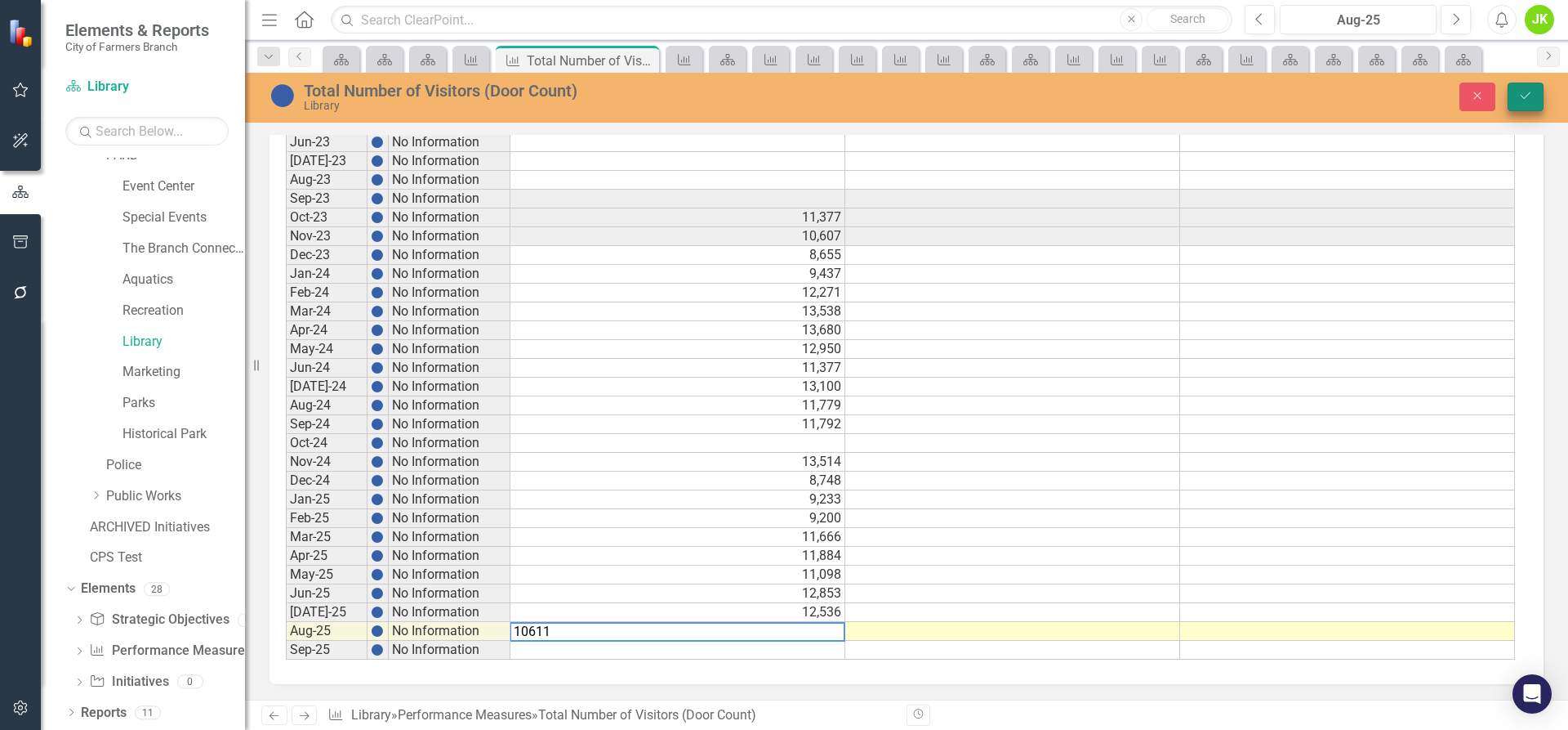
type textarea "10611"
click at [1526, 98] on icon "Save" at bounding box center [1526, 96] width 15 height 11
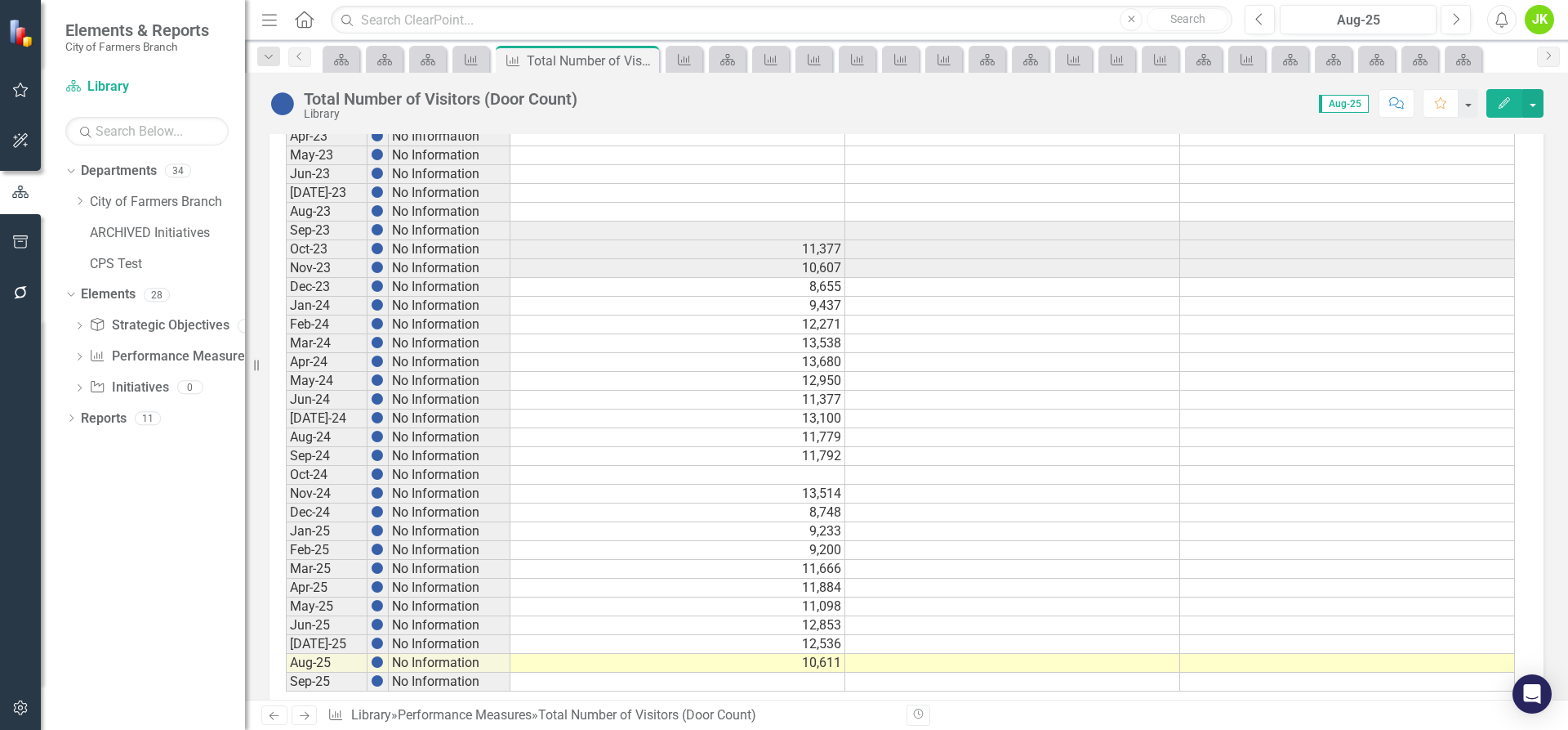
scroll to position [736, 0]
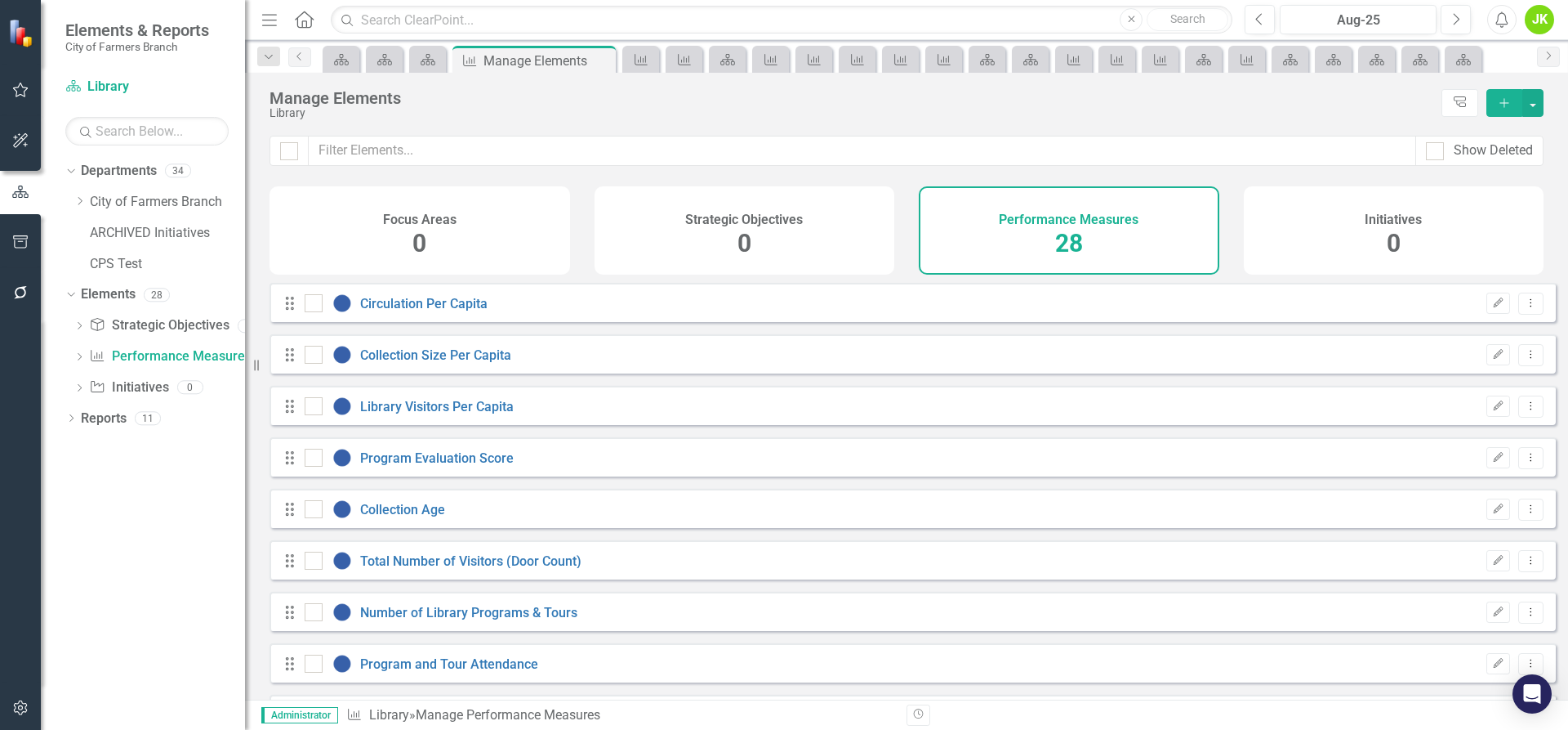
checkbox input "false"
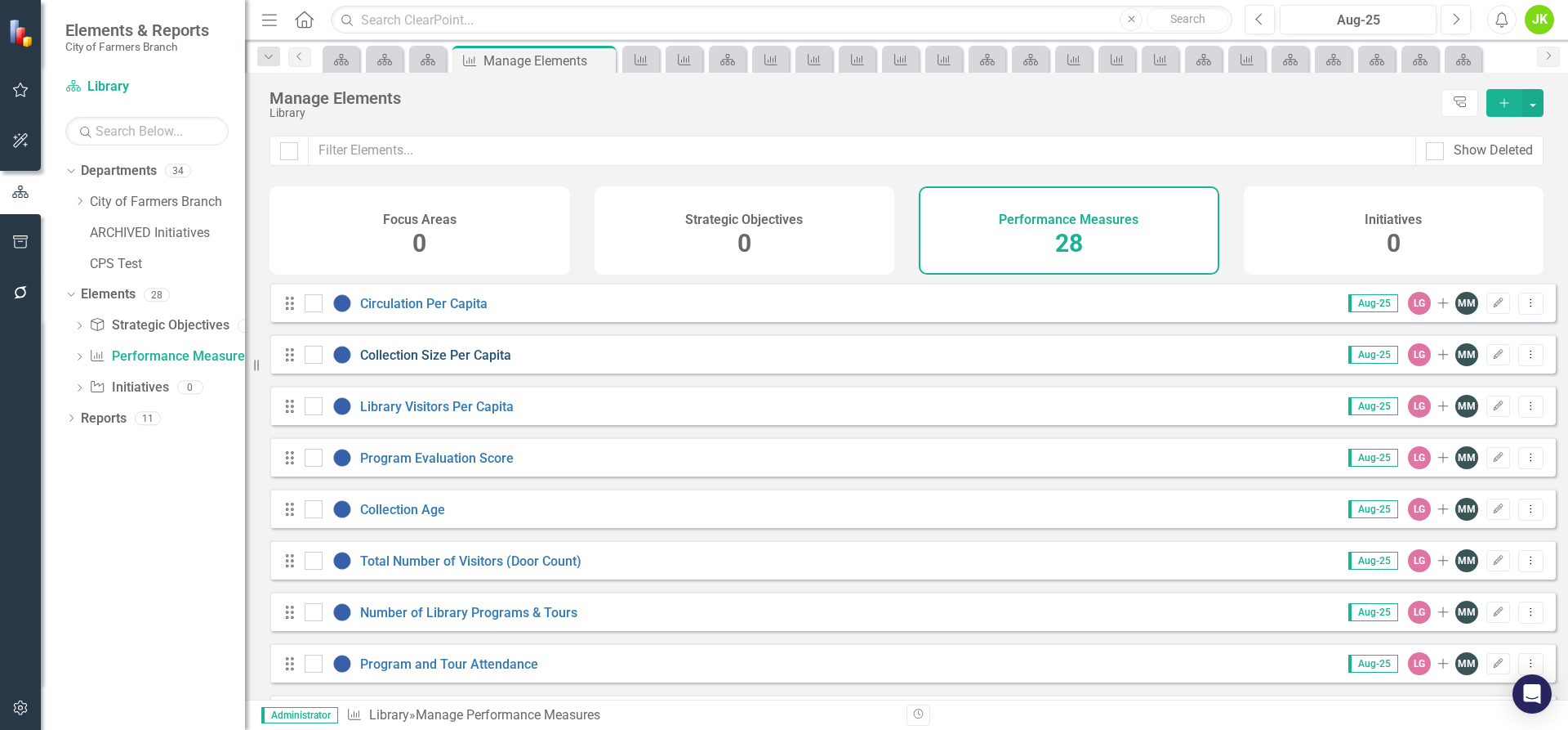
click at [418, 363] on link "Collection Size Per Capita" at bounding box center [436, 355] width 151 height 16
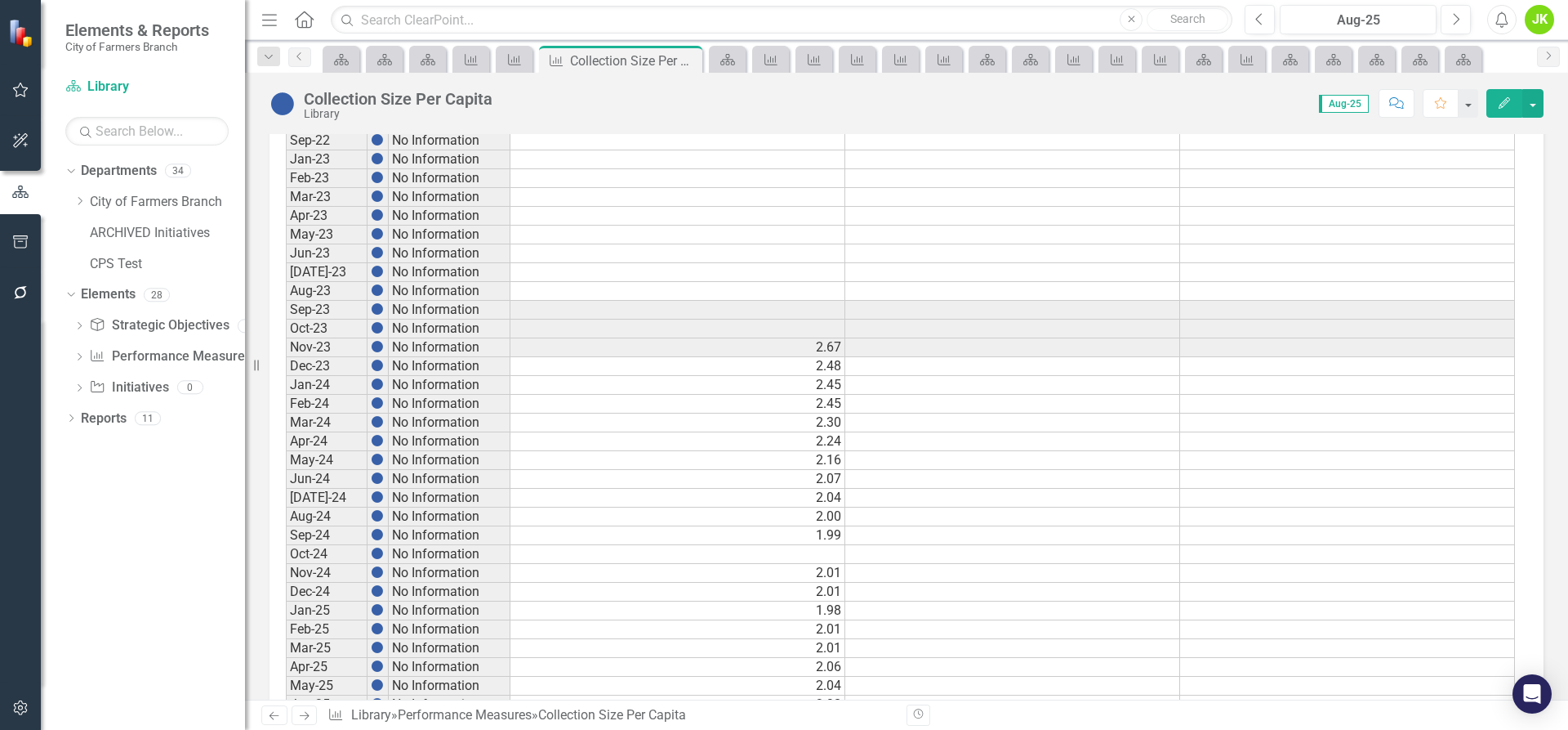
scroll to position [766, 0]
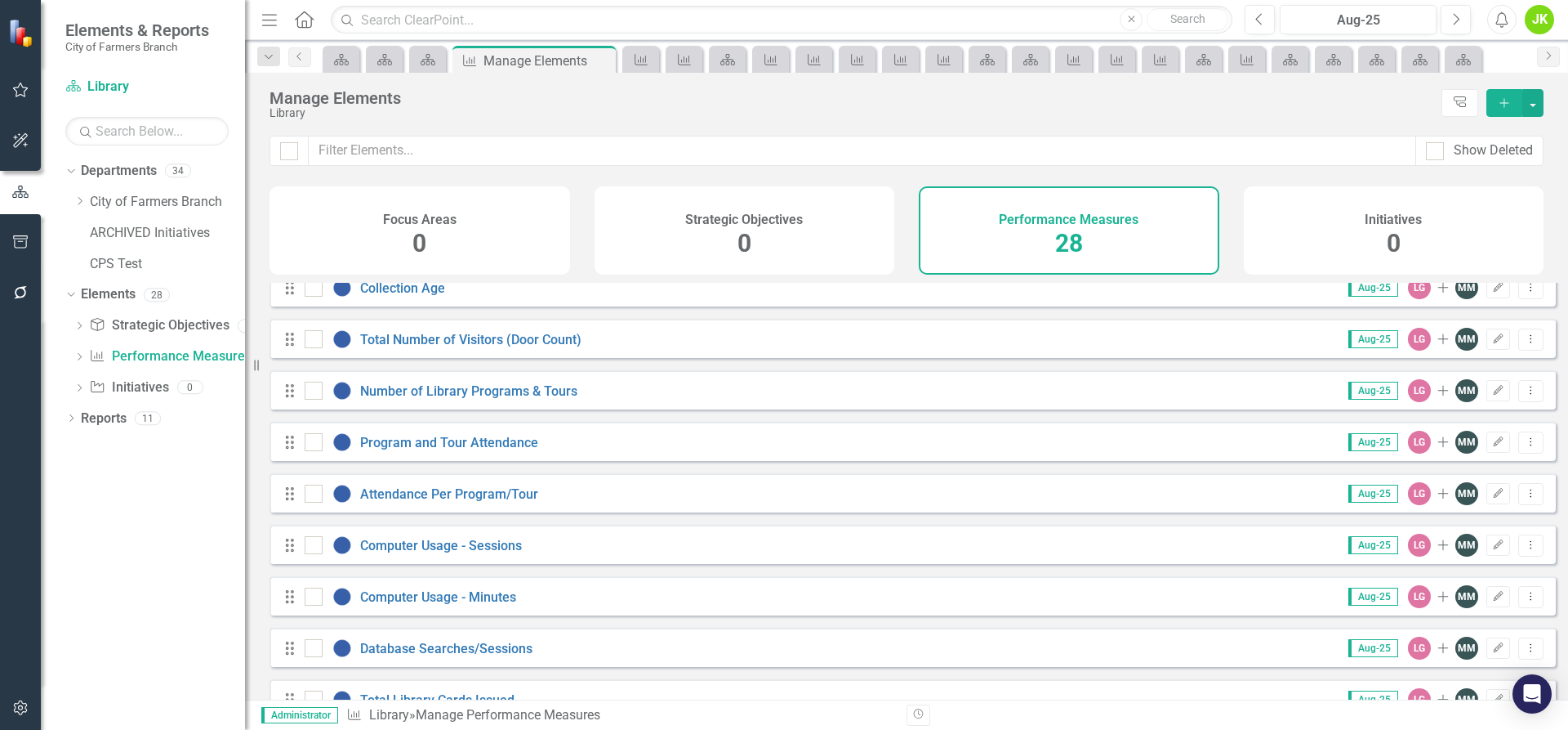
scroll to position [245, 0]
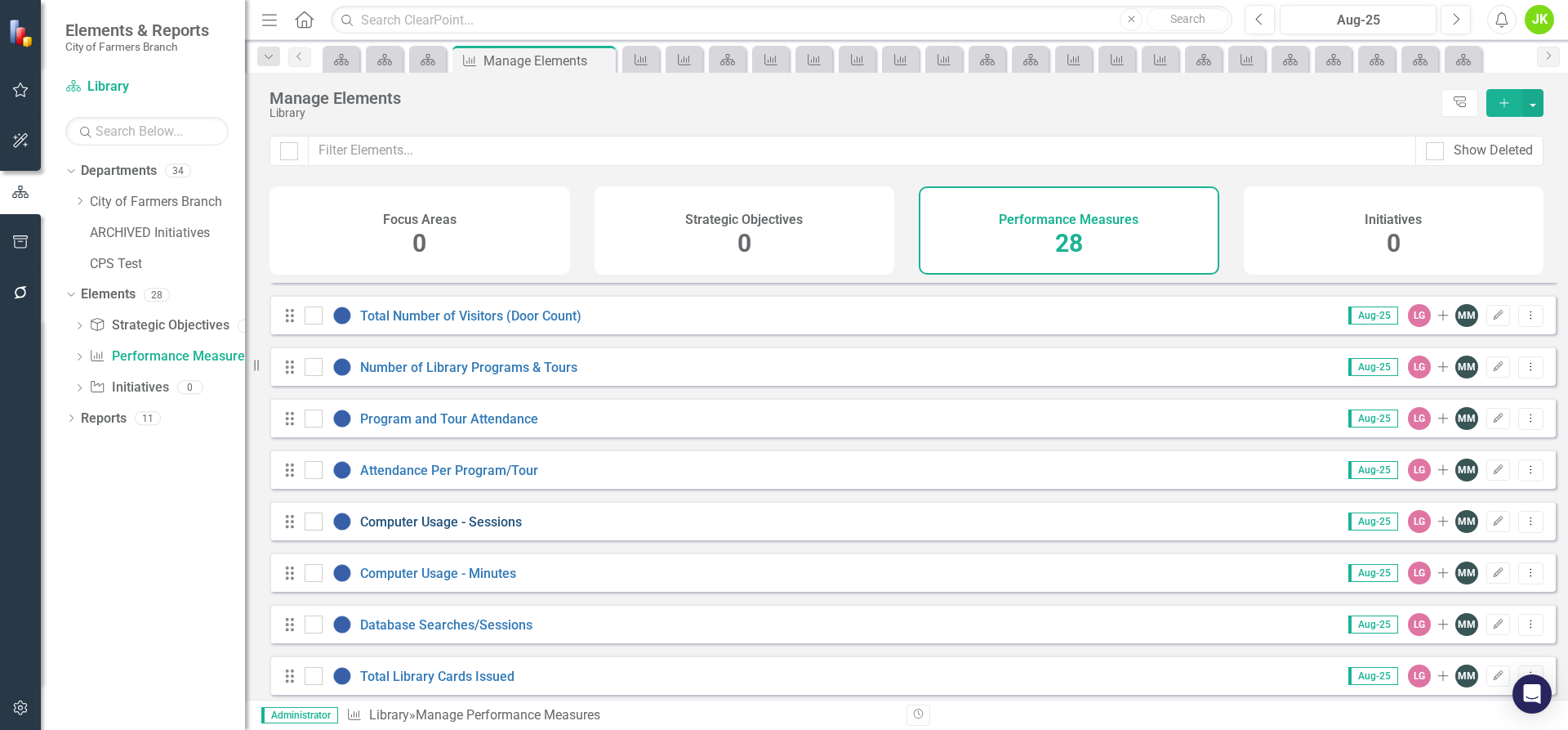
click at [382, 530] on link "Computer Usage - Sessions" at bounding box center [441, 521] width 161 height 16
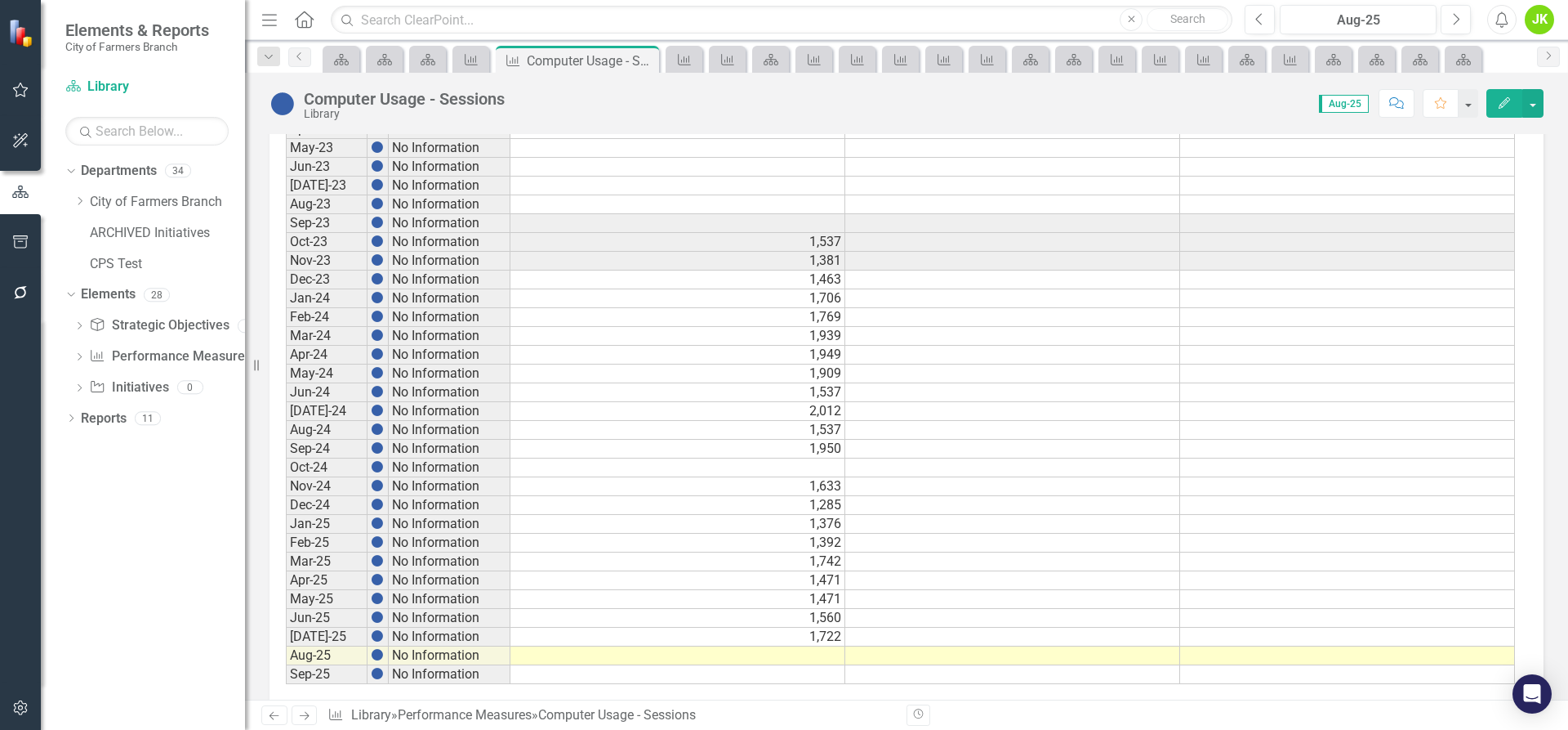
scroll to position [766, 0]
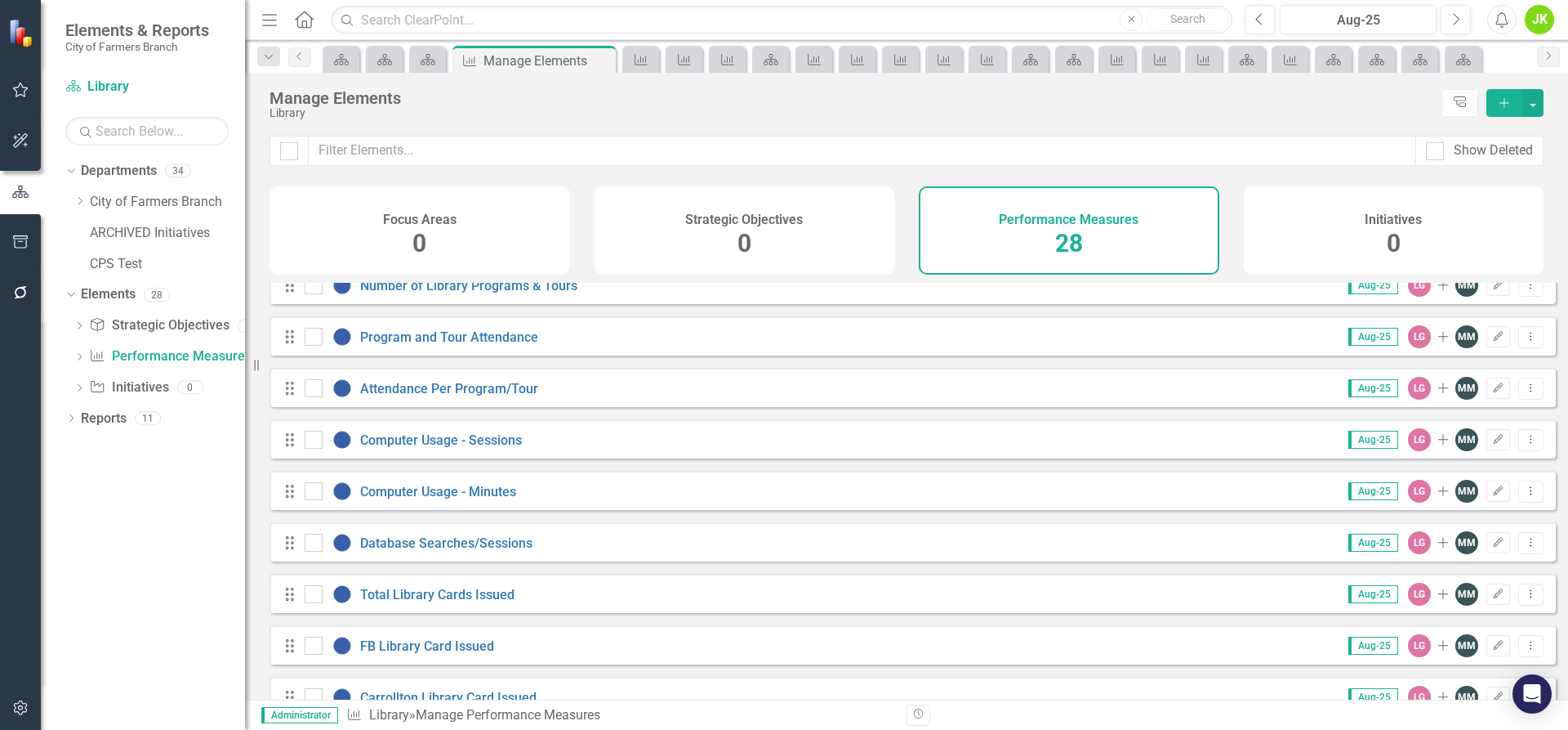
scroll to position [409, 0]
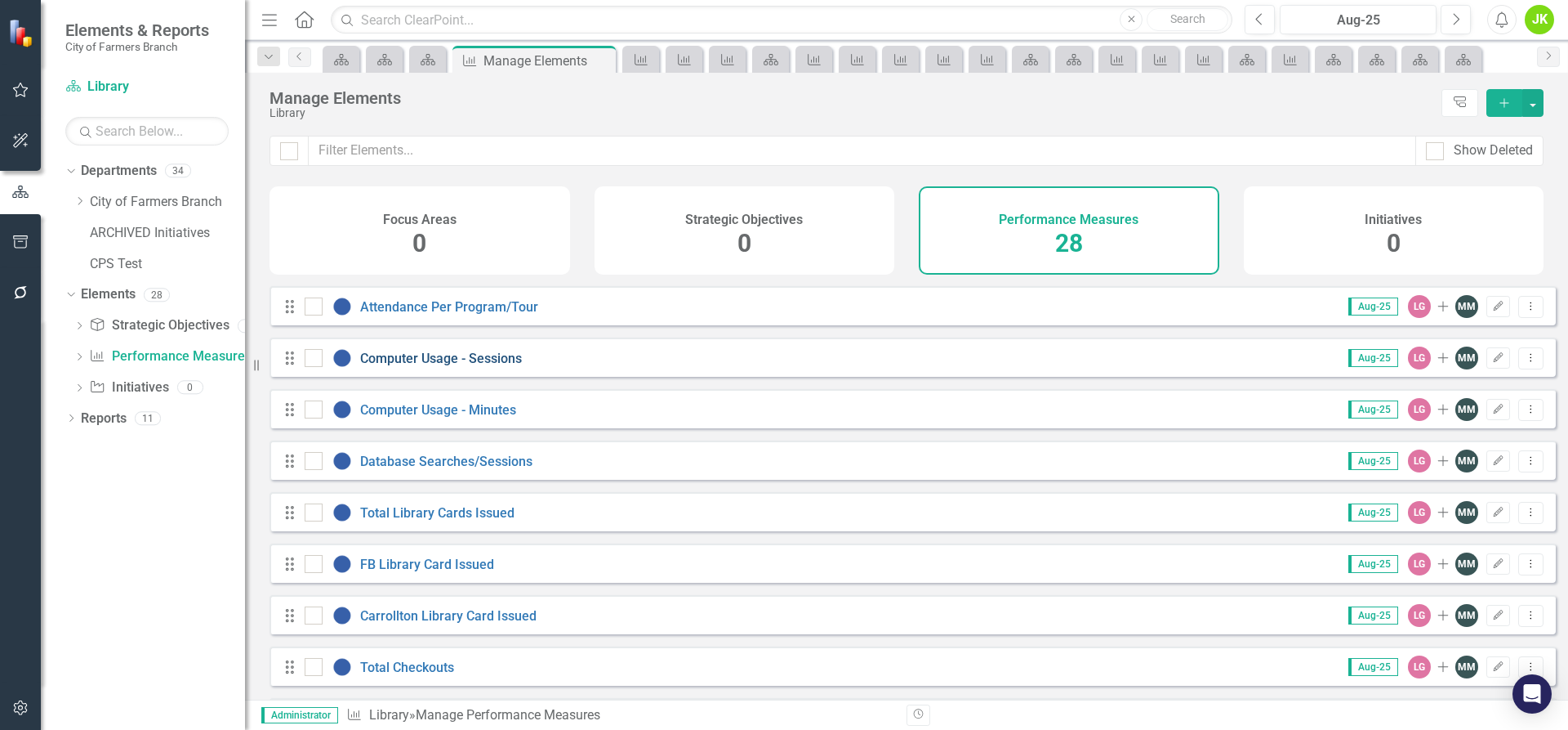
click at [491, 366] on link "Computer Usage - Sessions" at bounding box center [441, 358] width 161 height 16
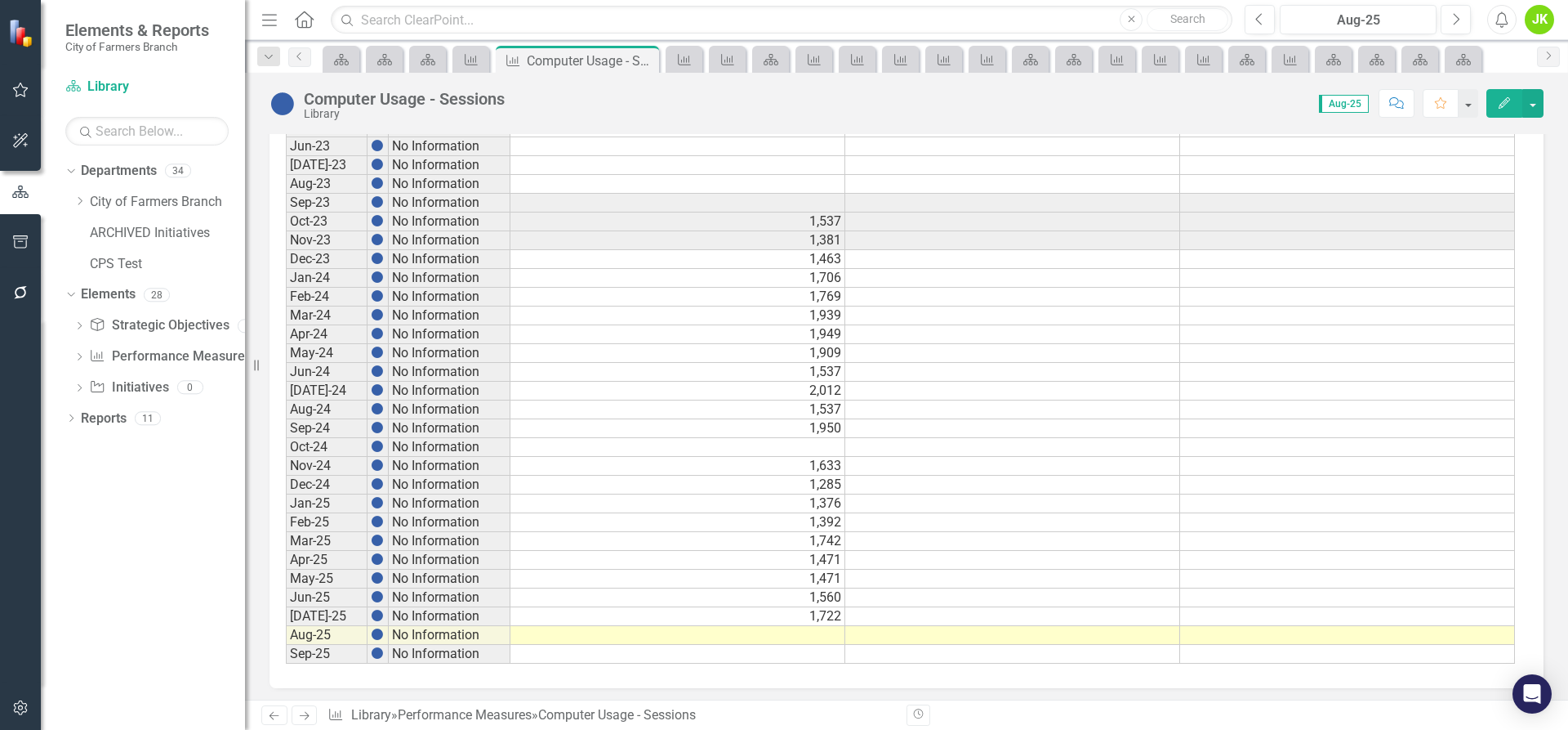
scroll to position [766, 0]
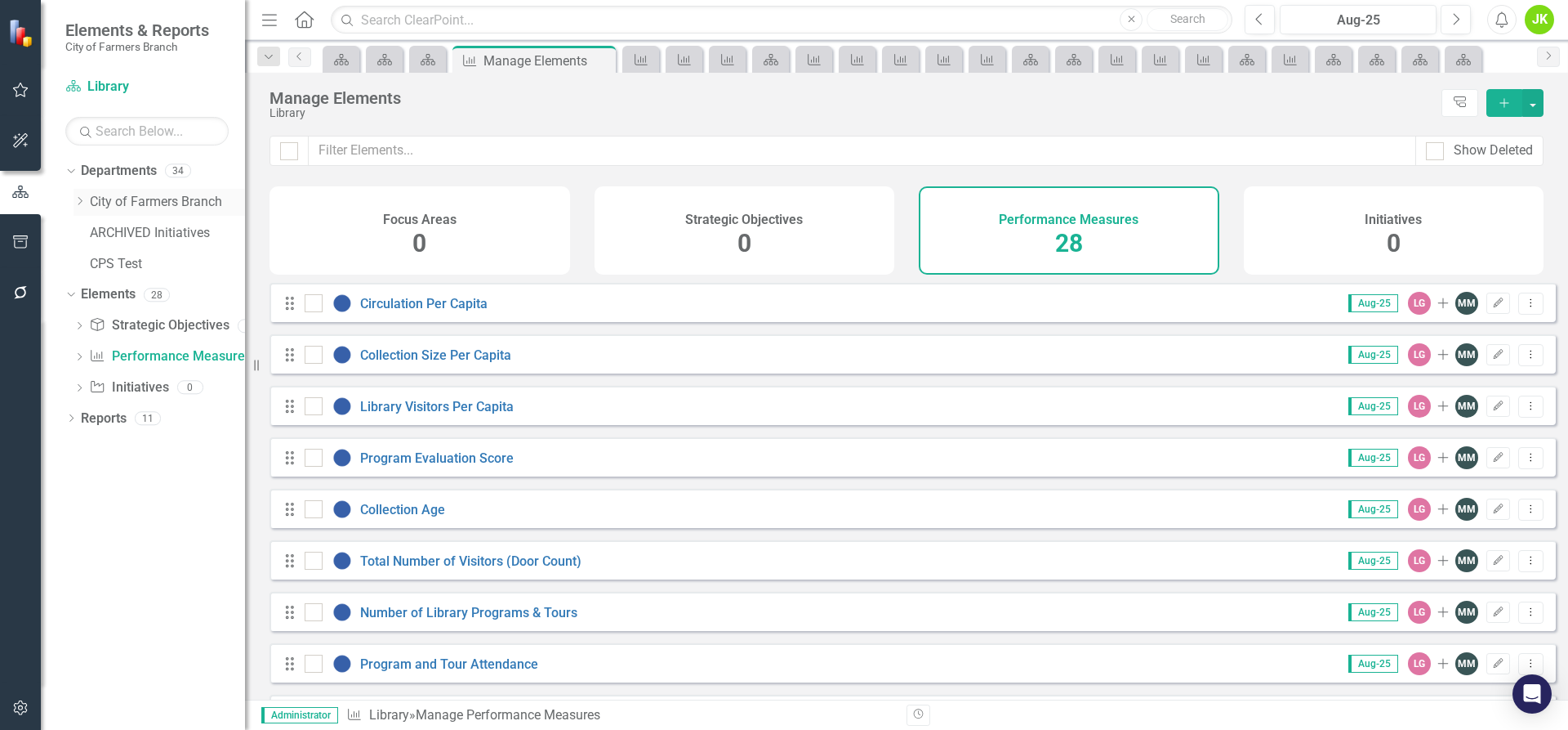
click at [85, 198] on icon "Dropdown" at bounding box center [79, 201] width 12 height 9
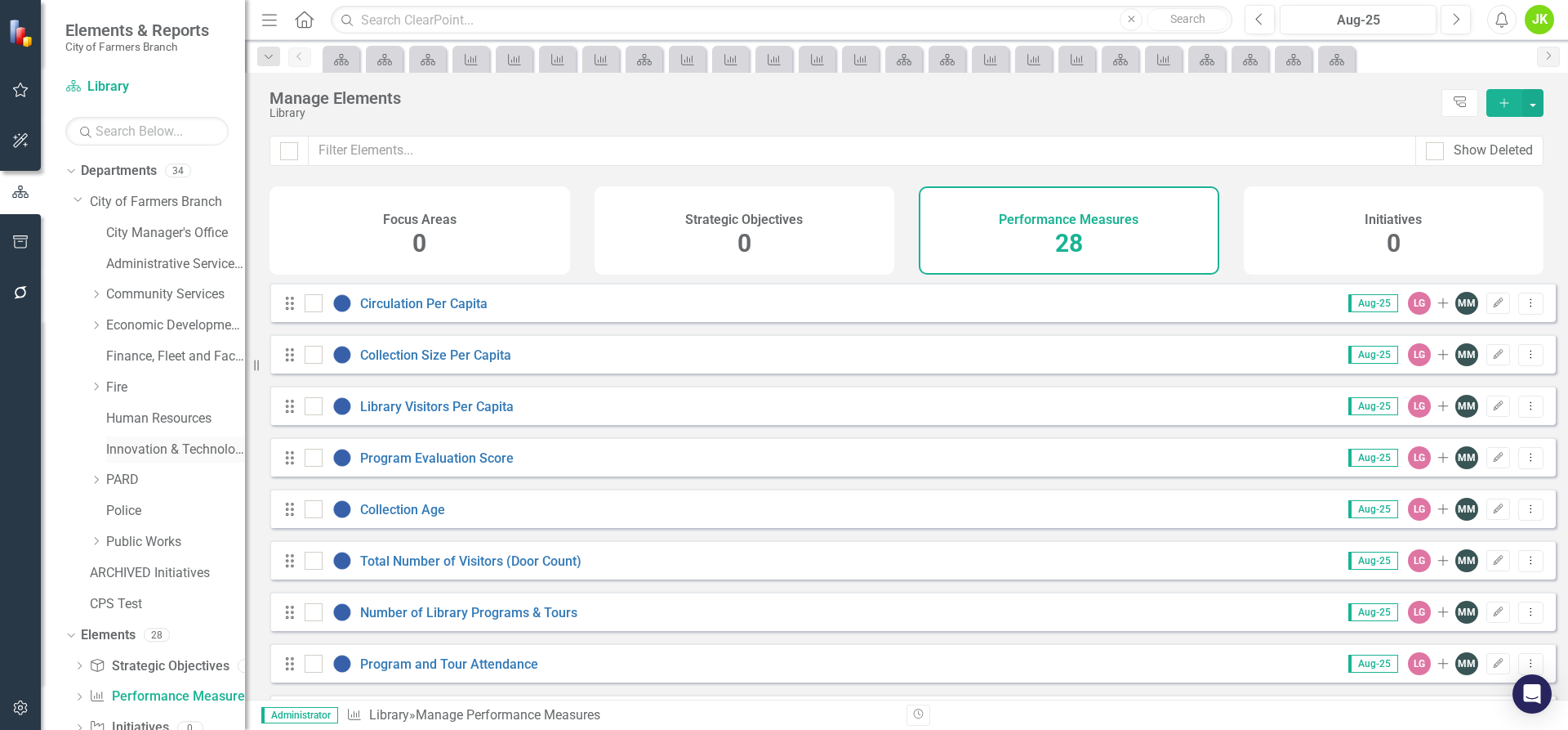
scroll to position [47, 0]
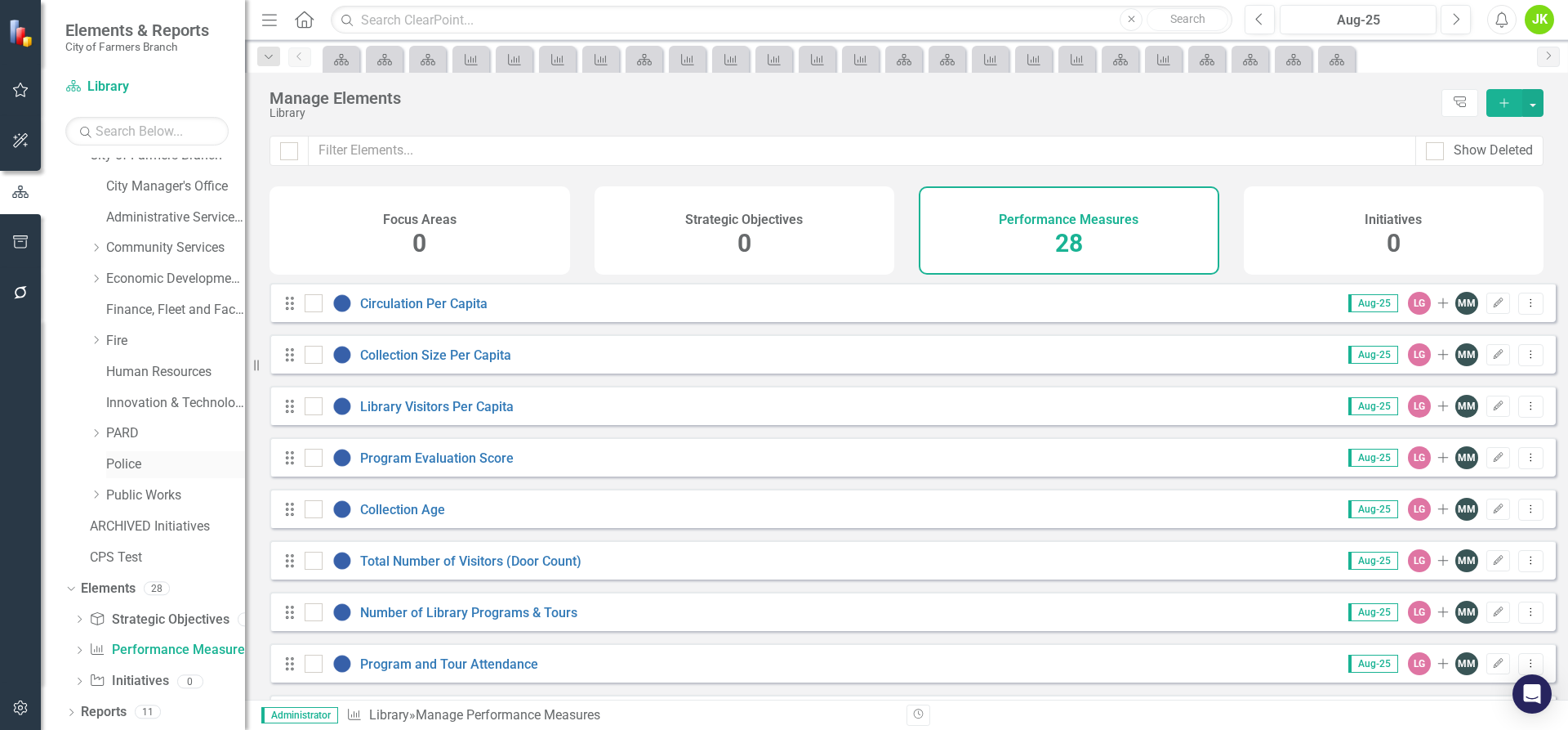
click at [130, 466] on link "Police" at bounding box center [176, 465] width 139 height 19
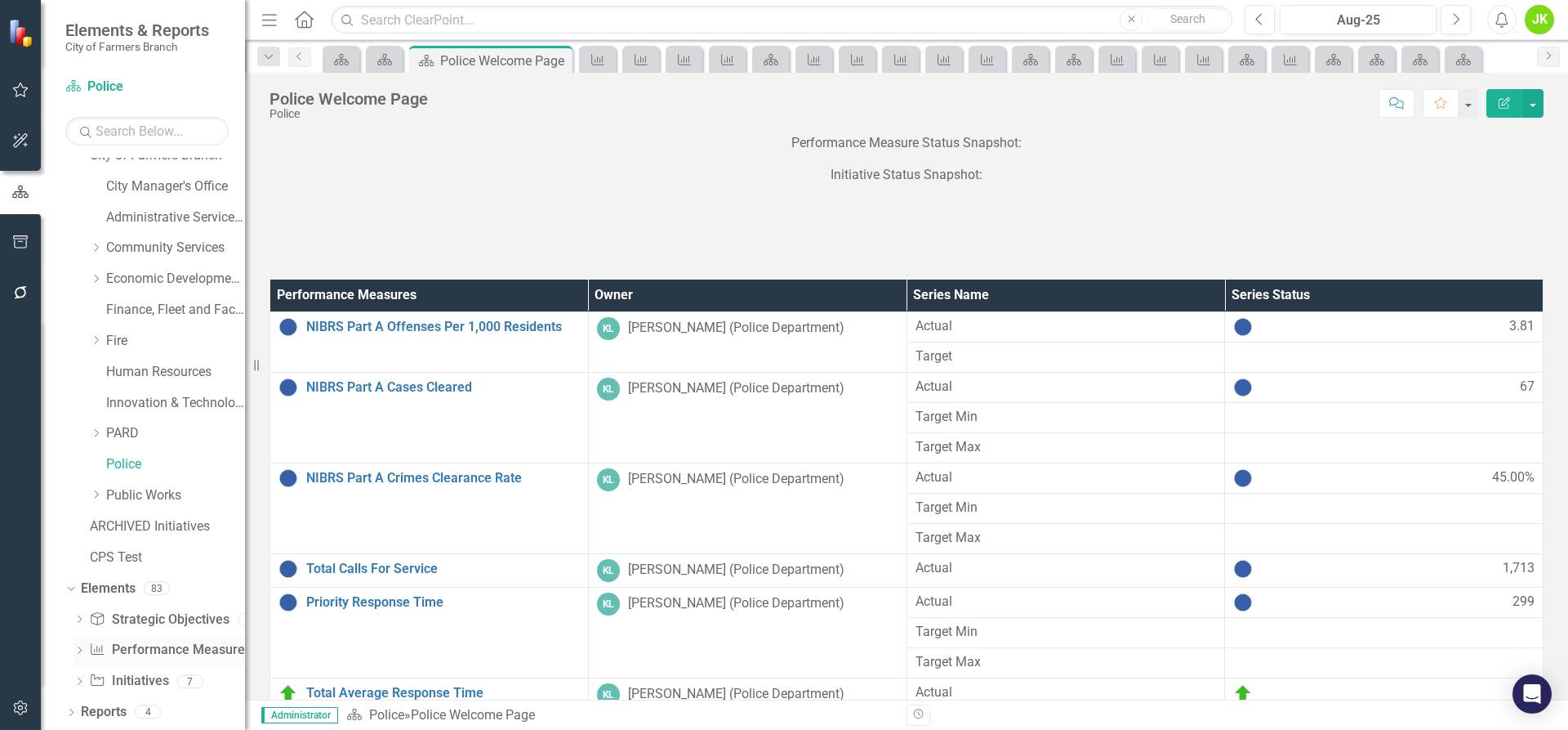
click at [148, 643] on link "Performance Measure Performance Measures" at bounding box center [170, 650] width 161 height 19
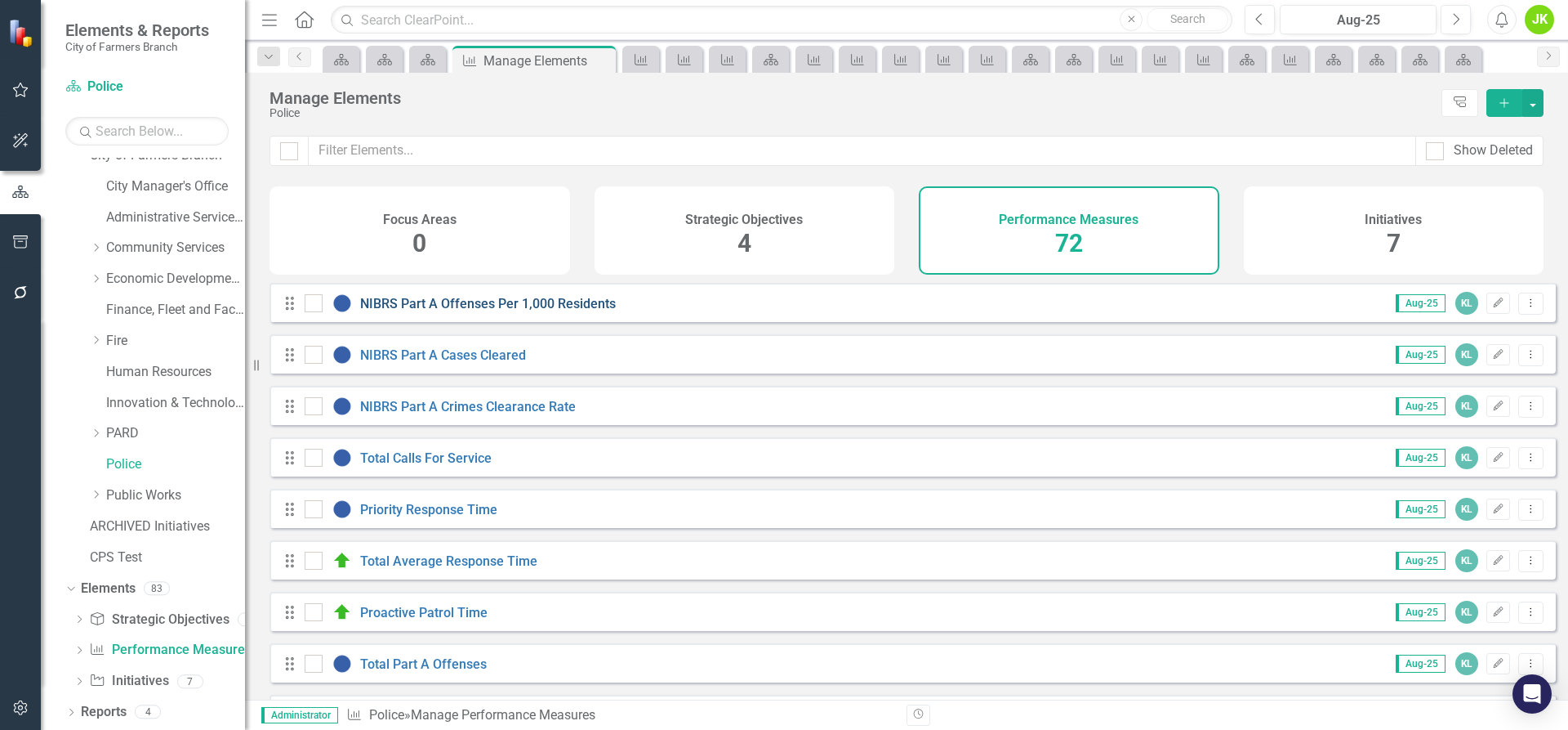
click at [519, 311] on link "NIBRS Part A Offenses Per 1,000 Residents" at bounding box center [488, 303] width 255 height 16
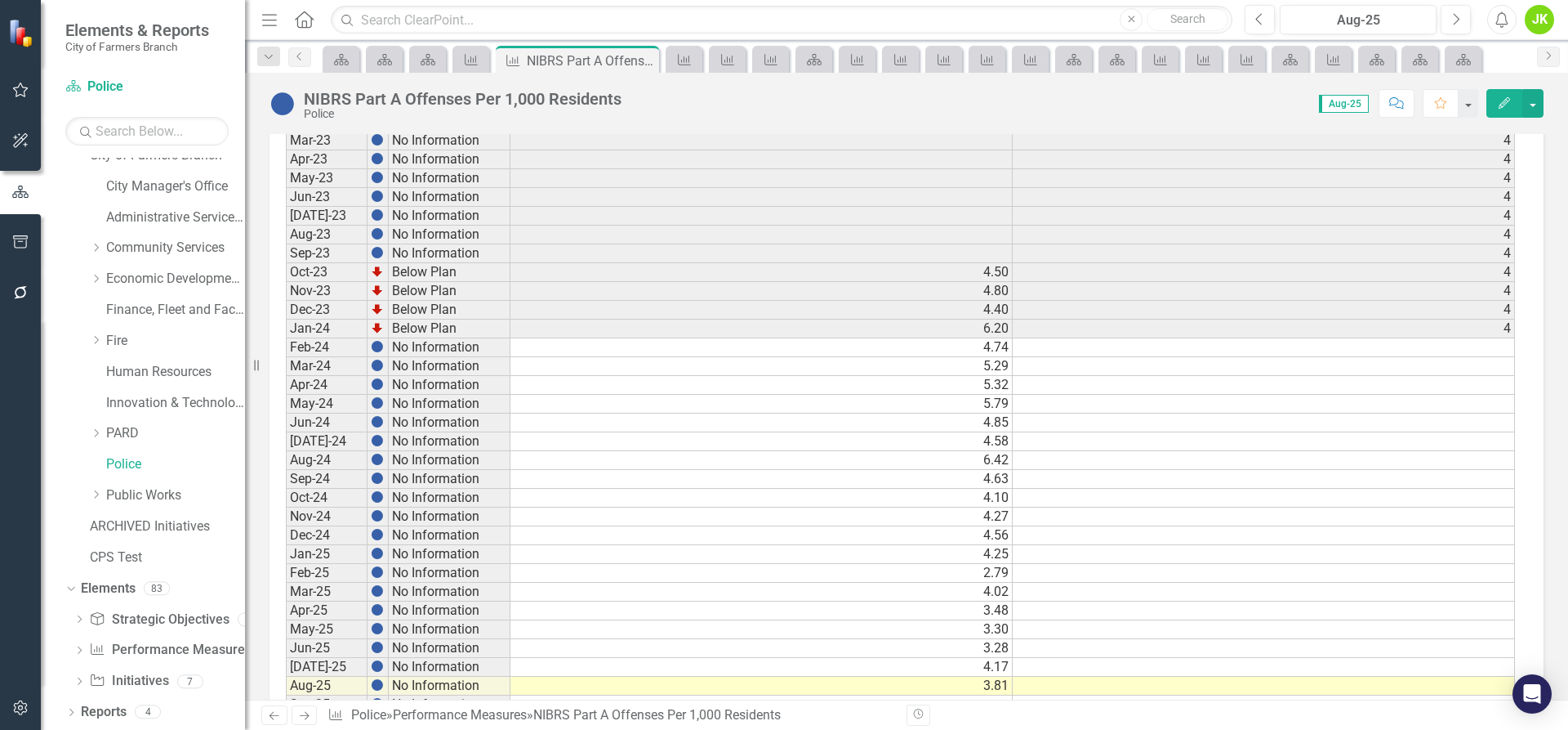
scroll to position [766, 0]
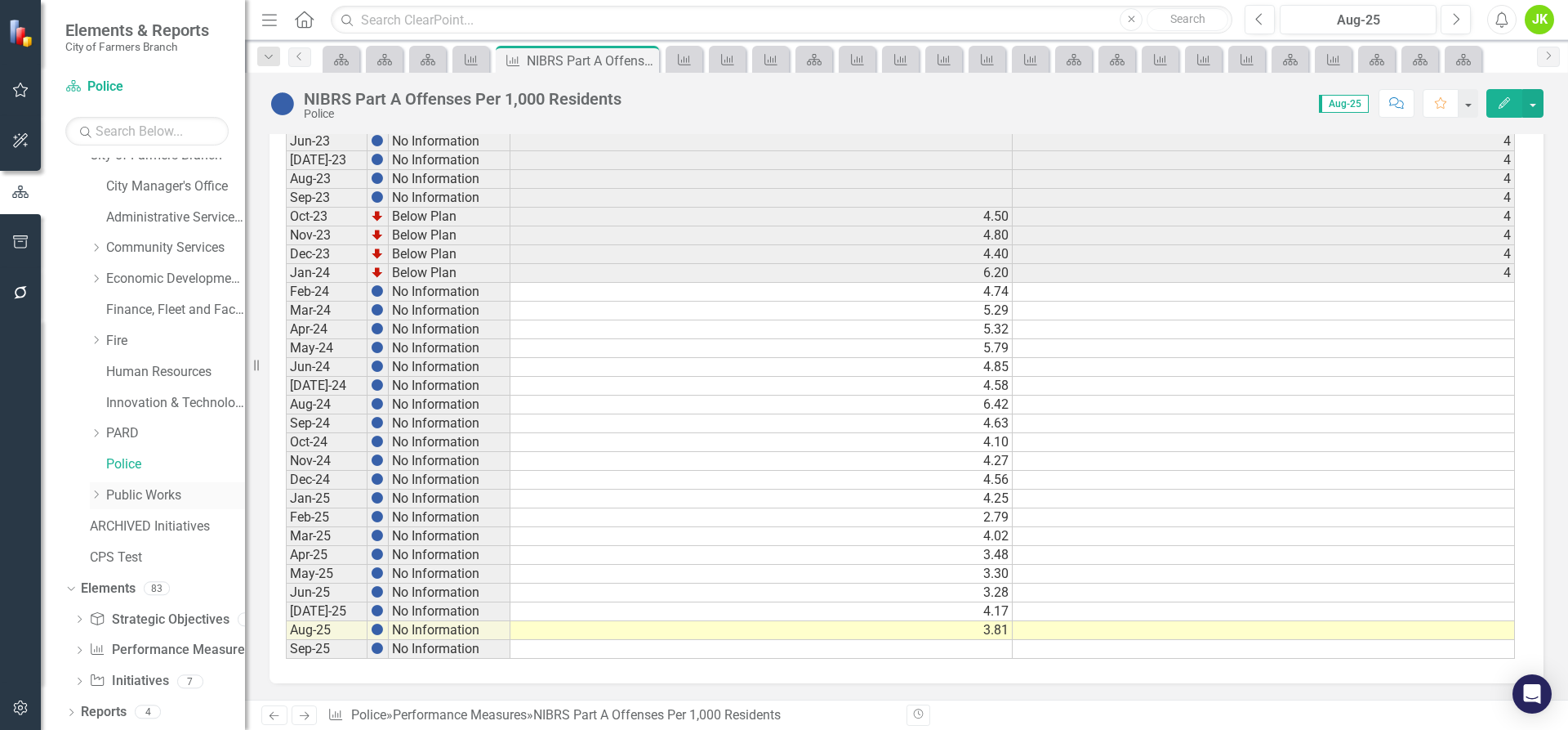
click at [148, 501] on link "Public Works" at bounding box center [176, 496] width 139 height 19
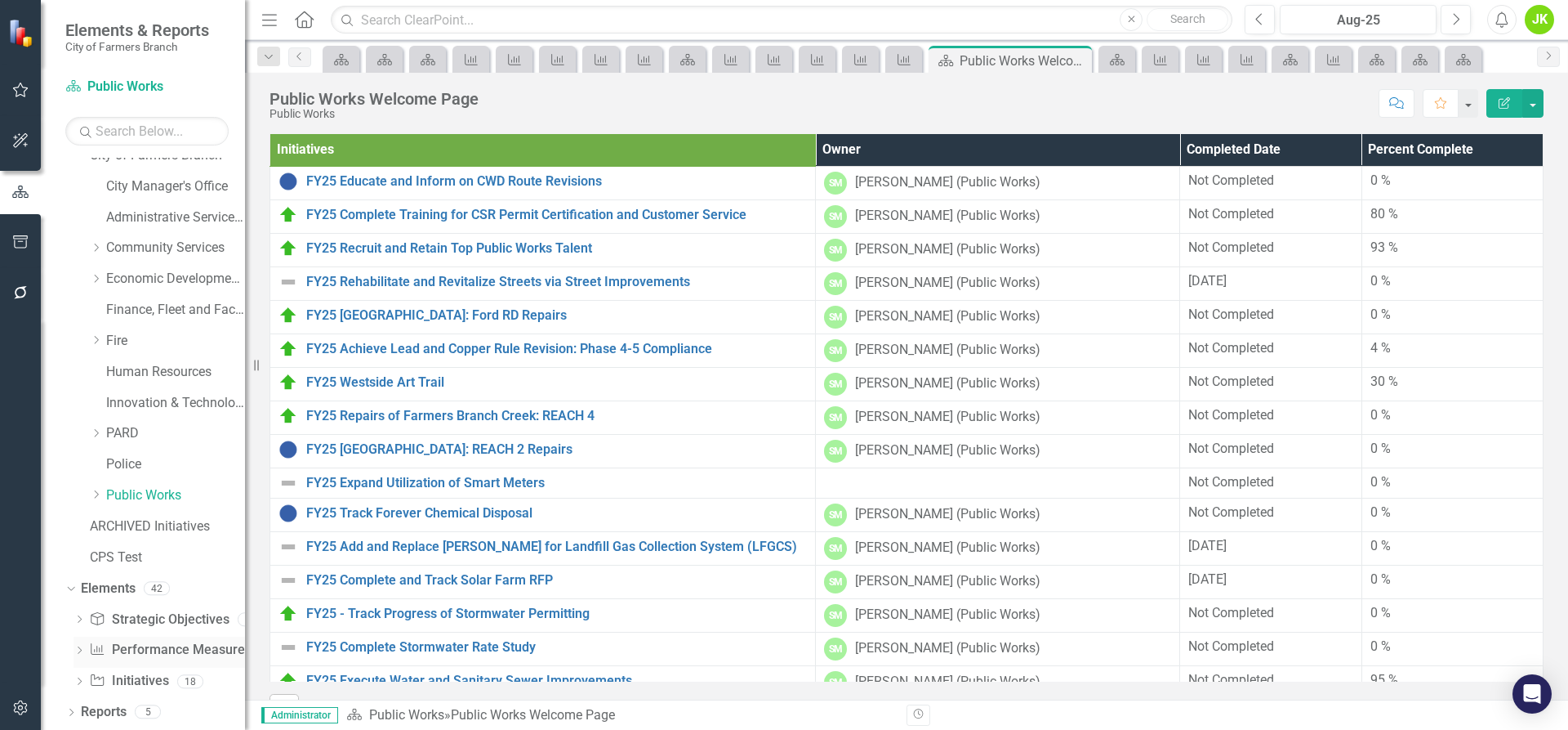
click at [147, 644] on link "Performance Measure Performance Measures" at bounding box center [170, 650] width 161 height 19
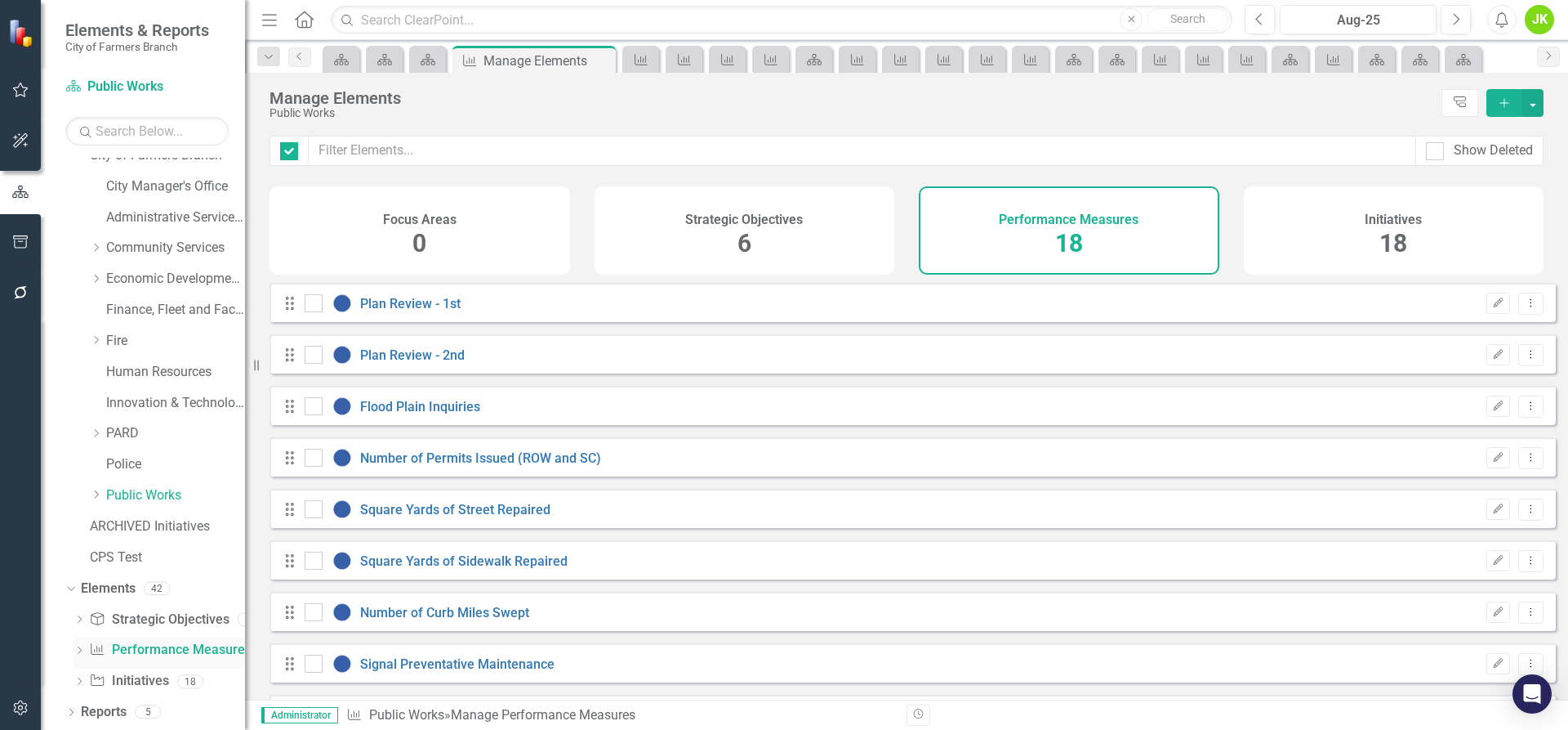
checkbox input "false"
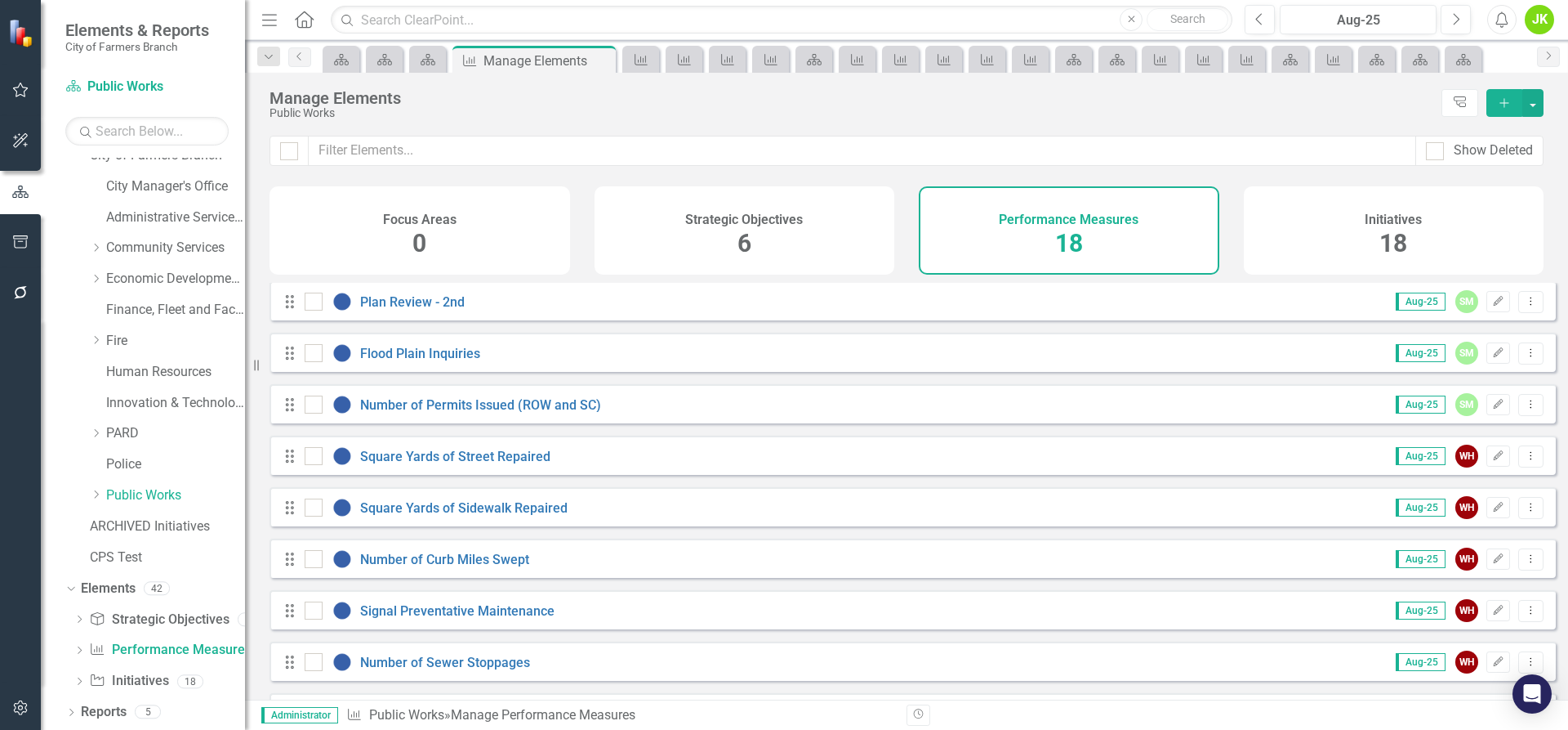
scroll to position [82, 0]
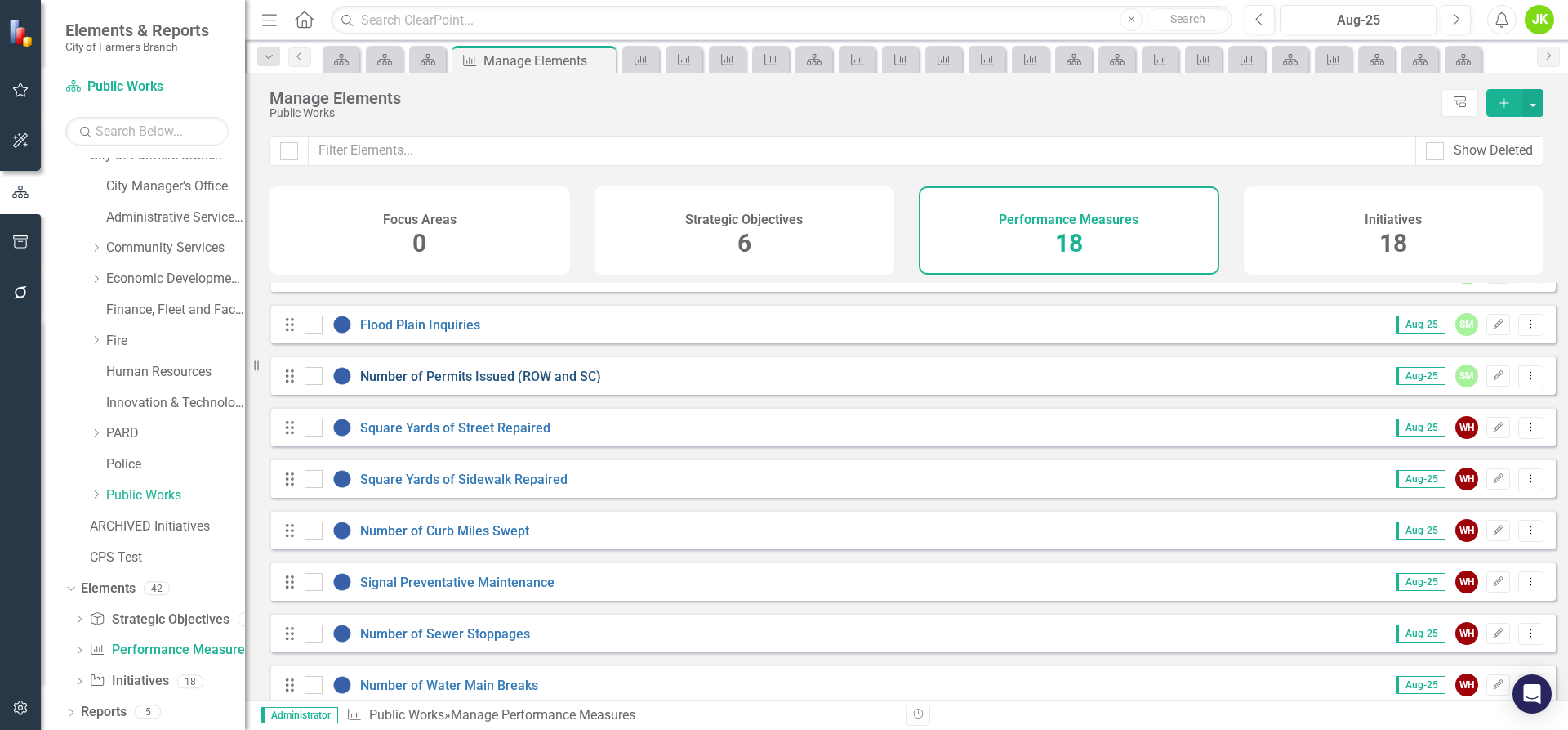
click at [538, 384] on link "Number of Permits Issued (ROW and SC)" at bounding box center [481, 376] width 241 height 16
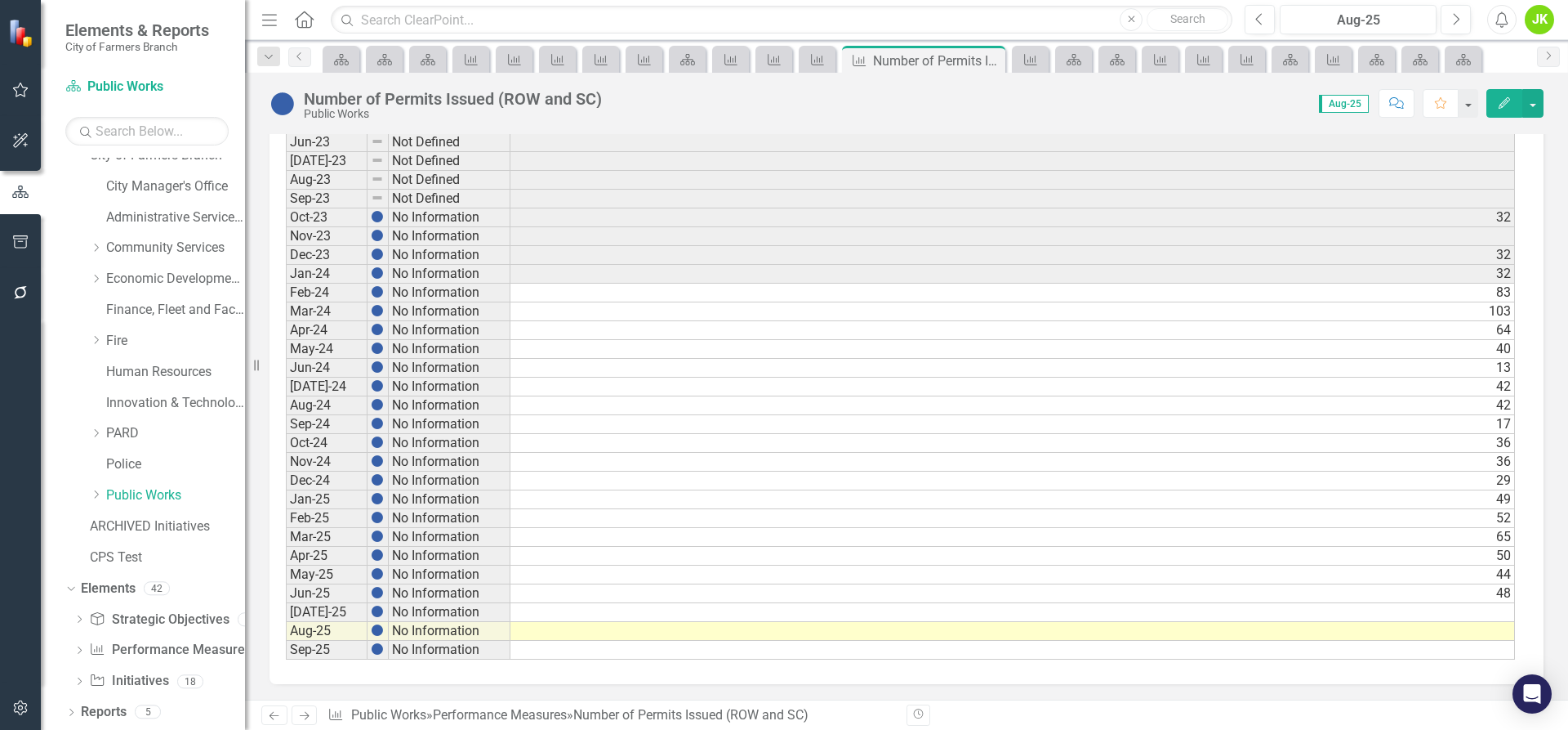
scroll to position [766, 0]
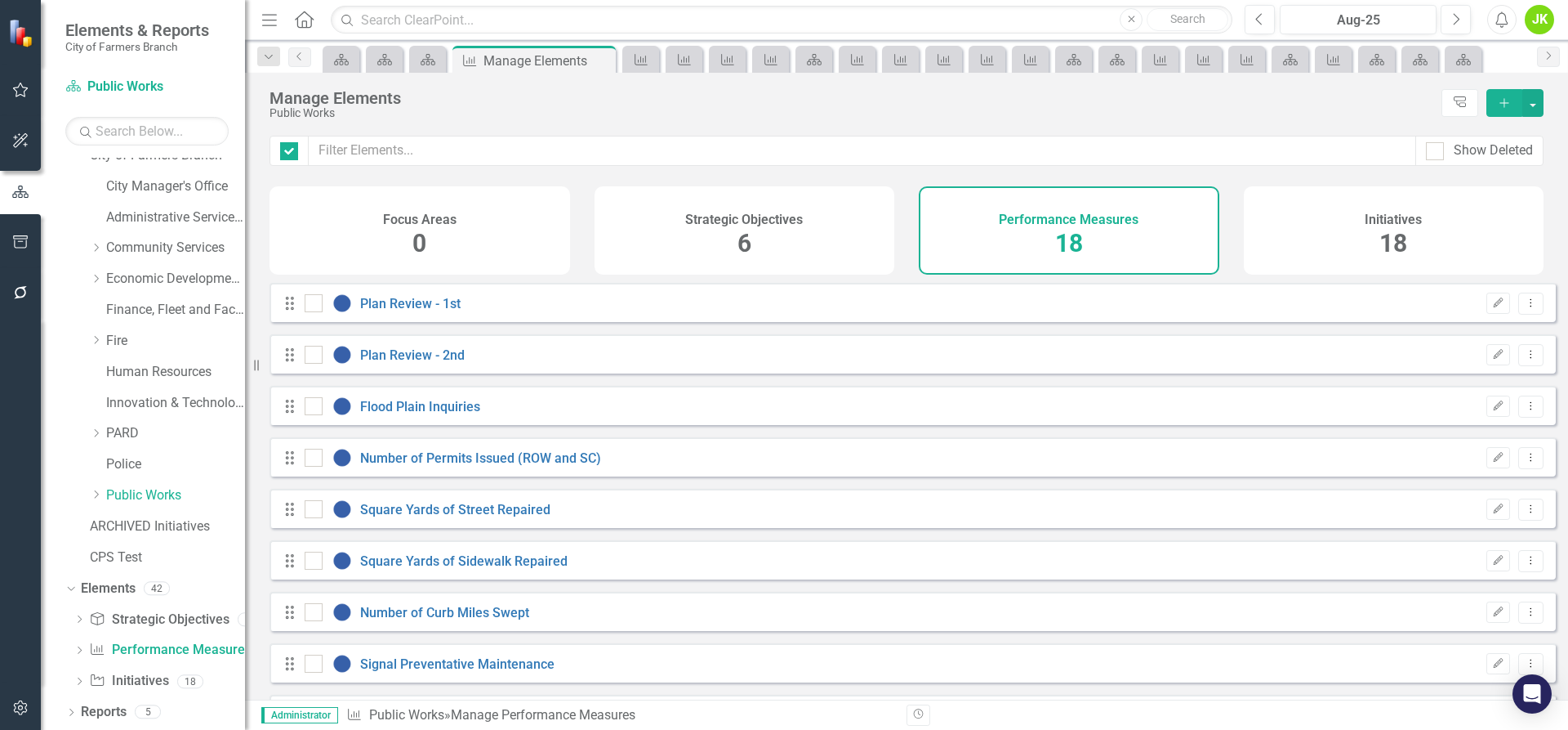
checkbox input "false"
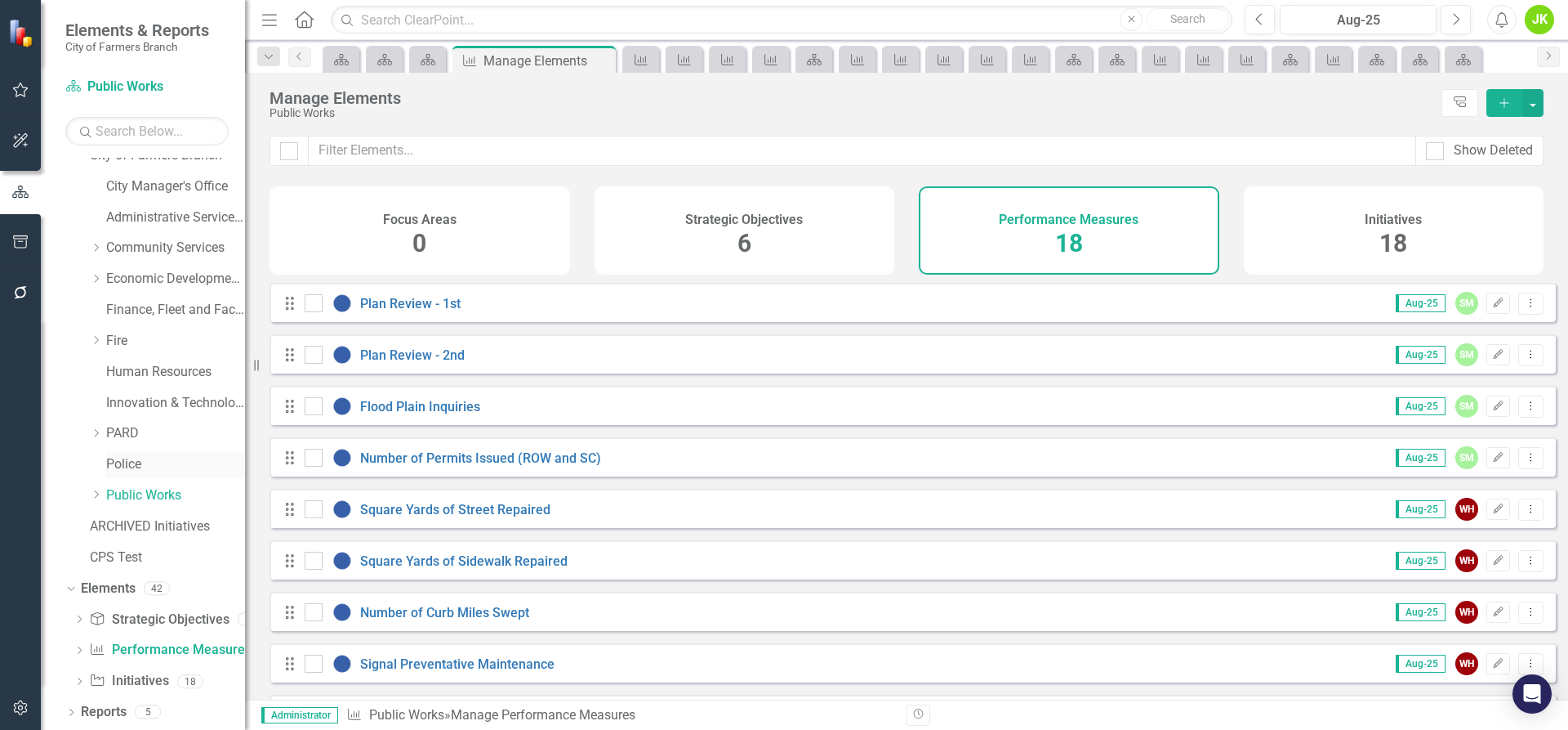
click at [124, 468] on link "Police" at bounding box center [176, 465] width 139 height 19
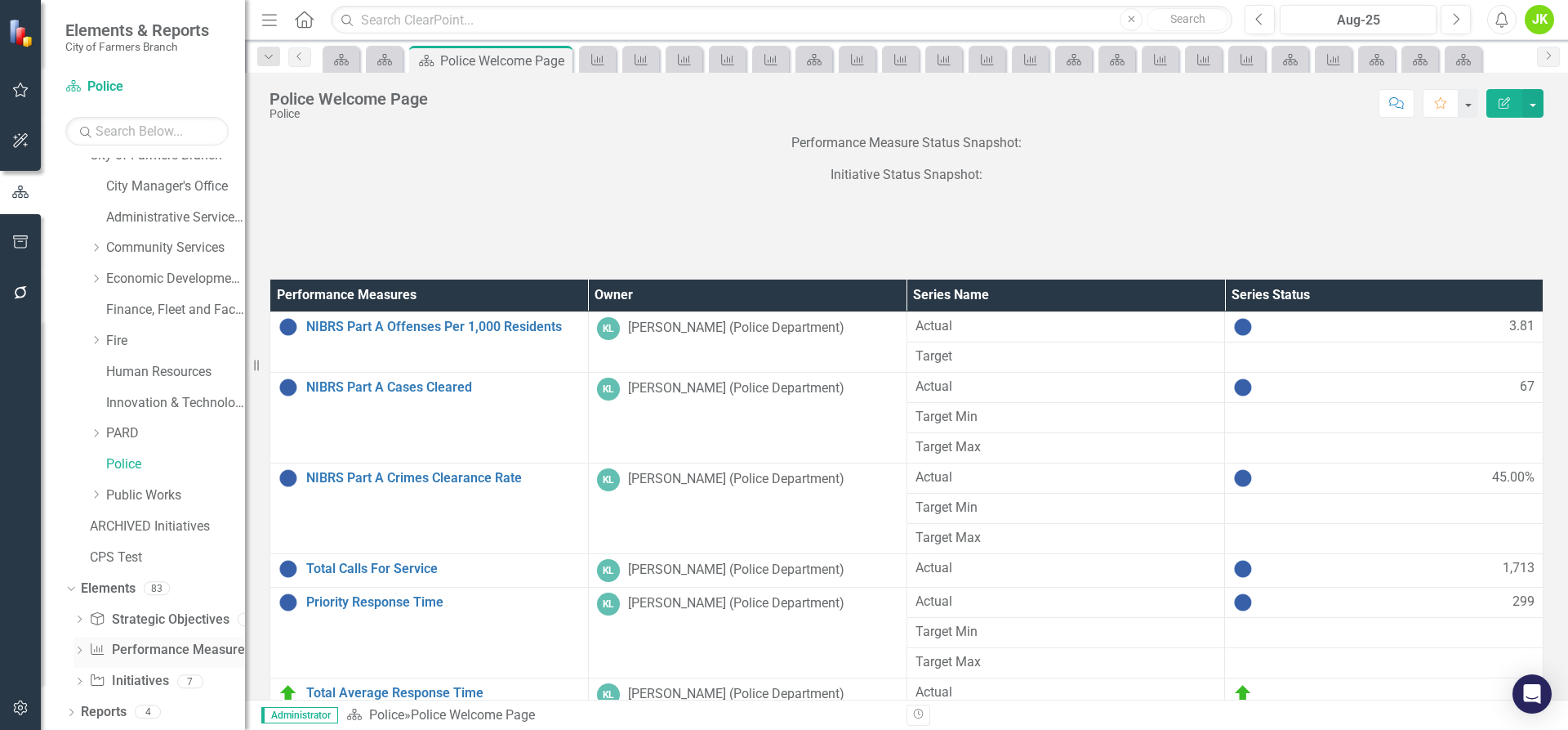
click at [161, 643] on link "Performance Measure Performance Measures" at bounding box center [170, 650] width 161 height 19
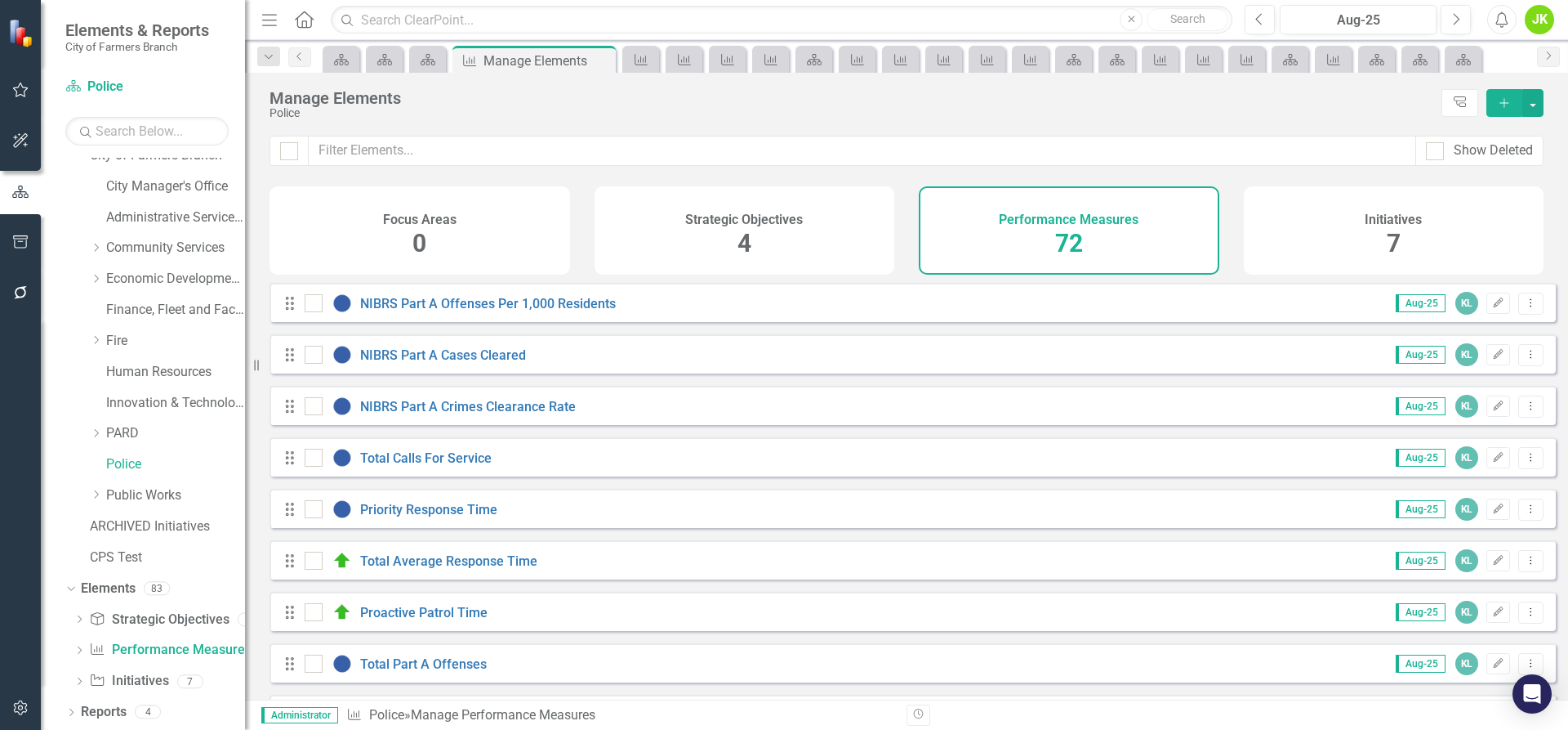
click at [506, 307] on div "NIBRS Part A Offenses Per 1,000 Residents" at bounding box center [463, 303] width 315 height 20
click at [511, 311] on link "NIBRS Part A Offenses Per 1,000 Residents" at bounding box center [488, 303] width 255 height 16
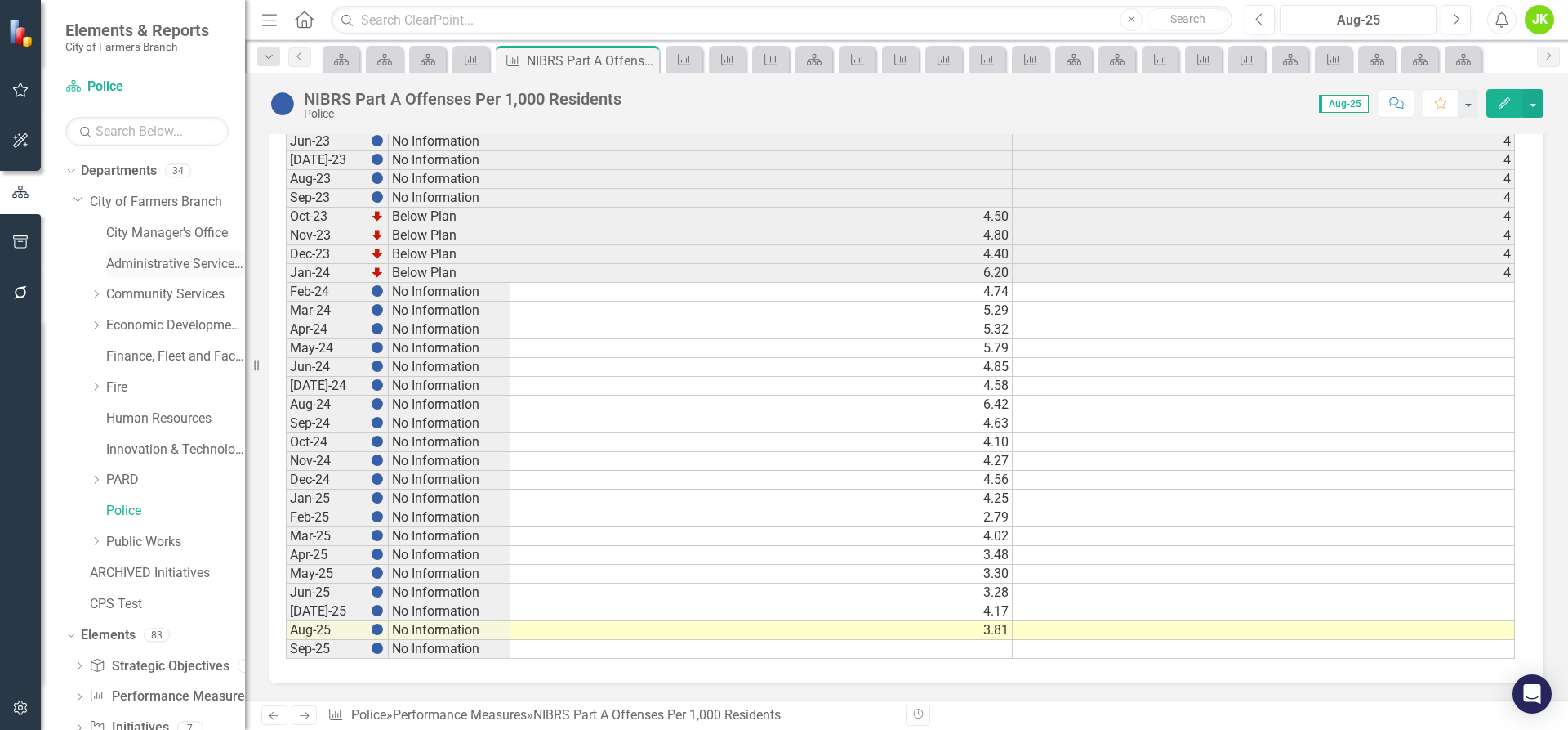
click at [175, 264] on link "Administrative Services & Communications" at bounding box center [176, 264] width 139 height 19
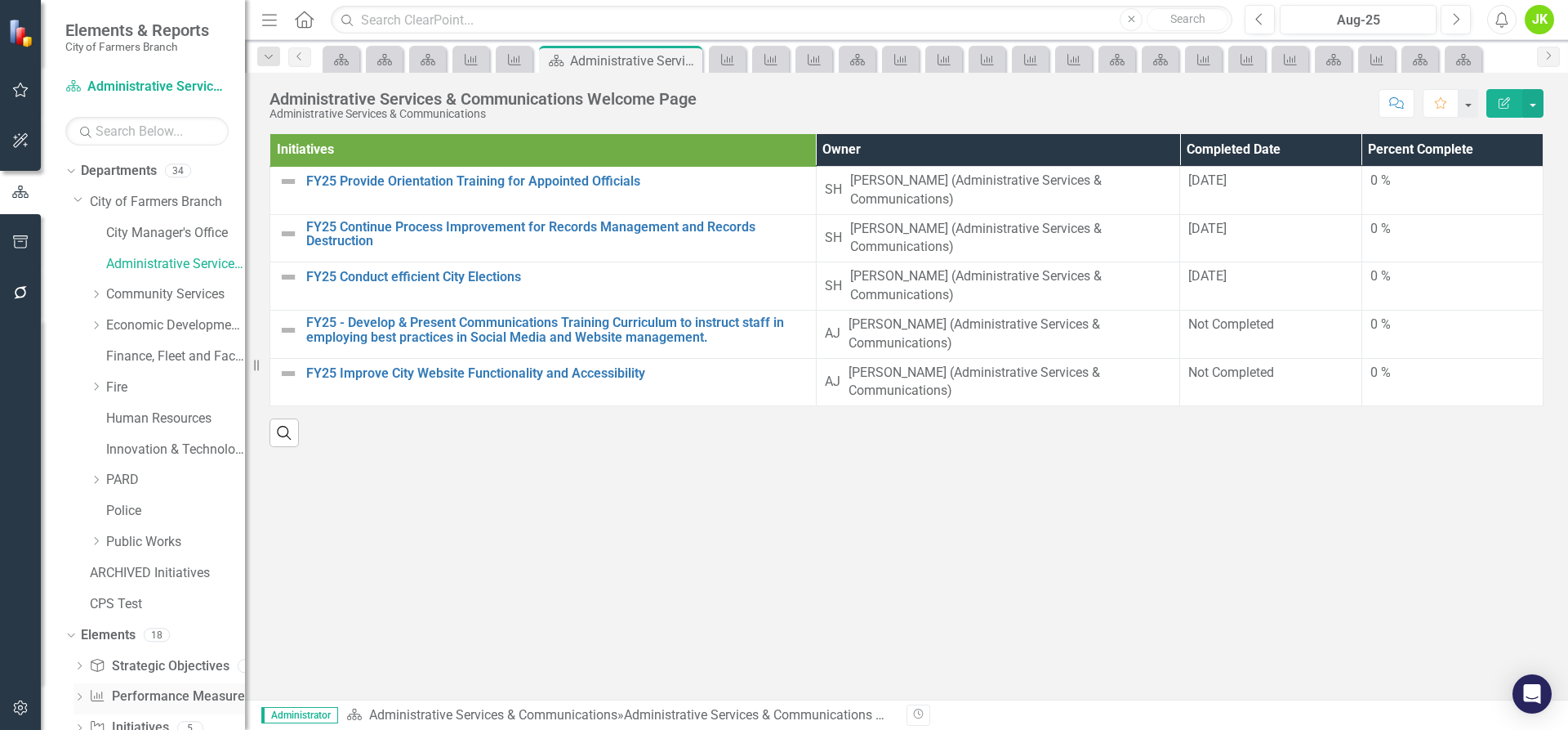
click at [143, 689] on link "Performance Measure Performance Measures" at bounding box center [170, 697] width 161 height 19
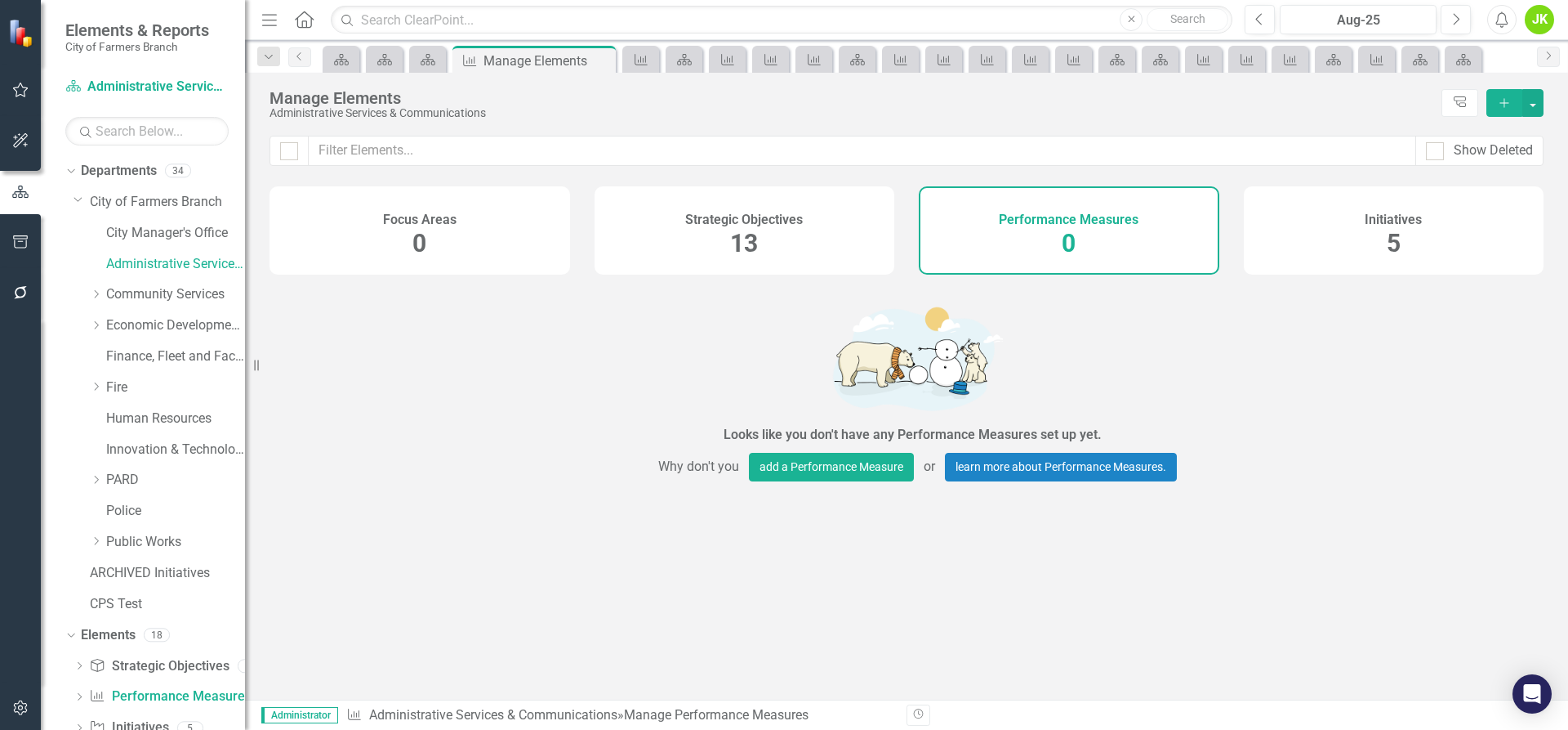
click at [678, 252] on div "Strategic Objectives 13" at bounding box center [745, 230] width 300 height 88
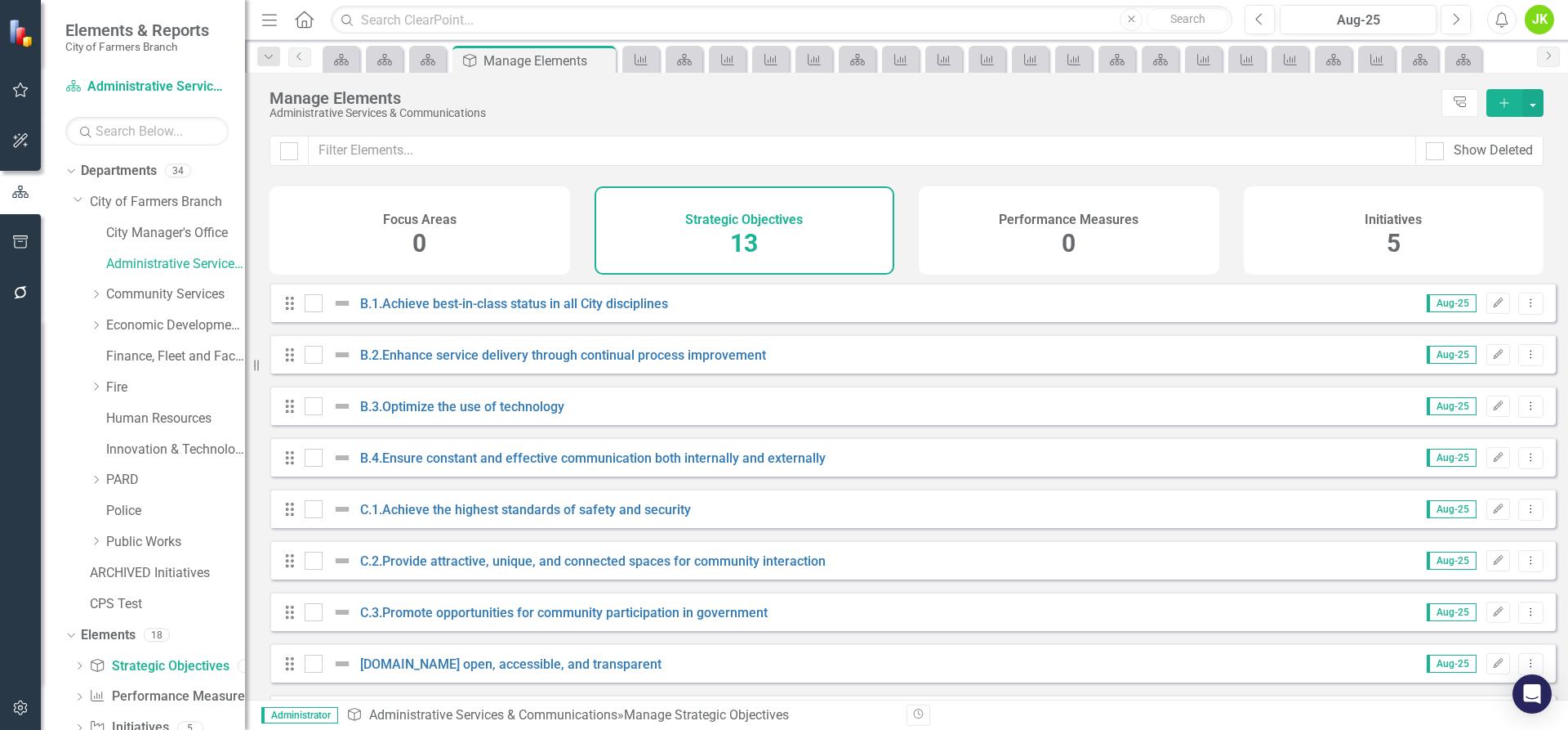
scroll to position [82, 0]
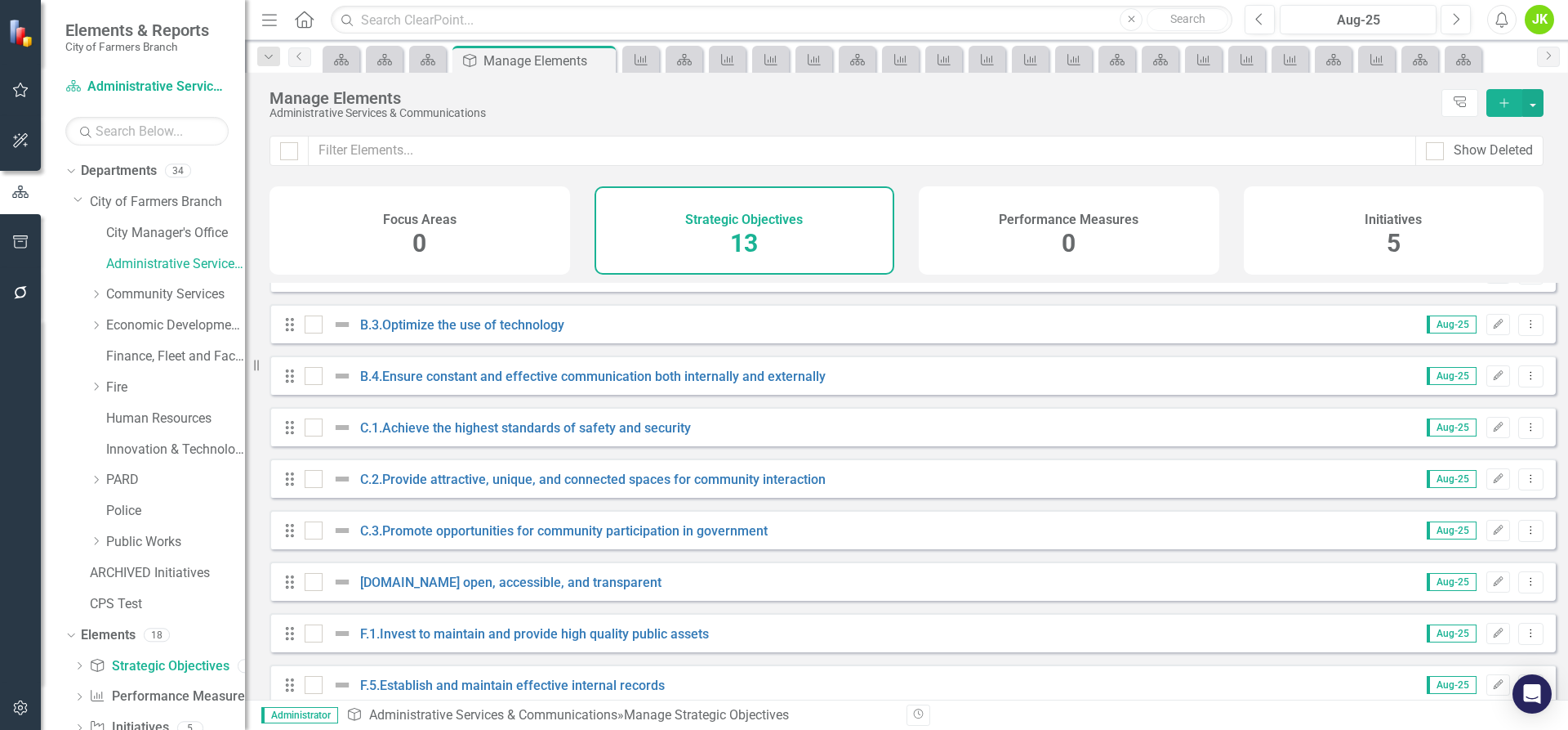
click at [491, 592] on div "C.4.Be open, accessible, and transparent" at bounding box center [485, 582] width 361 height 20
click at [500, 590] on link "C.4.Be open, accessible, and transparent" at bounding box center [511, 582] width 301 height 16
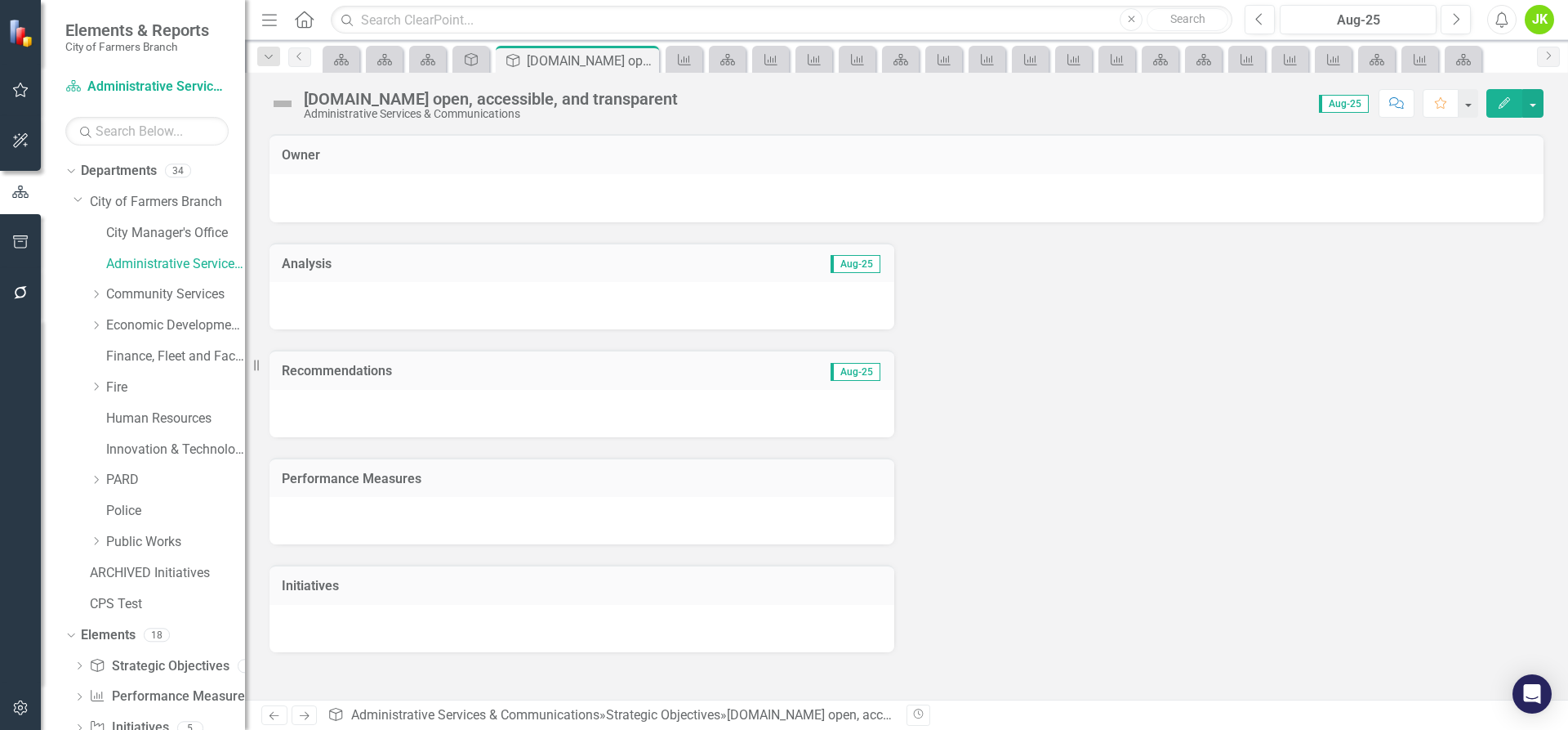
click at [455, 489] on td "Performance Measures" at bounding box center [581, 480] width 600 height 22
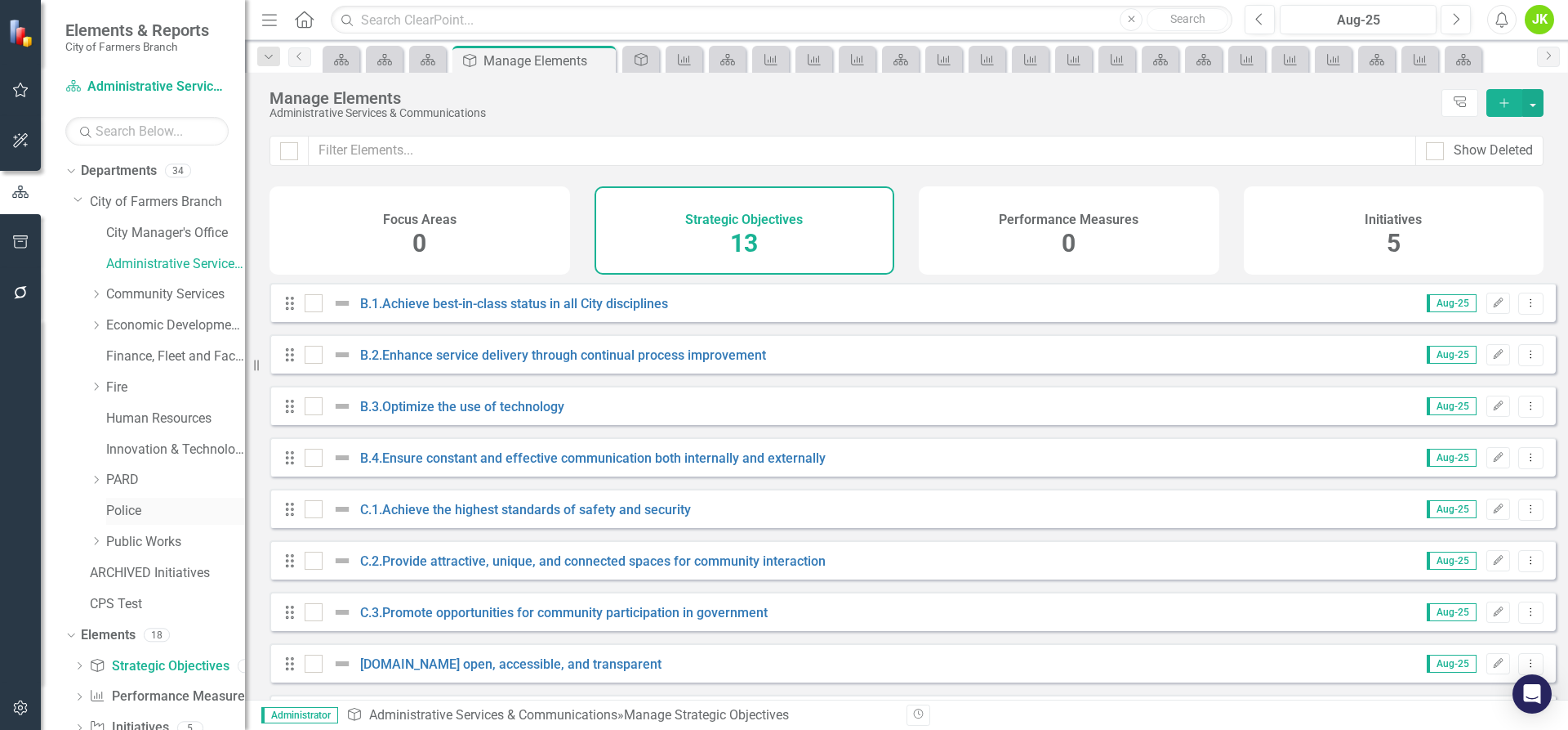
click at [115, 509] on link "Police" at bounding box center [176, 511] width 139 height 19
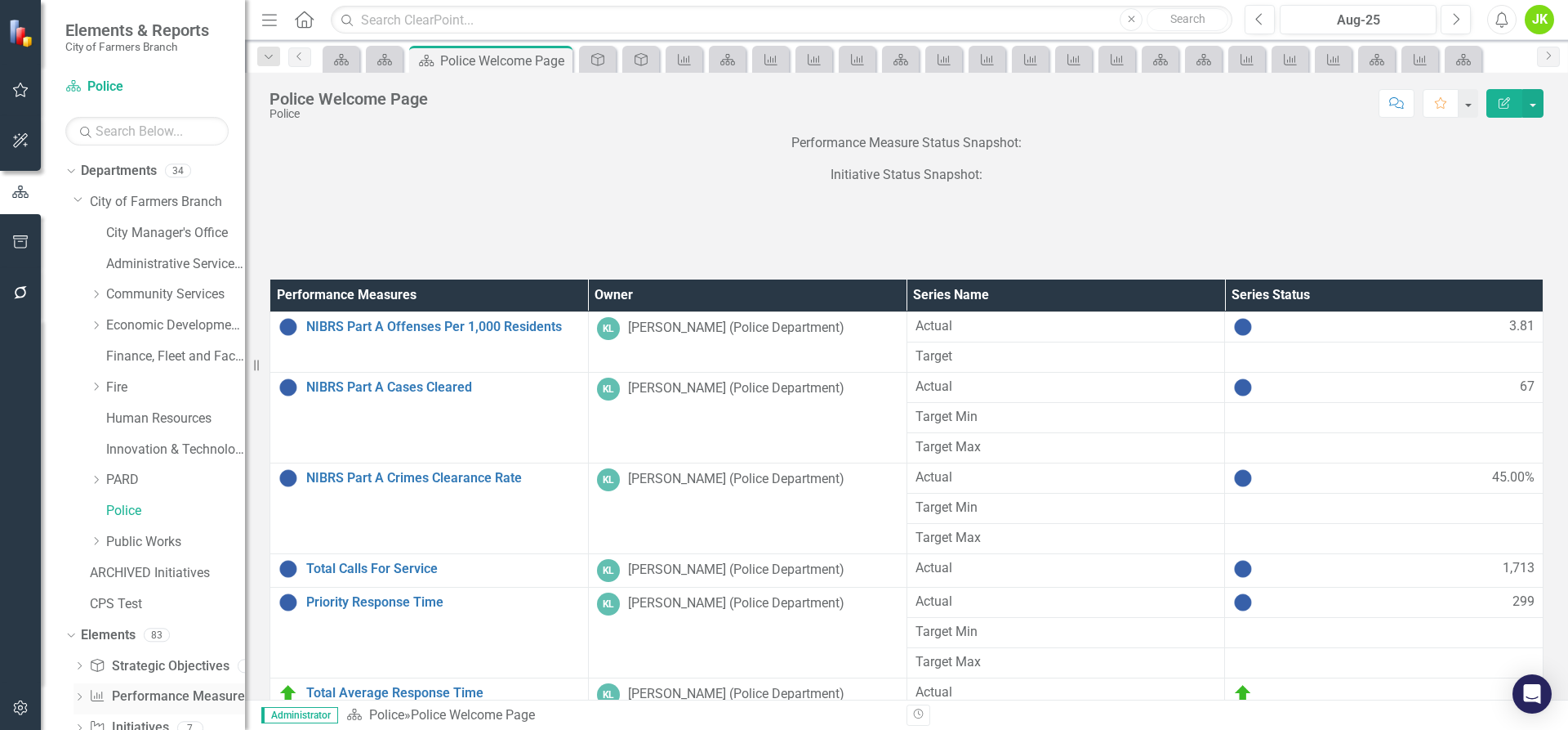
click at [156, 689] on link "Performance Measure Performance Measures" at bounding box center [170, 697] width 161 height 19
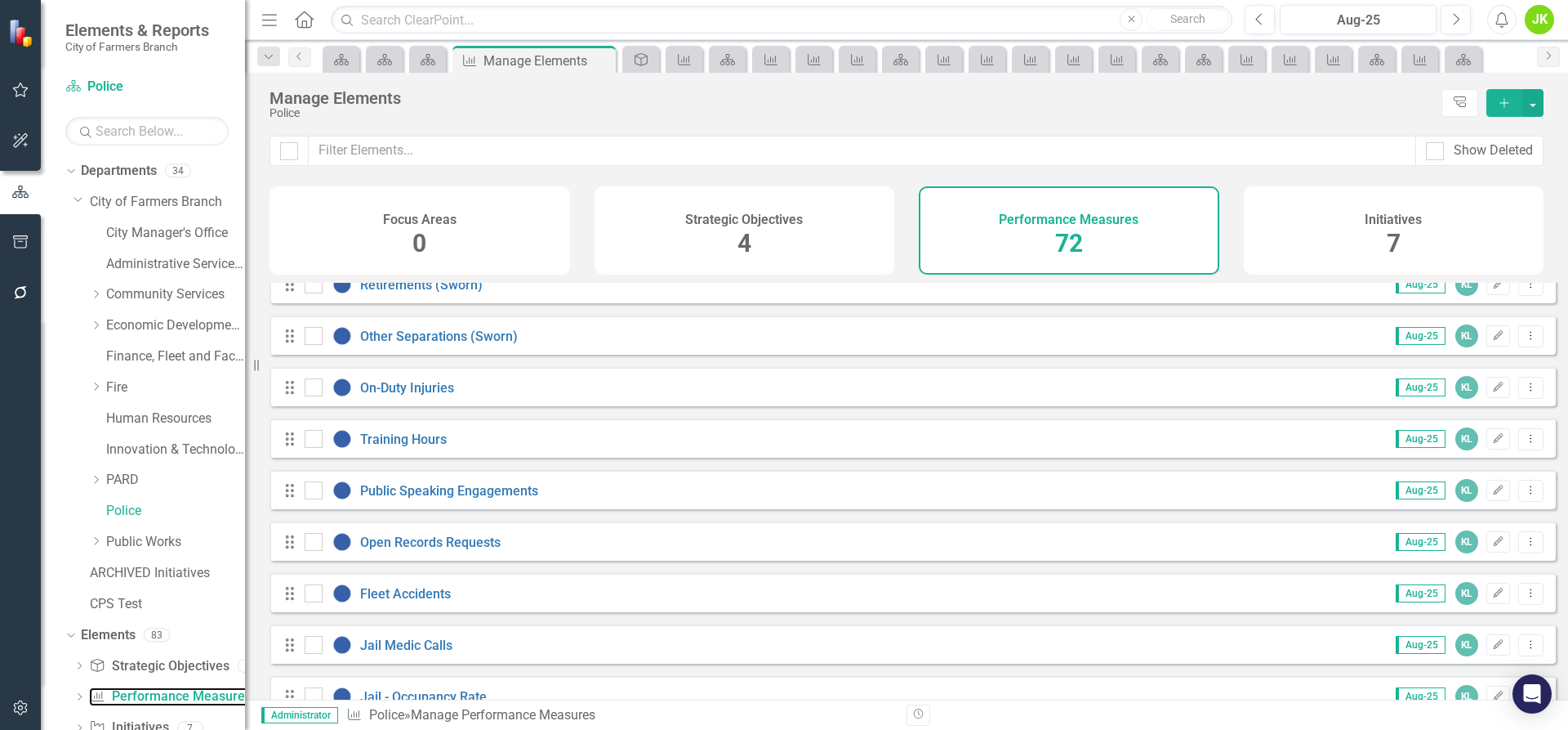
scroll to position [3188, 0]
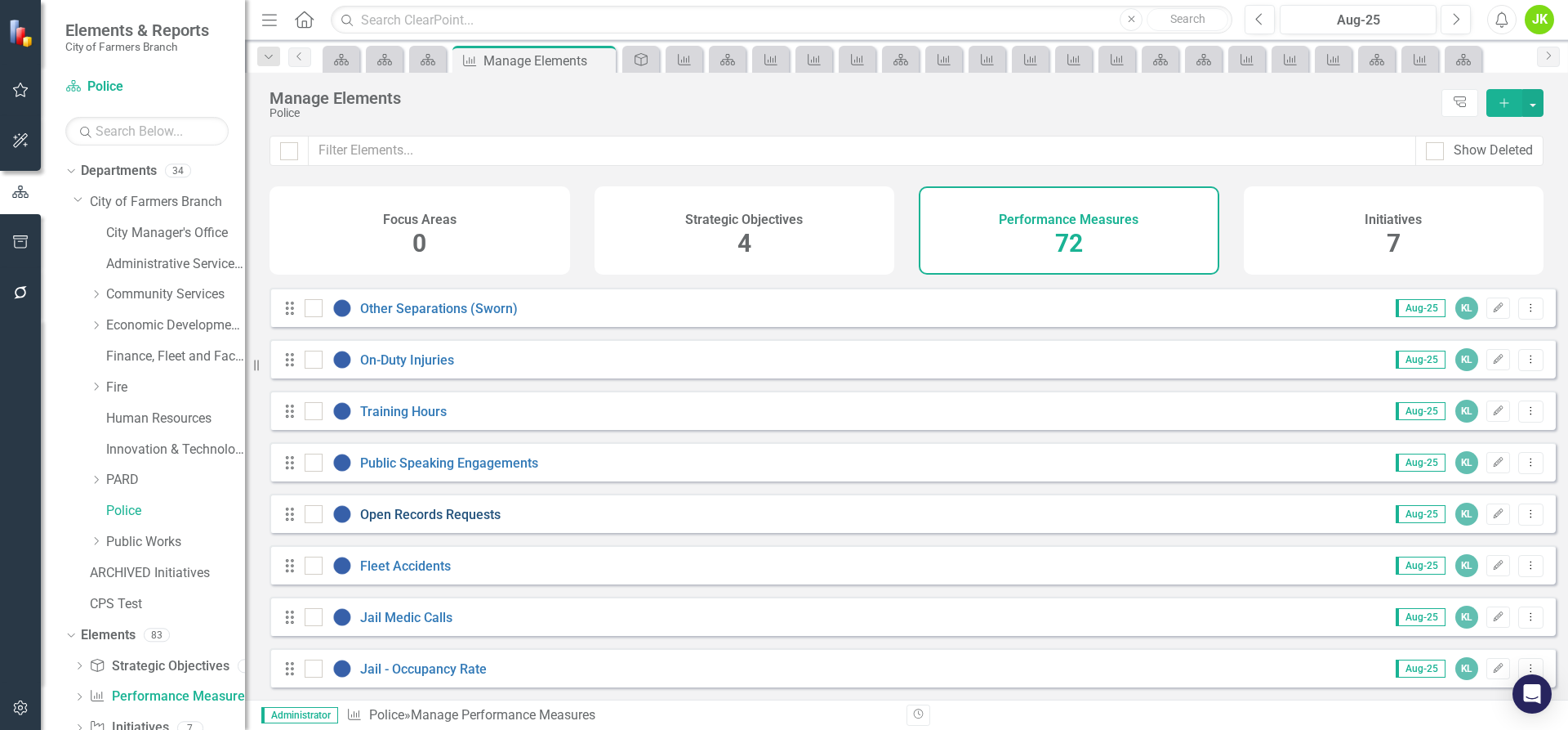
click at [438, 522] on link "Open Records Requests" at bounding box center [431, 514] width 141 height 16
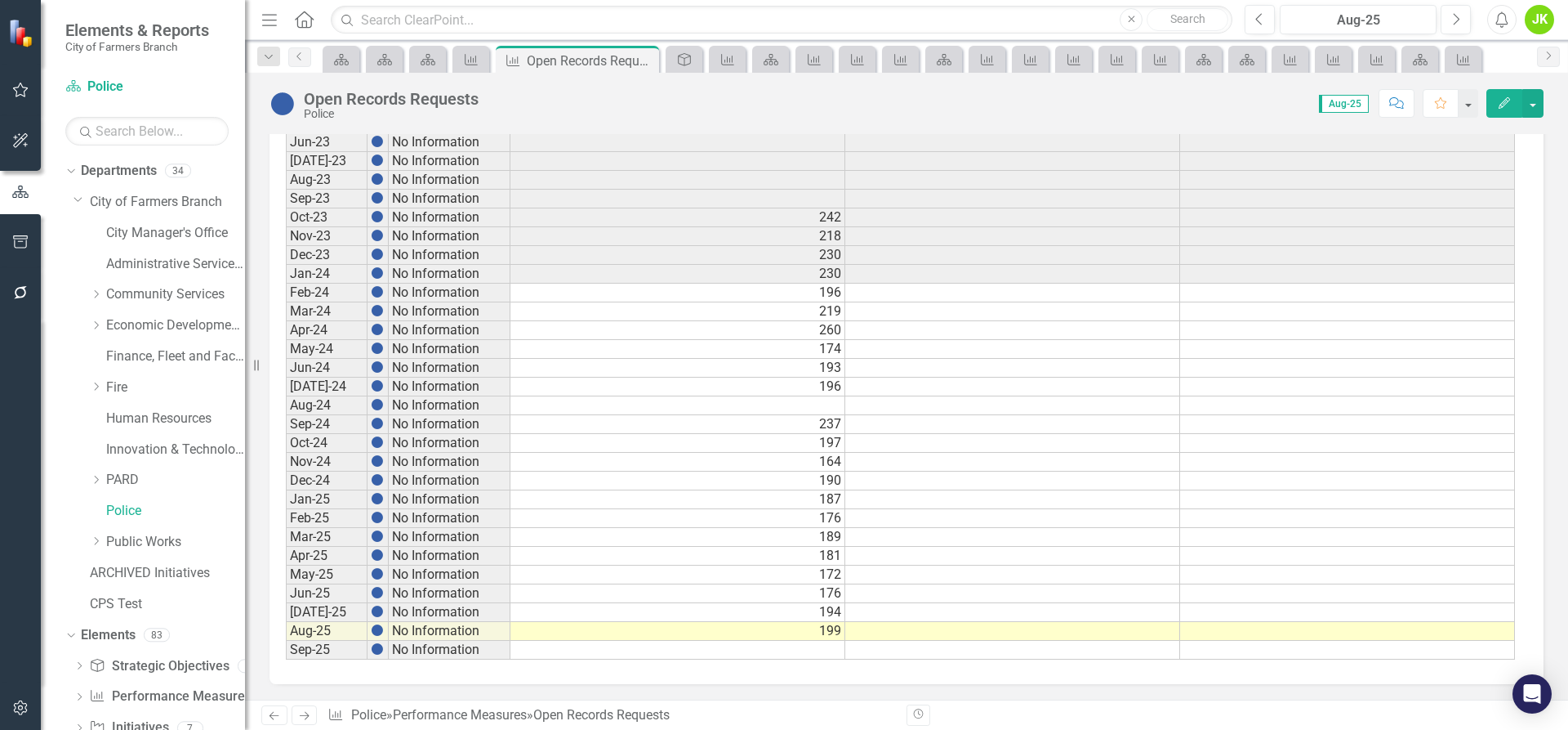
scroll to position [766, 0]
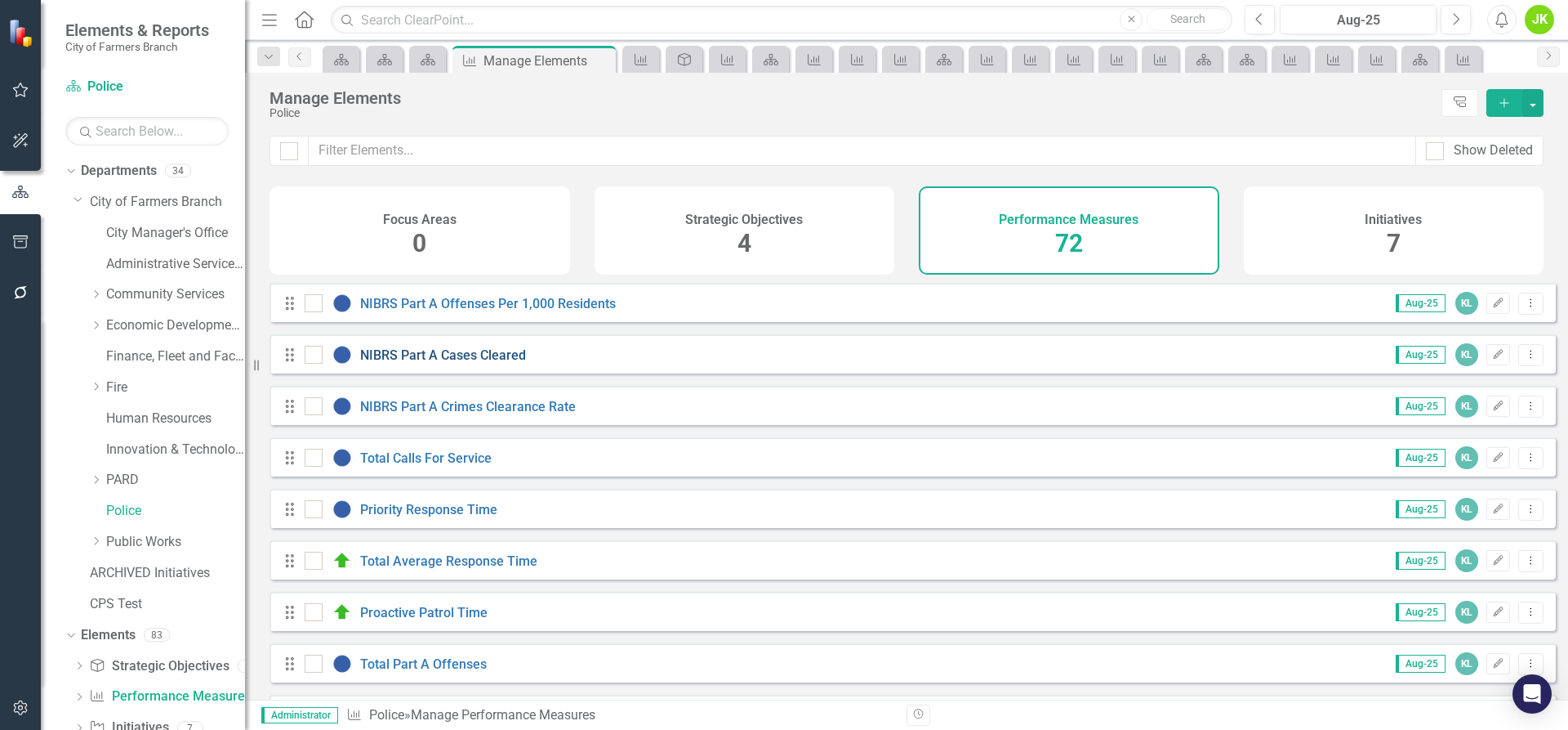
click at [480, 363] on link "NIBRS Part A Cases Cleared" at bounding box center [443, 355] width 166 height 16
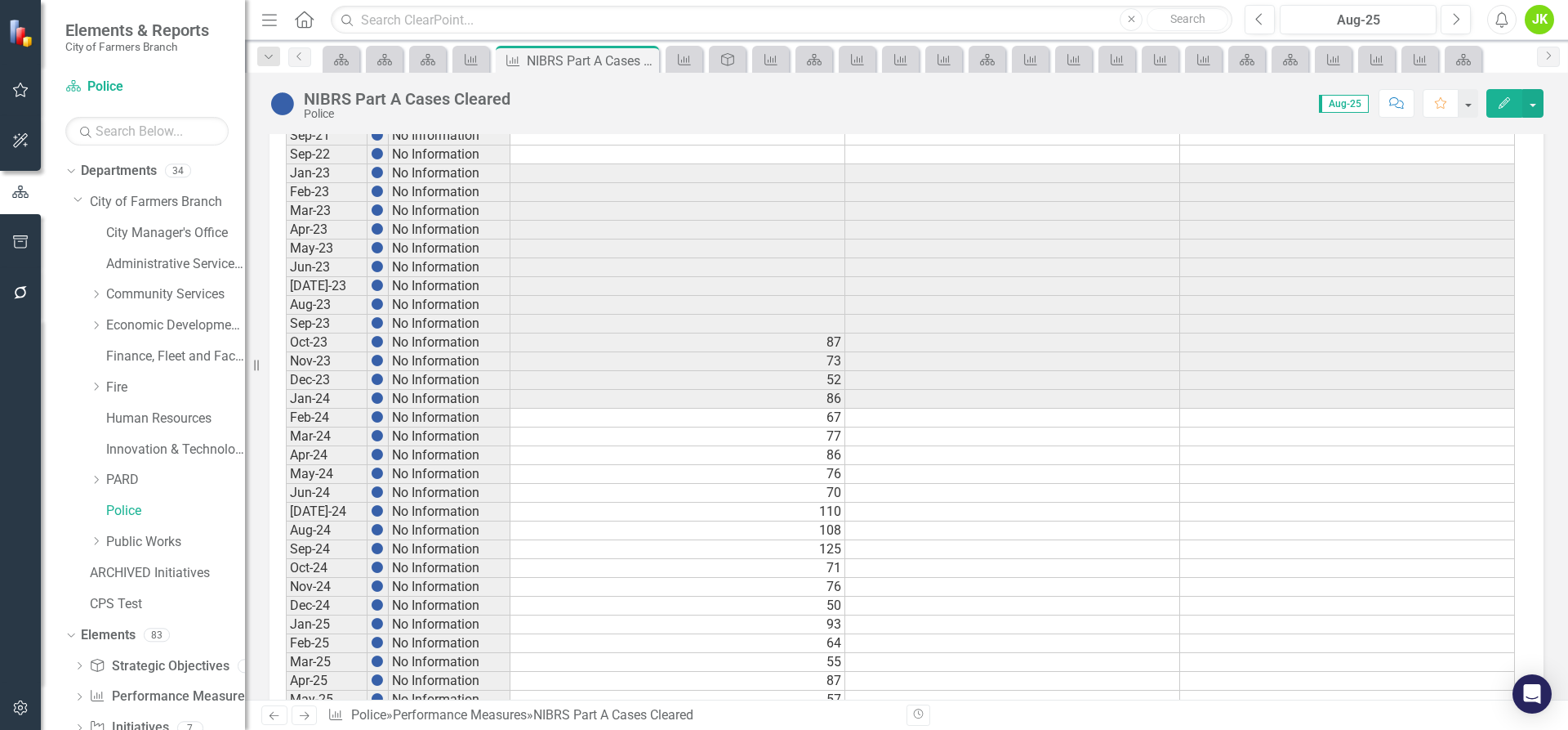
scroll to position [766, 0]
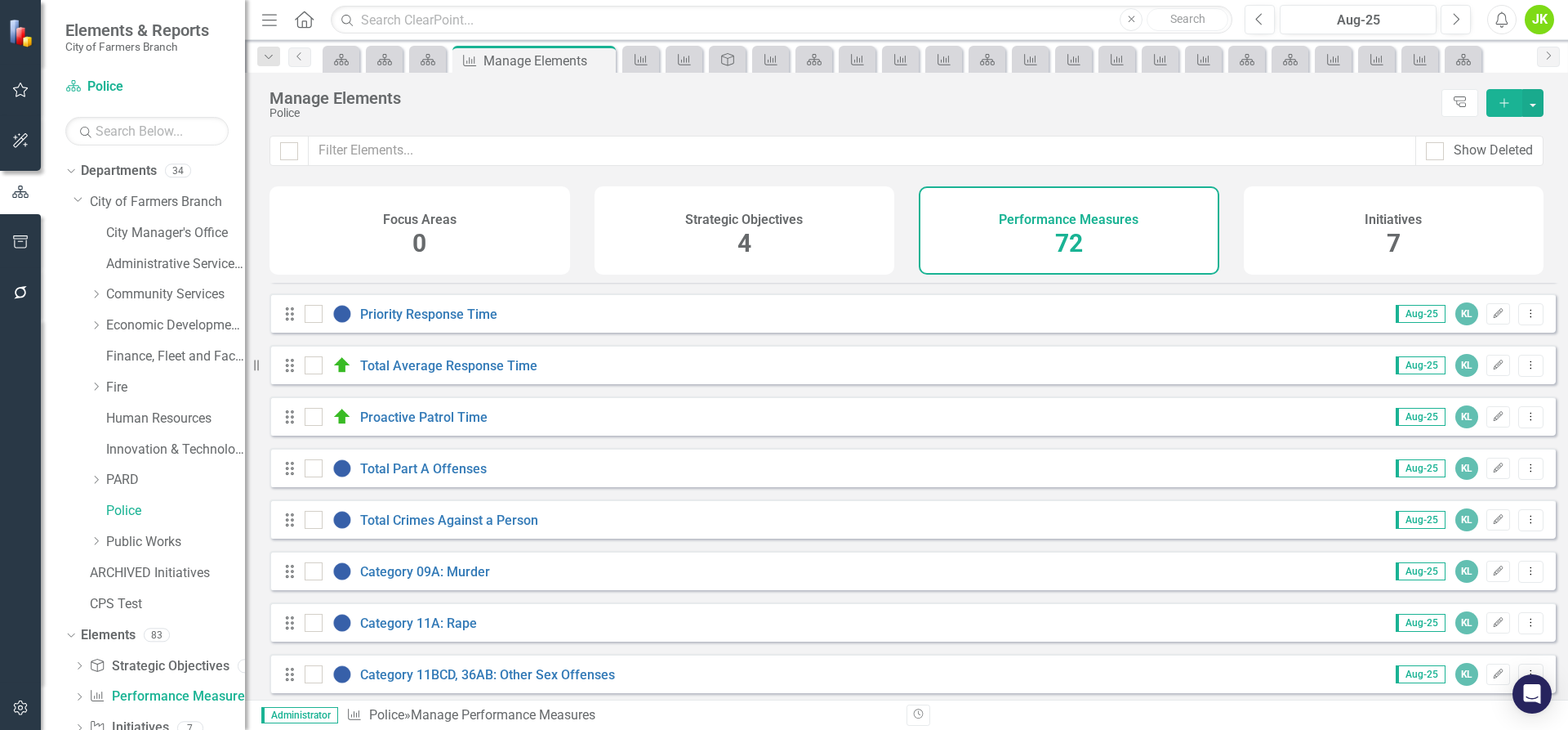
scroll to position [245, 0]
click at [469, 530] on link "Category 09A: Murder" at bounding box center [425, 521] width 130 height 16
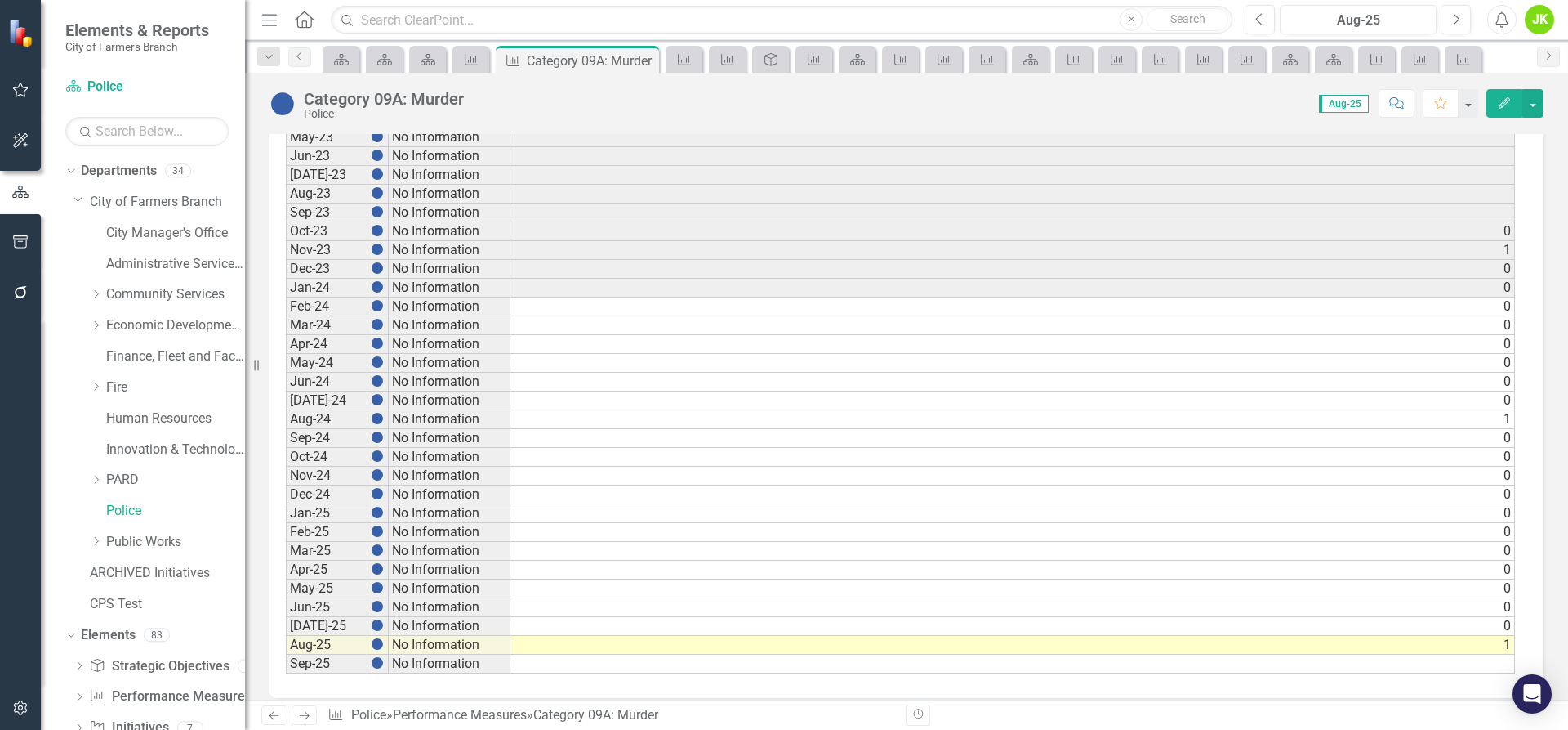
scroll to position [766, 0]
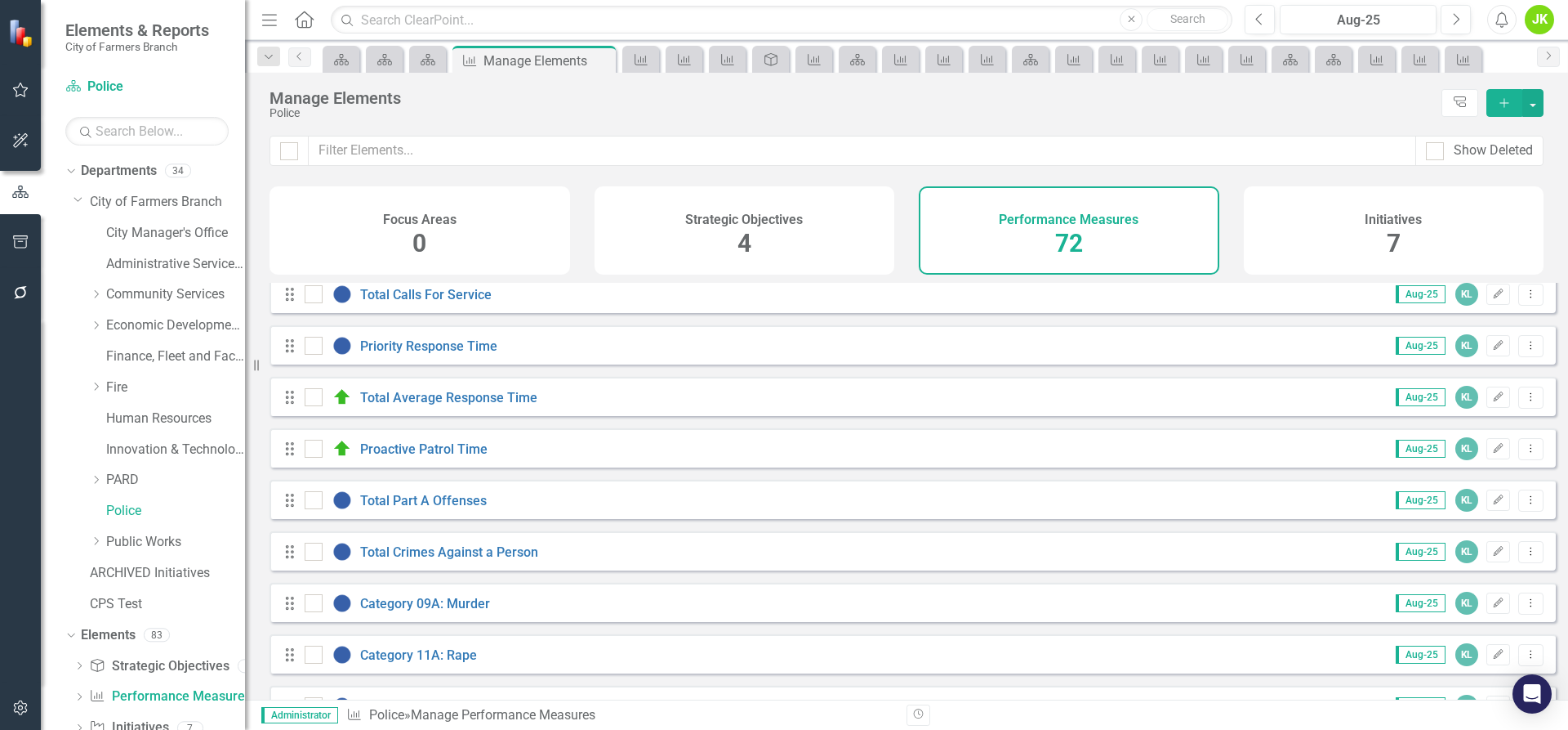
scroll to position [245, 0]
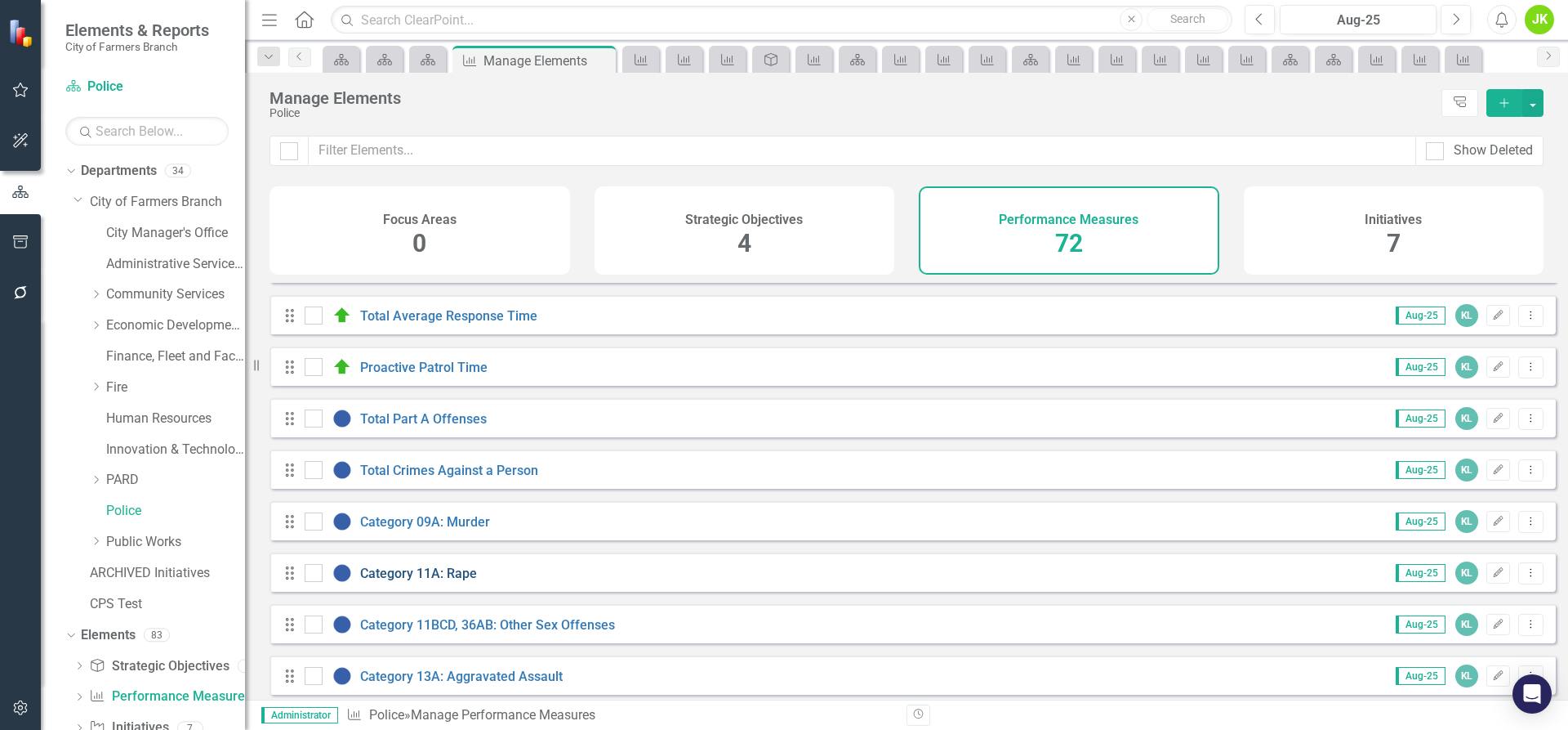
click at [455, 582] on link "Category 11A: Rape" at bounding box center [419, 573] width 116 height 16
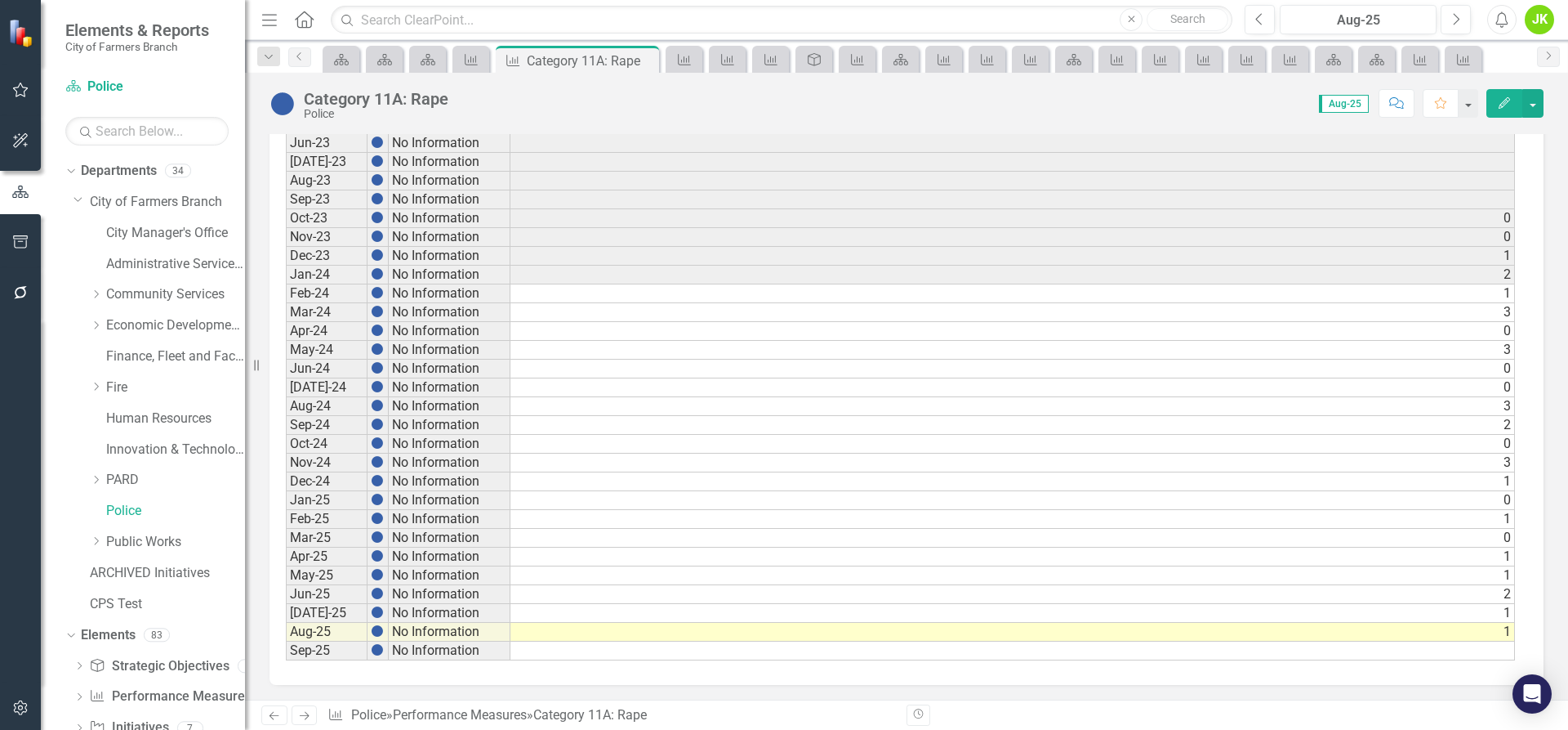
scroll to position [766, 0]
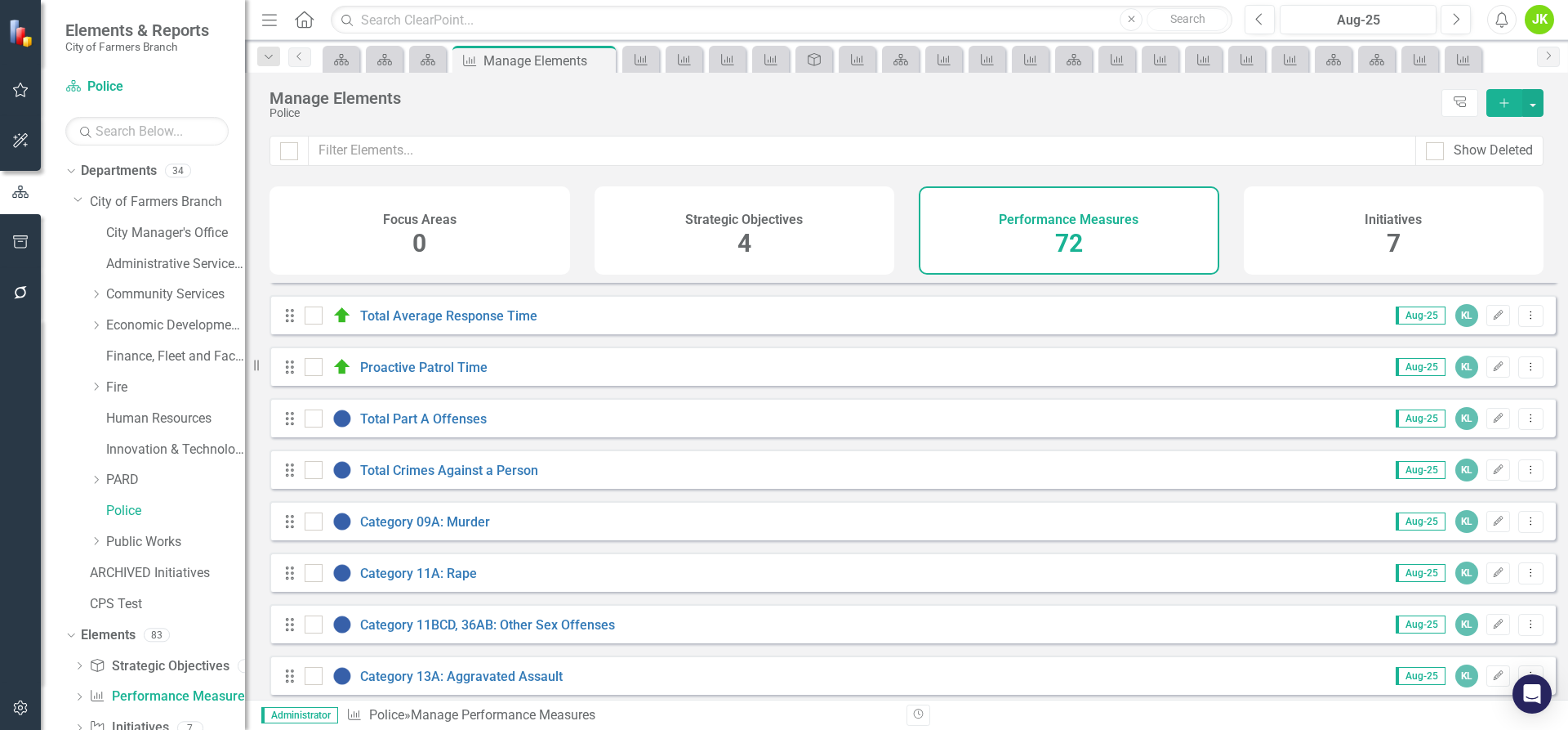
scroll to position [327, 0]
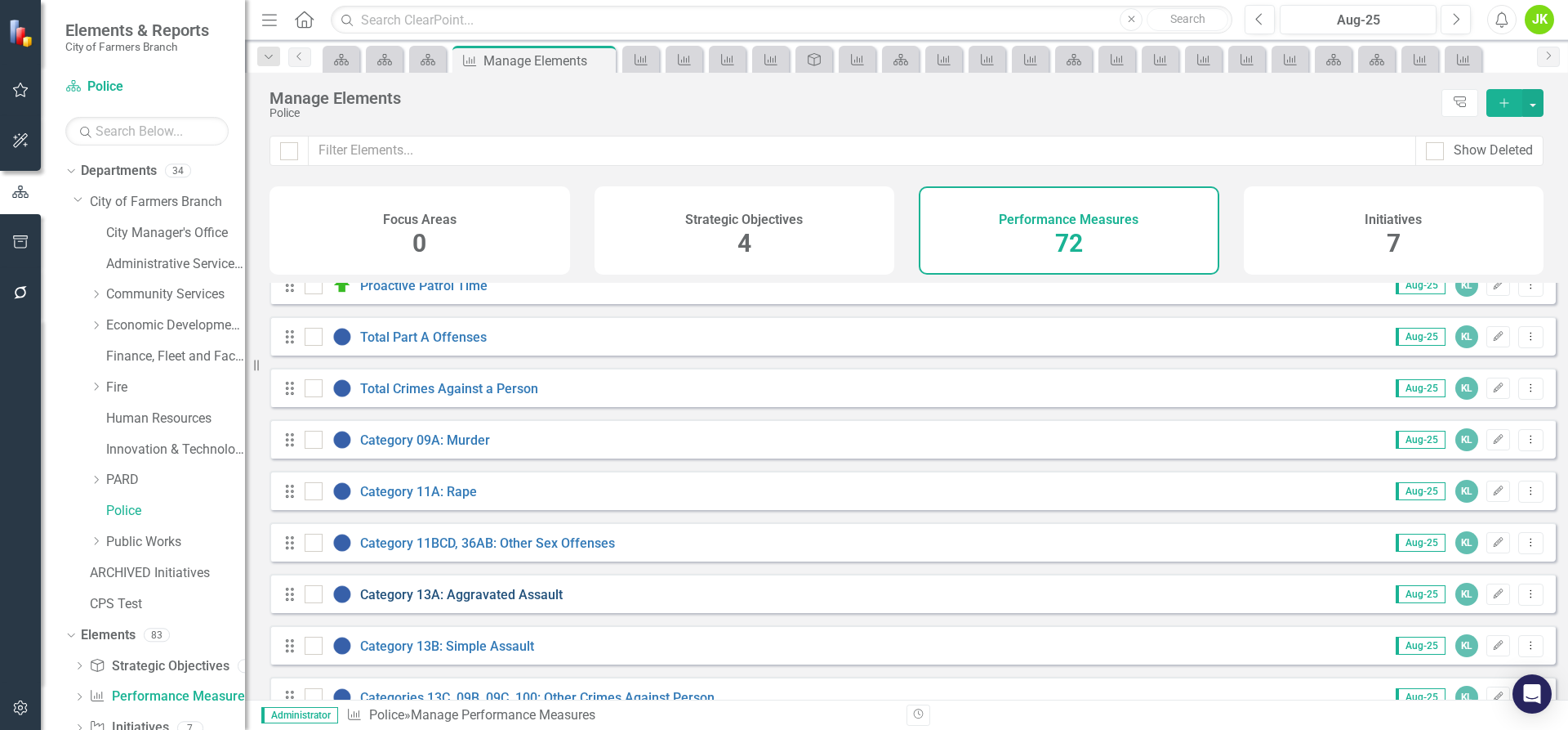
click at [489, 602] on link "Category 13A: Aggravated Assault" at bounding box center [462, 595] width 203 height 16
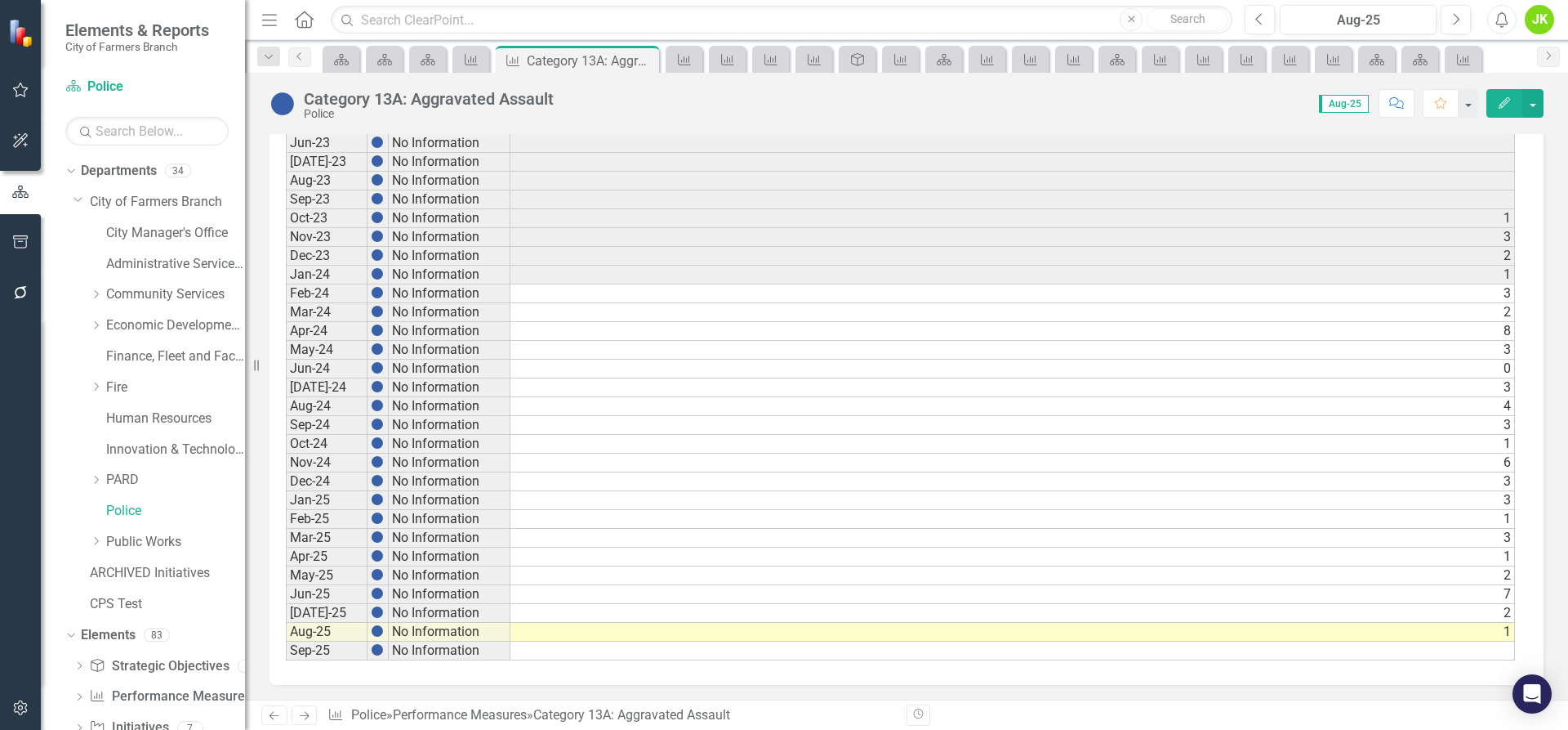
scroll to position [766, 0]
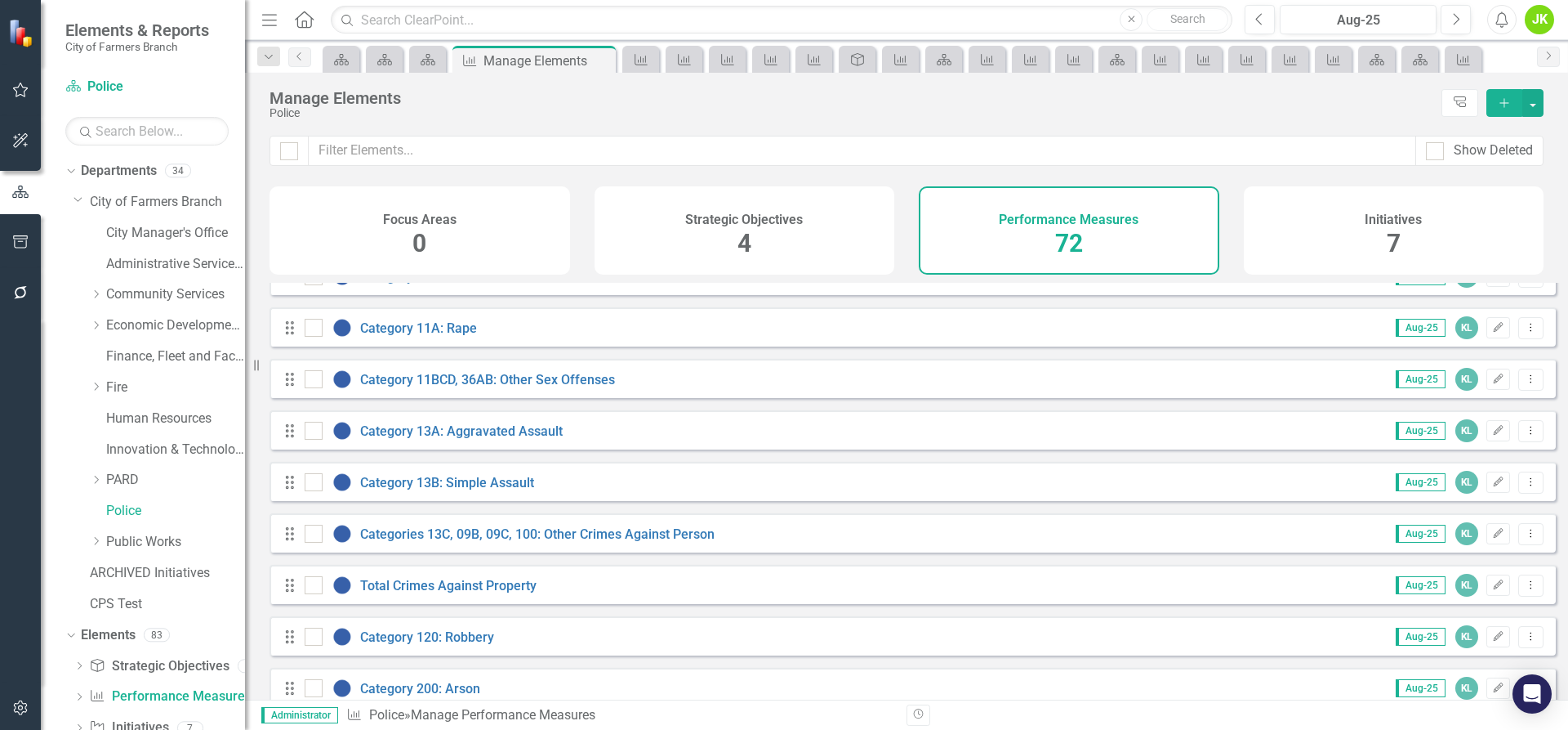
scroll to position [572, 0]
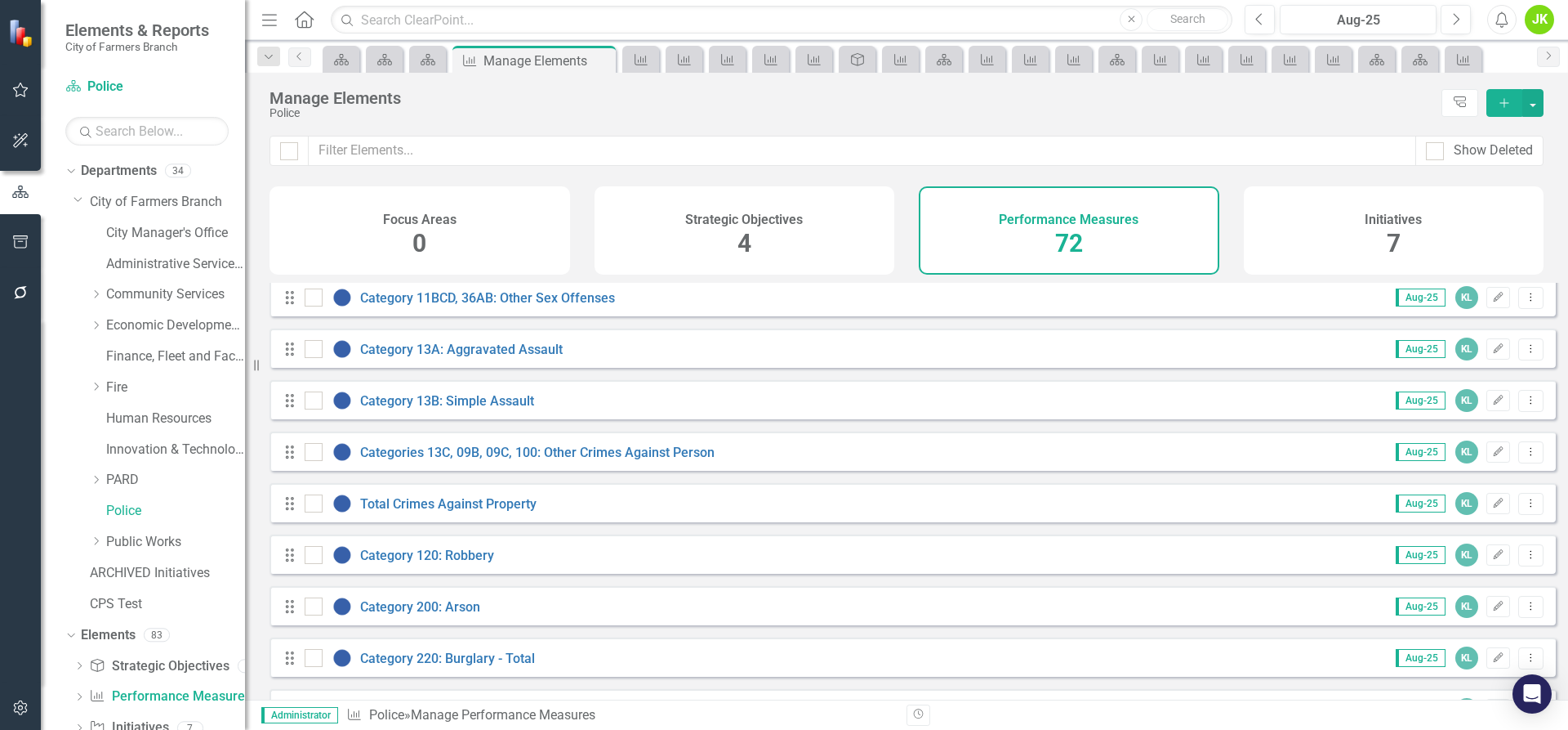
click at [442, 565] on div "Category 120: Robbery" at bounding box center [402, 554] width 193 height 20
click at [446, 563] on link "Category 120: Robbery" at bounding box center [427, 555] width 134 height 16
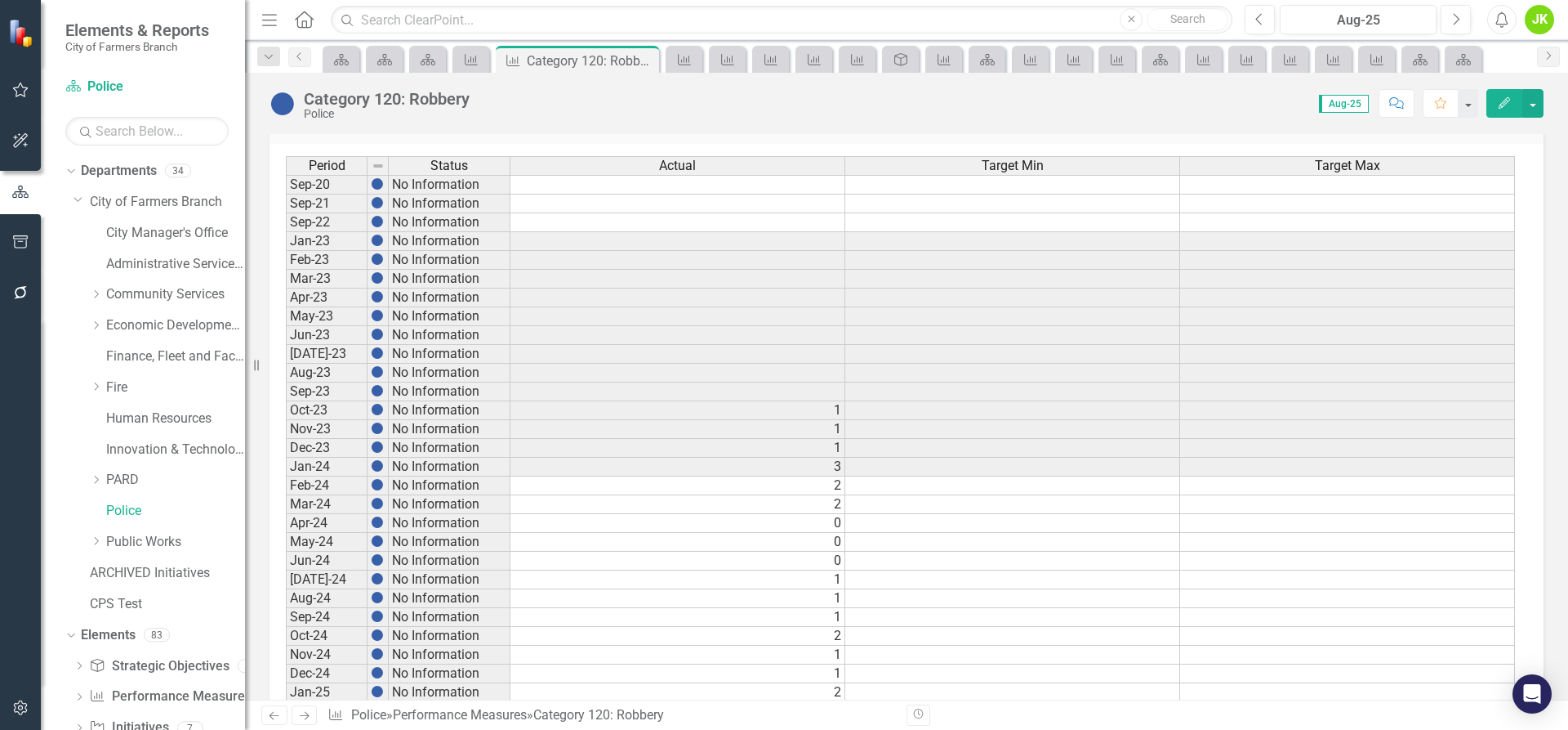
scroll to position [766, 0]
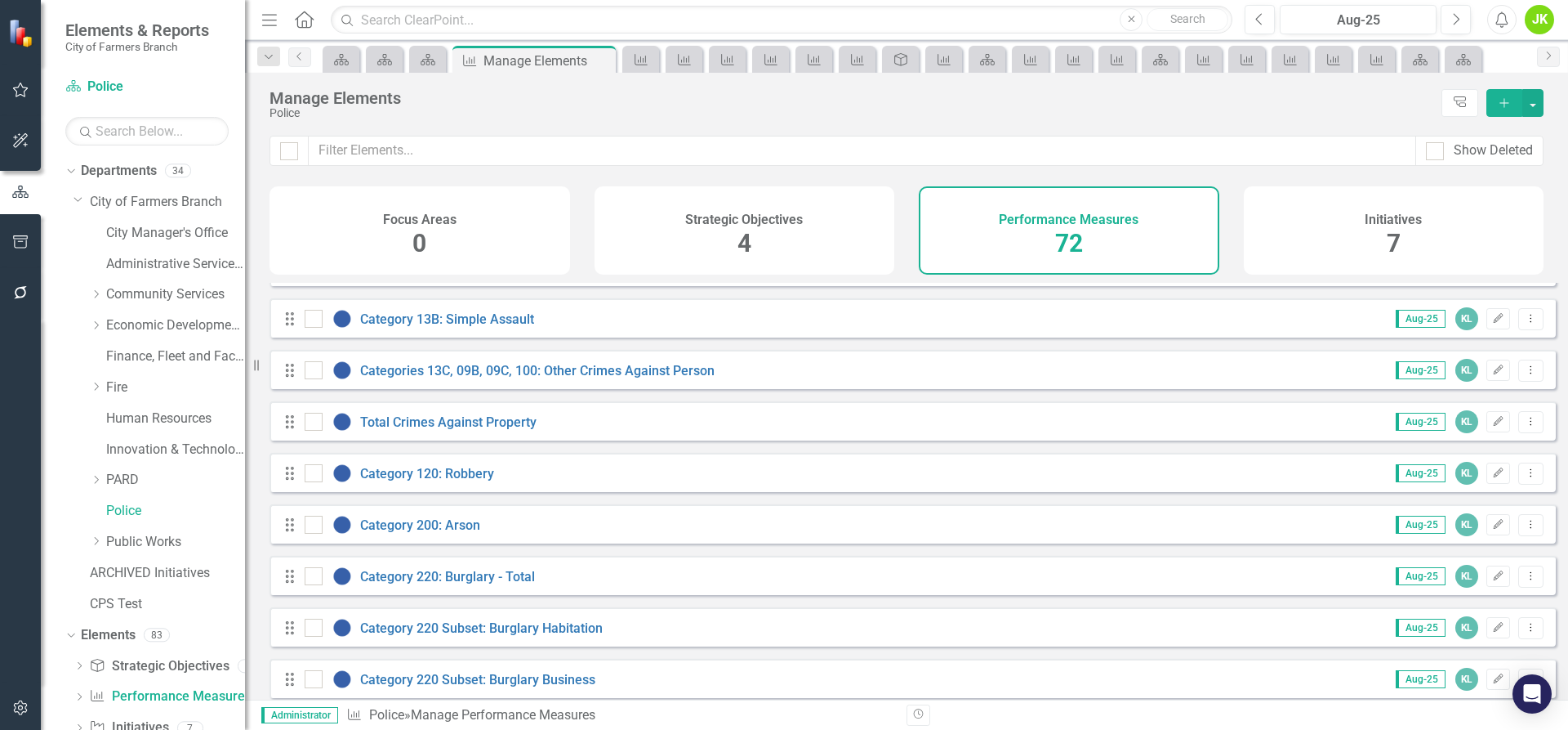
scroll to position [736, 0]
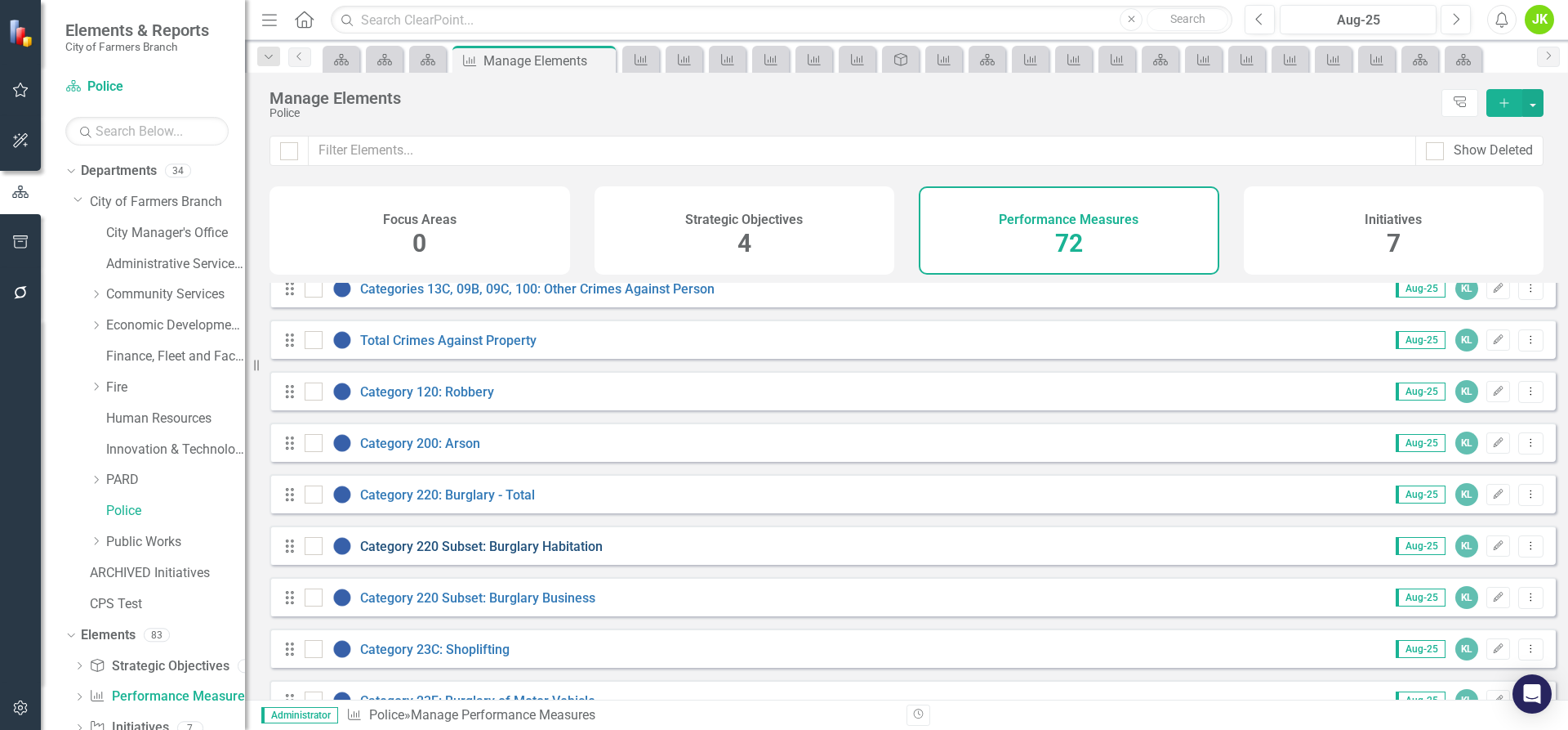
click at [406, 551] on link "Category 220 Subset: Burglary Habitation" at bounding box center [482, 546] width 242 height 16
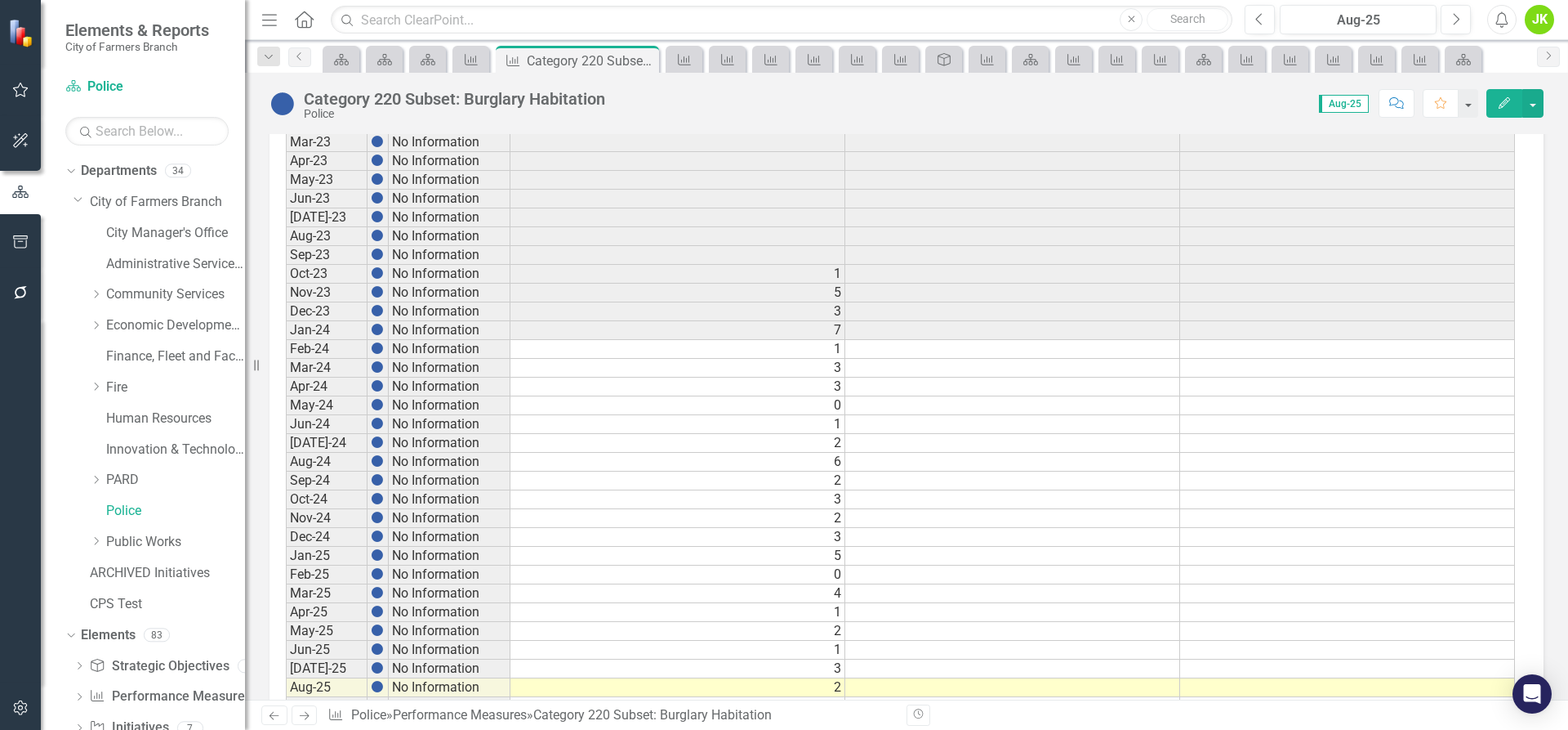
scroll to position [766, 0]
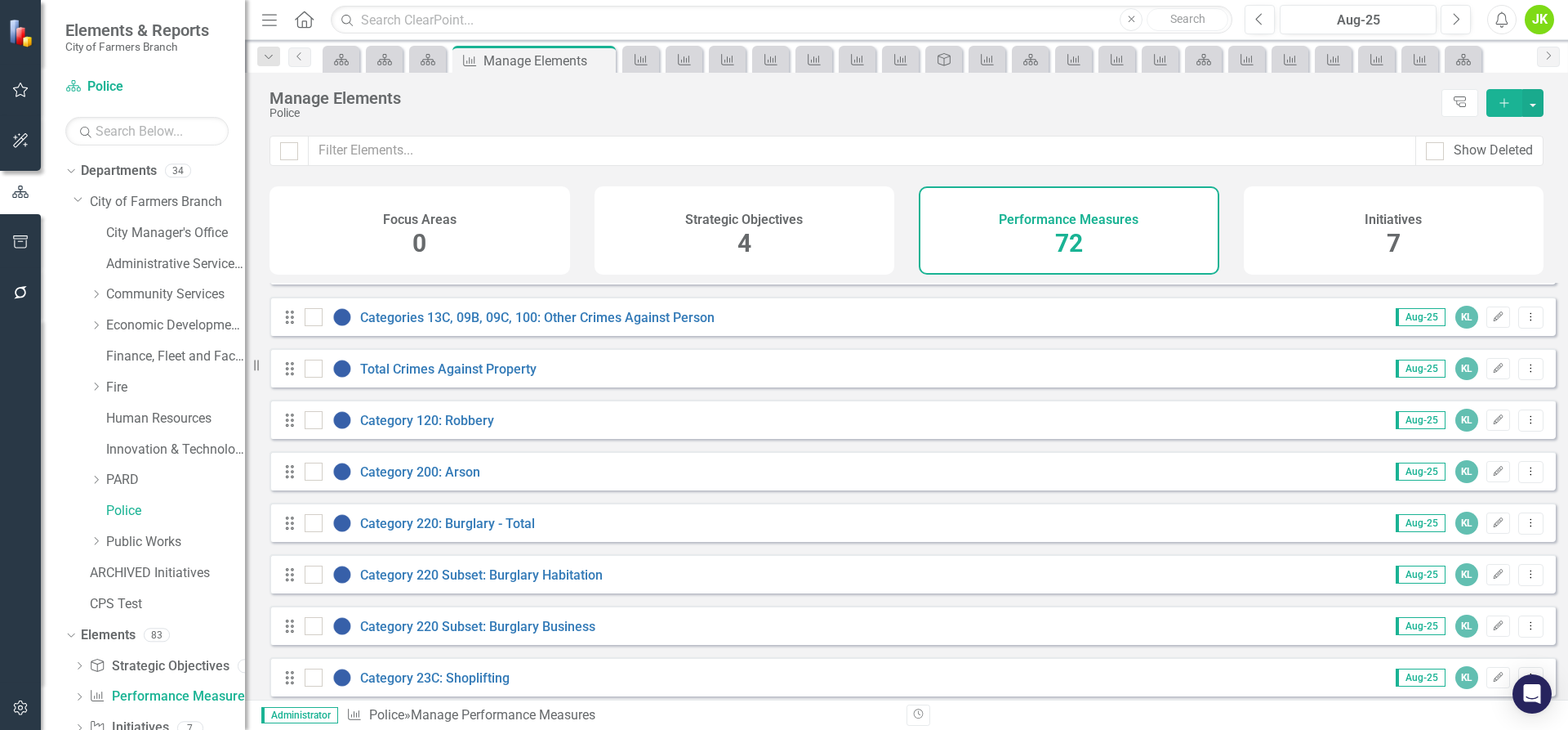
scroll to position [736, 0]
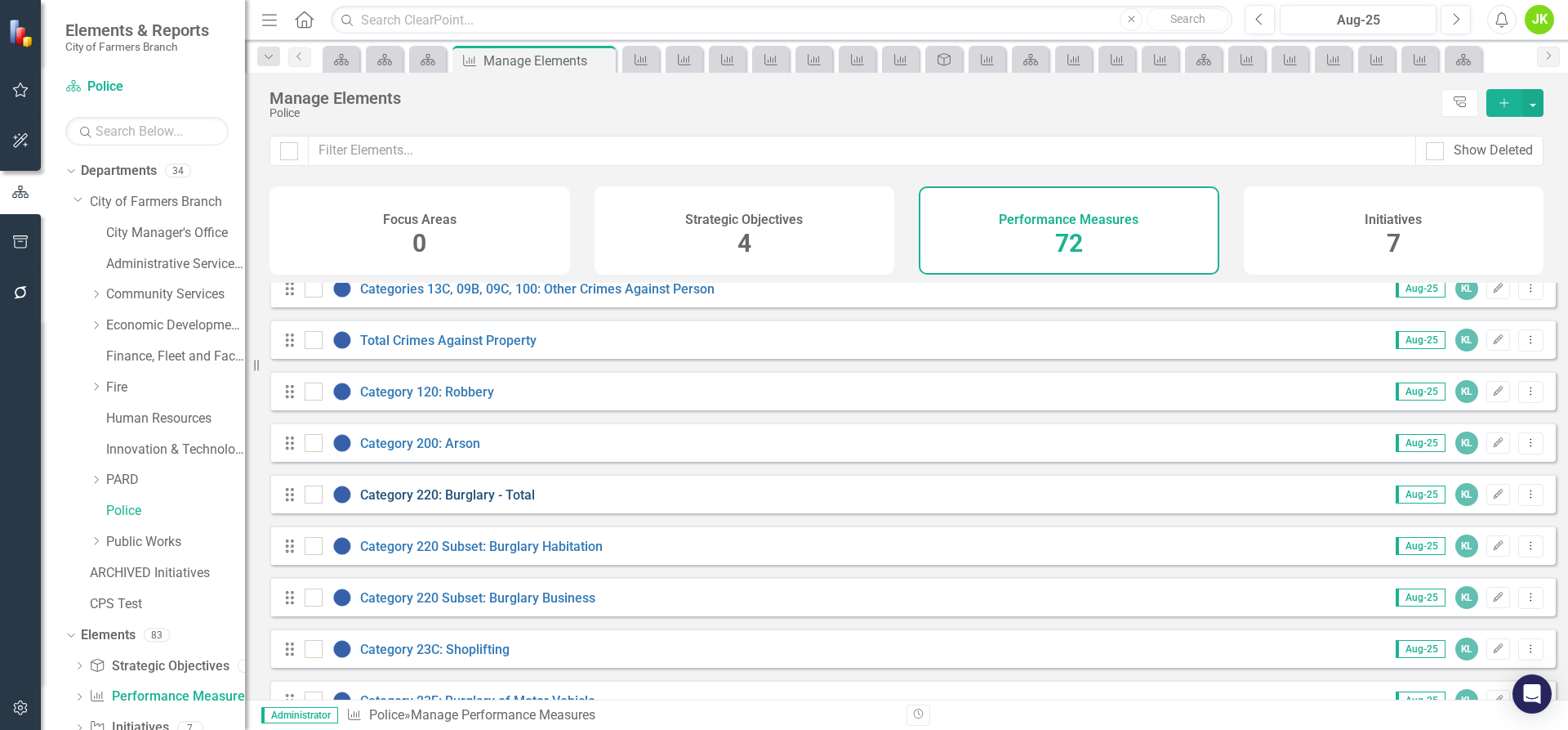
click at [392, 503] on link "Category 220: Burglary - Total" at bounding box center [448, 495] width 175 height 16
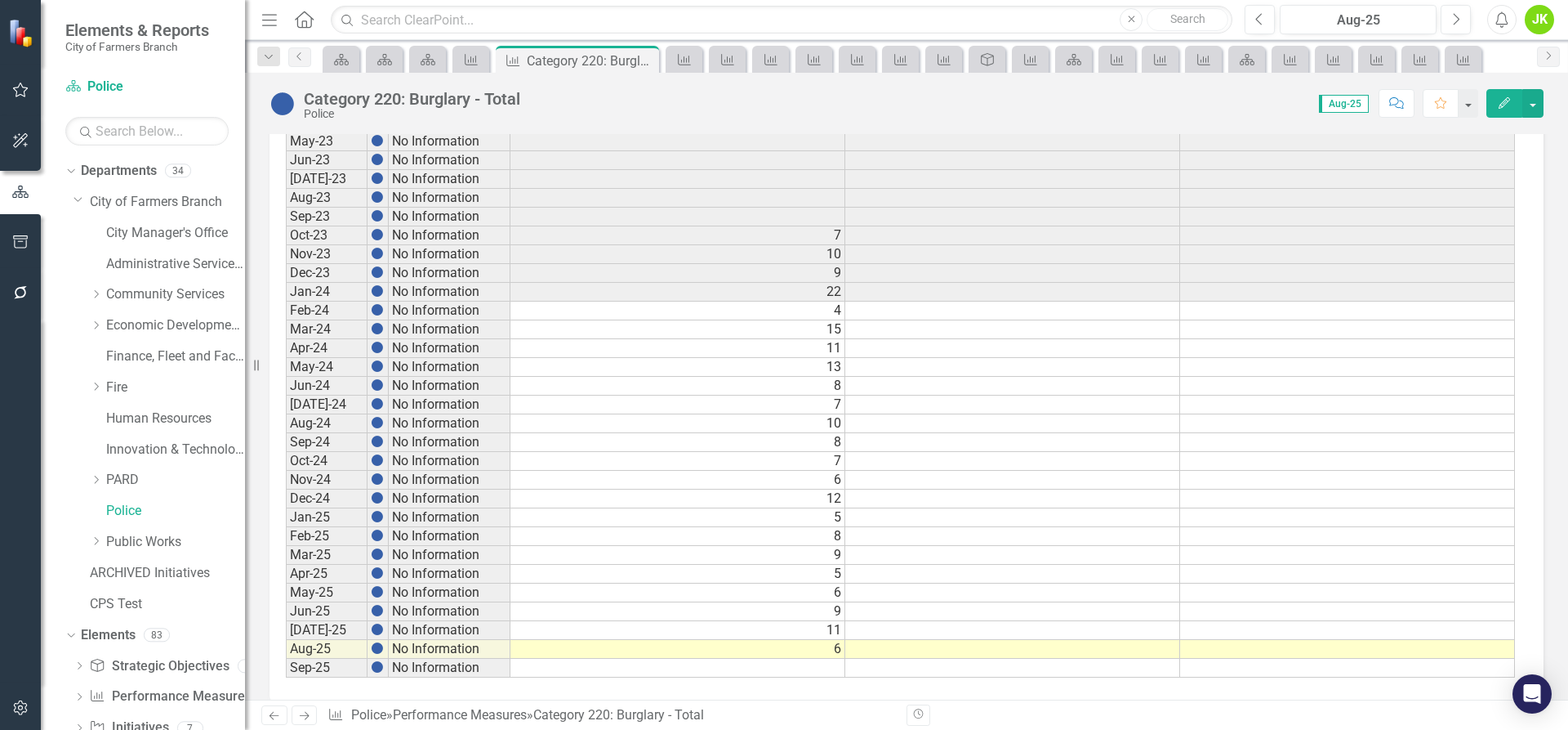
scroll to position [766, 0]
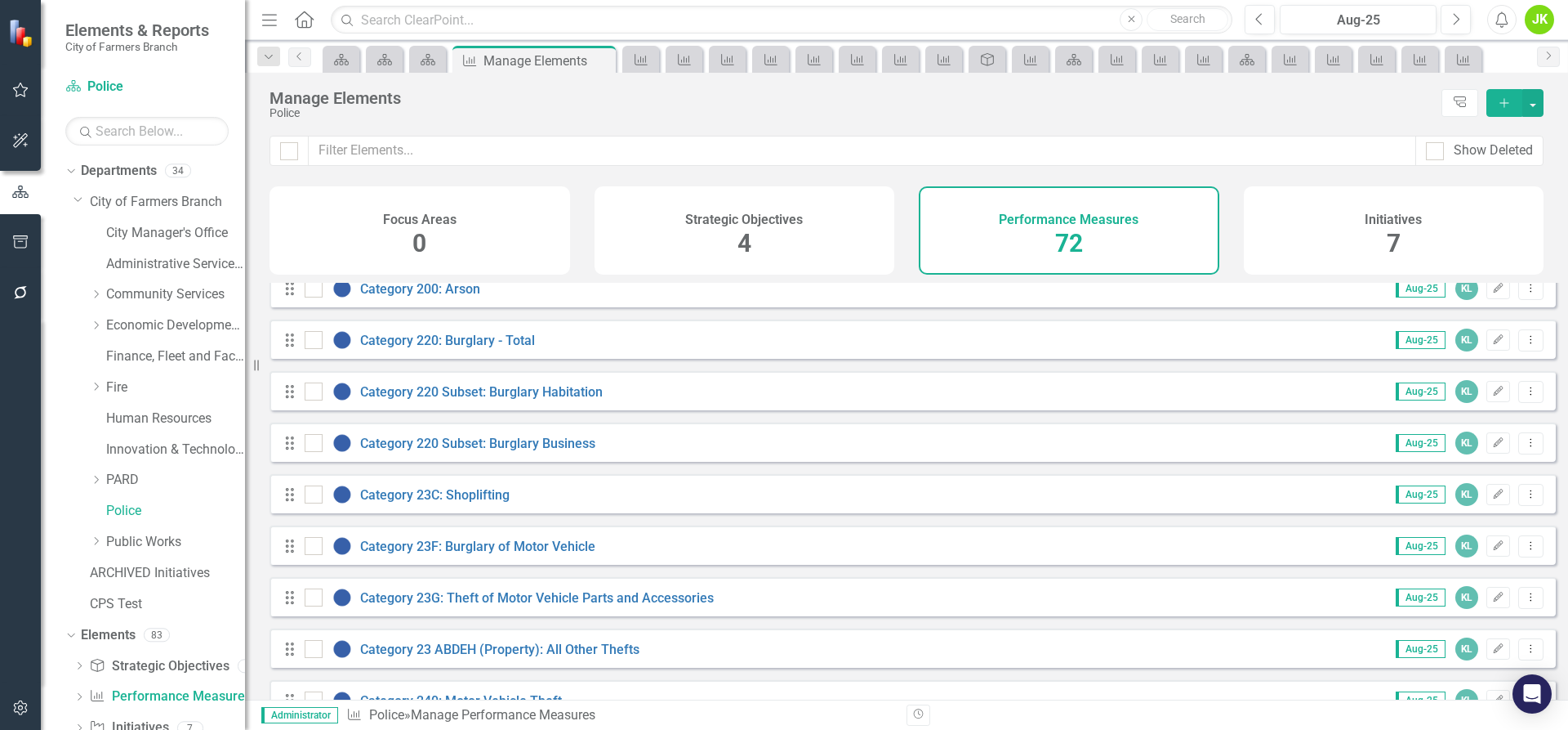
scroll to position [899, 0]
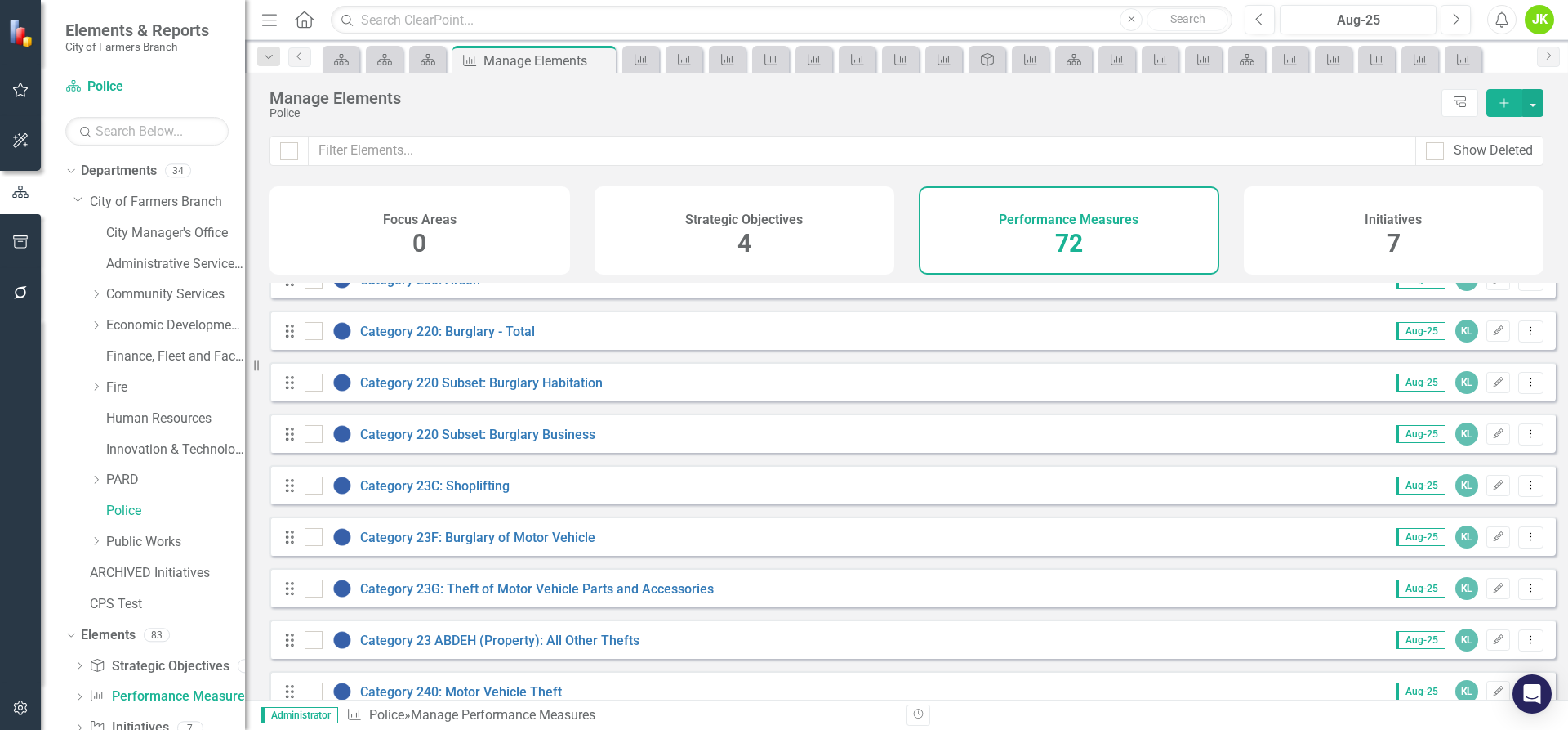
click at [495, 556] on div "Drag Category 23F: Burglary of Motor Vehicle Aug-25 KL Edit Dropdown Menu" at bounding box center [913, 536] width 1286 height 39
click at [494, 545] on link "Category 23F: Burglary of Motor Vehicle" at bounding box center [478, 537] width 236 height 16
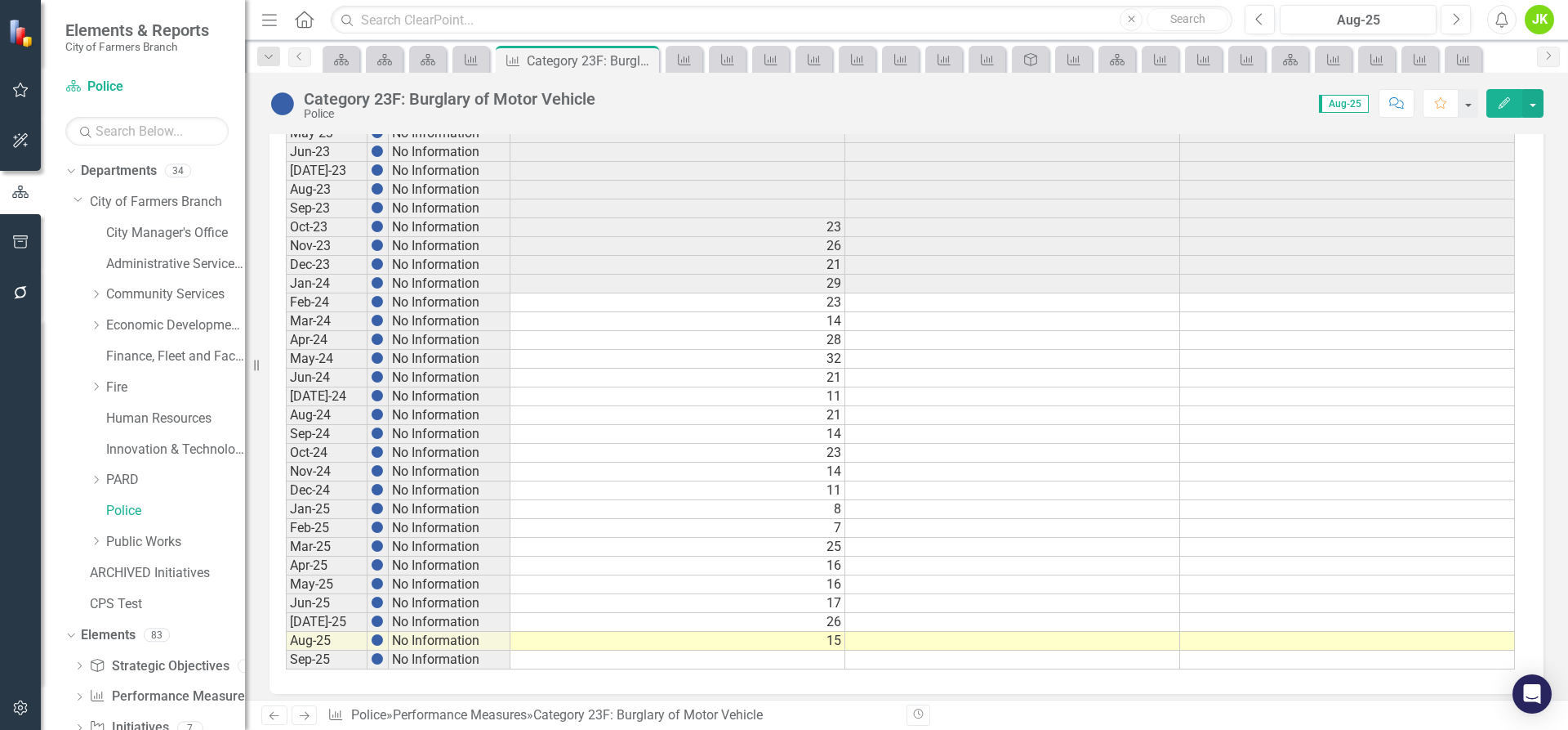
scroll to position [766, 0]
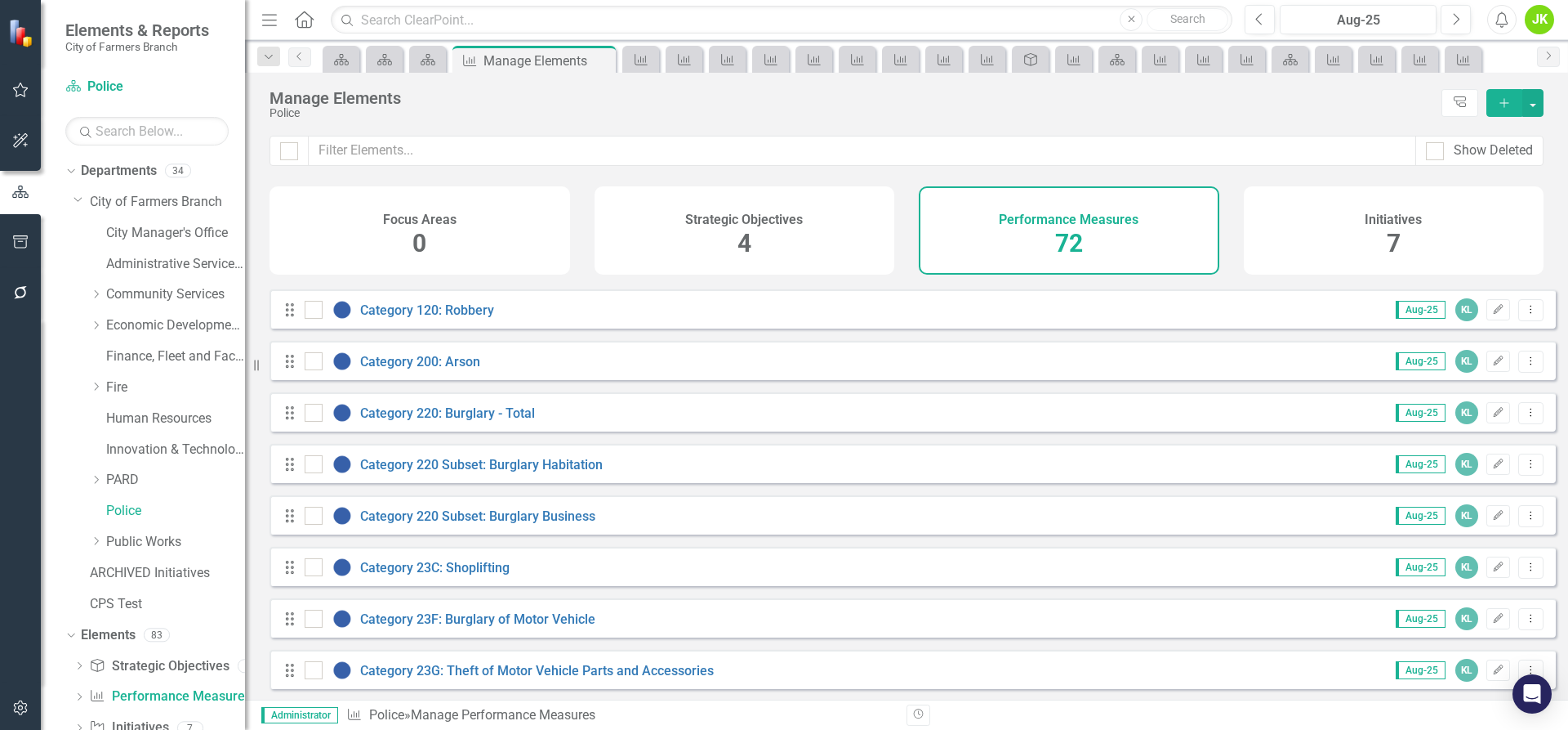
scroll to position [899, 0]
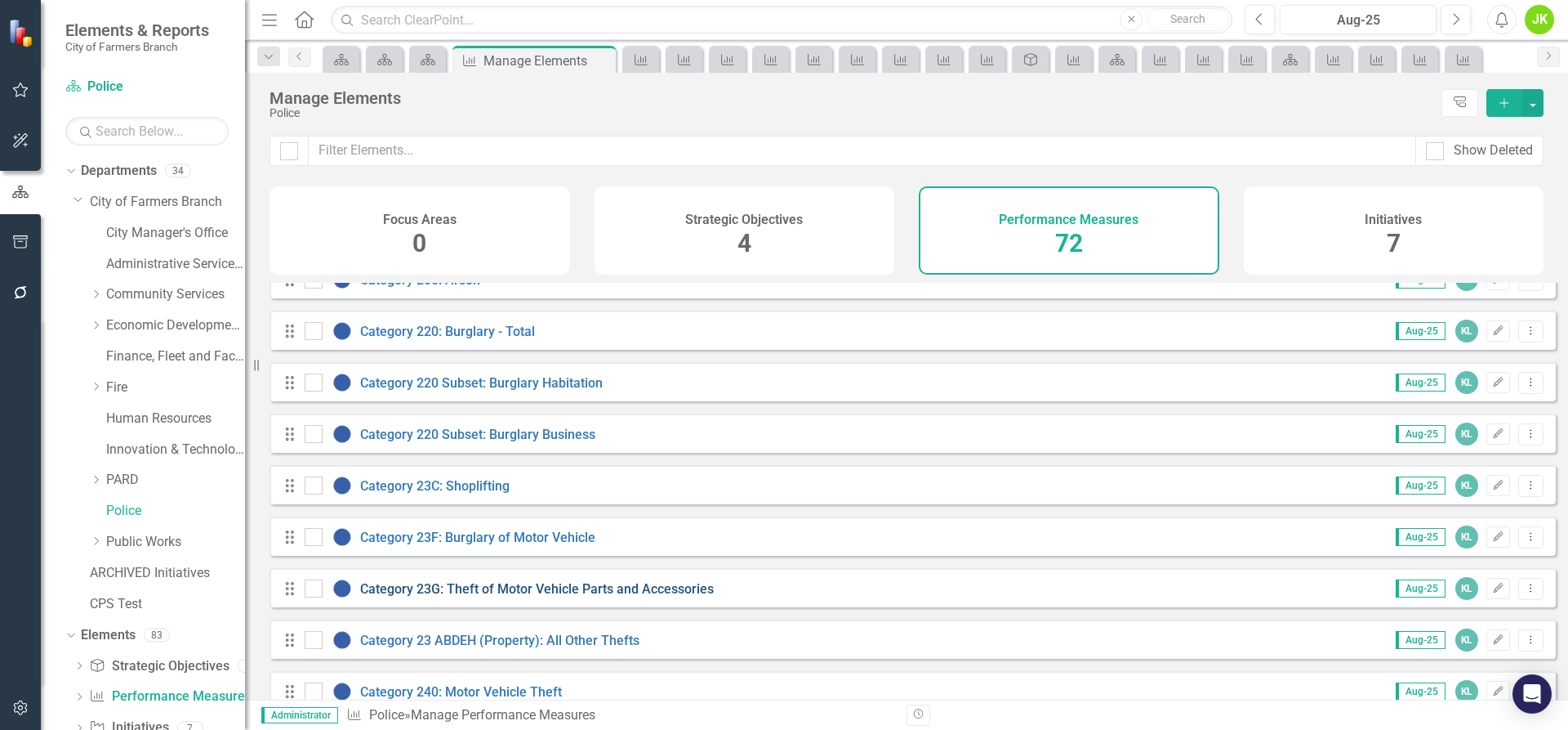
click at [478, 597] on link "Category 23G: Theft of Motor Vehicle Parts and Accessories" at bounding box center [537, 589] width 354 height 16
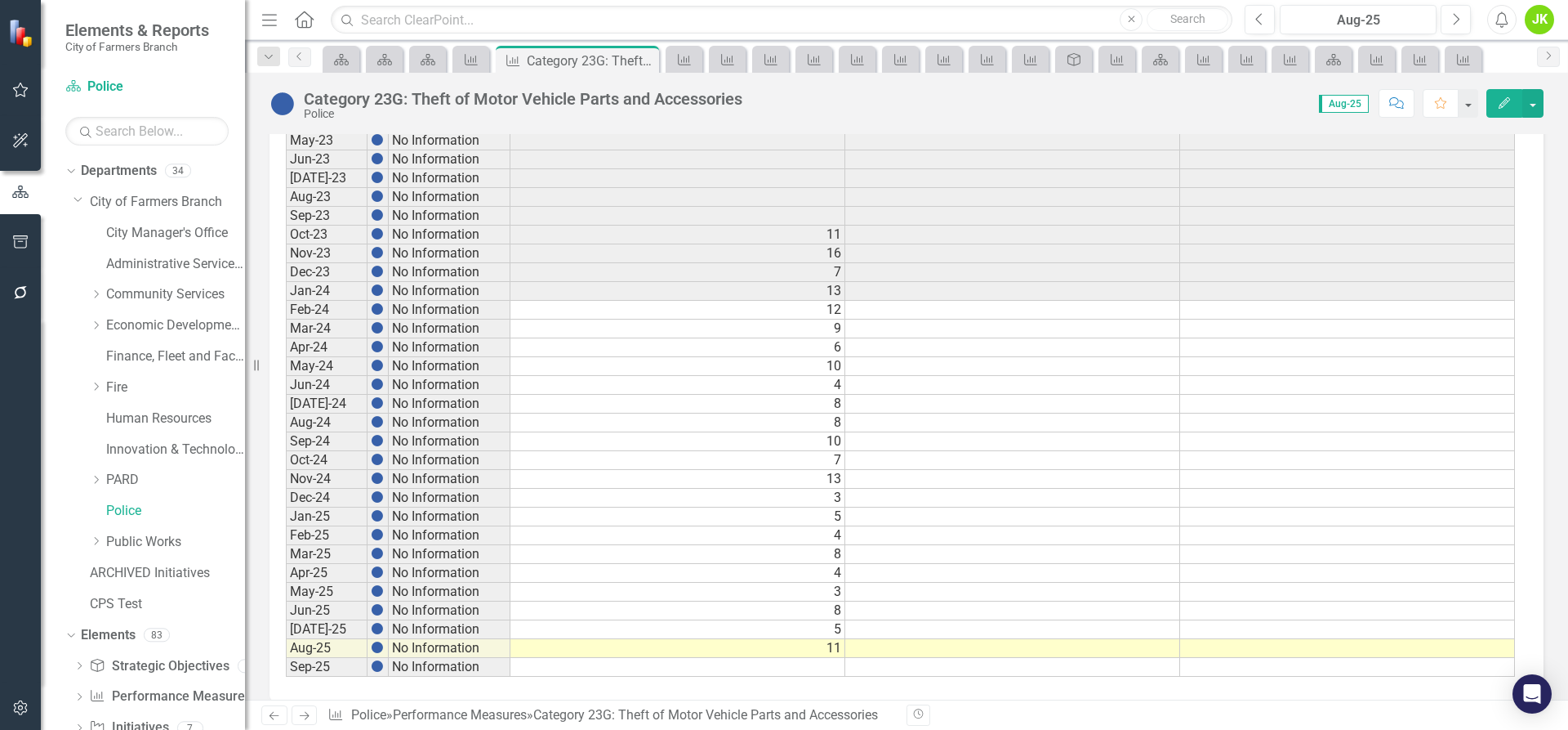
scroll to position [766, 0]
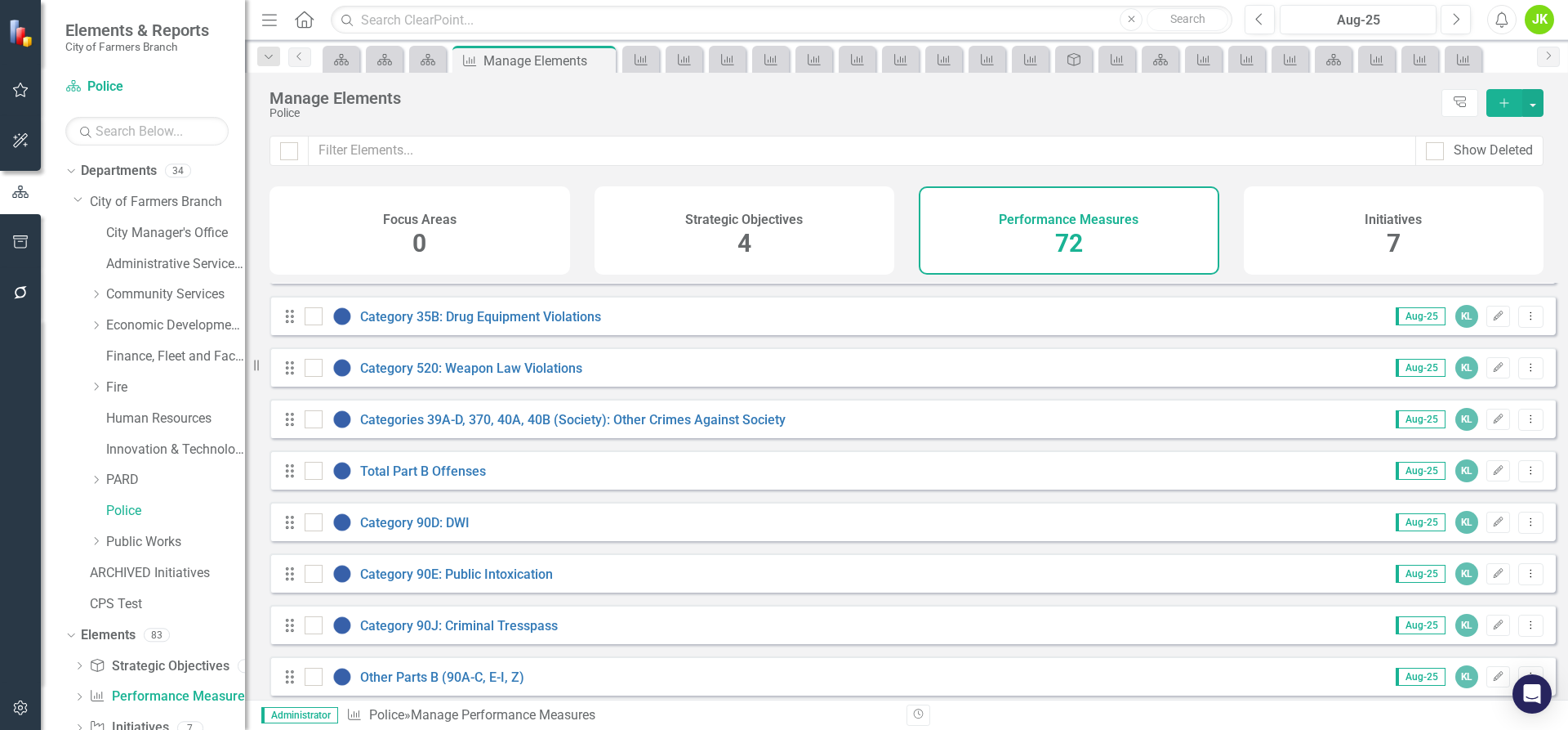
scroll to position [1716, 0]
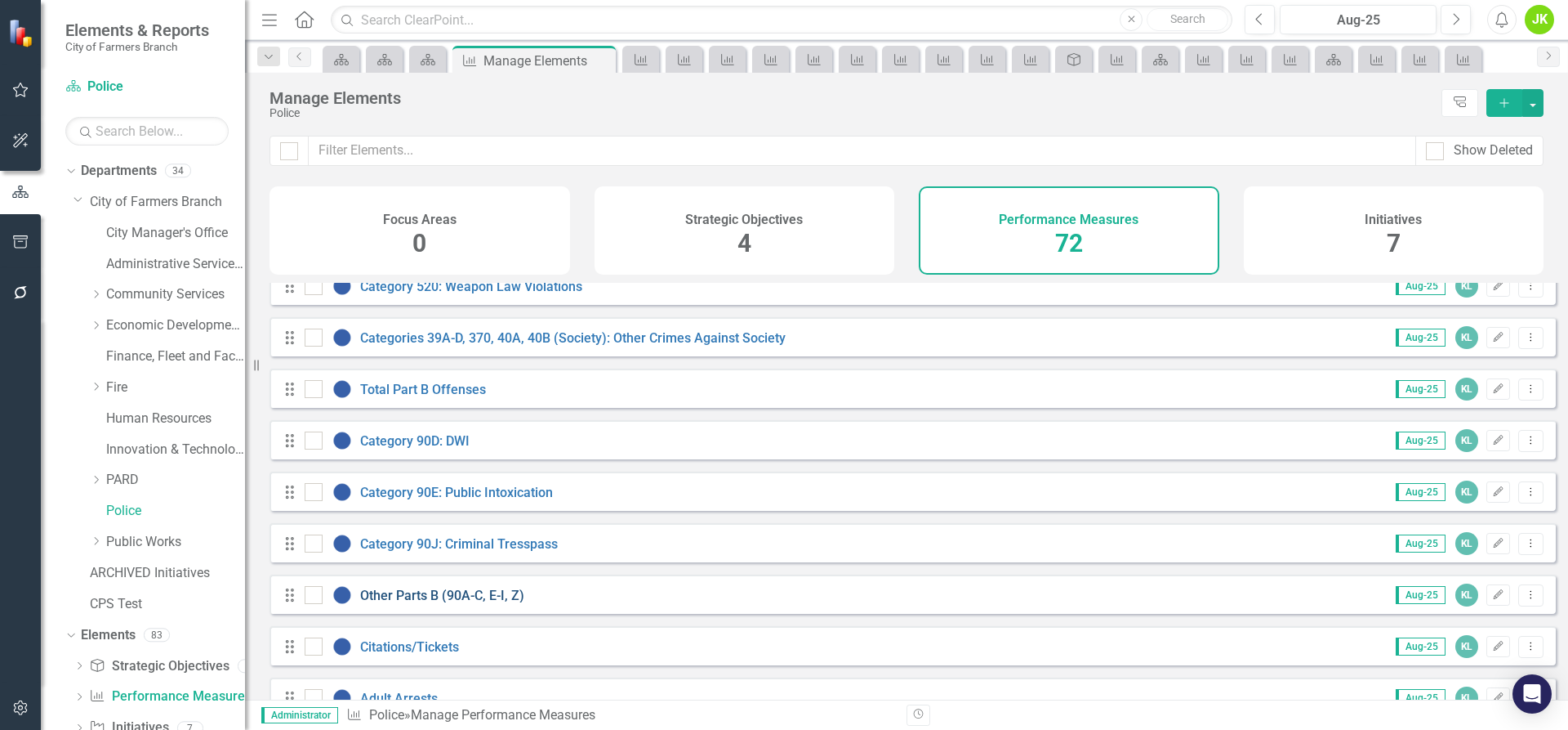
click at [406, 603] on link "Other Parts B (90A-C, E-I, Z)" at bounding box center [442, 596] width 164 height 16
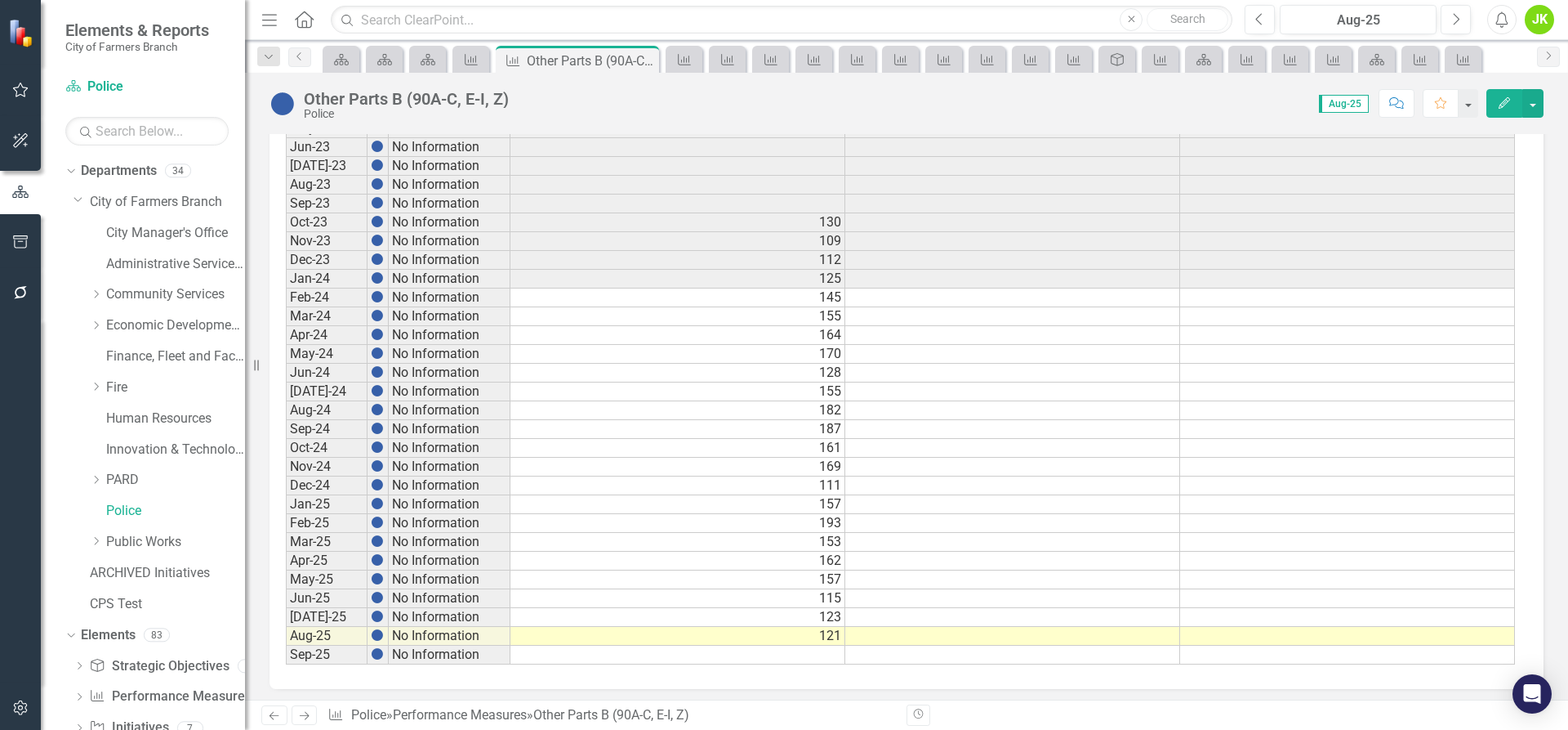
scroll to position [766, 0]
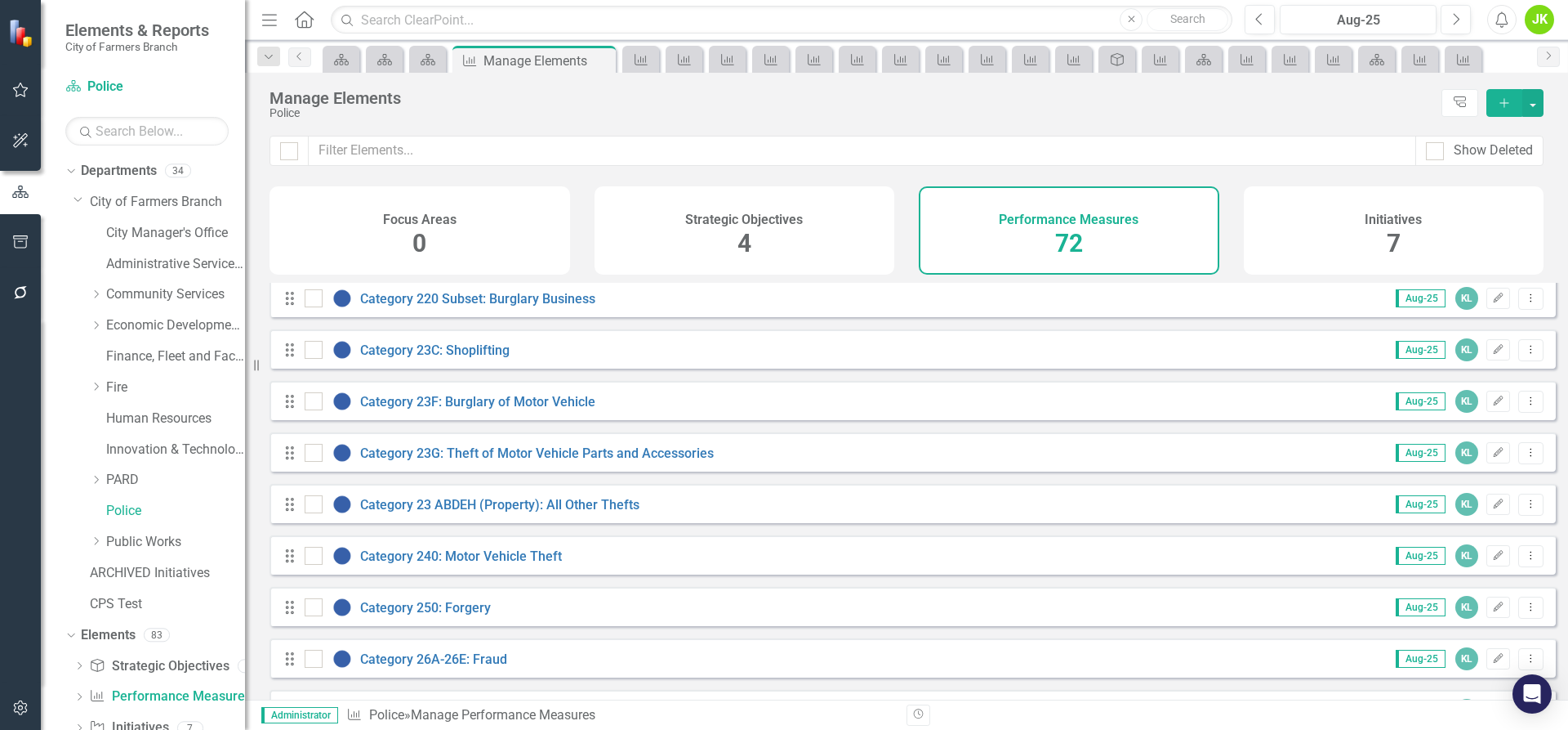
scroll to position [1063, 0]
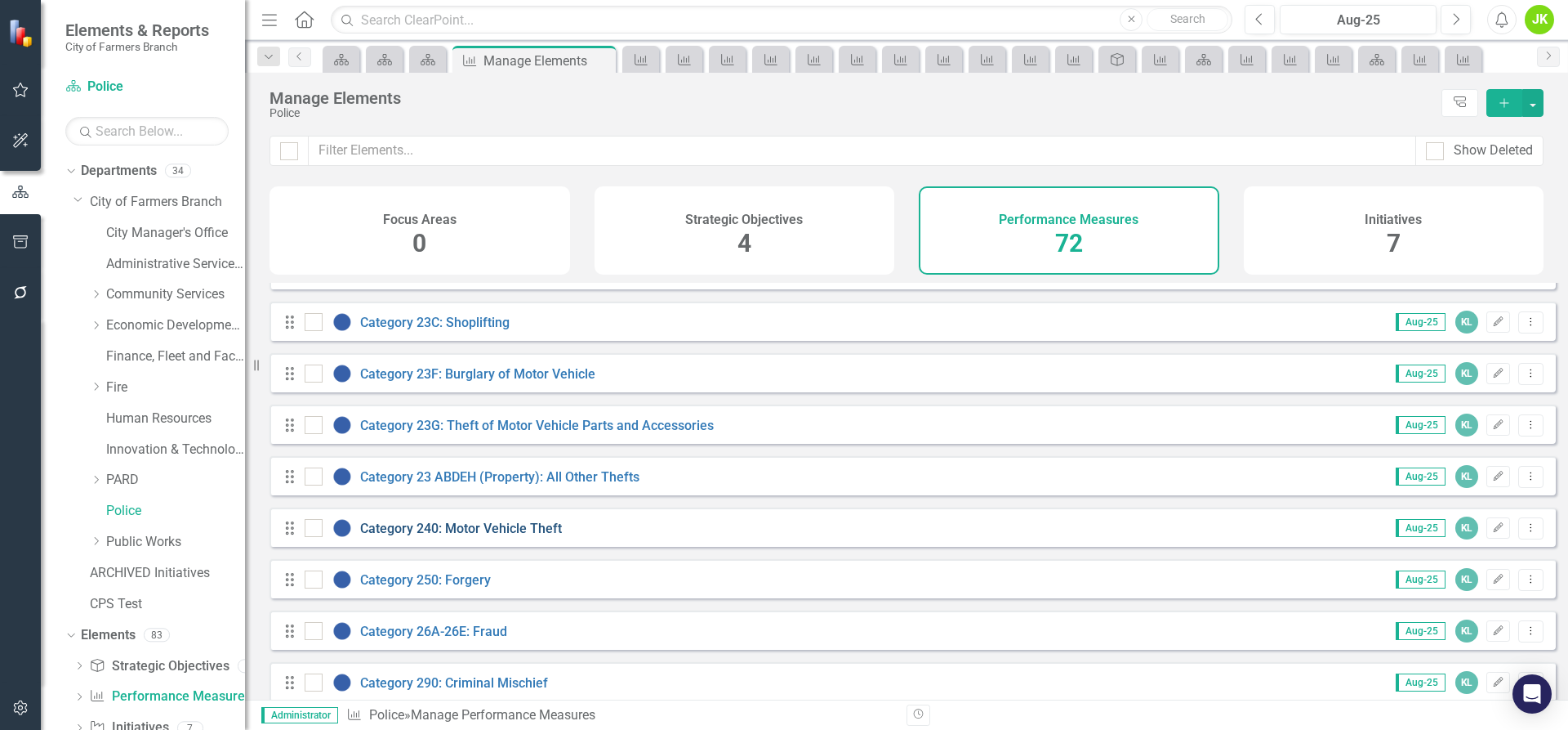
click at [513, 536] on link "Category 240: Motor Vehicle Theft" at bounding box center [461, 528] width 202 height 16
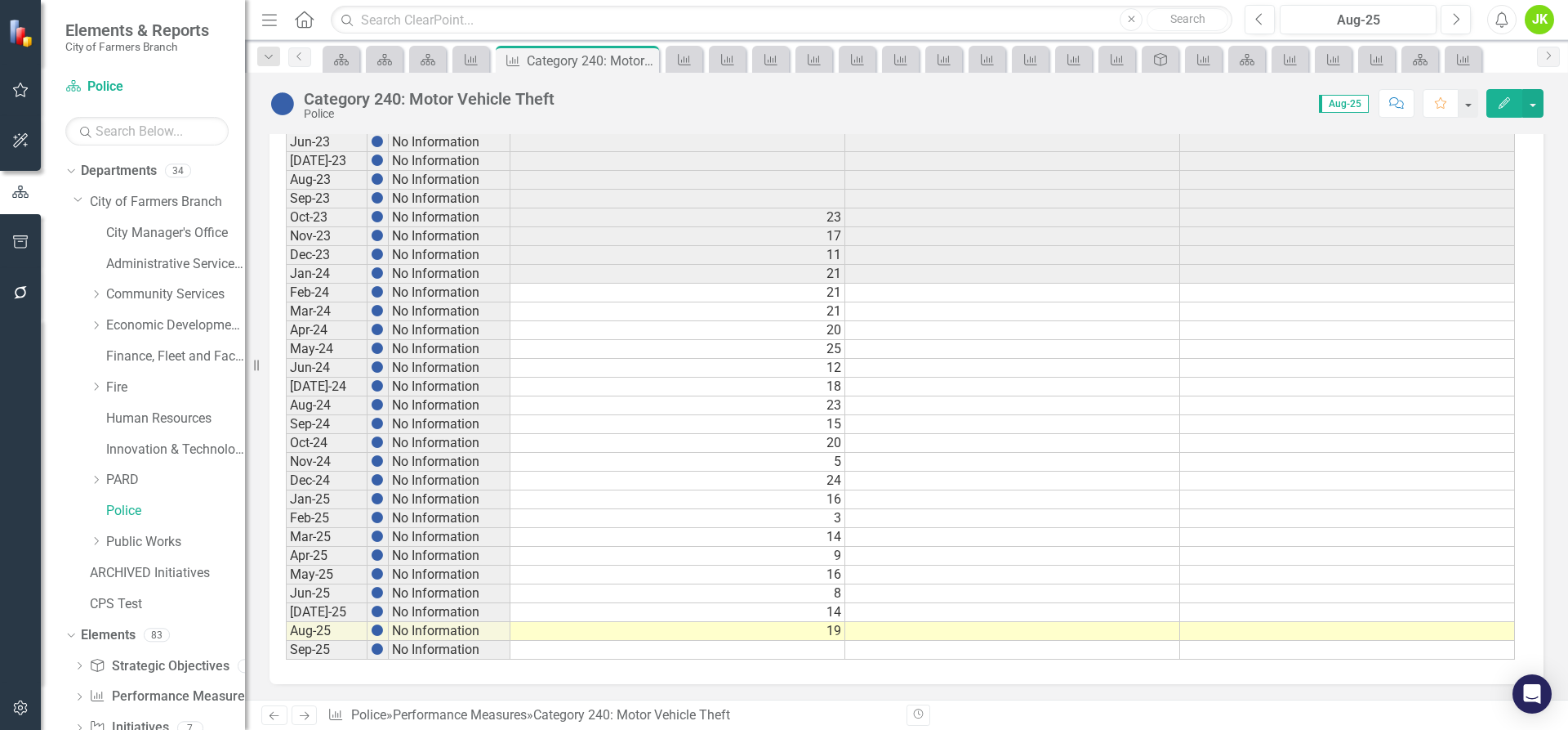
scroll to position [766, 0]
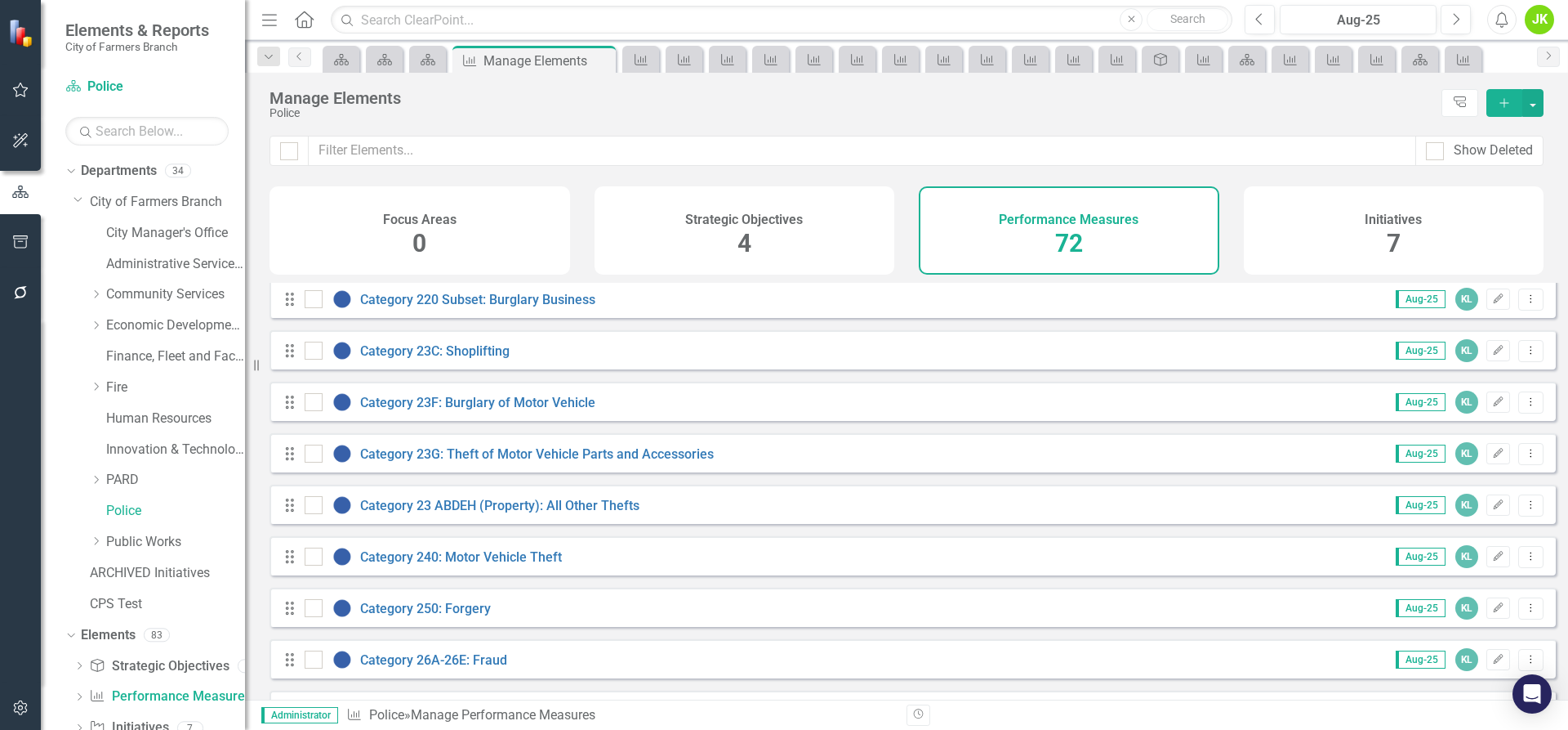
scroll to position [1063, 0]
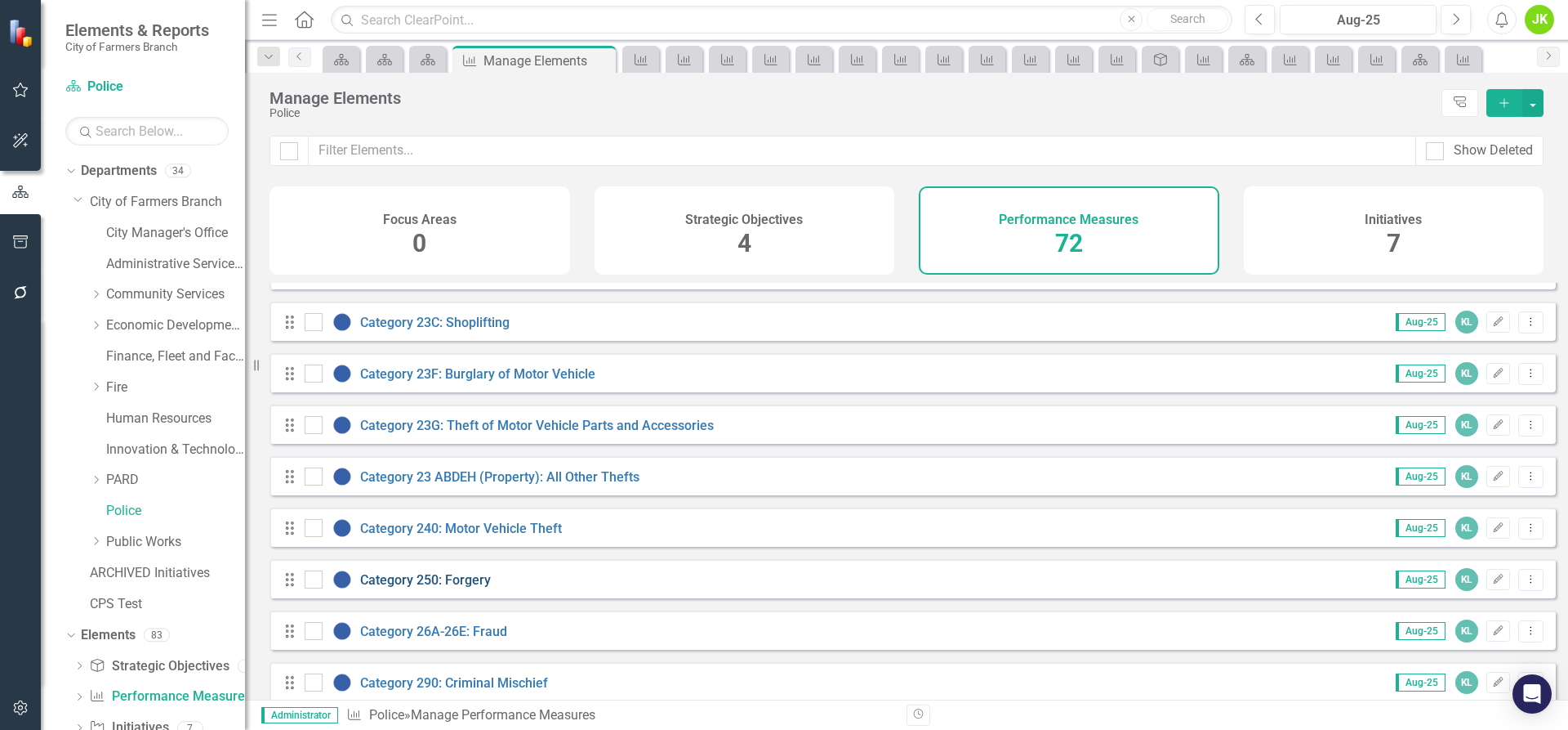
click at [472, 588] on link "Category 250: Forgery" at bounding box center [425, 580] width 131 height 16
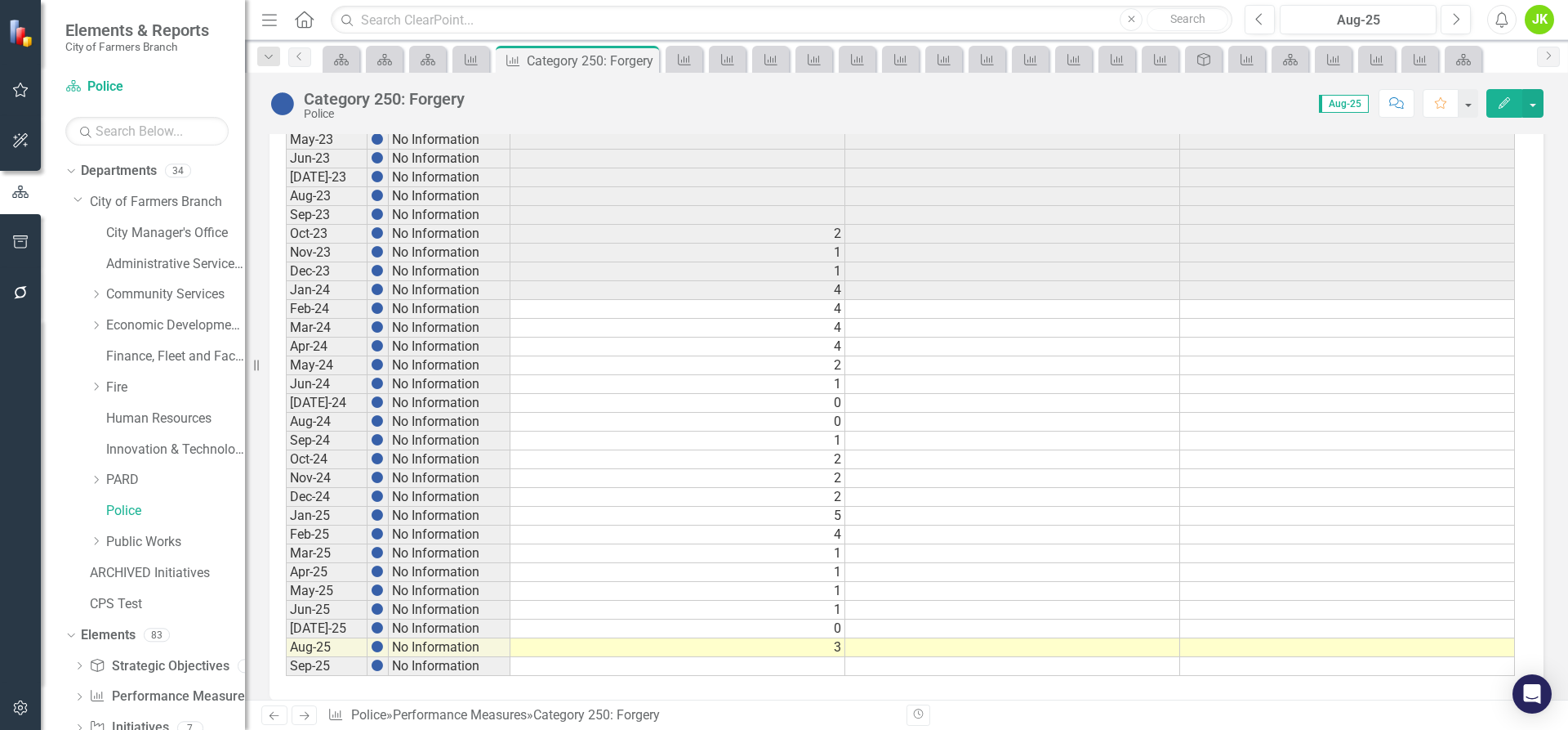
scroll to position [766, 0]
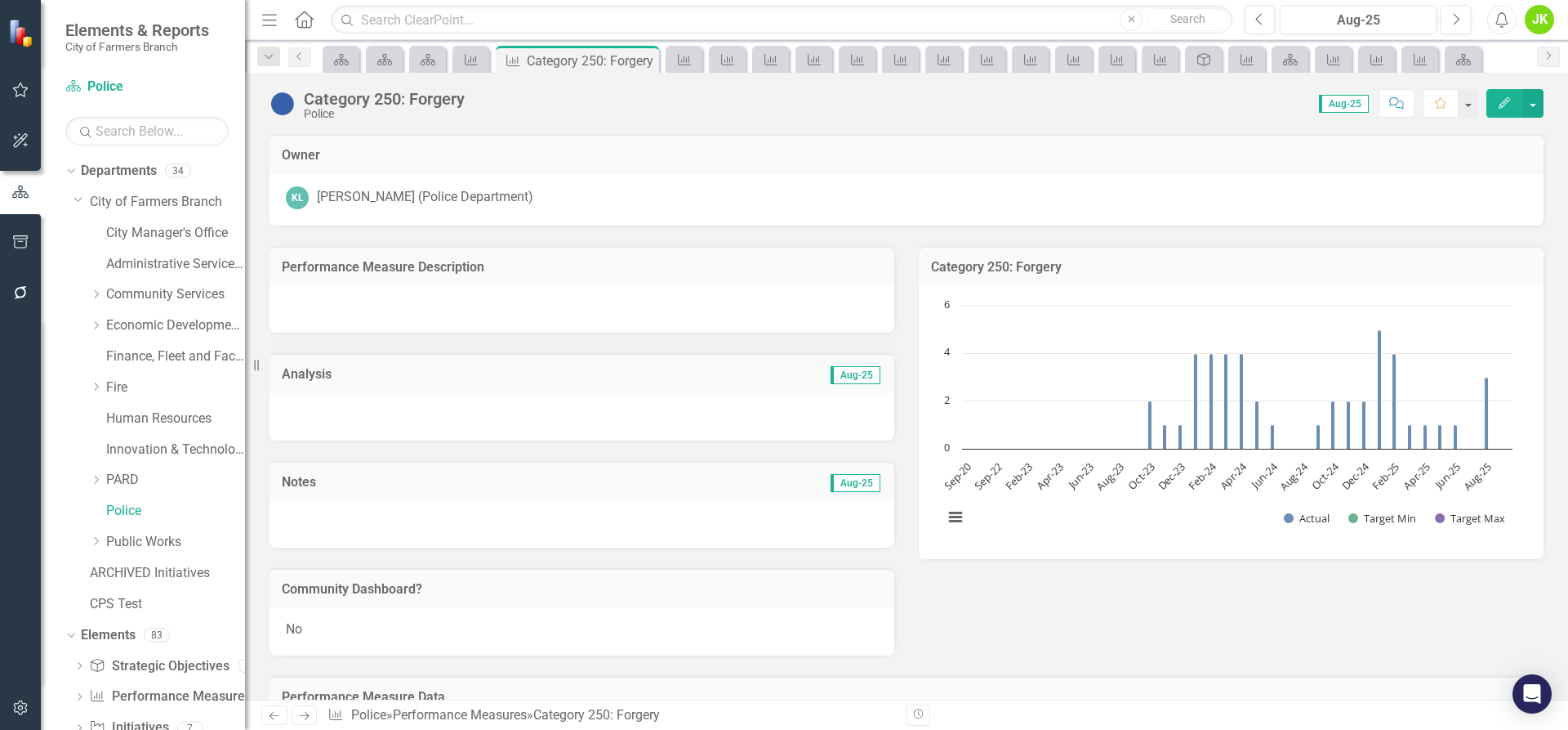
scroll to position [766, 0]
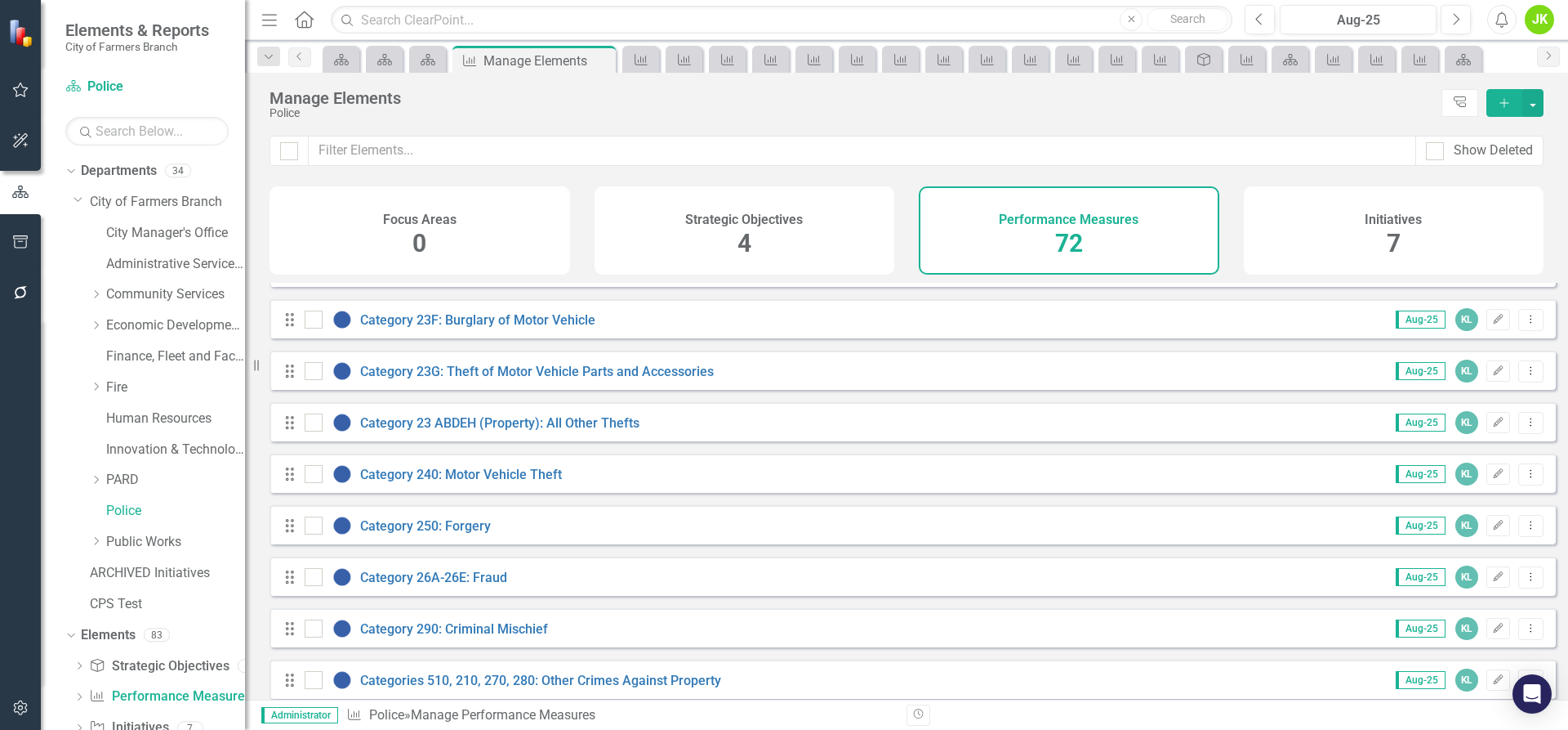
scroll to position [1144, 0]
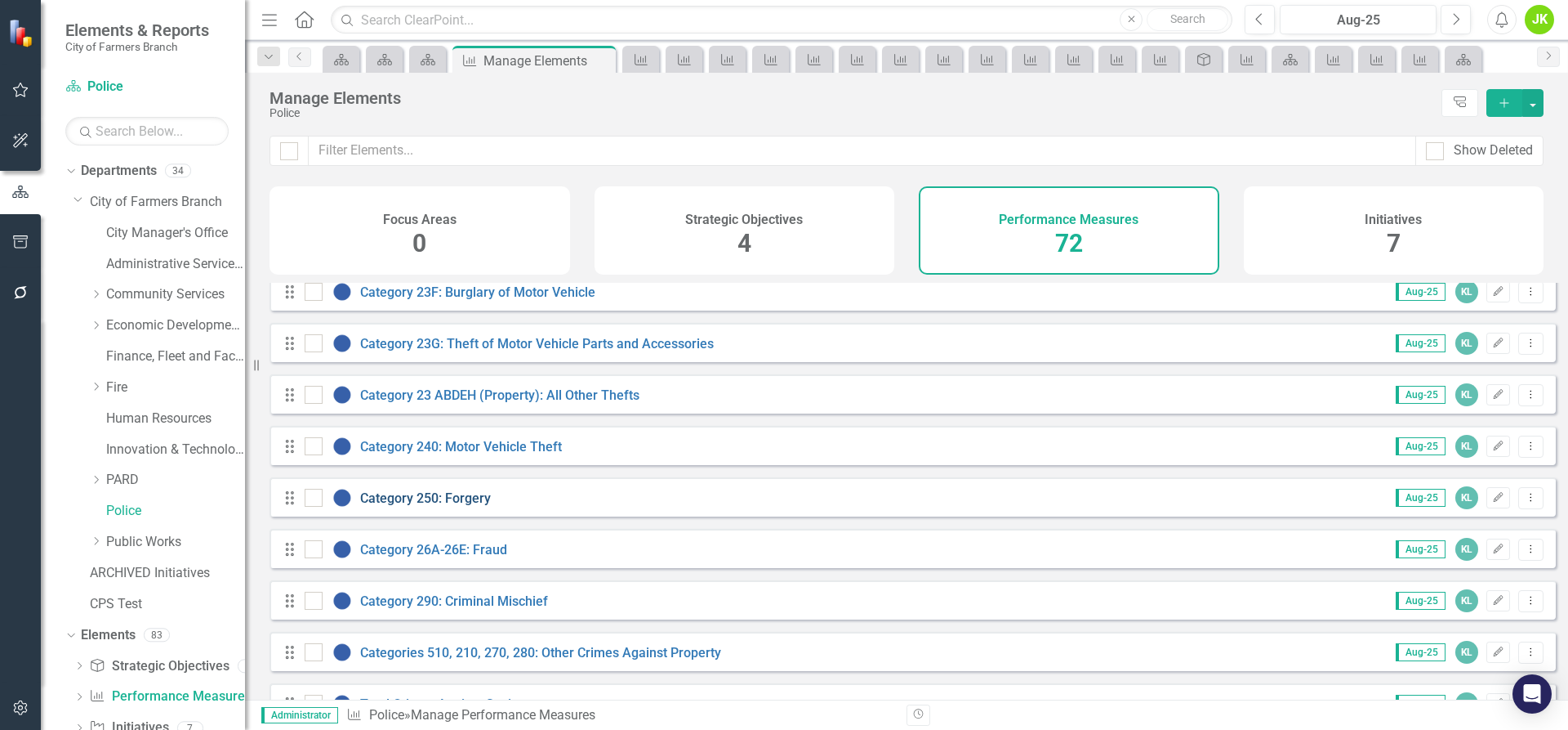
click at [441, 506] on link "Category 250: Forgery" at bounding box center [425, 498] width 131 height 16
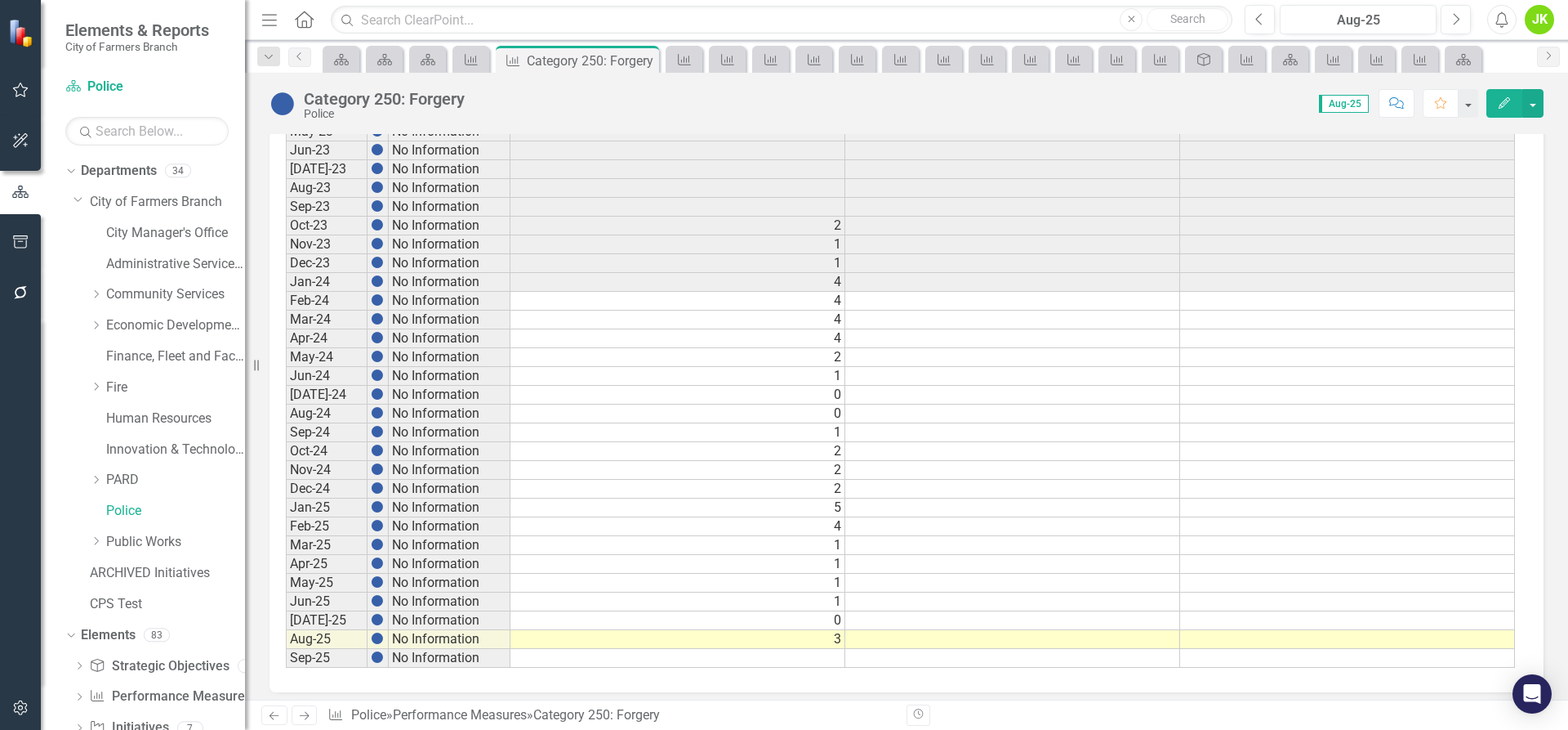
scroll to position [766, 0]
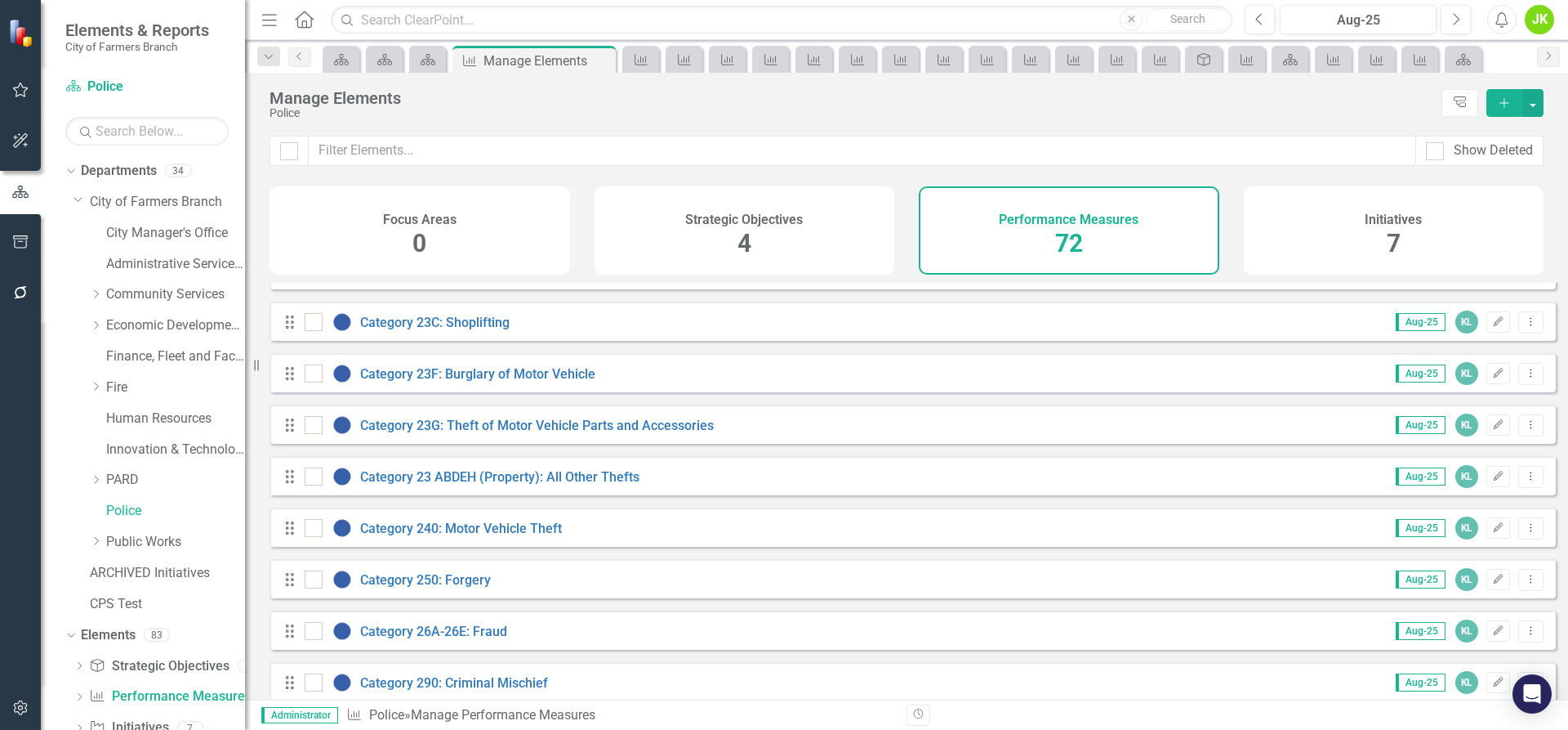
scroll to position [1144, 0]
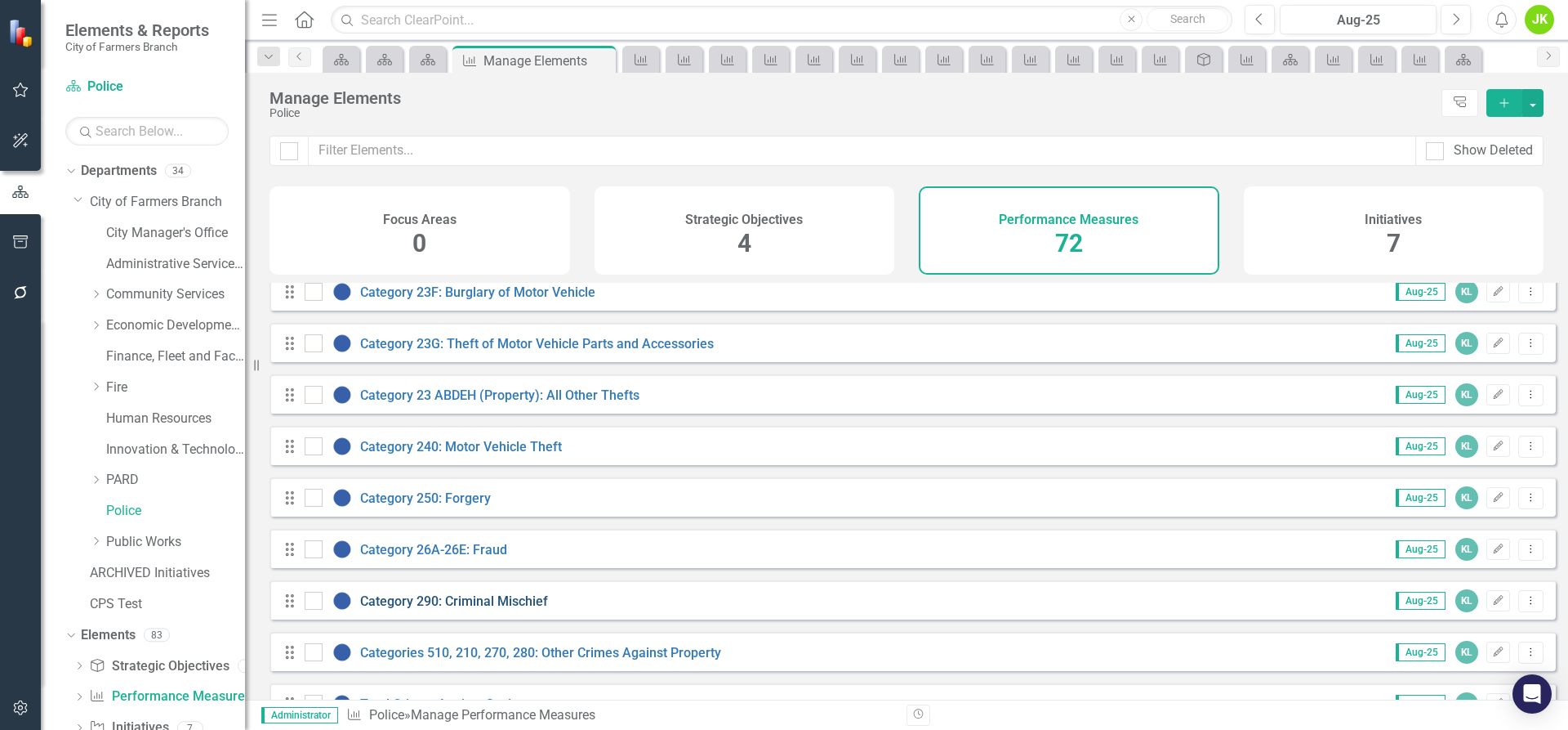
click at [460, 609] on link "Category 290: Criminal Mischief" at bounding box center [454, 601] width 188 height 16
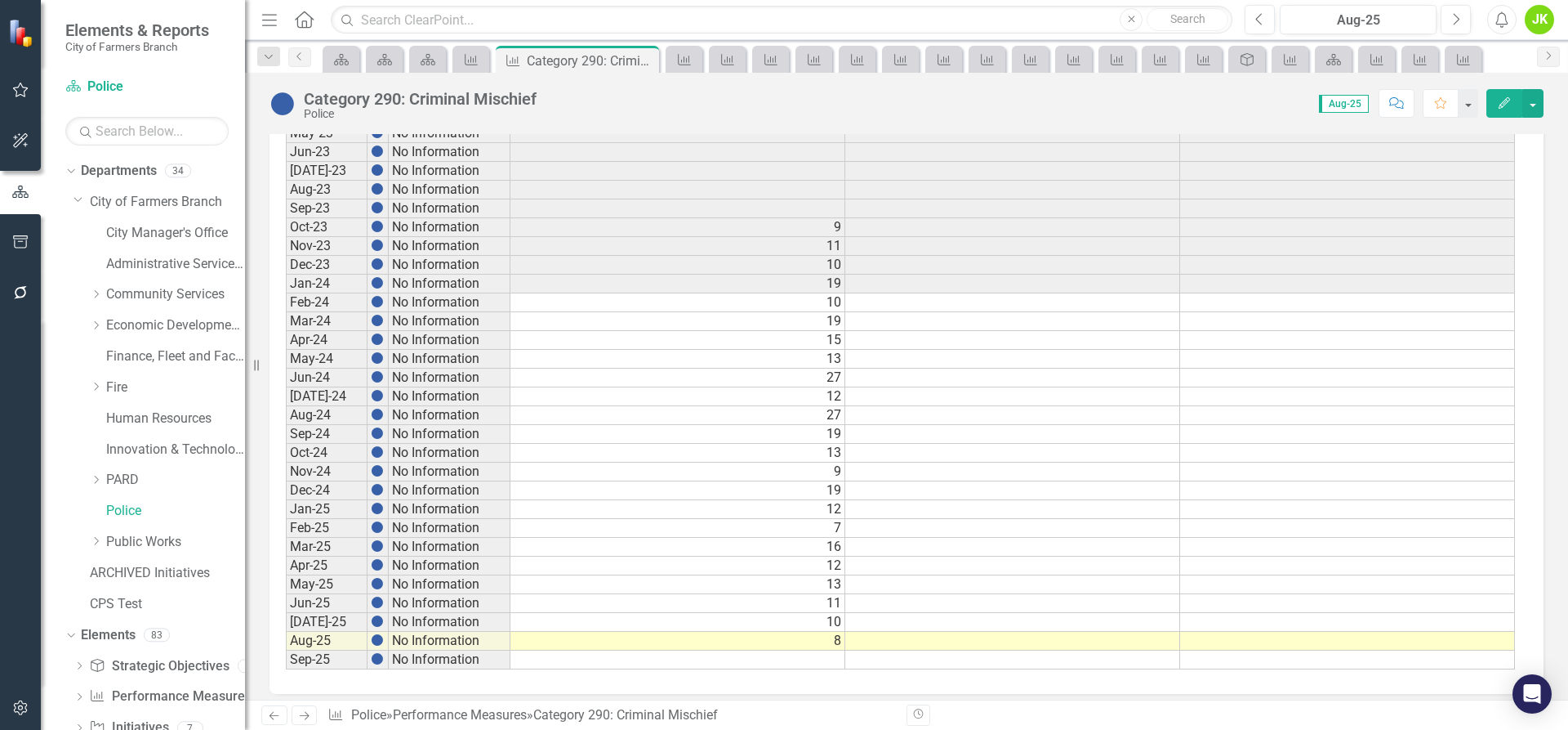
scroll to position [766, 0]
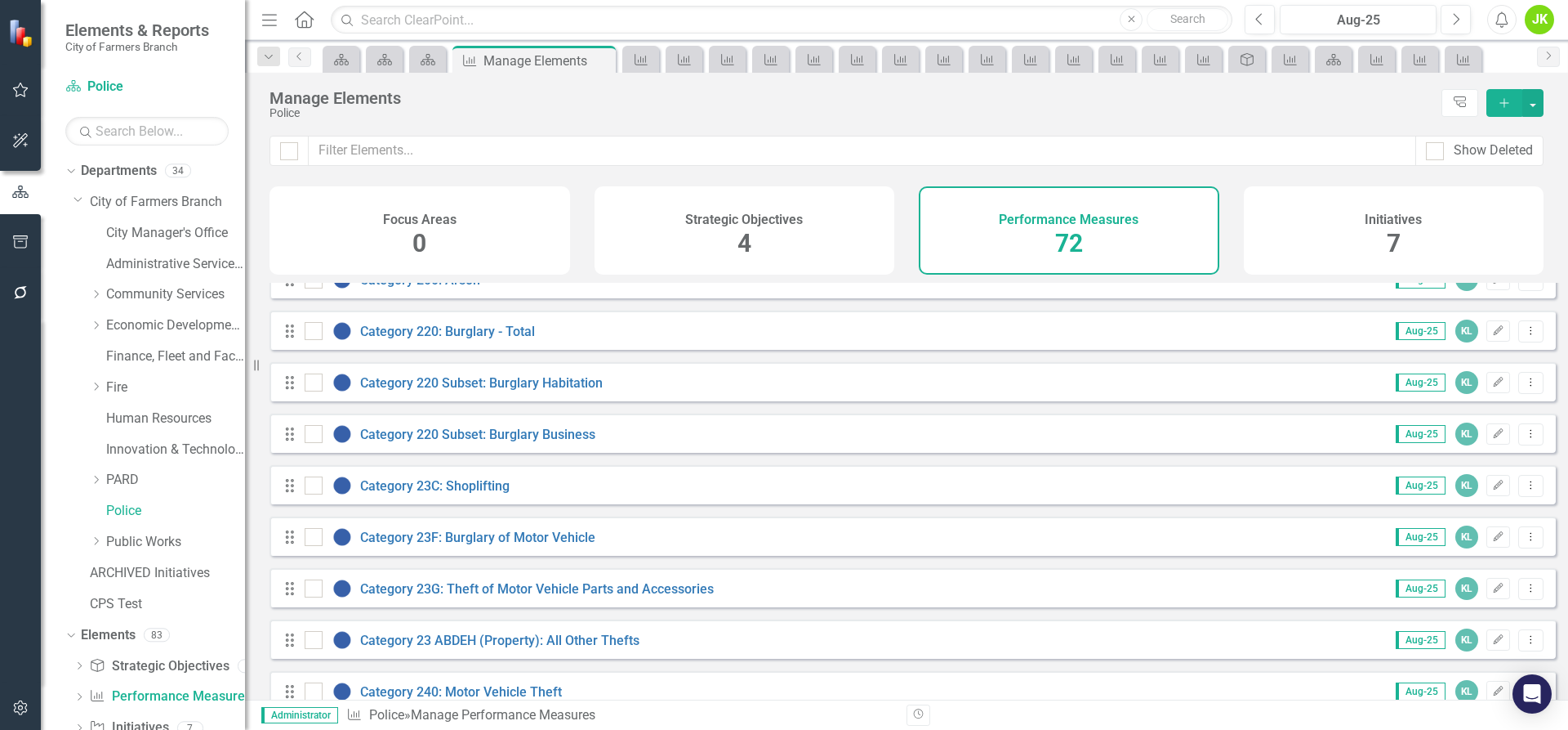
scroll to position [981, 0]
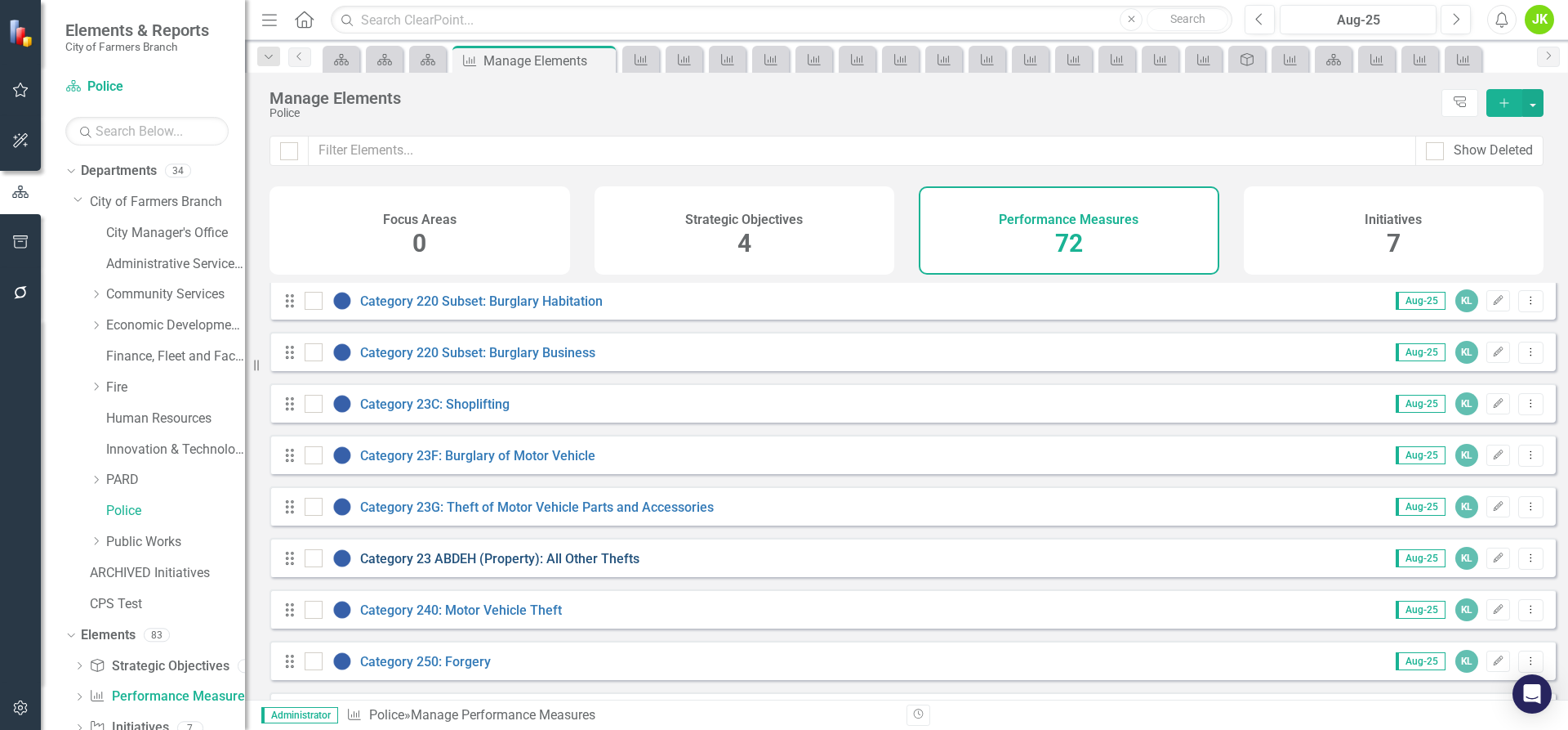
click at [542, 567] on link "Category 23 ABDEH (Property): All Other Thefts" at bounding box center [500, 558] width 280 height 16
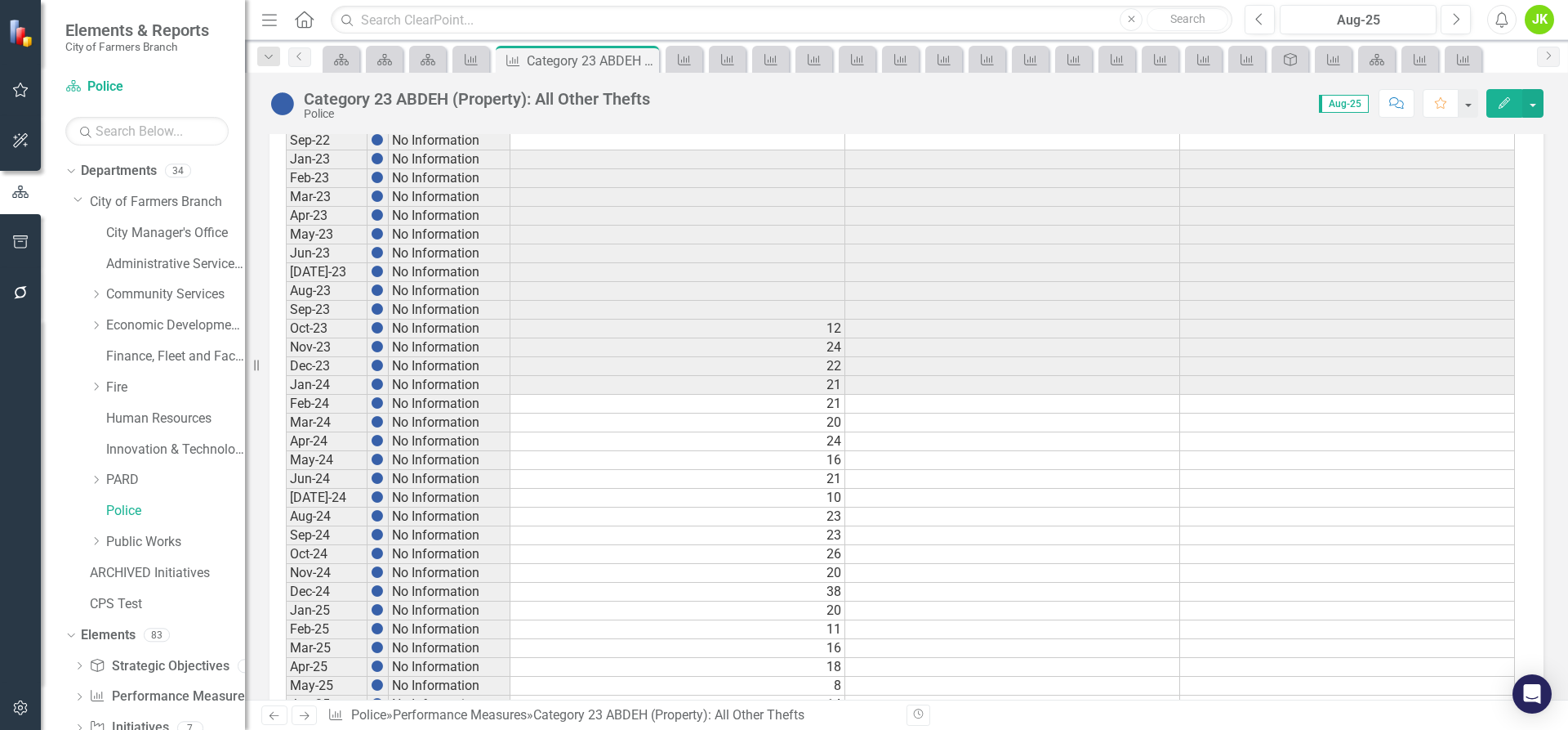
scroll to position [766, 0]
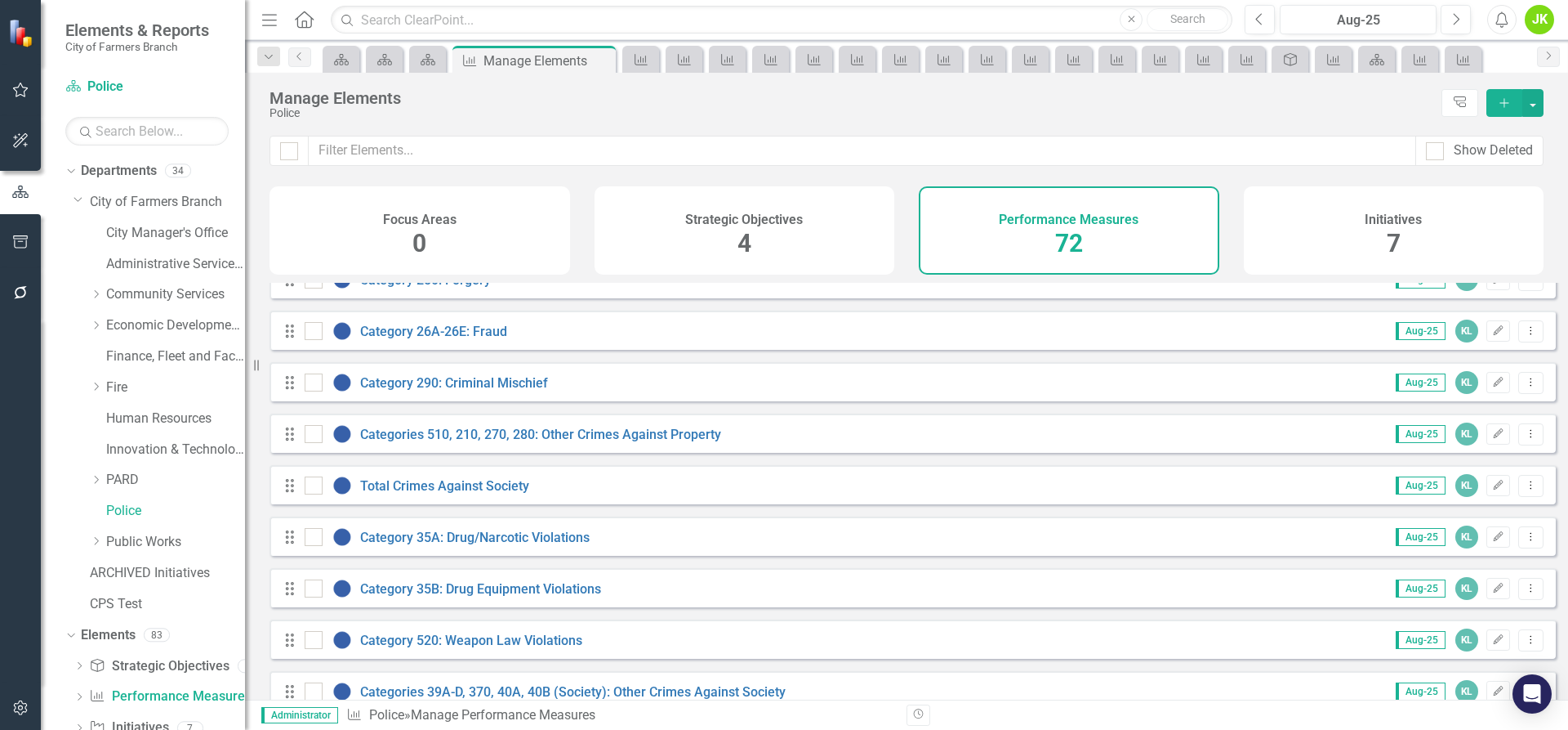
scroll to position [1390, 0]
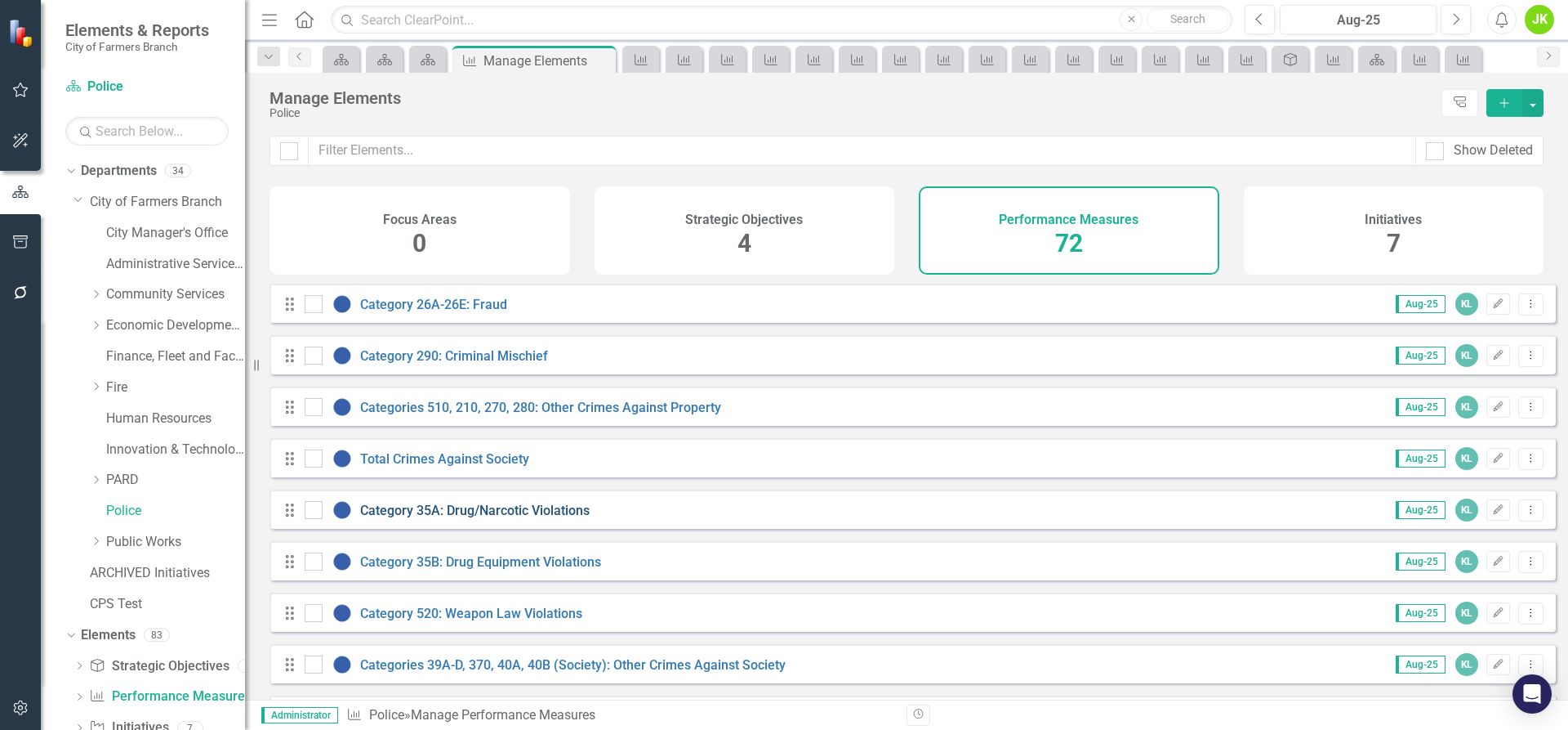
click at [505, 519] on link "Category 35A: Drug/Narcotic Violations" at bounding box center [475, 510] width 229 height 16
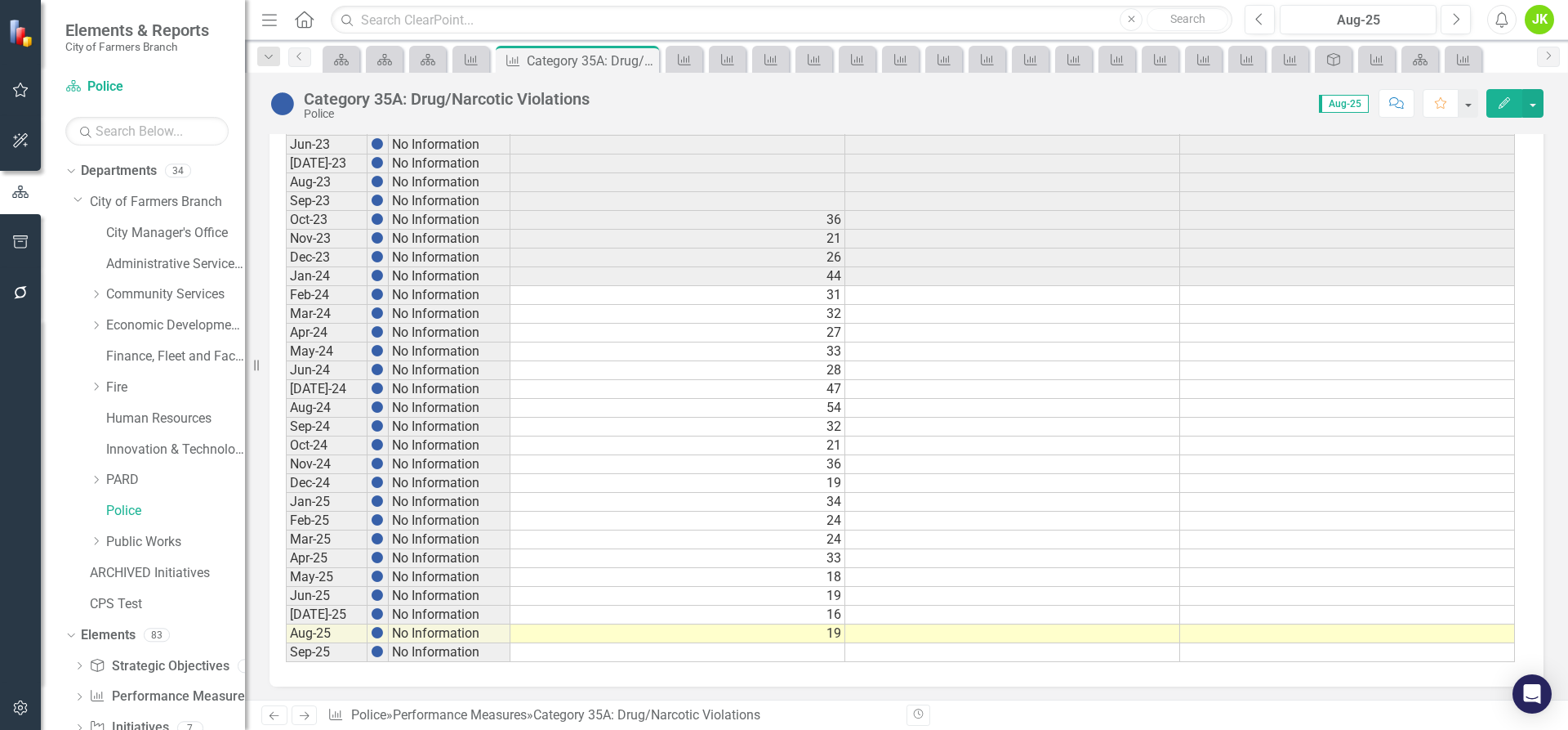
scroll to position [766, 0]
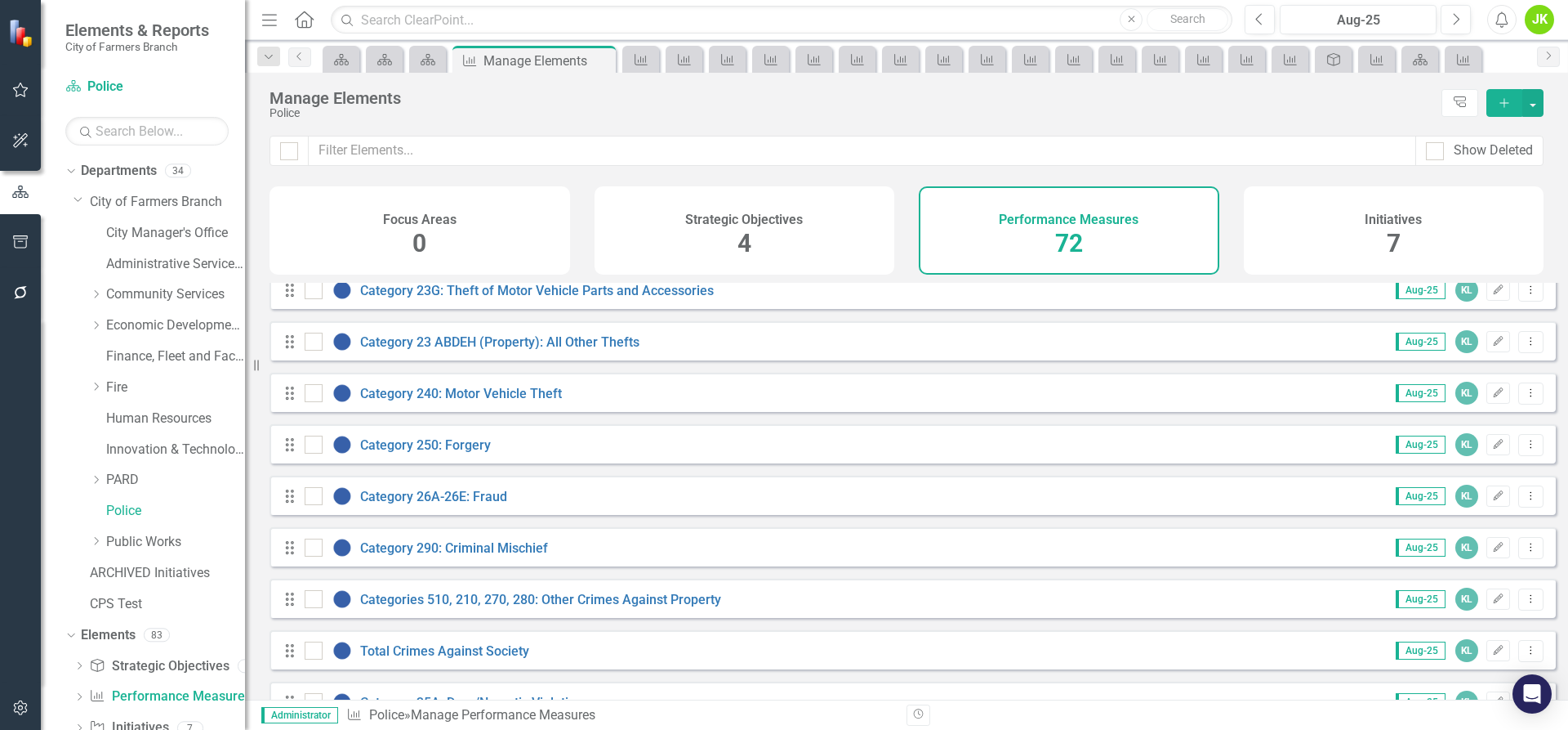
scroll to position [1226, 0]
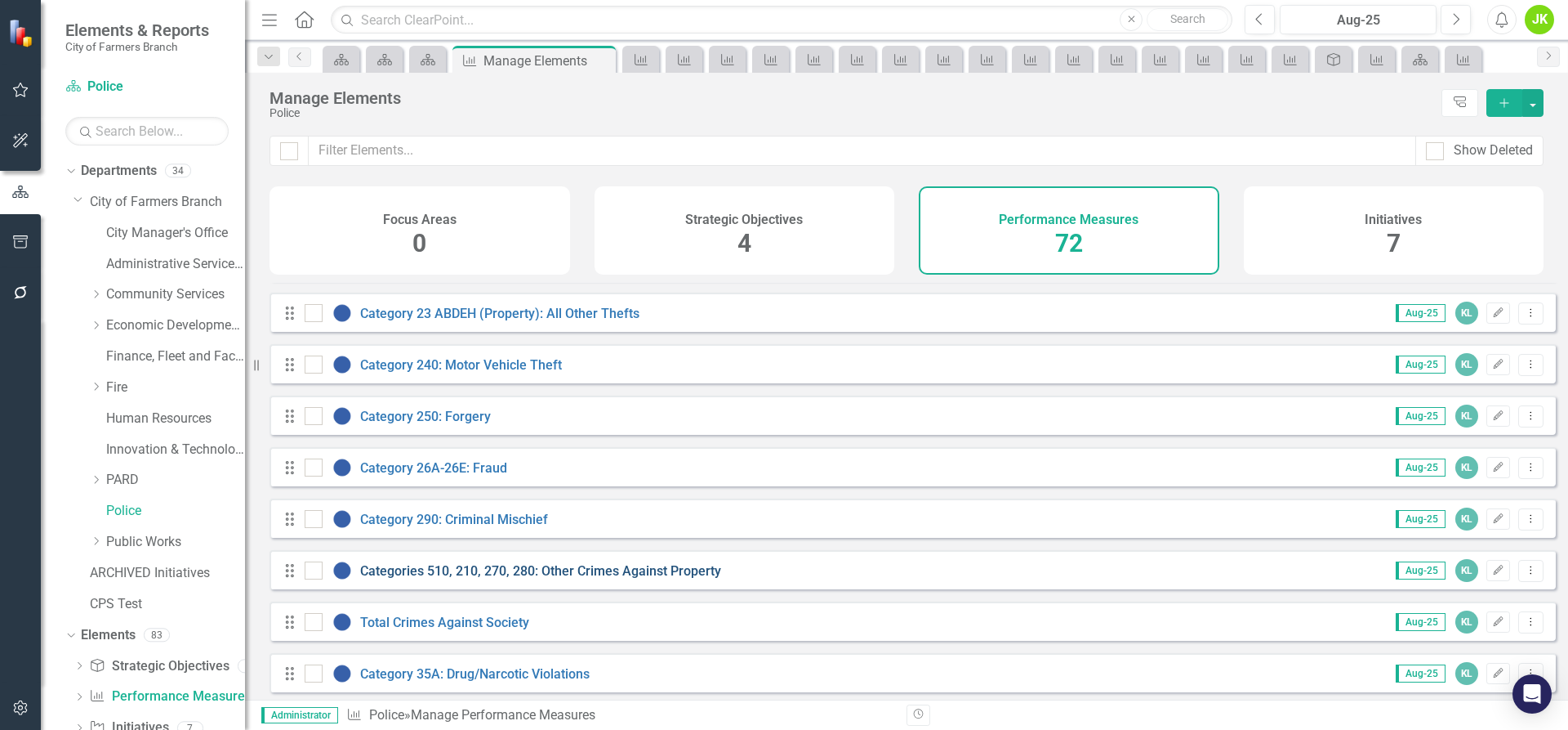
click at [581, 579] on link "Categories 510, 210, 270, 280: Other Crimes Against Property" at bounding box center [541, 570] width 361 height 16
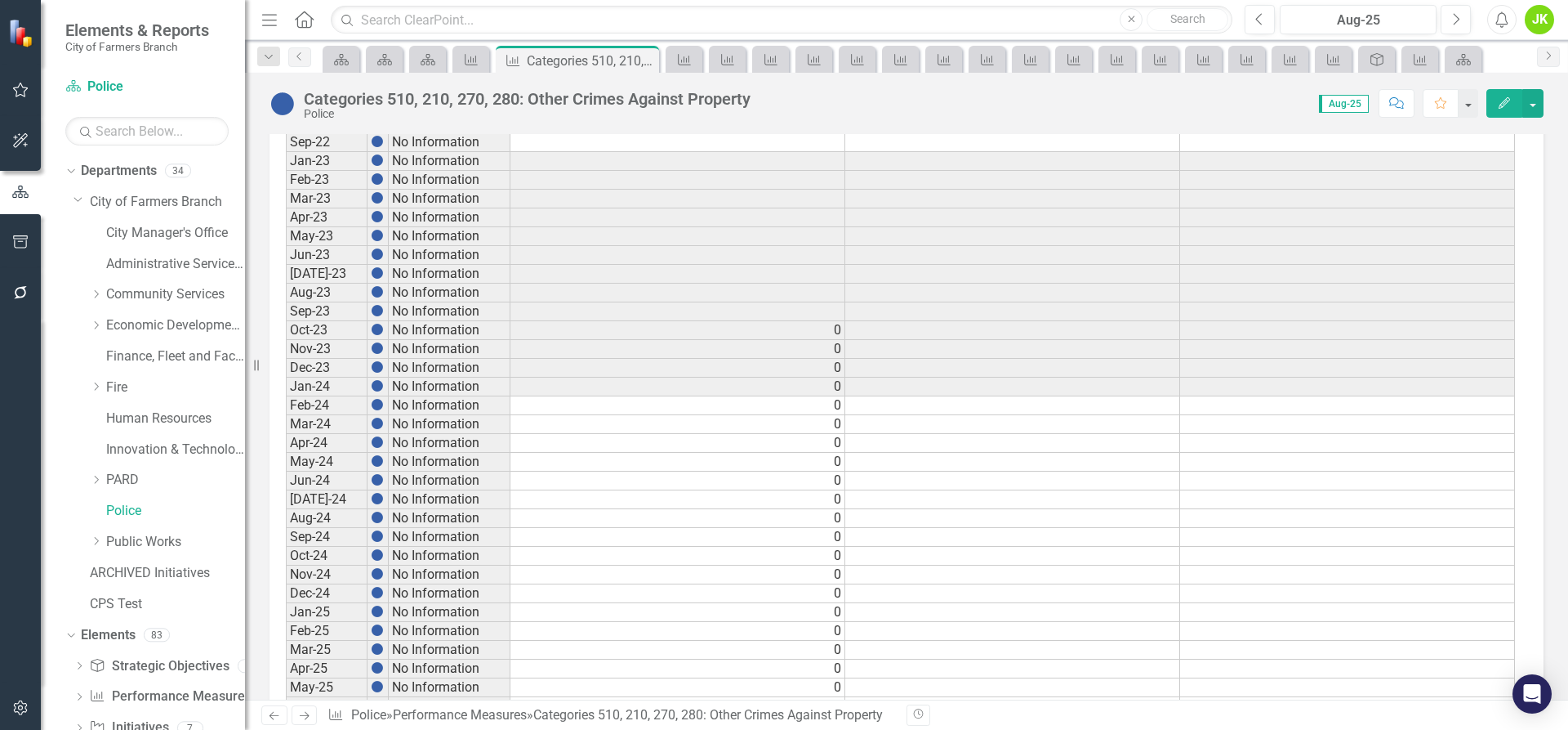
scroll to position [766, 0]
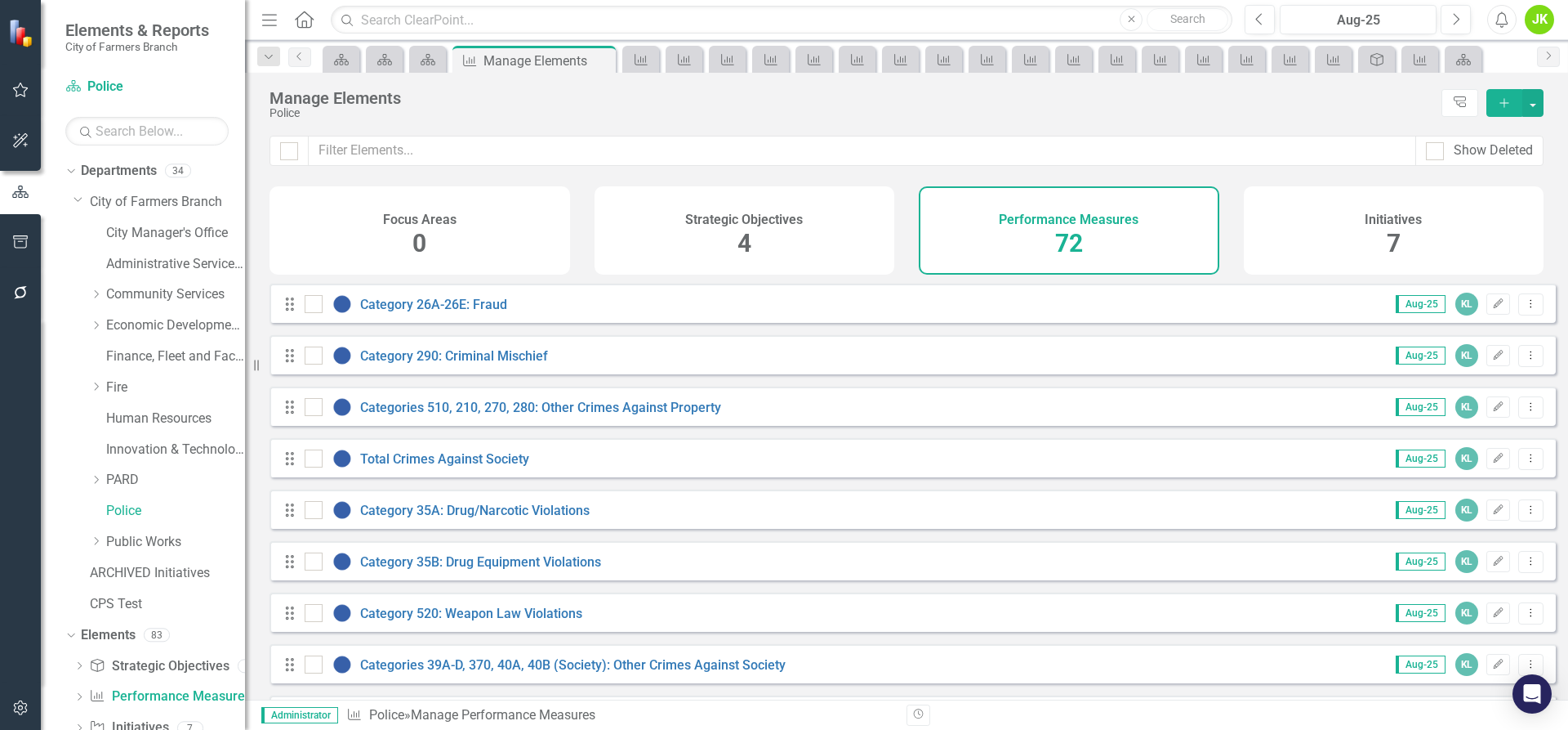
scroll to position [1471, 0]
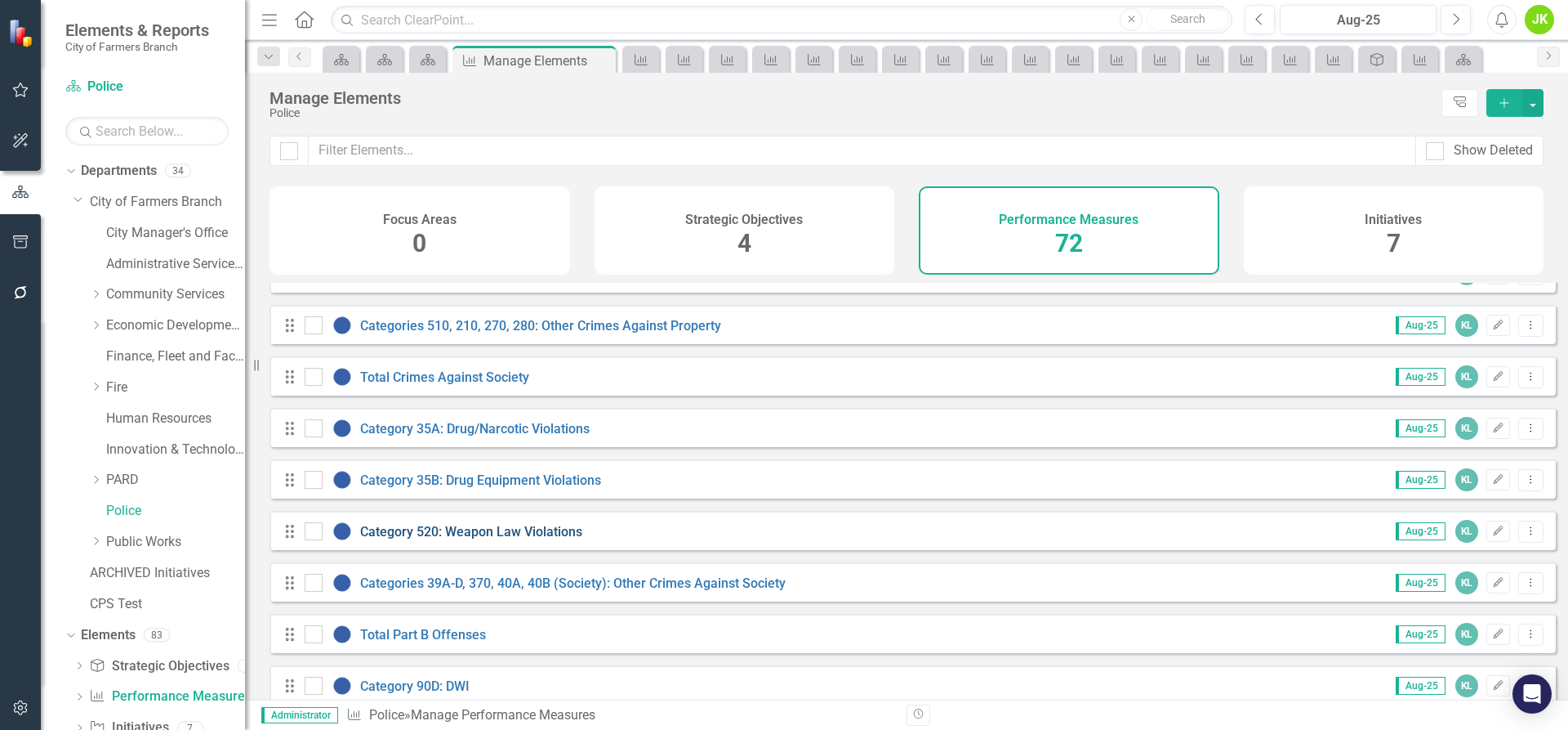
click at [429, 539] on link "Category 520: Weapon Law Violations" at bounding box center [471, 532] width 223 height 16
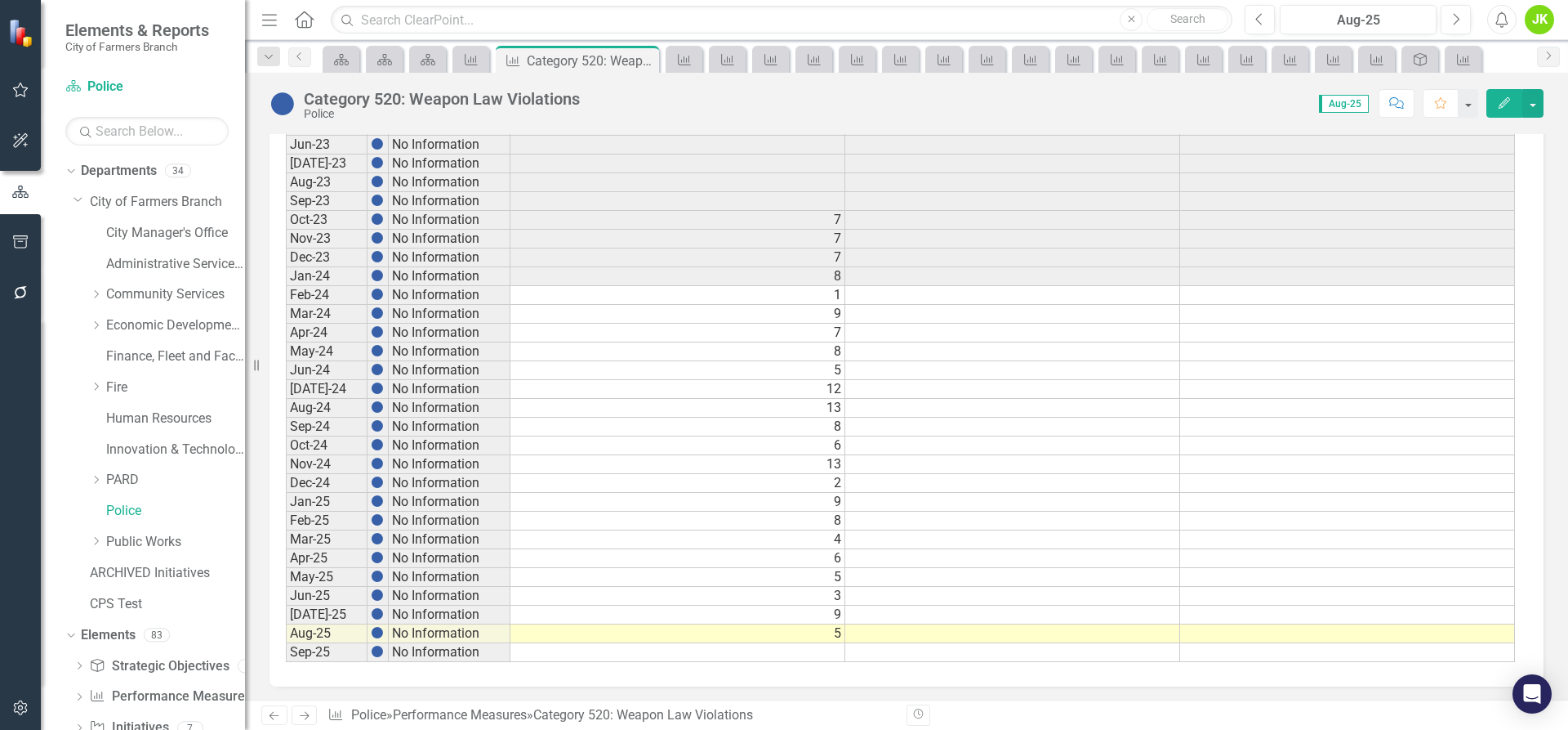
scroll to position [766, 0]
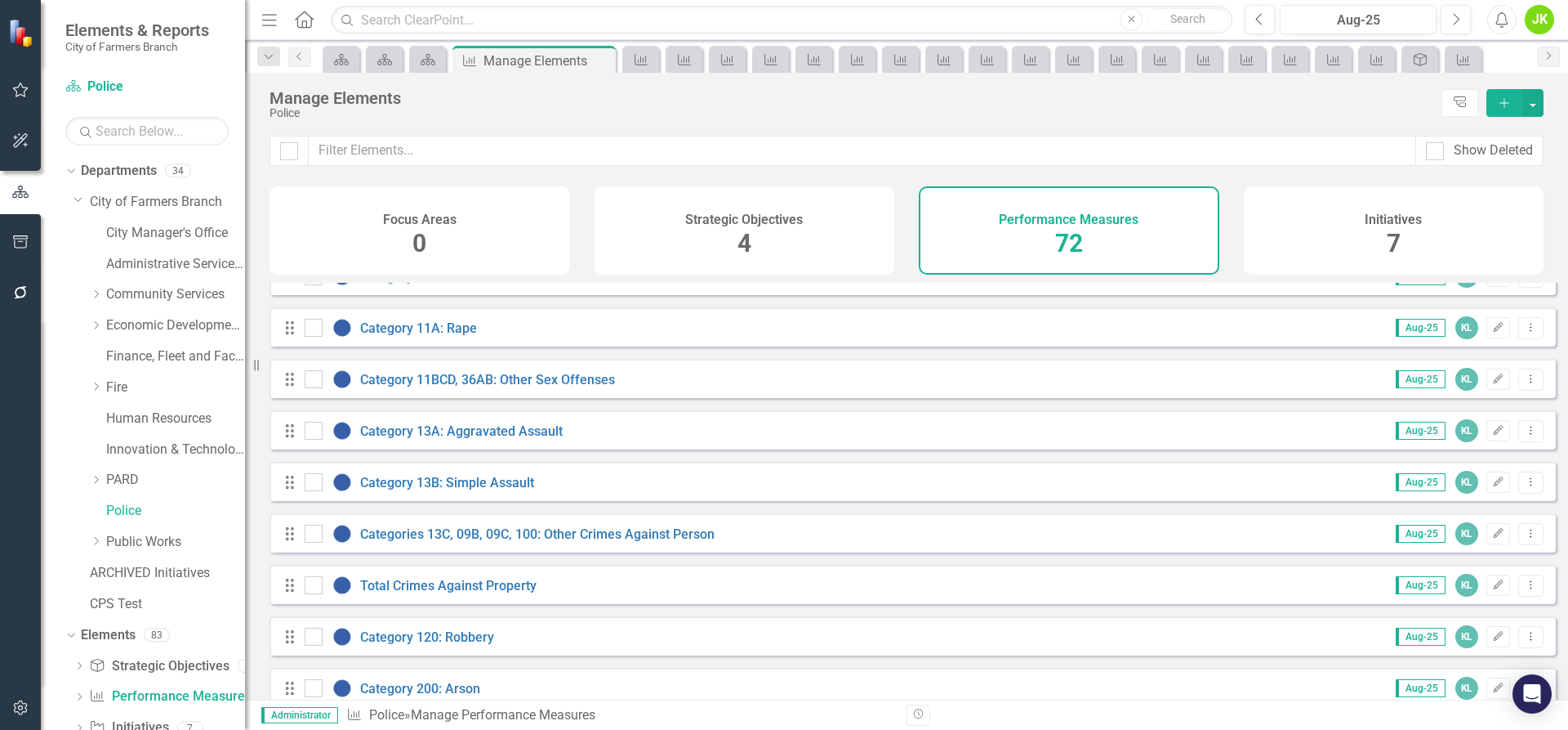
scroll to position [572, 0]
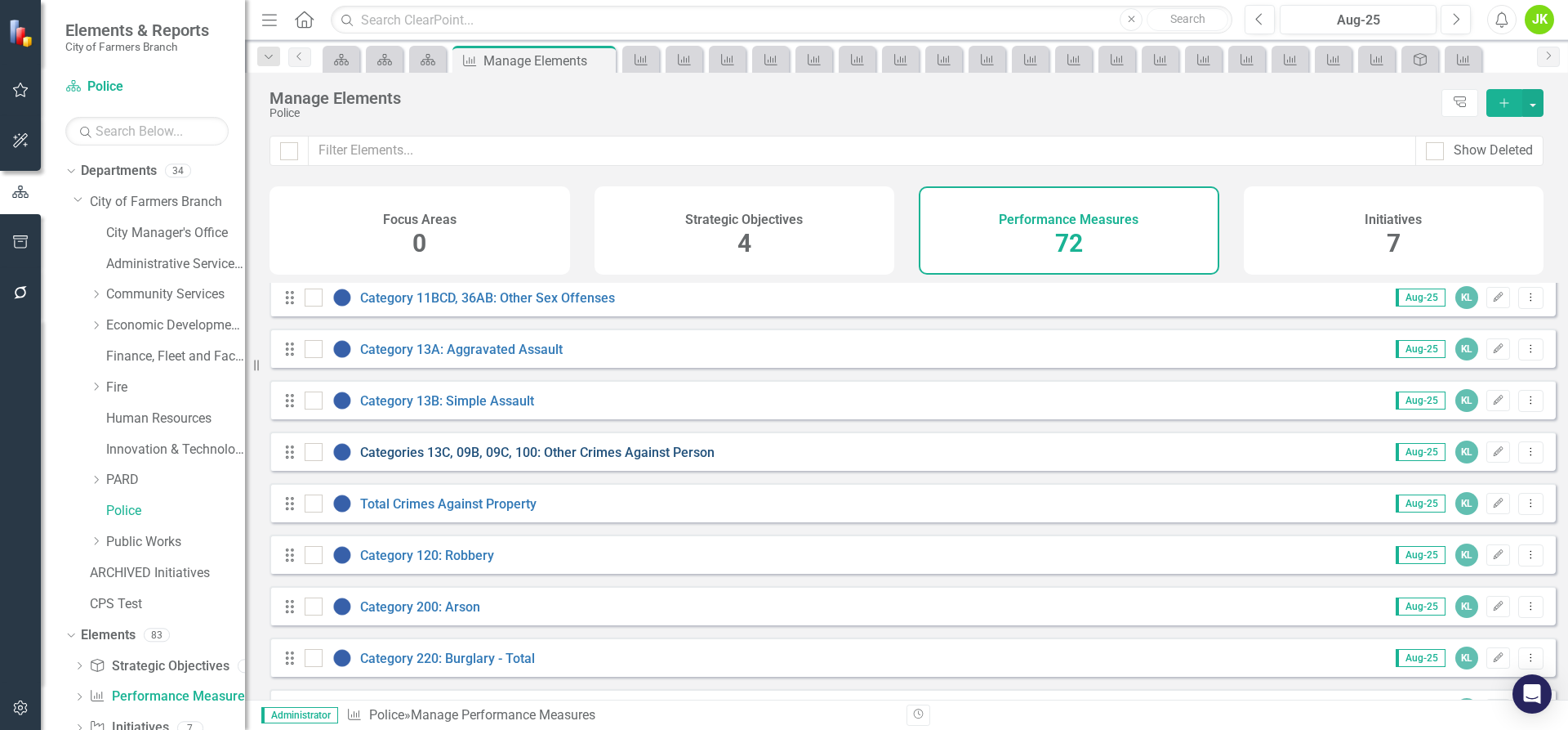
click at [638, 460] on link "Categories 13C, 09B, 09C, 100: Other Crimes Against Person" at bounding box center [538, 452] width 355 height 16
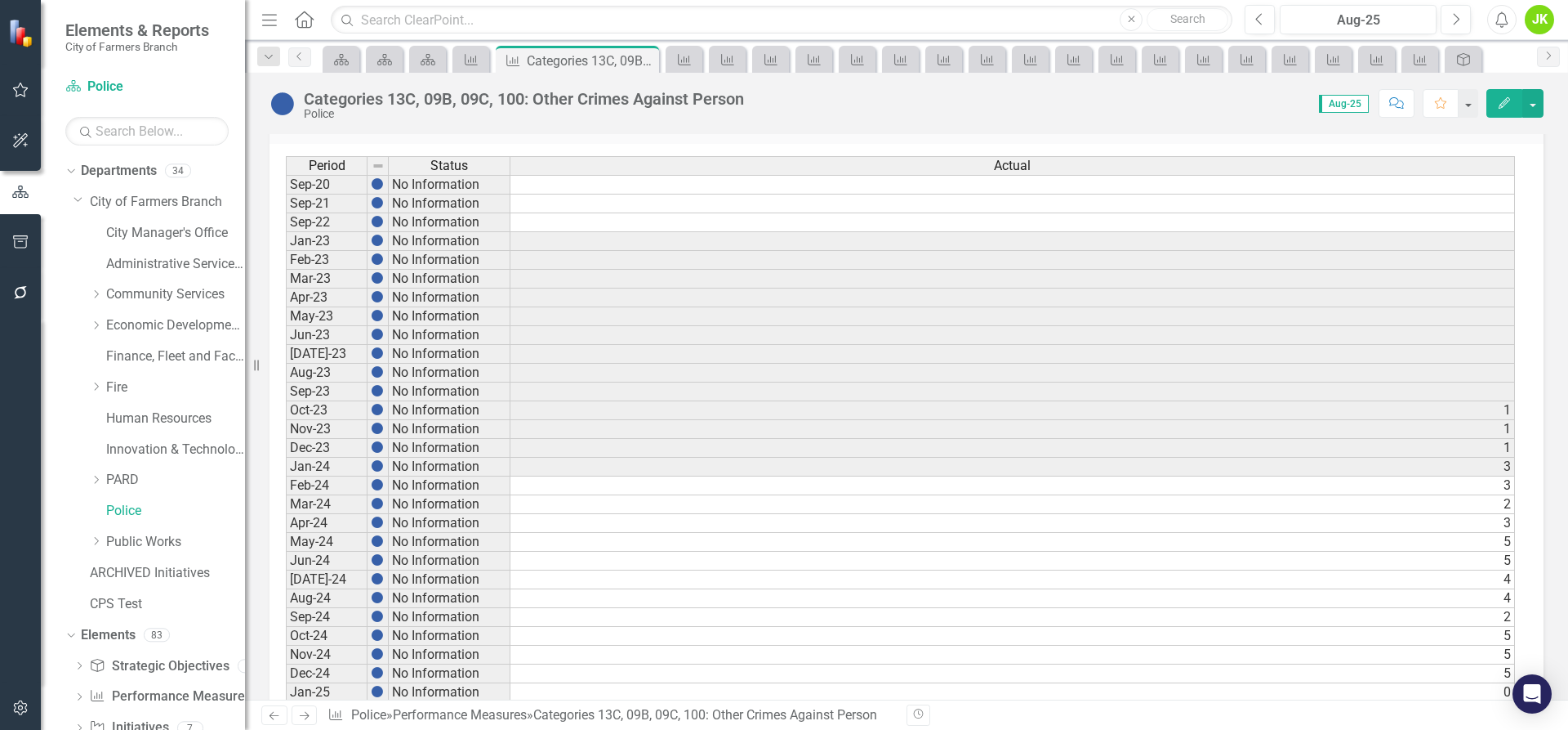
scroll to position [766, 0]
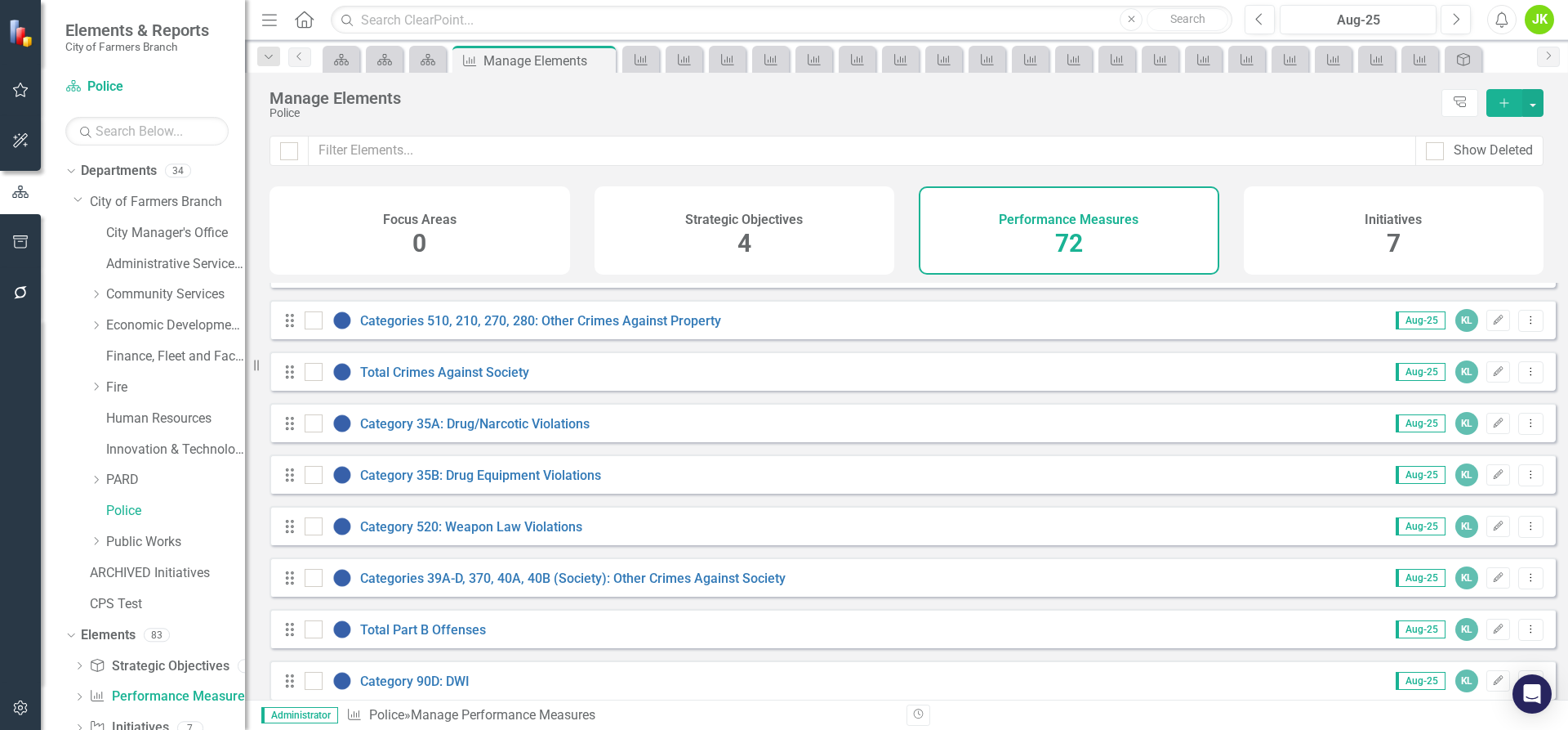
scroll to position [1553, 0]
